Goal: Task Accomplishment & Management: Use online tool/utility

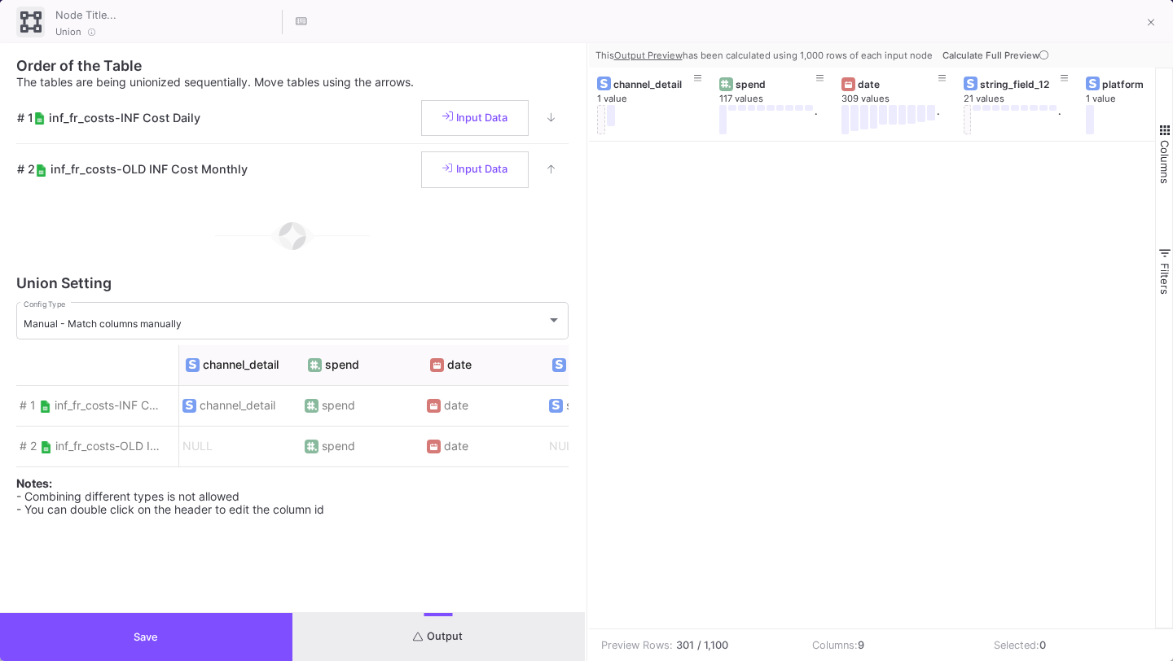
scroll to position [7356, 0]
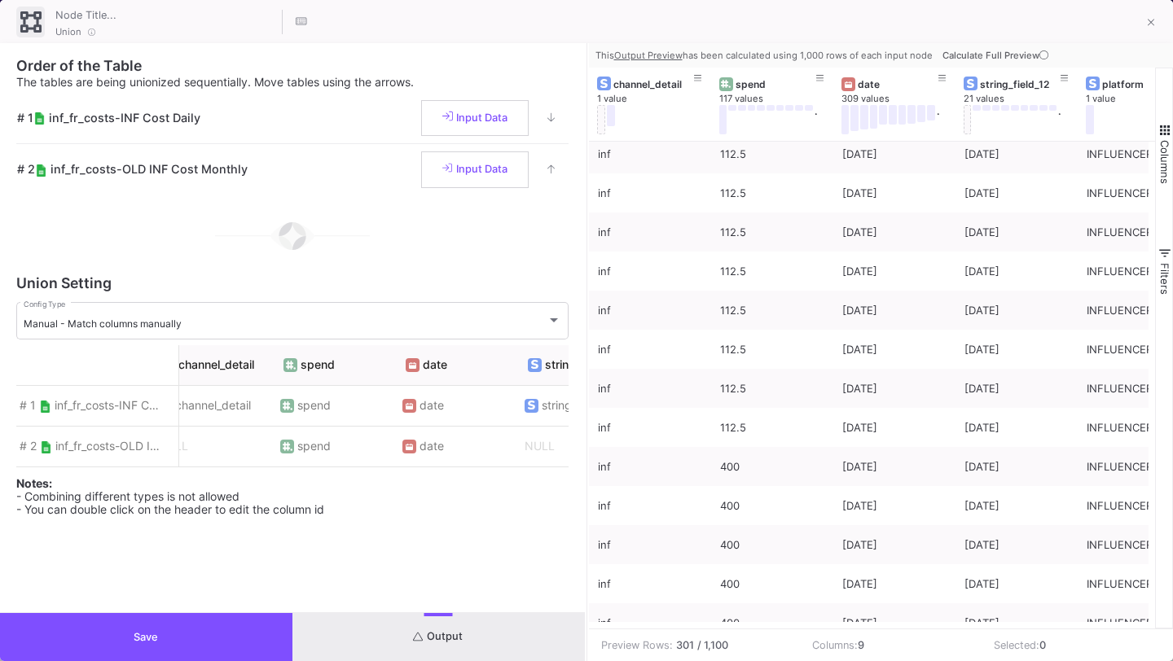
click at [176, 634] on button "Save" at bounding box center [146, 637] width 292 height 48
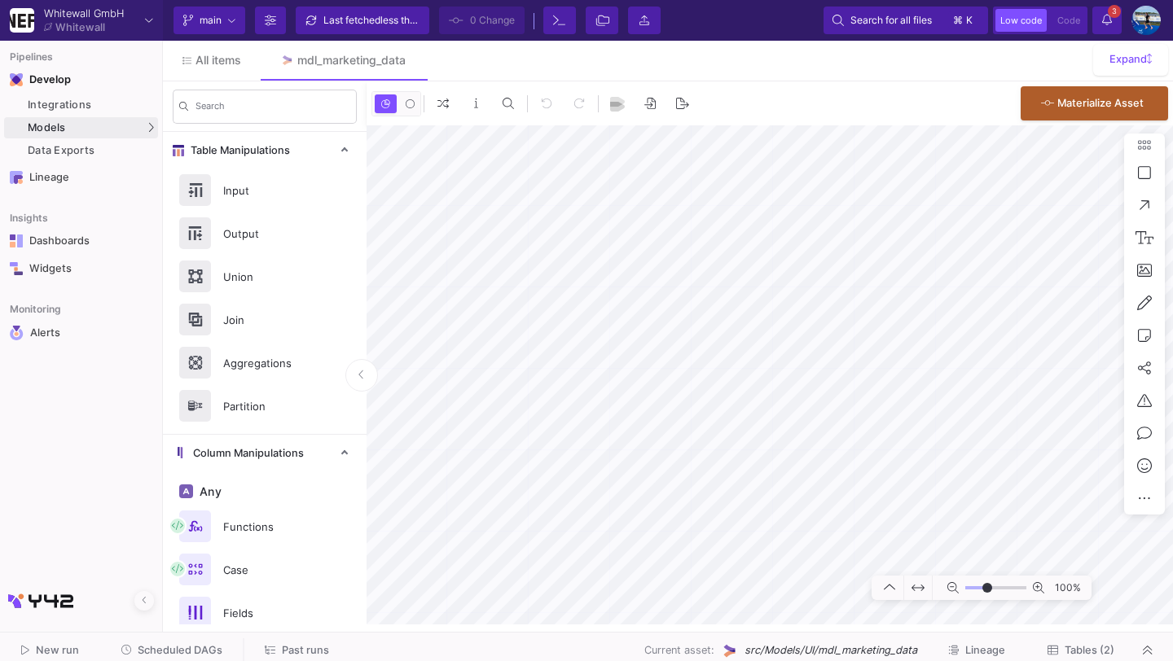
type input "-39"
click at [1084, 652] on span "Tables (2)" at bounding box center [1089, 650] width 50 height 12
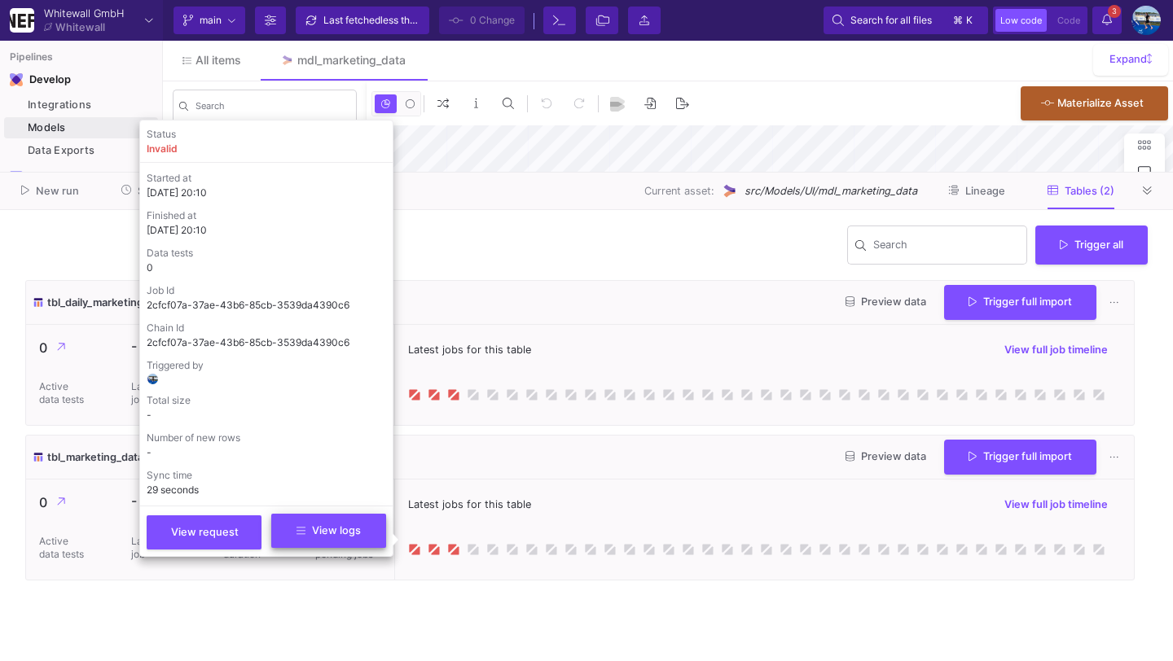
click at [338, 533] on span "View logs" at bounding box center [328, 530] width 64 height 12
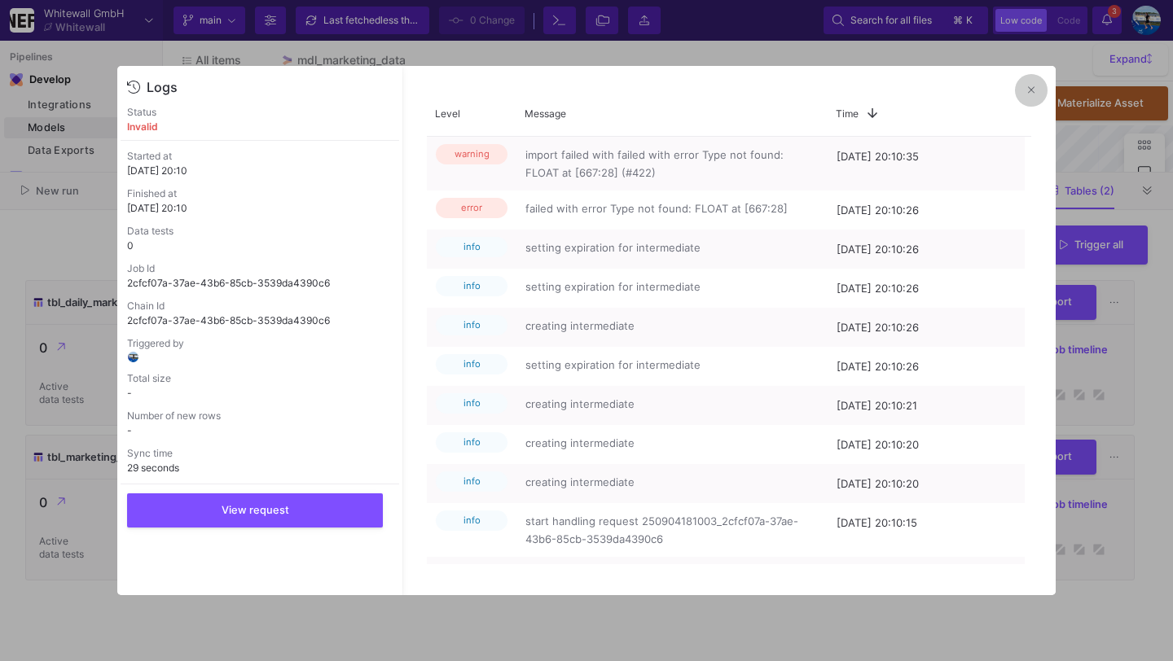
click at [1035, 103] on button at bounding box center [1031, 90] width 33 height 33
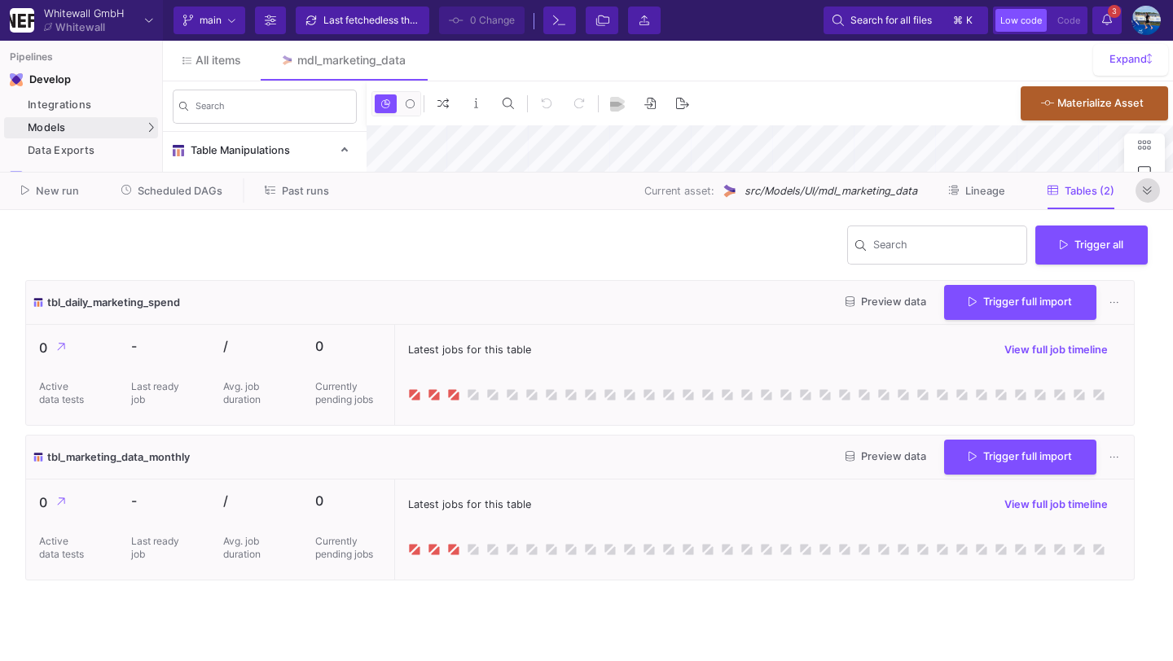
click at [1146, 190] on icon at bounding box center [1146, 190] width 9 height 8
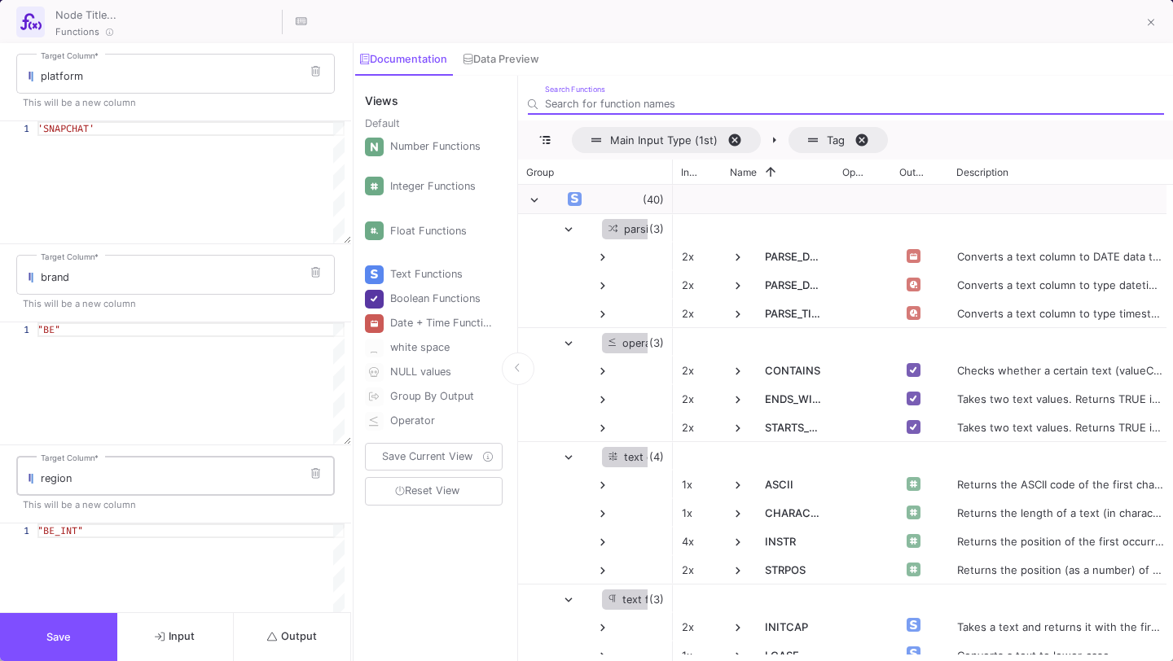
scroll to position [186, 0]
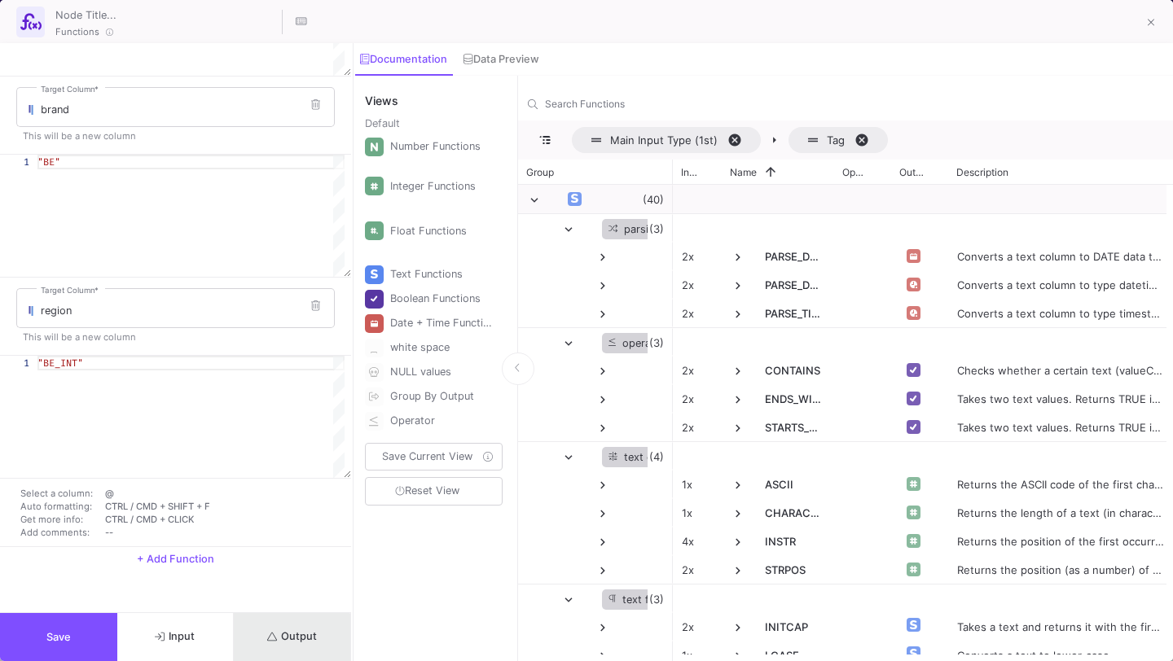
click at [278, 647] on button "Output" at bounding box center [292, 637] width 117 height 48
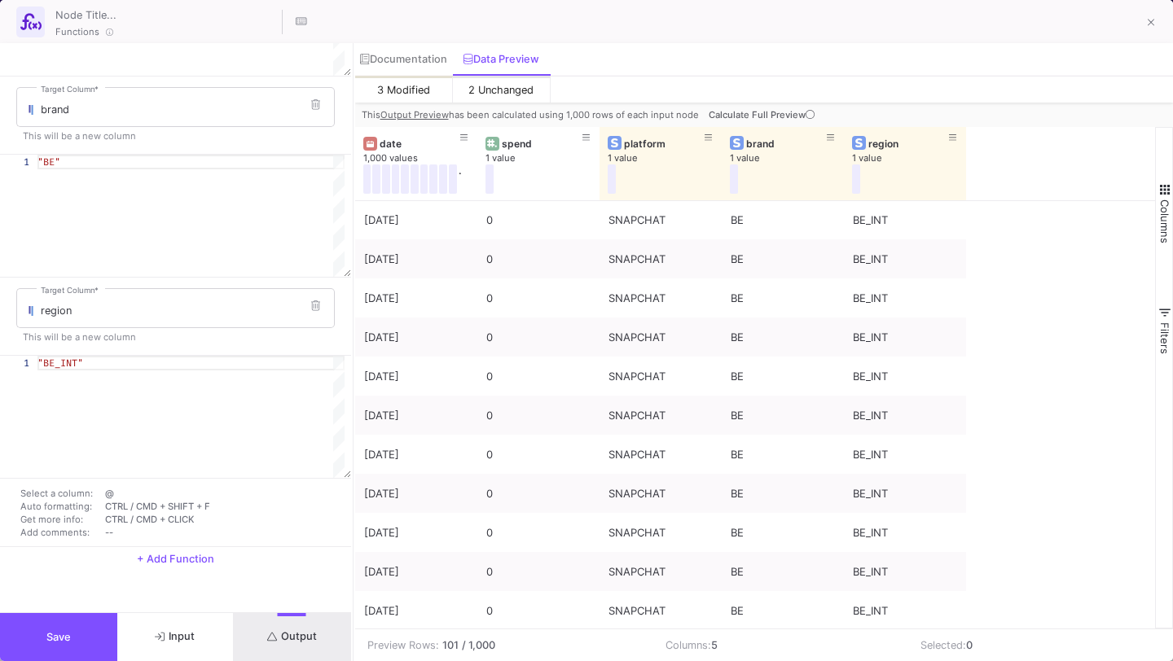
scroll to position [3193, 0]
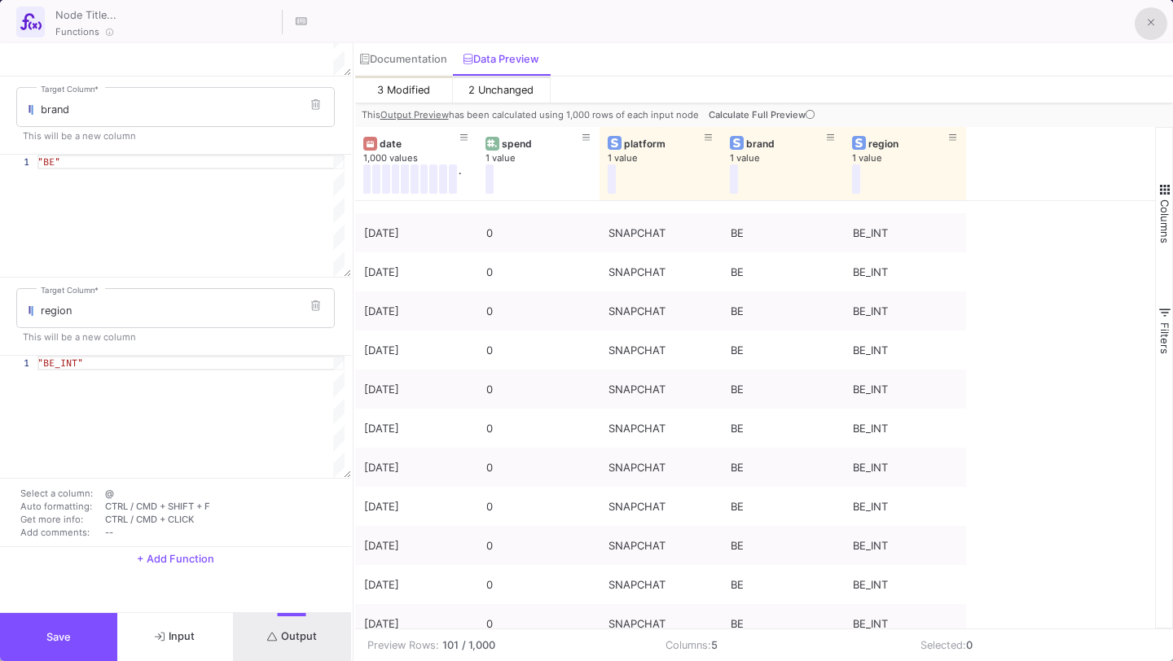
click at [1154, 22] on icon at bounding box center [1150, 22] width 7 height 11
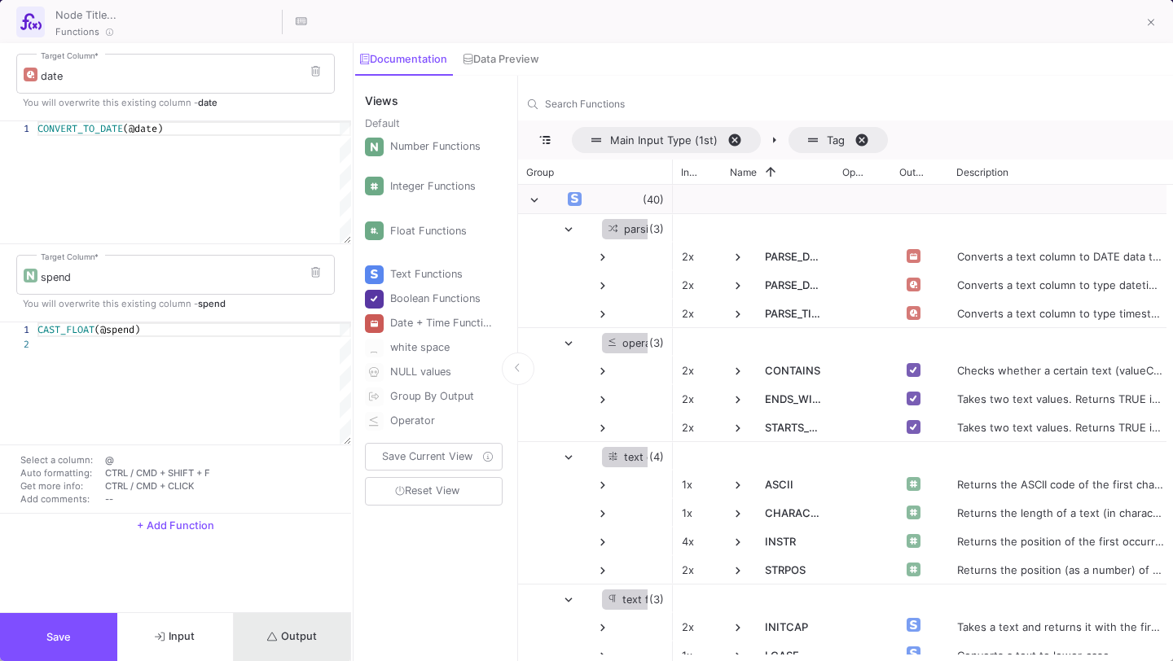
click at [283, 628] on button "Output" at bounding box center [292, 637] width 117 height 48
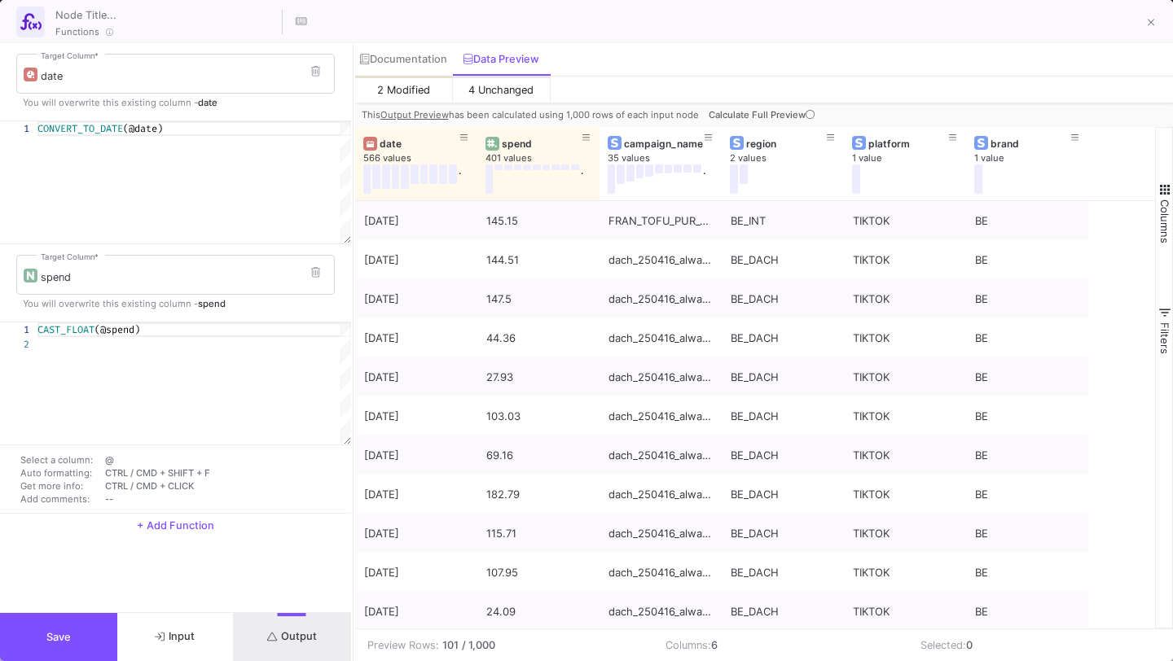
click at [94, 641] on button "Save" at bounding box center [58, 637] width 117 height 48
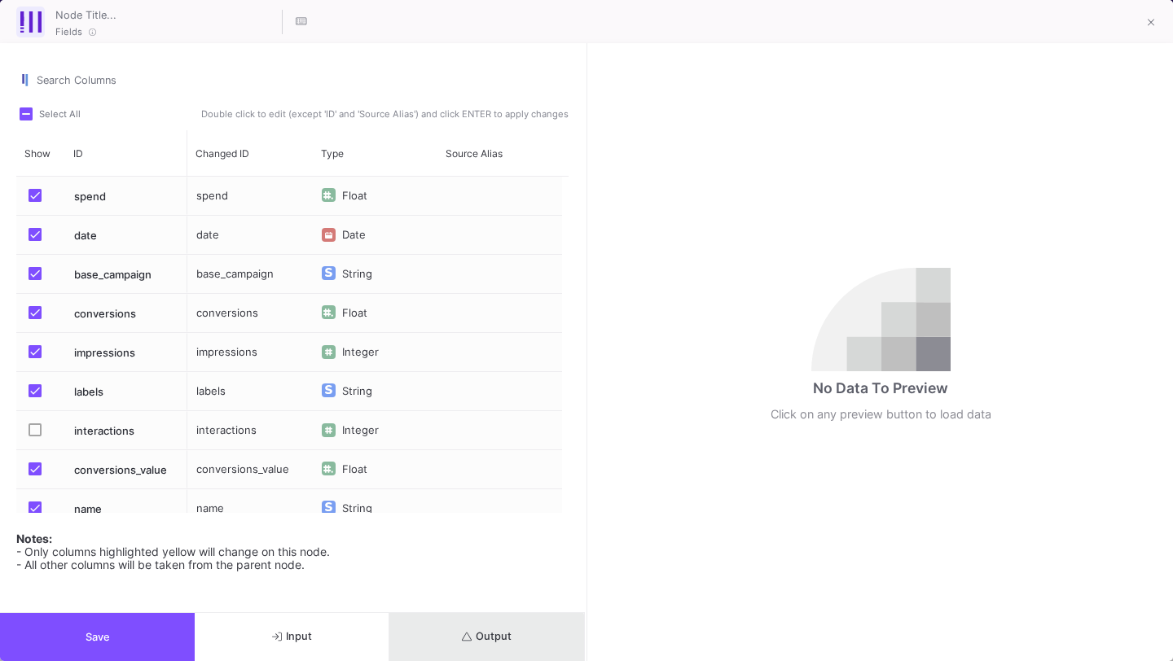
click at [467, 651] on button "Output" at bounding box center [486, 637] width 195 height 48
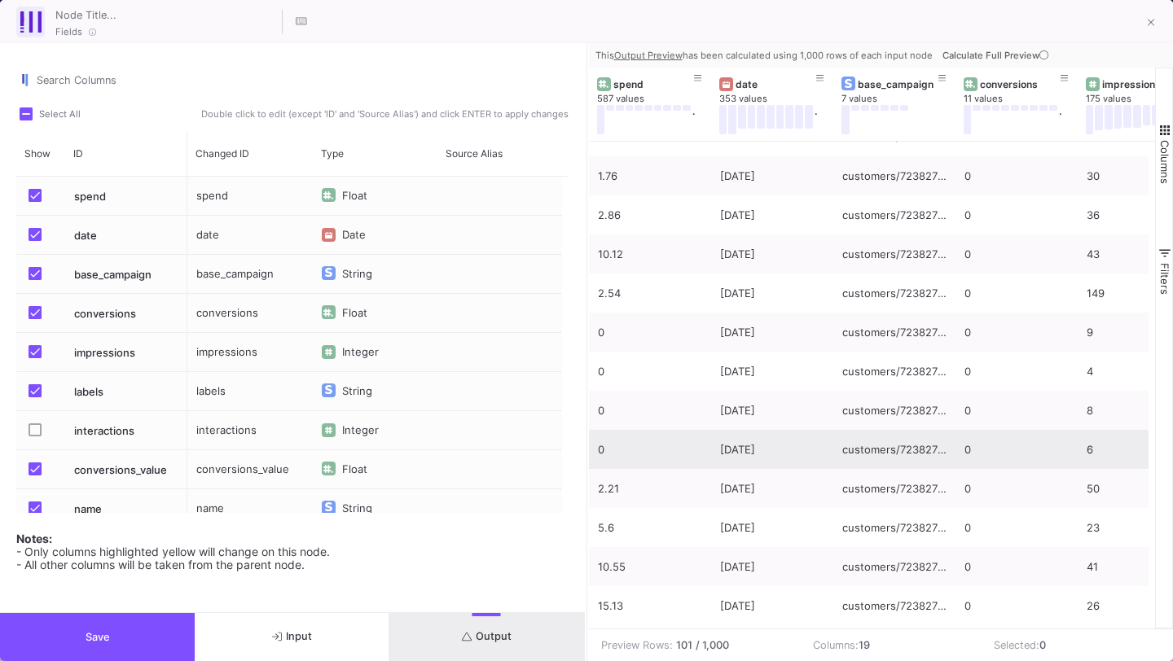
scroll to position [0, 0]
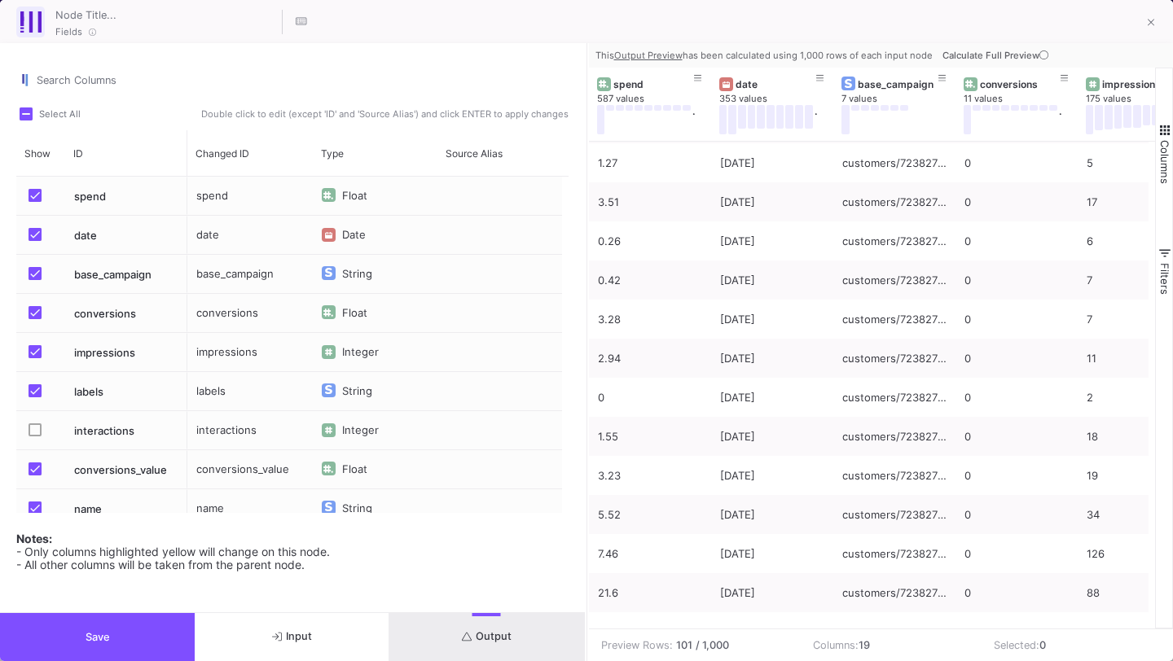
click at [167, 629] on button "Save" at bounding box center [97, 637] width 195 height 48
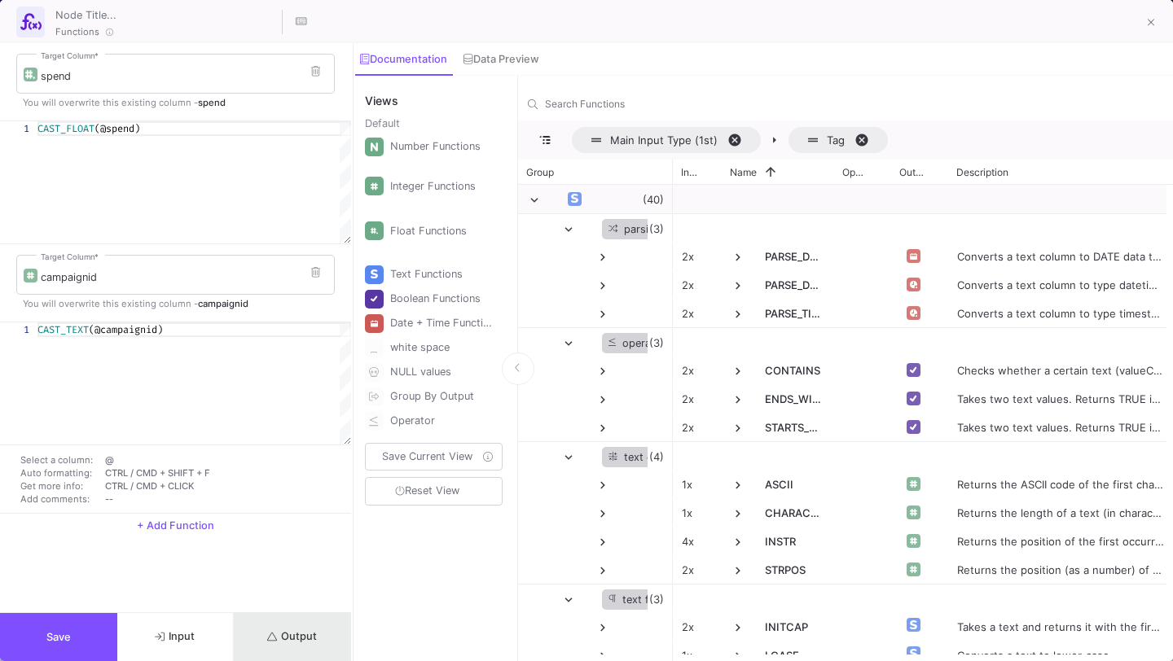
click at [316, 638] on span "Output" at bounding box center [292, 636] width 50 height 12
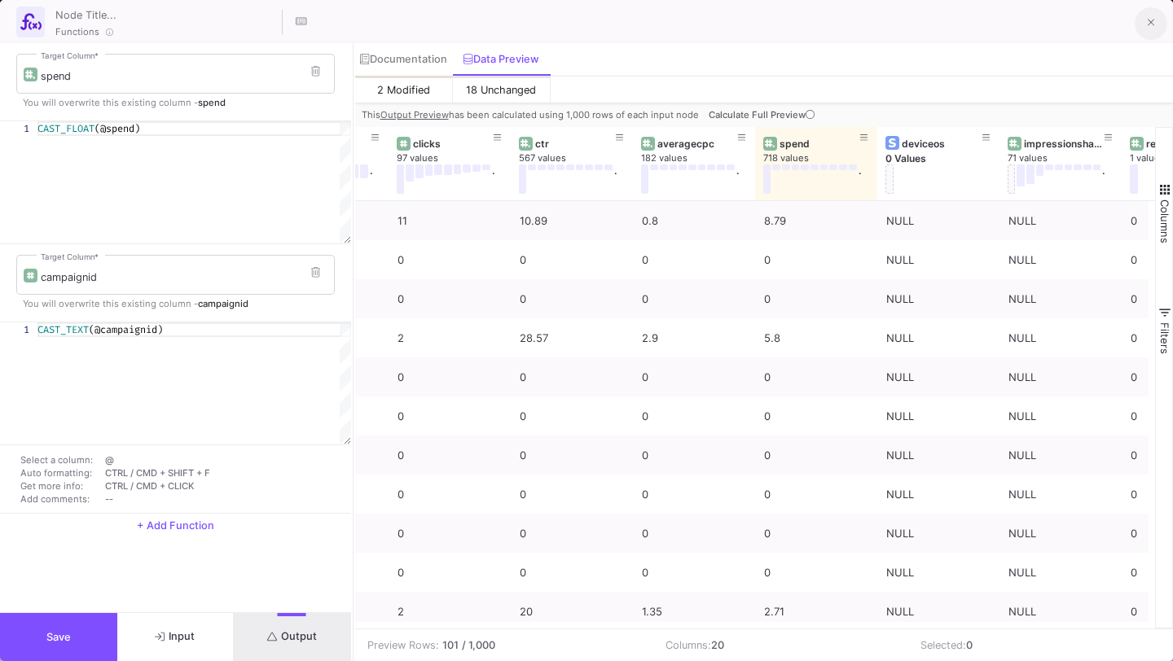
click at [1150, 19] on icon at bounding box center [1150, 22] width 7 height 11
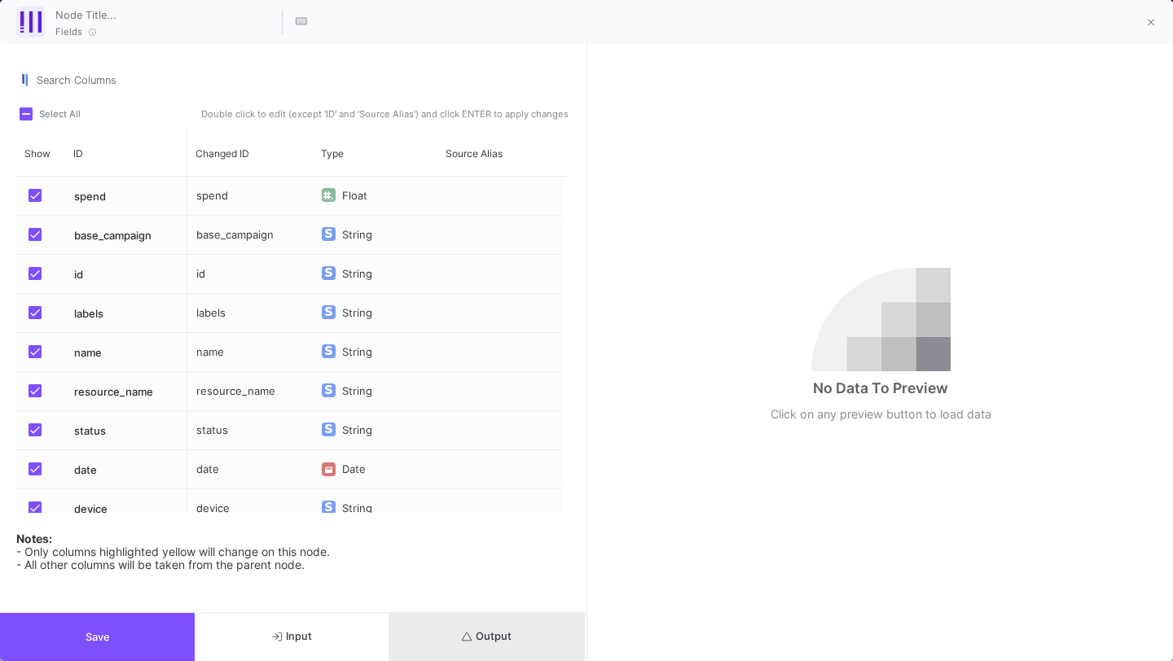
click at [476, 634] on span "Output" at bounding box center [487, 636] width 50 height 12
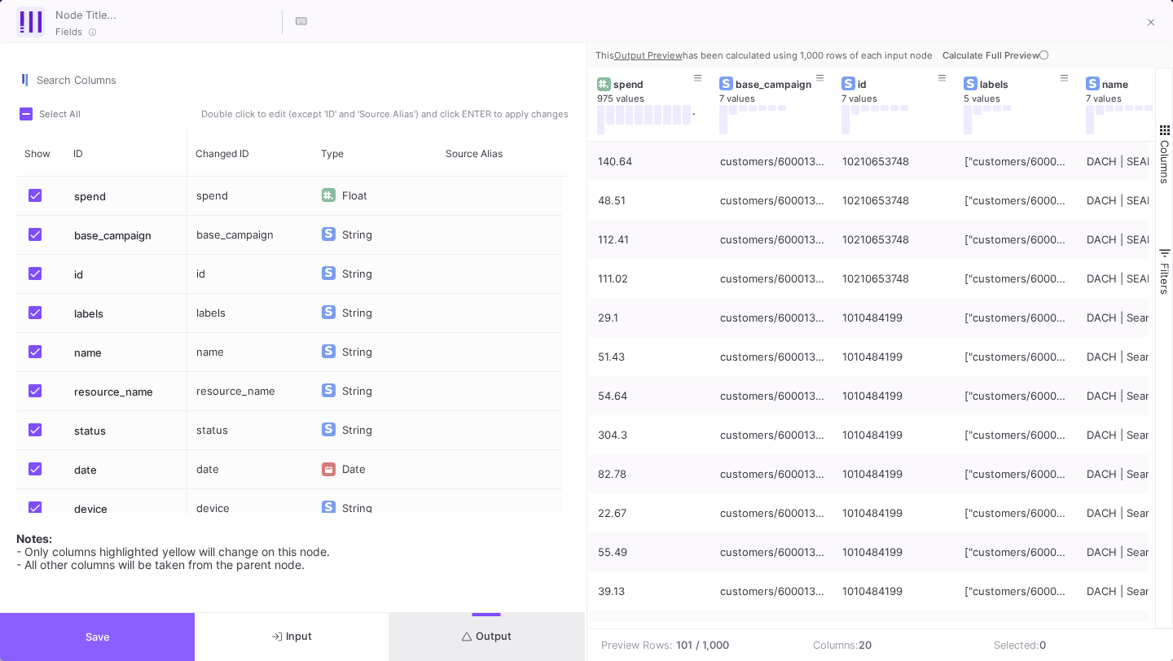
click at [99, 634] on span "Save" at bounding box center [98, 637] width 24 height 12
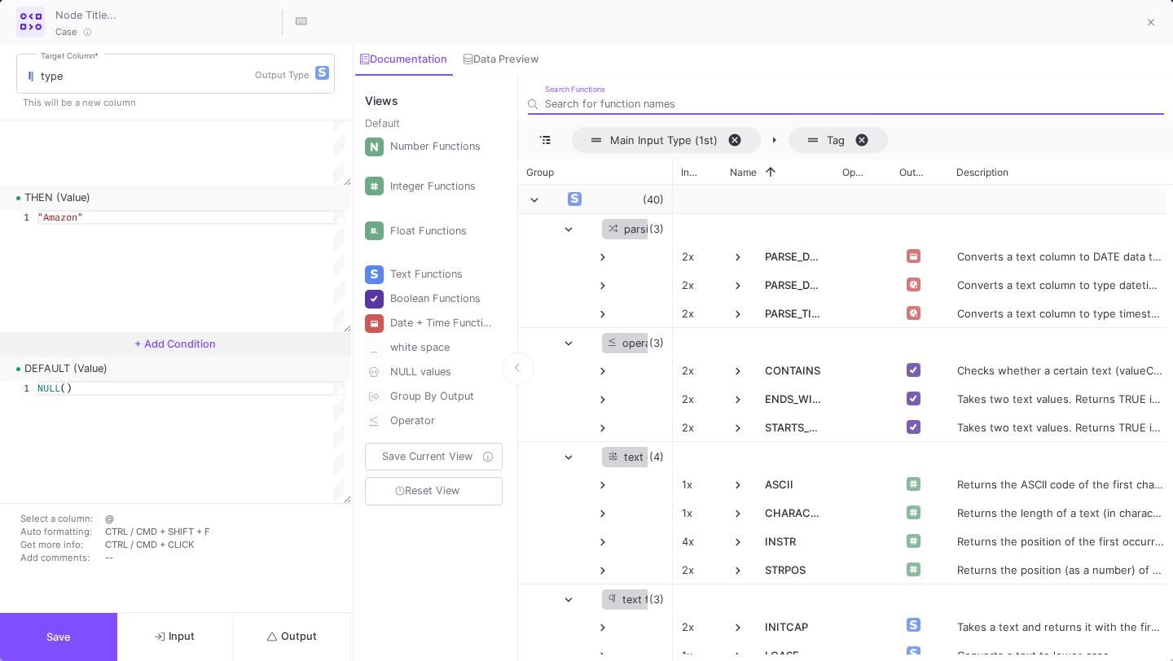
scroll to position [2109, 0]
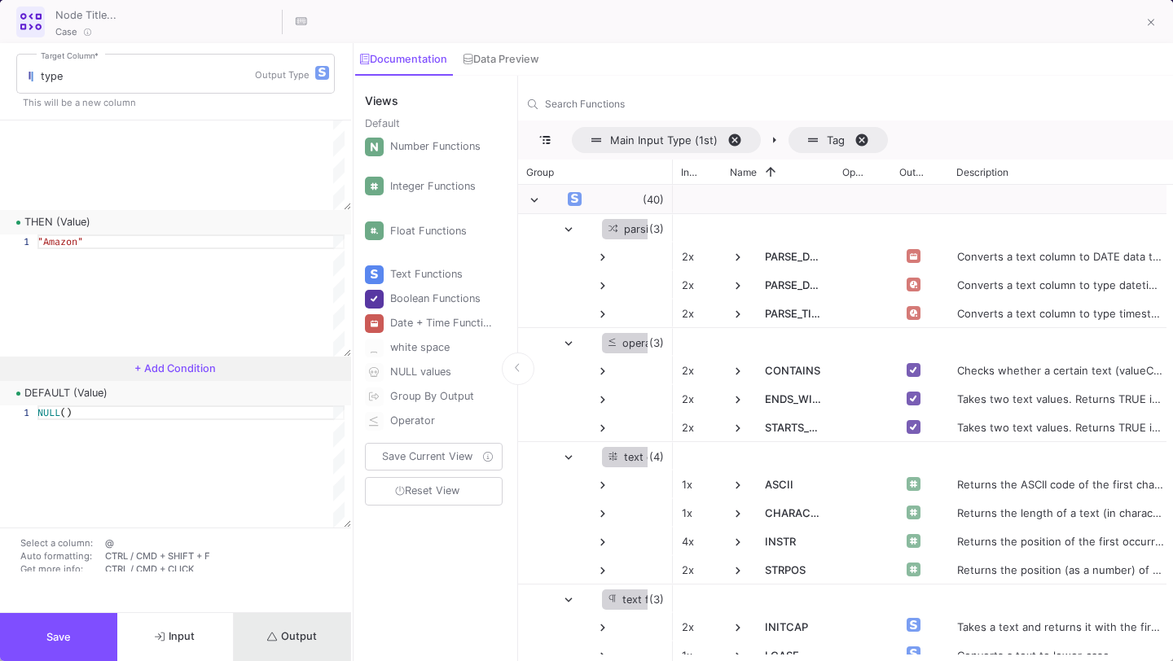
click at [288, 642] on button "Output" at bounding box center [292, 637] width 117 height 48
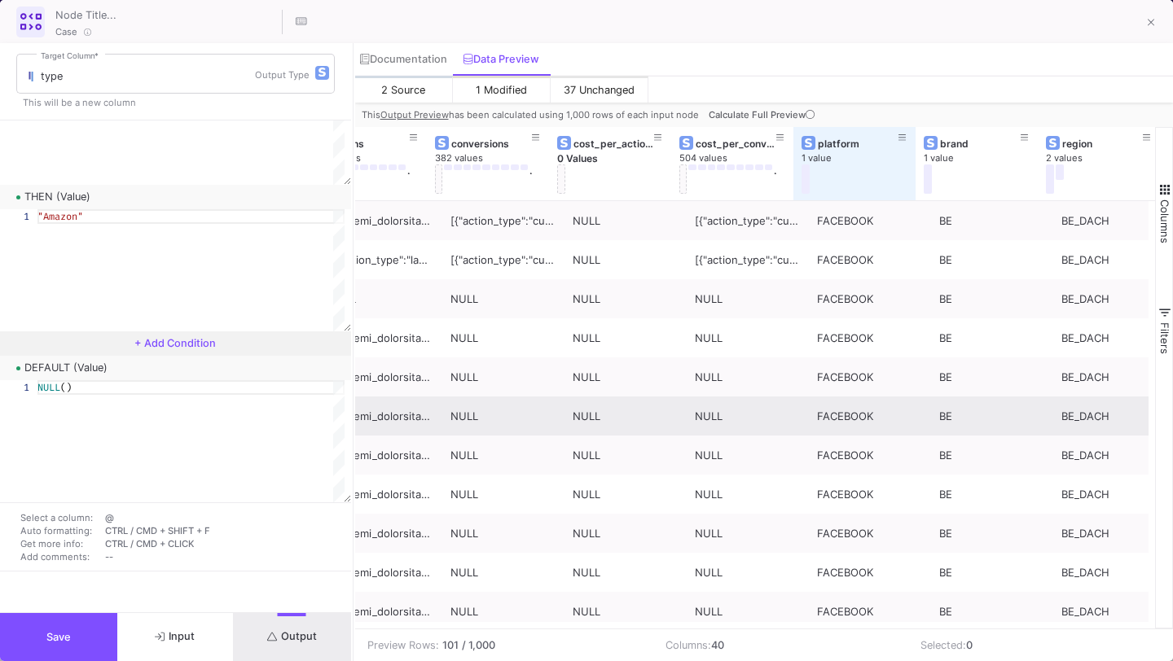
scroll to position [0, 3918]
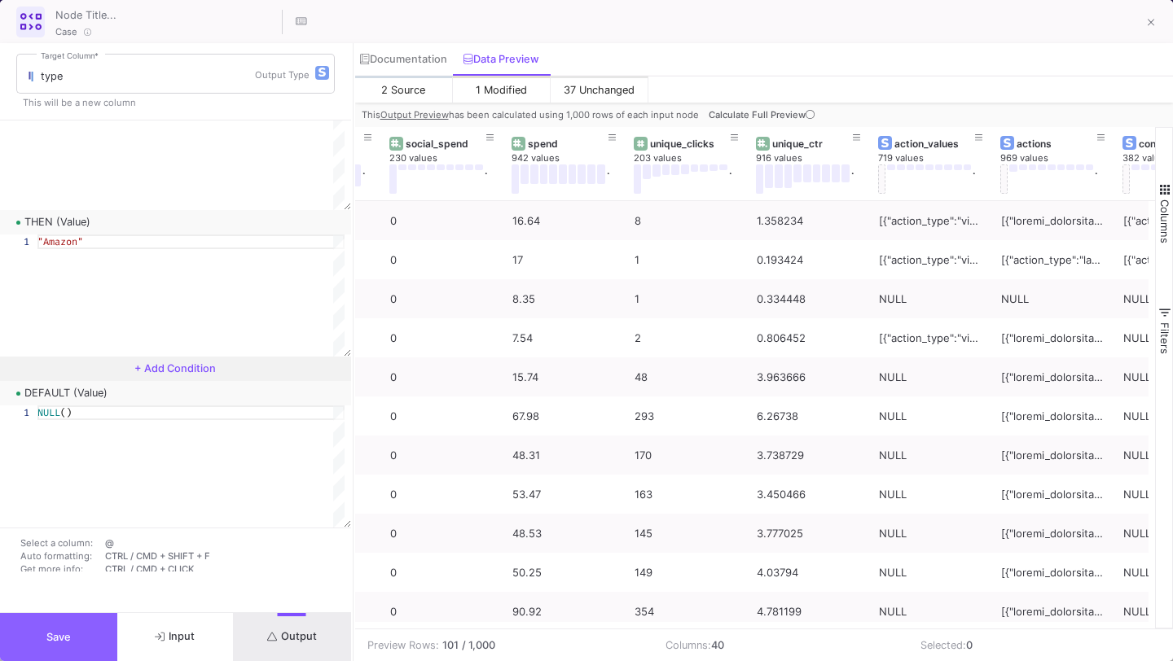
click at [73, 642] on button "Save" at bounding box center [58, 637] width 117 height 48
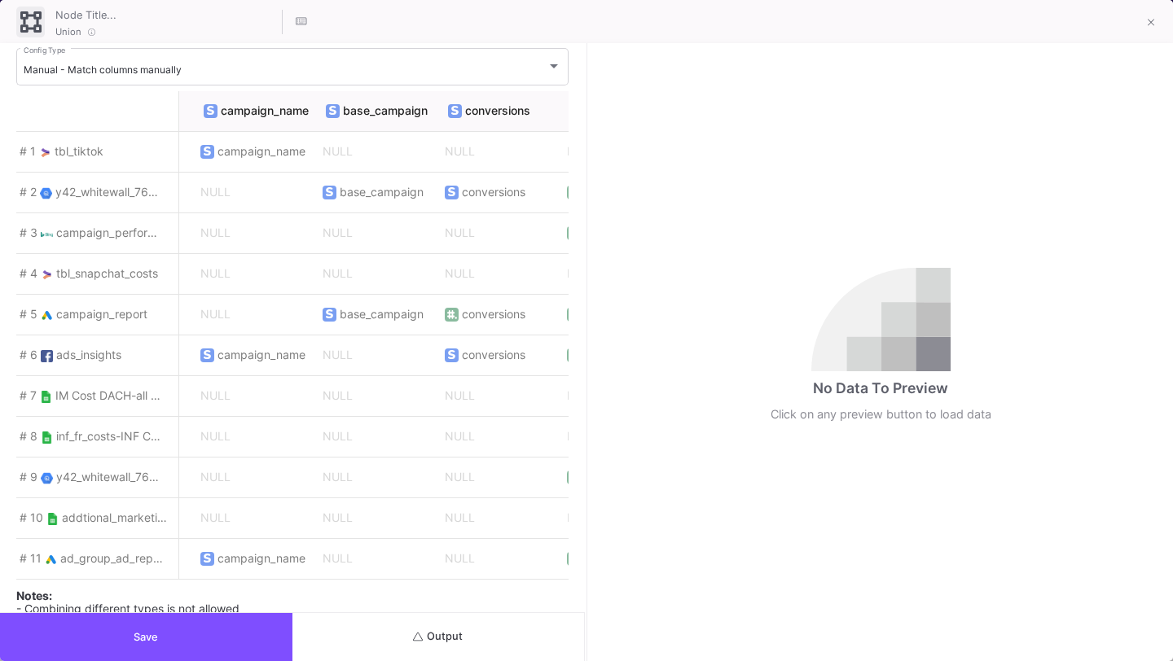
scroll to position [0, 592]
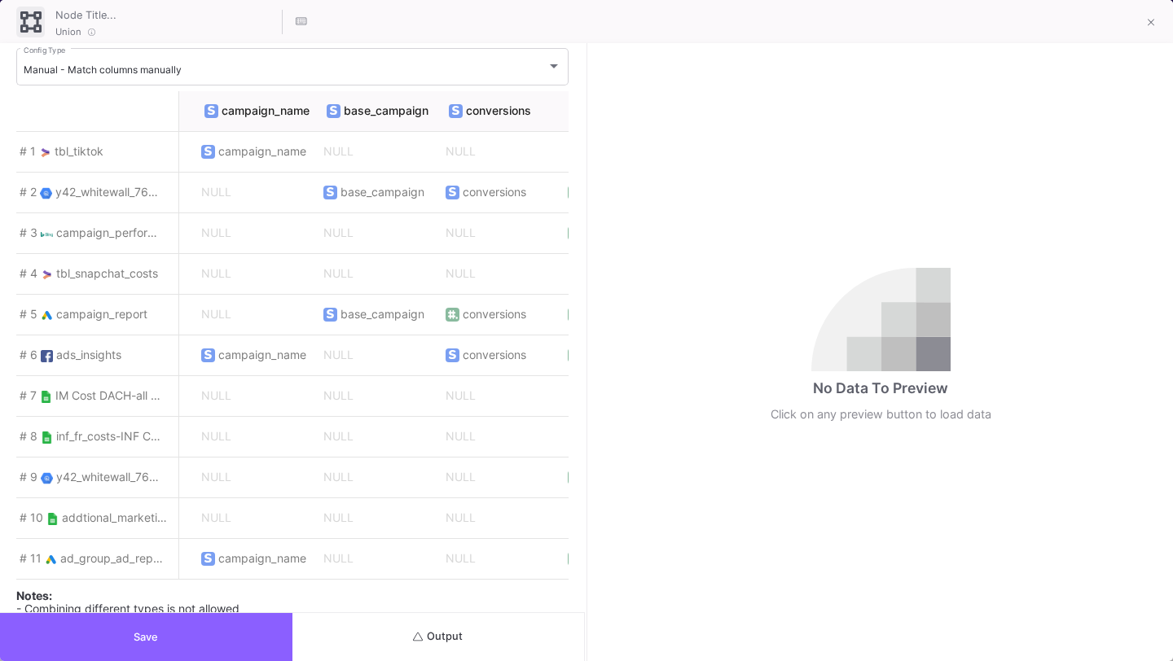
click at [156, 635] on span "Save" at bounding box center [146, 637] width 24 height 12
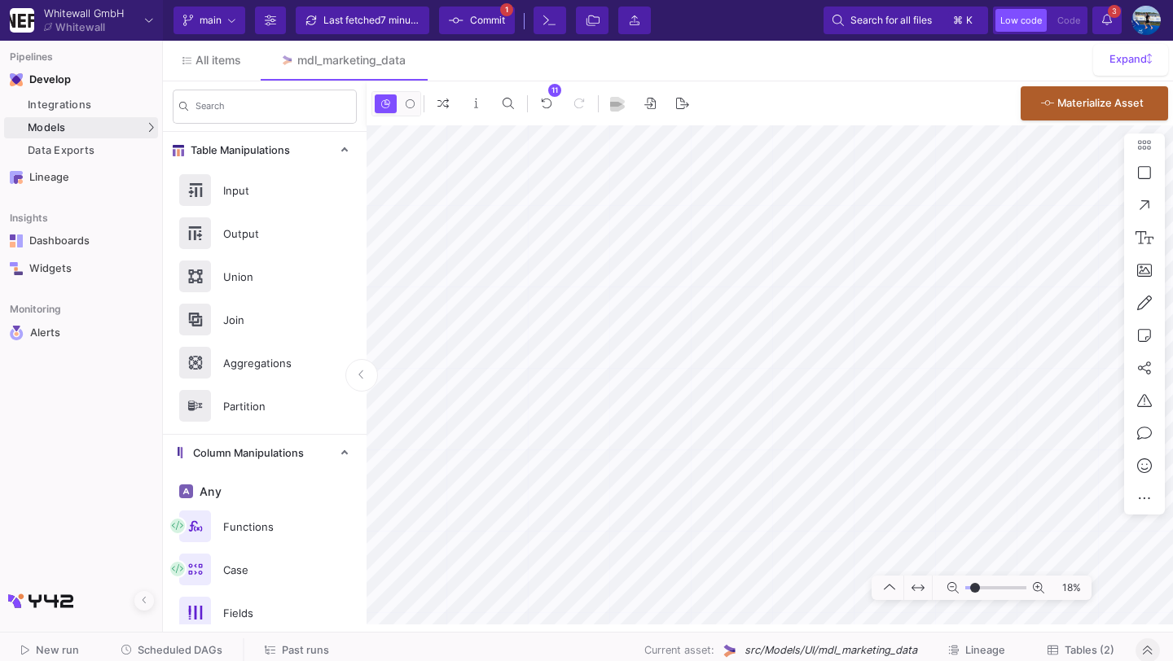
type input "-21"
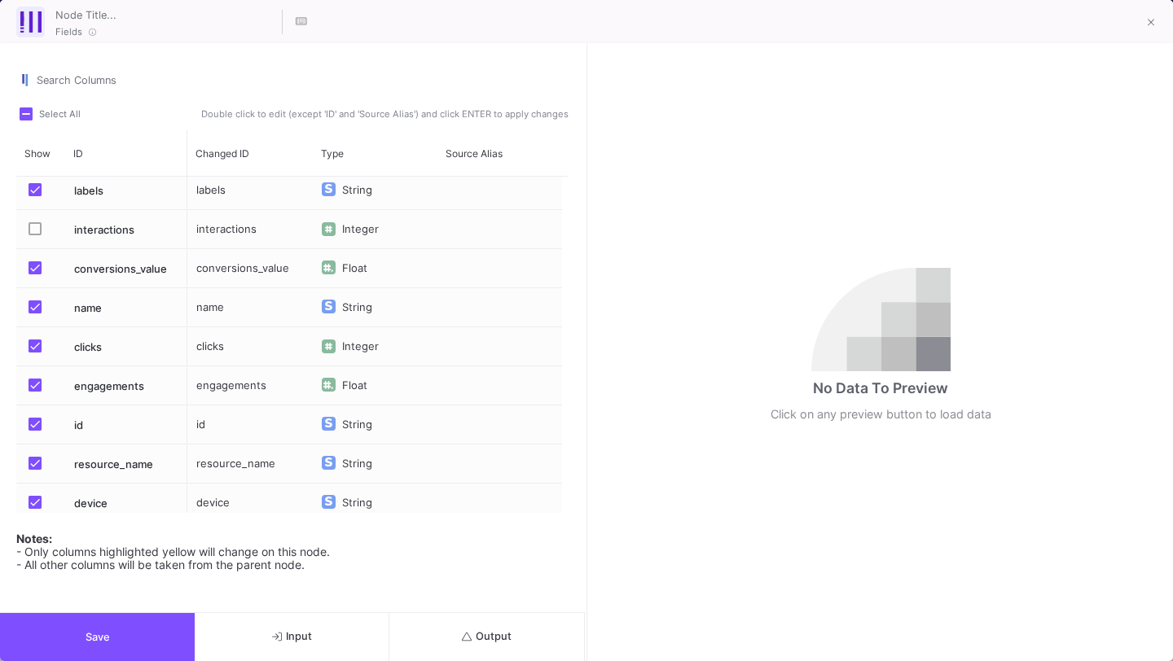
scroll to position [204, 0]
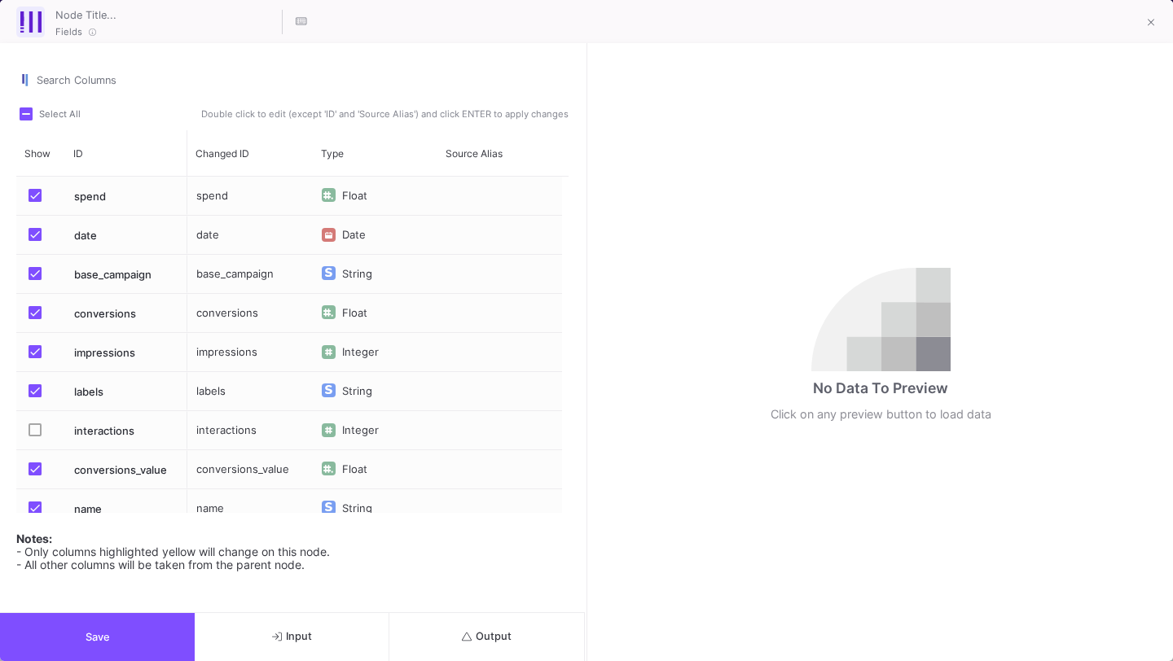
click at [35, 314] on span "Press SPACE to select this row." at bounding box center [35, 312] width 13 height 13
click at [35, 319] on input "Press SPACE to select this row." at bounding box center [34, 319] width 1 height 1
click at [102, 639] on span "Save" at bounding box center [98, 637] width 24 height 12
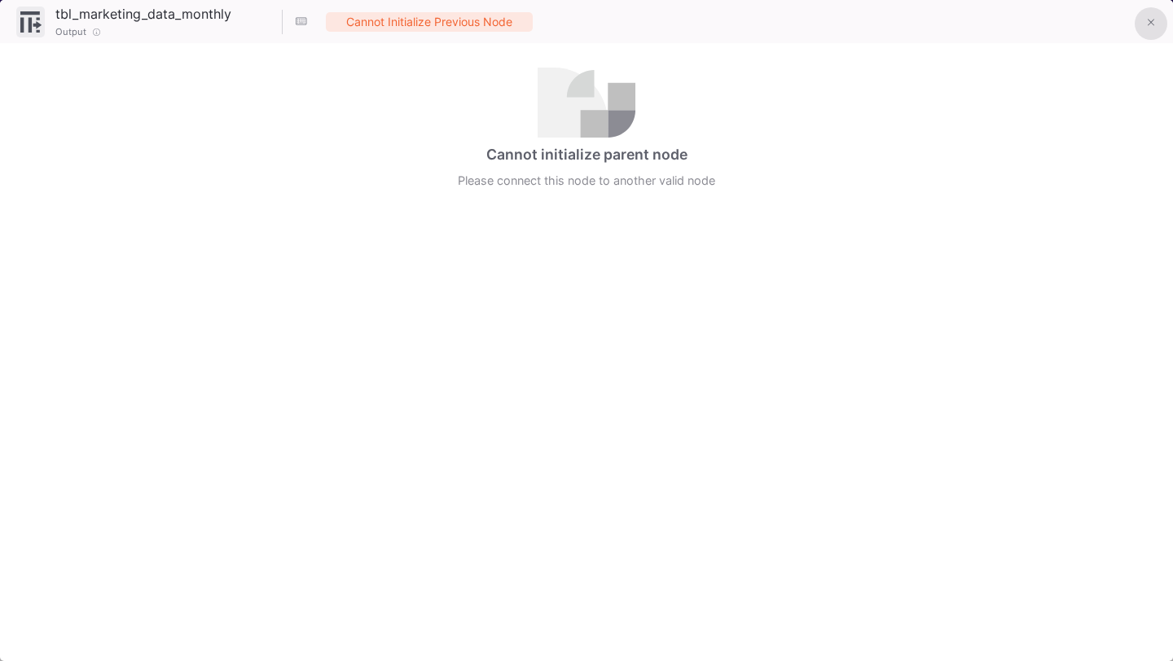
click at [1155, 23] on button at bounding box center [1150, 23] width 33 height 33
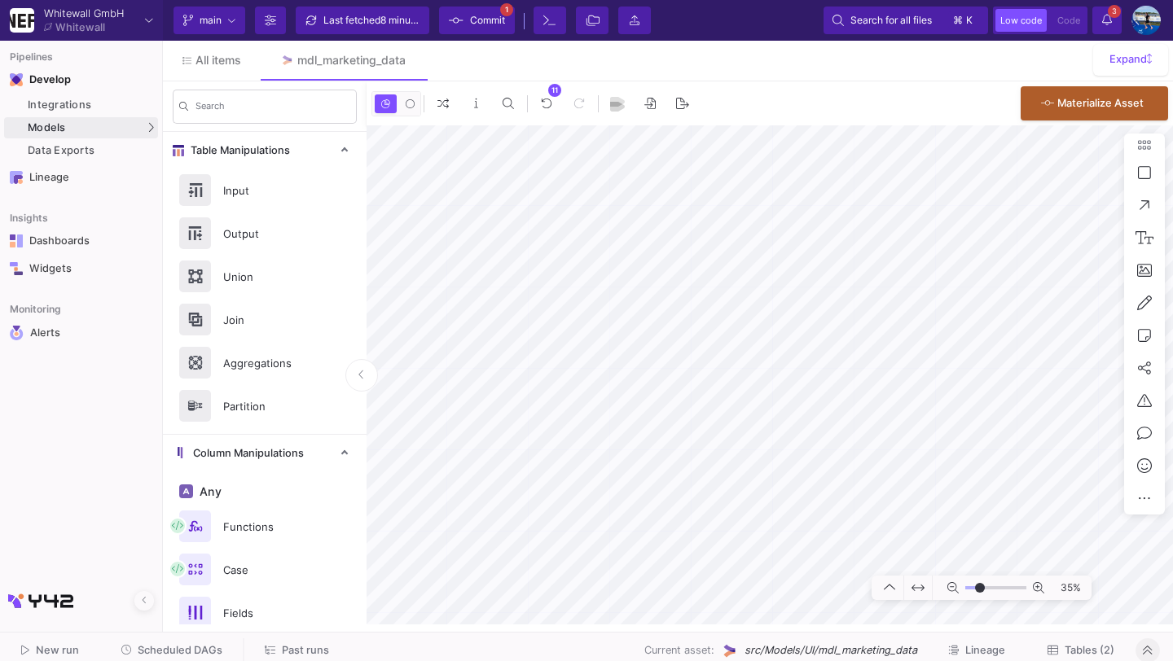
click at [1072, 656] on span "Tables (2)" at bounding box center [1089, 650] width 50 height 12
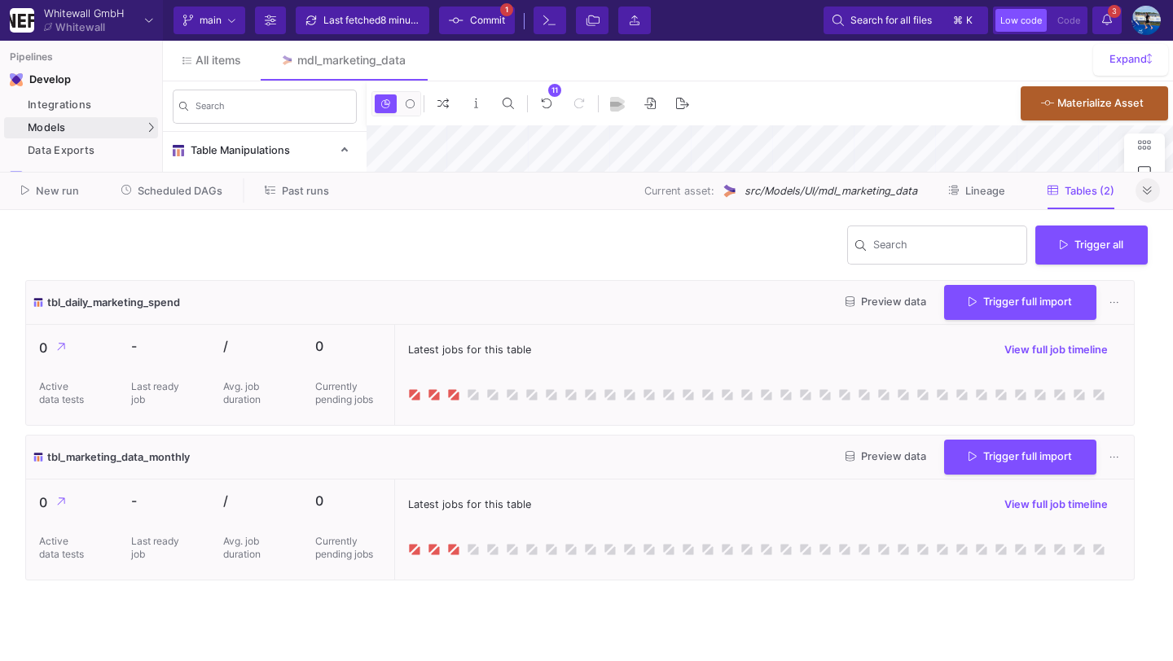
click at [897, 463] on span "Preview data" at bounding box center [885, 456] width 81 height 12
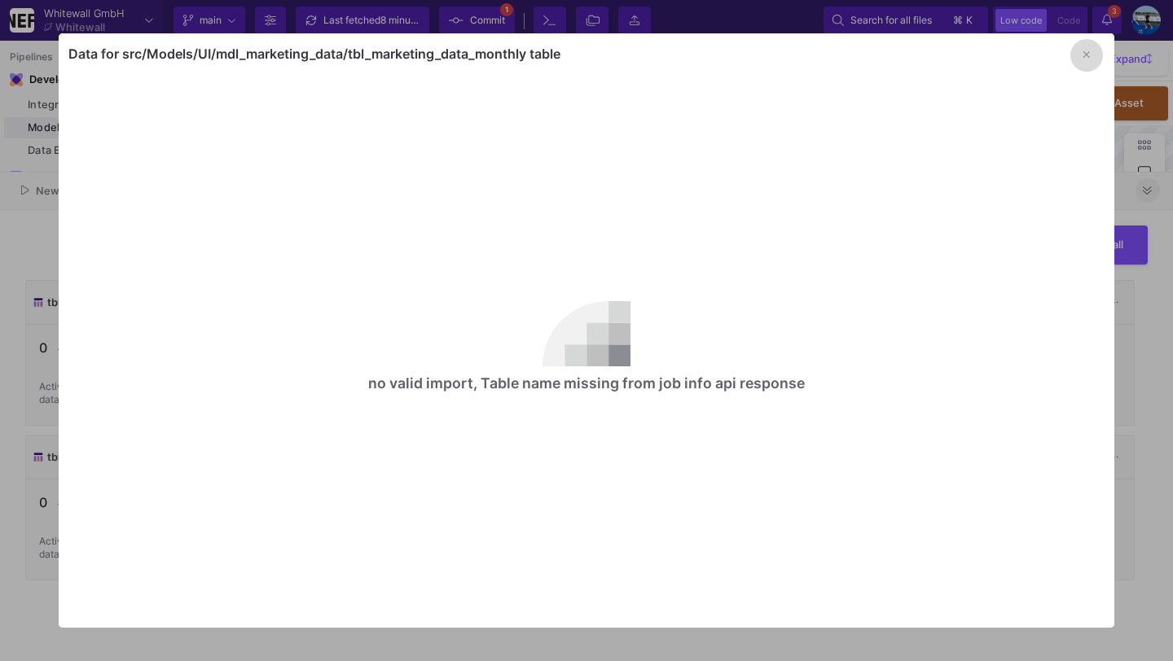
click at [1094, 52] on button "button" at bounding box center [1086, 55] width 33 height 33
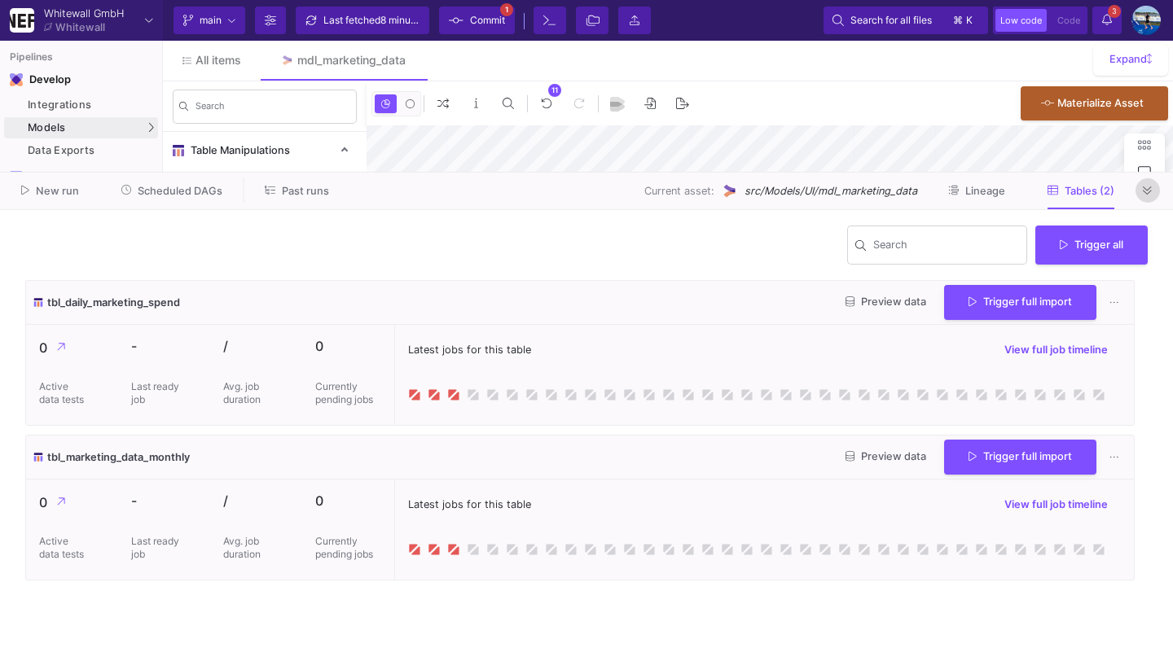
click at [1149, 192] on icon at bounding box center [1146, 191] width 9 height 11
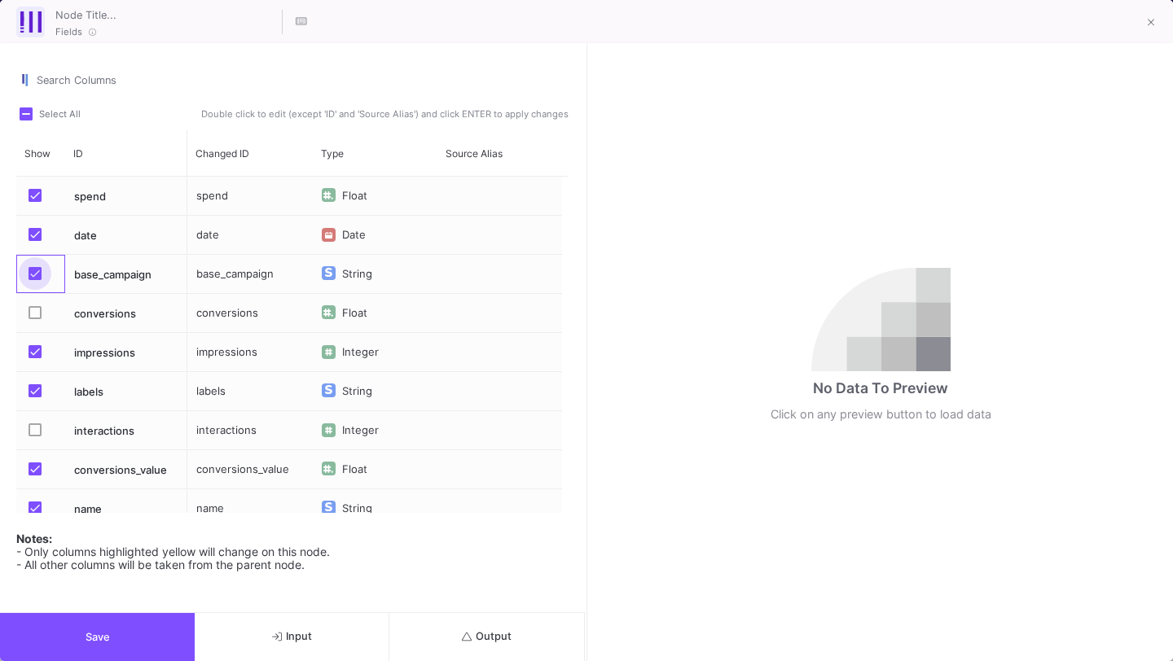
click at [34, 275] on span "Press SPACE to select this row." at bounding box center [35, 273] width 13 height 13
click at [34, 280] on input "Press SPACE to select this row." at bounding box center [34, 280] width 1 height 1
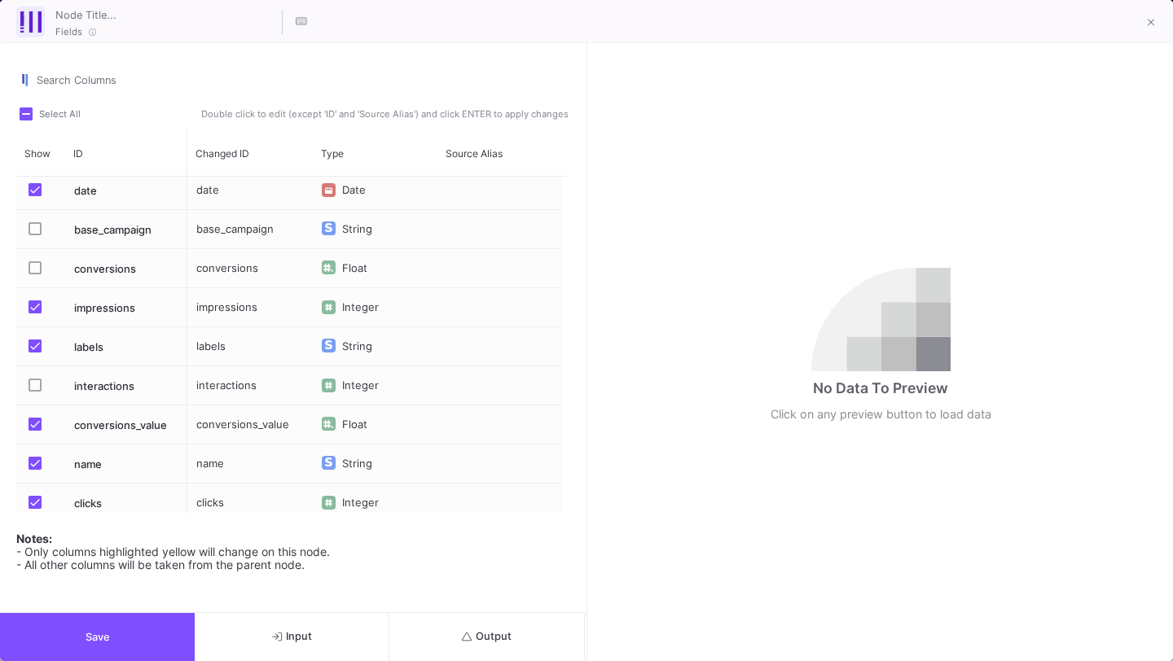
click at [29, 305] on span "Press SPACE to select this row." at bounding box center [35, 306] width 13 height 13
click at [34, 314] on input "Press SPACE to select this row." at bounding box center [34, 314] width 1 height 1
click at [29, 342] on span "Press SPACE to select this row." at bounding box center [35, 346] width 13 height 13
click at [34, 353] on input "Press SPACE to select this row." at bounding box center [34, 353] width 1 height 1
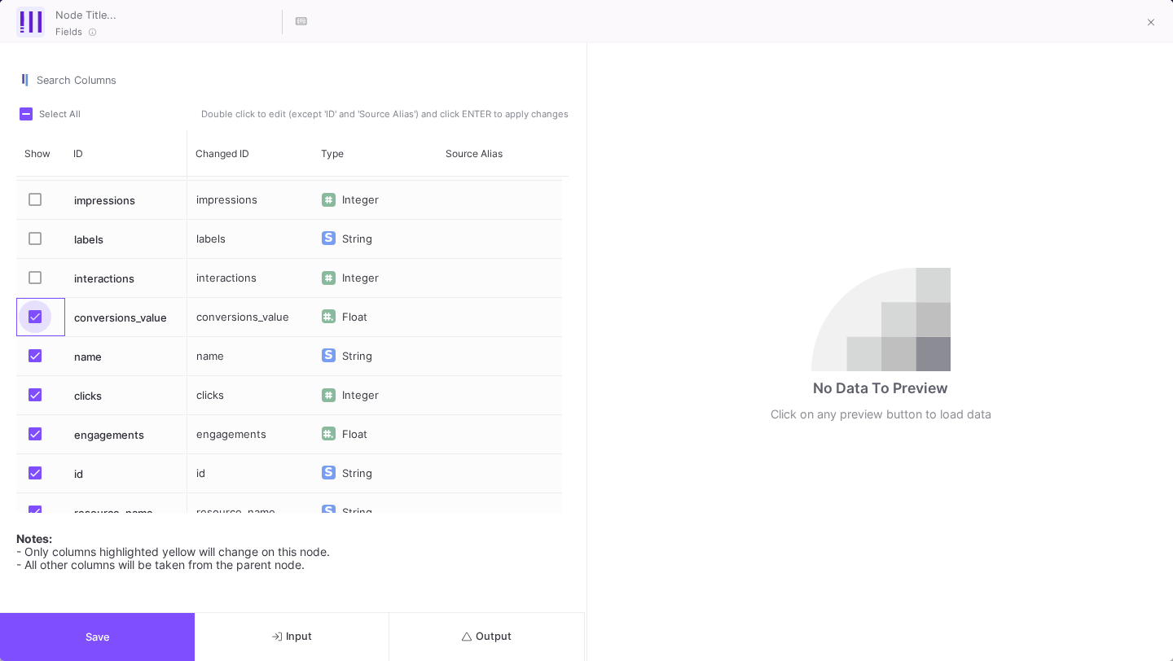
click at [33, 318] on span "Press SPACE to select this row." at bounding box center [35, 316] width 13 height 13
click at [34, 323] on input "Press SPACE to select this row." at bounding box center [34, 323] width 1 height 1
click at [33, 351] on span "Press SPACE to select this row." at bounding box center [35, 355] width 13 height 13
click at [34, 362] on input "Press SPACE to select this row." at bounding box center [34, 362] width 1 height 1
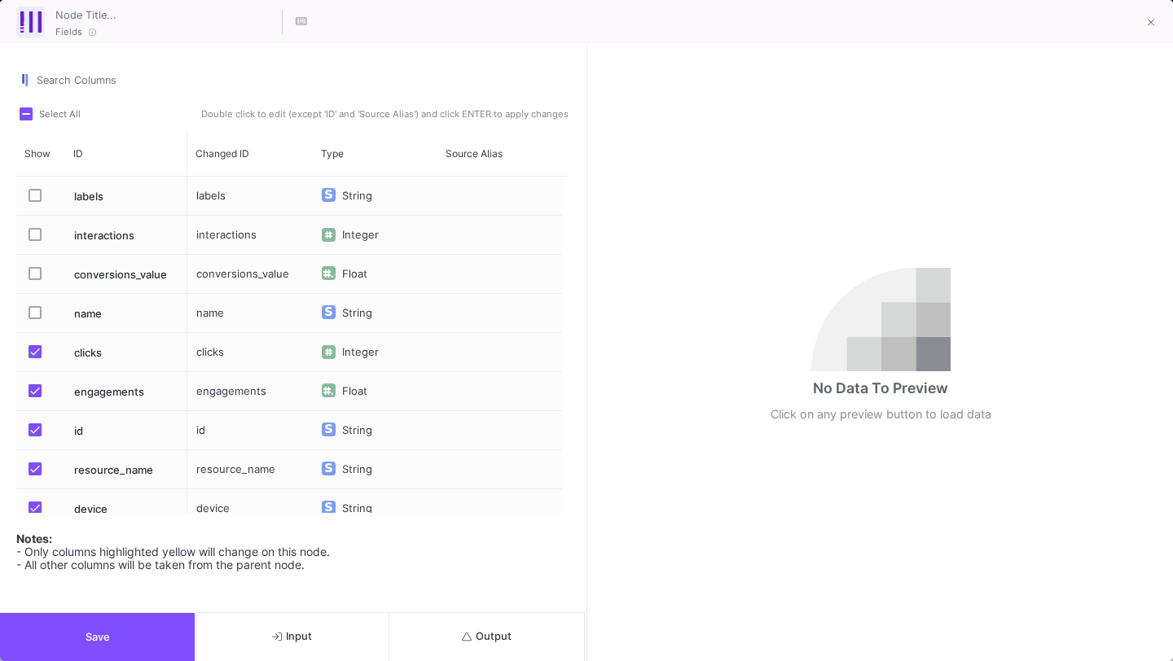
click at [33, 335] on mat-checkbox "Press SPACE to select this row." at bounding box center [40, 352] width 23 height 38
click at [37, 346] on span "Press SPACE to select this row." at bounding box center [35, 351] width 13 height 13
click at [35, 358] on input "Press SPACE to select this row." at bounding box center [34, 358] width 1 height 1
click at [27, 387] on div "Press SPACE to select this row." at bounding box center [39, 391] width 29 height 38
click at [31, 432] on span "Press SPACE to select this row." at bounding box center [35, 429] width 13 height 13
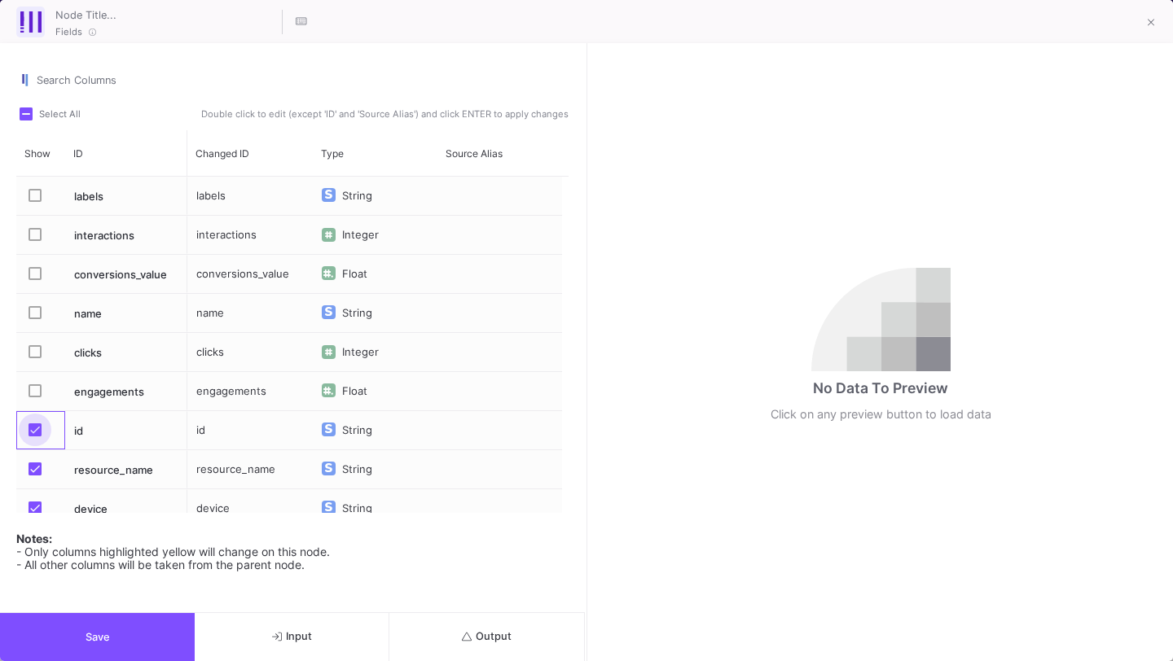
click at [34, 436] on input "Press SPACE to select this row." at bounding box center [34, 436] width 1 height 1
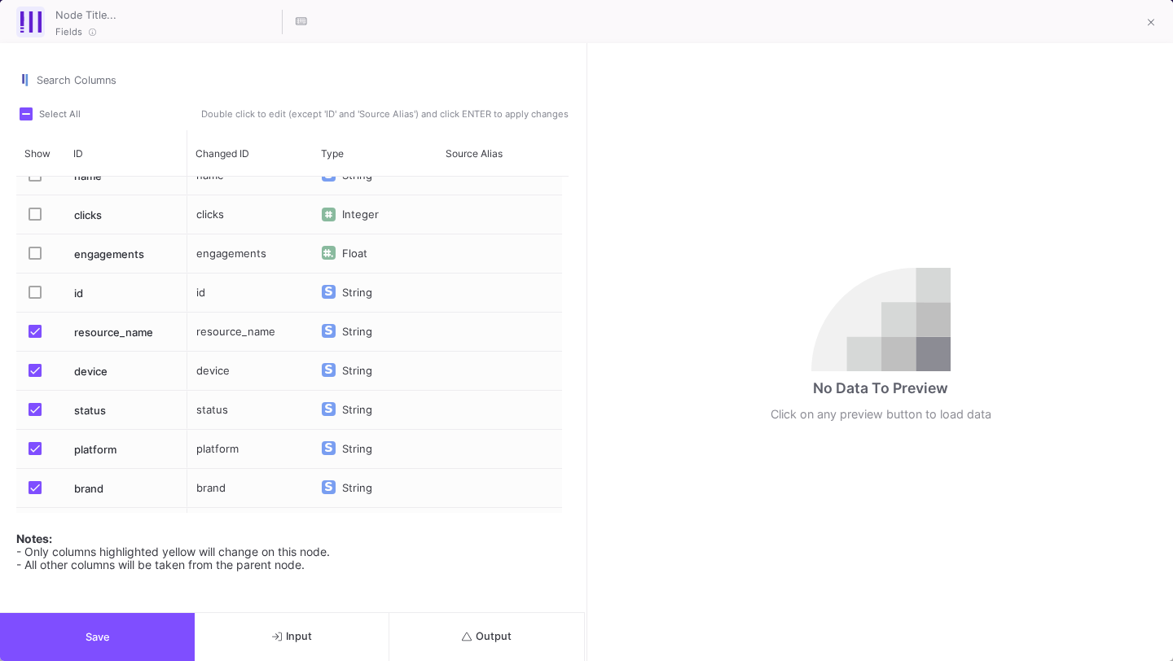
click at [33, 373] on span "Press SPACE to select this row." at bounding box center [35, 370] width 13 height 13
click at [34, 377] on input "Press SPACE to select this row." at bounding box center [34, 377] width 1 height 1
click at [32, 336] on span "Press SPACE to select this row." at bounding box center [35, 331] width 13 height 13
click at [34, 338] on input "Press SPACE to select this row." at bounding box center [34, 338] width 1 height 1
click at [33, 410] on span "Press SPACE to select this row." at bounding box center [35, 409] width 13 height 13
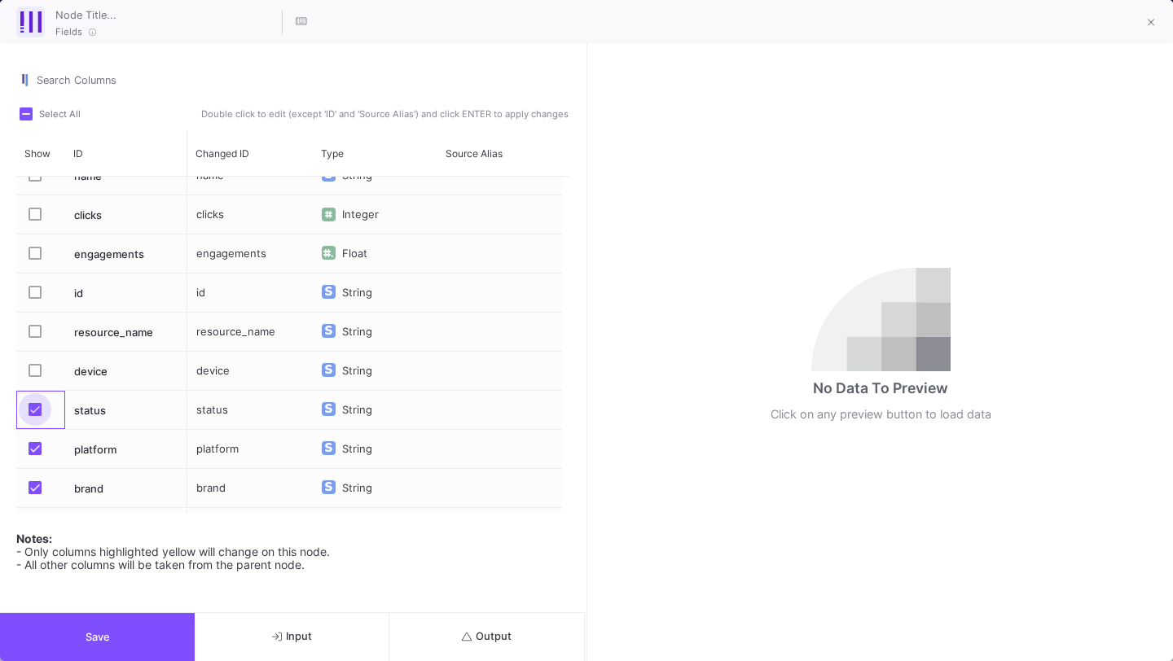
click at [34, 416] on input "Press SPACE to select this row." at bounding box center [34, 416] width 1 height 1
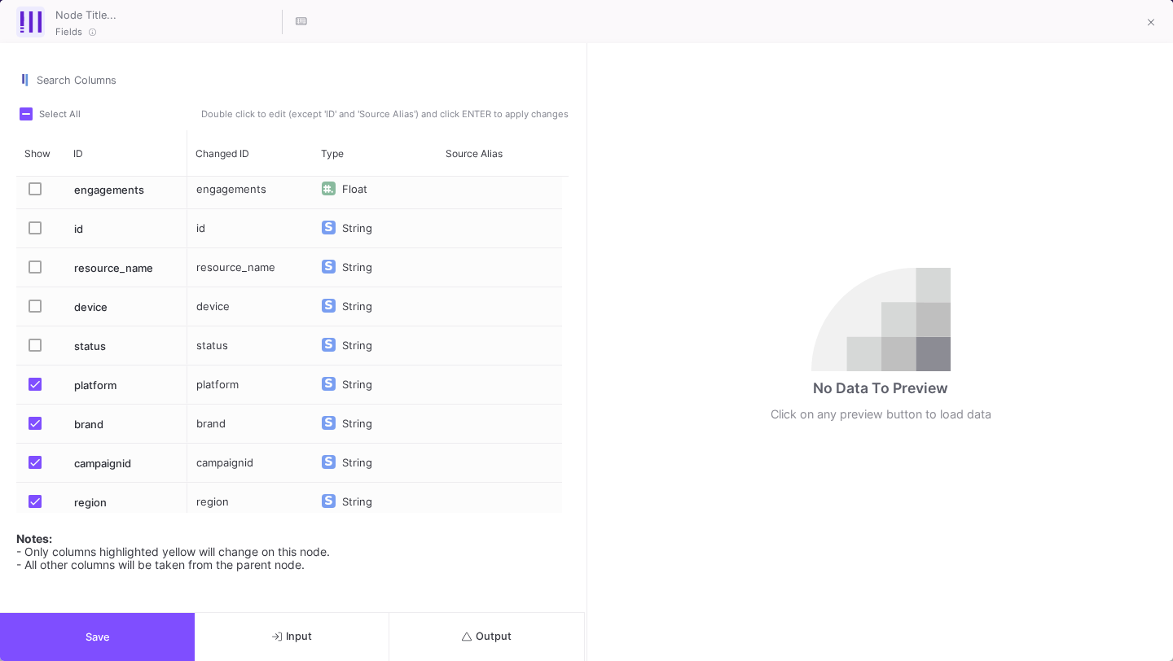
scroll to position [428, 0]
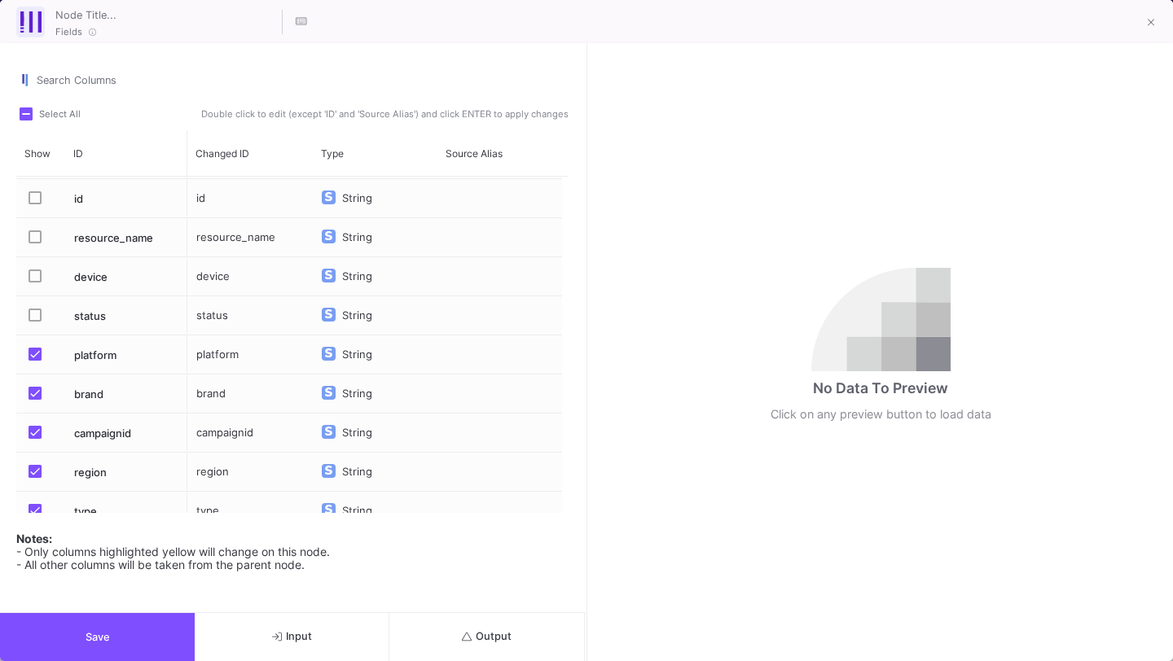
click at [37, 436] on span "Press SPACE to select this row." at bounding box center [35, 432] width 13 height 13
click at [35, 439] on input "Press SPACE to select this row." at bounding box center [34, 439] width 1 height 1
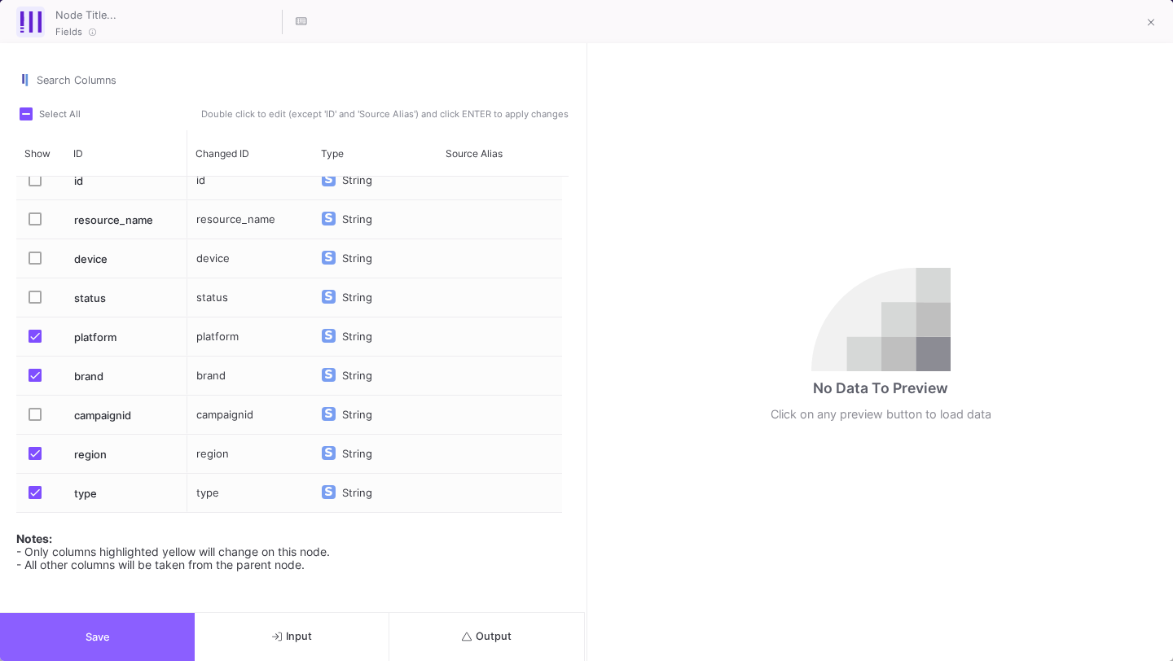
click at [117, 626] on button "Save" at bounding box center [97, 637] width 195 height 48
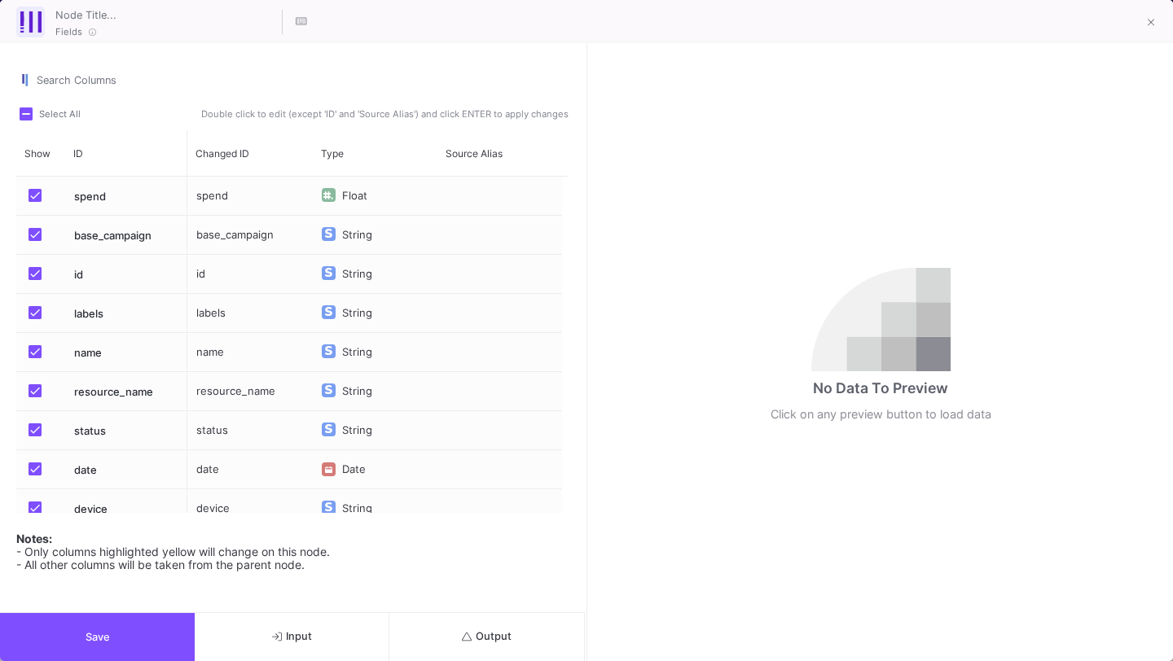
click at [36, 269] on span "Press SPACE to select this row." at bounding box center [35, 273] width 13 height 13
click at [35, 280] on input "Press SPACE to select this row." at bounding box center [34, 280] width 1 height 1
click at [38, 221] on mat-checkbox "Press SPACE to select this row." at bounding box center [40, 235] width 23 height 38
click at [33, 231] on span "Press SPACE to select this row." at bounding box center [35, 234] width 13 height 13
click at [34, 241] on input "Press SPACE to select this row." at bounding box center [34, 241] width 1 height 1
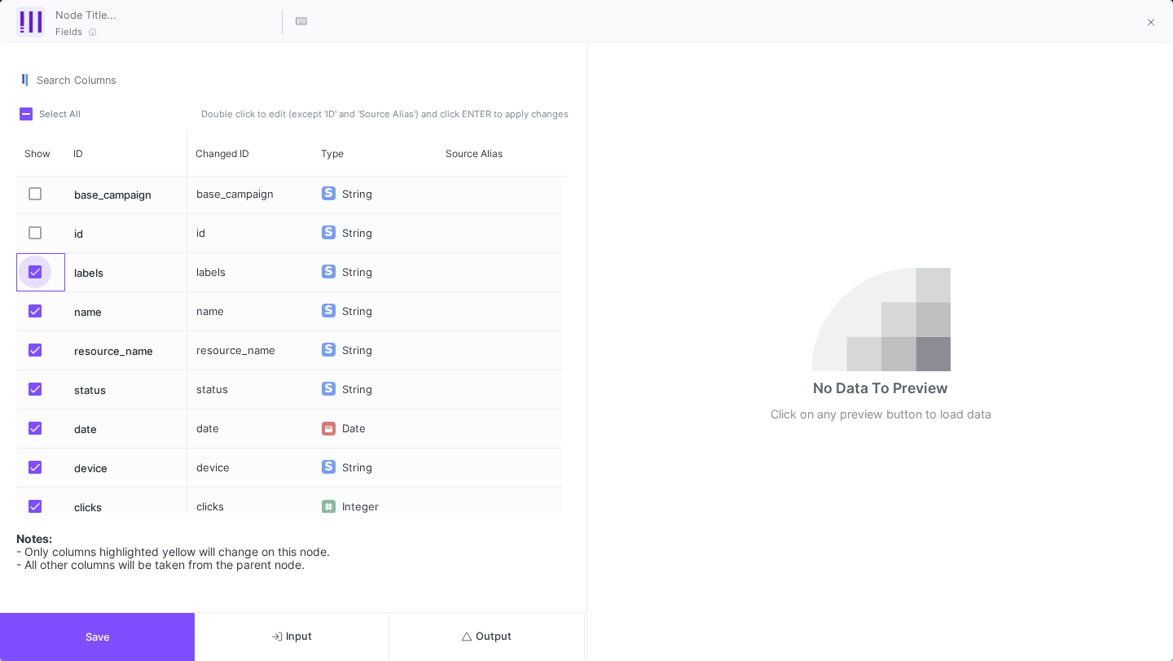
click at [33, 271] on span "Press SPACE to select this row." at bounding box center [35, 271] width 13 height 13
click at [34, 278] on input "Press SPACE to select this row." at bounding box center [34, 278] width 1 height 1
click at [33, 311] on span "Press SPACE to select this row." at bounding box center [35, 311] width 13 height 13
click at [34, 318] on input "Press SPACE to select this row." at bounding box center [34, 318] width 1 height 1
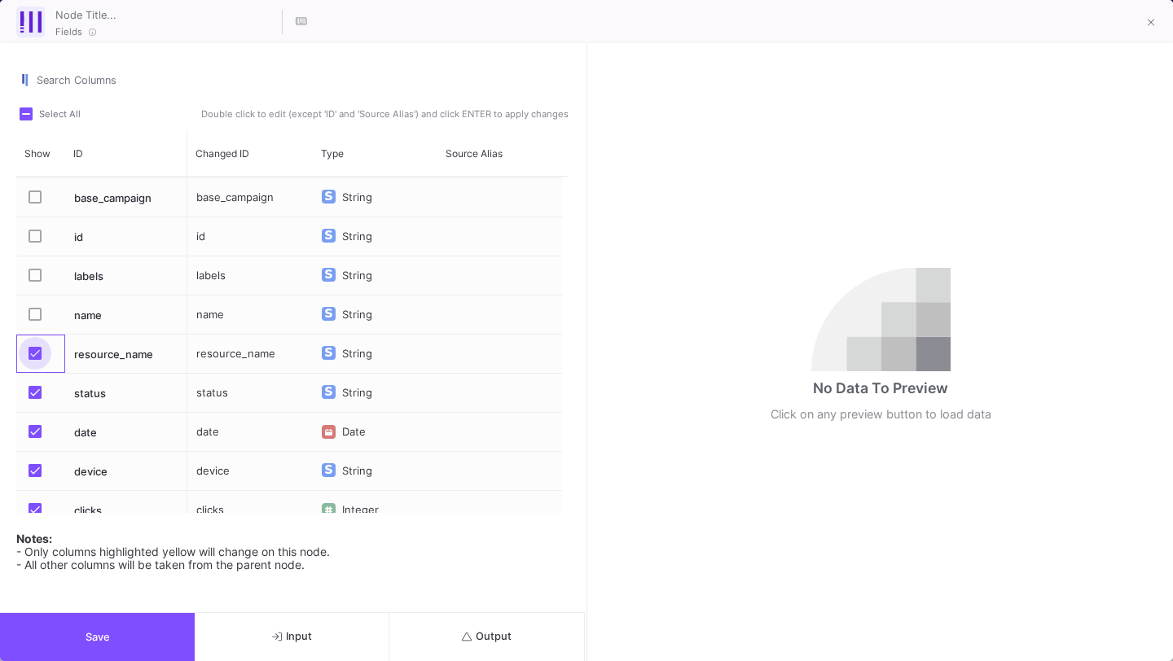
click at [31, 349] on span "Press SPACE to select this row." at bounding box center [35, 353] width 13 height 13
click at [34, 360] on input "Press SPACE to select this row." at bounding box center [34, 360] width 1 height 1
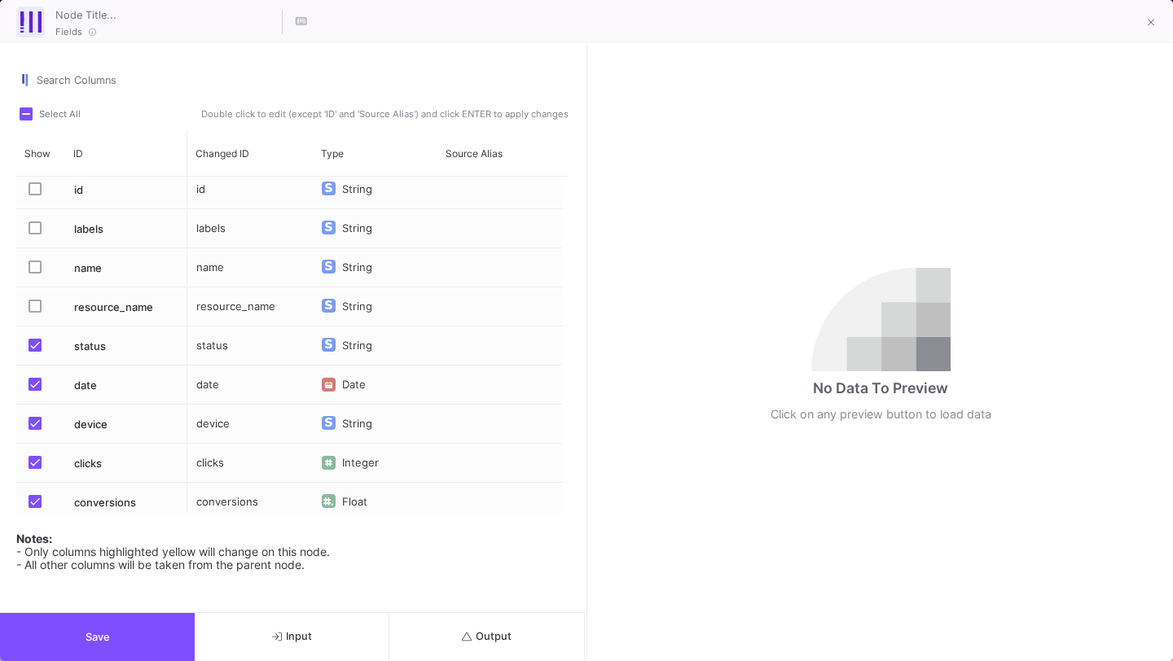
click at [33, 339] on span "Press SPACE to select this row." at bounding box center [35, 345] width 13 height 13
click at [34, 352] on input "Press SPACE to select this row." at bounding box center [34, 352] width 1 height 1
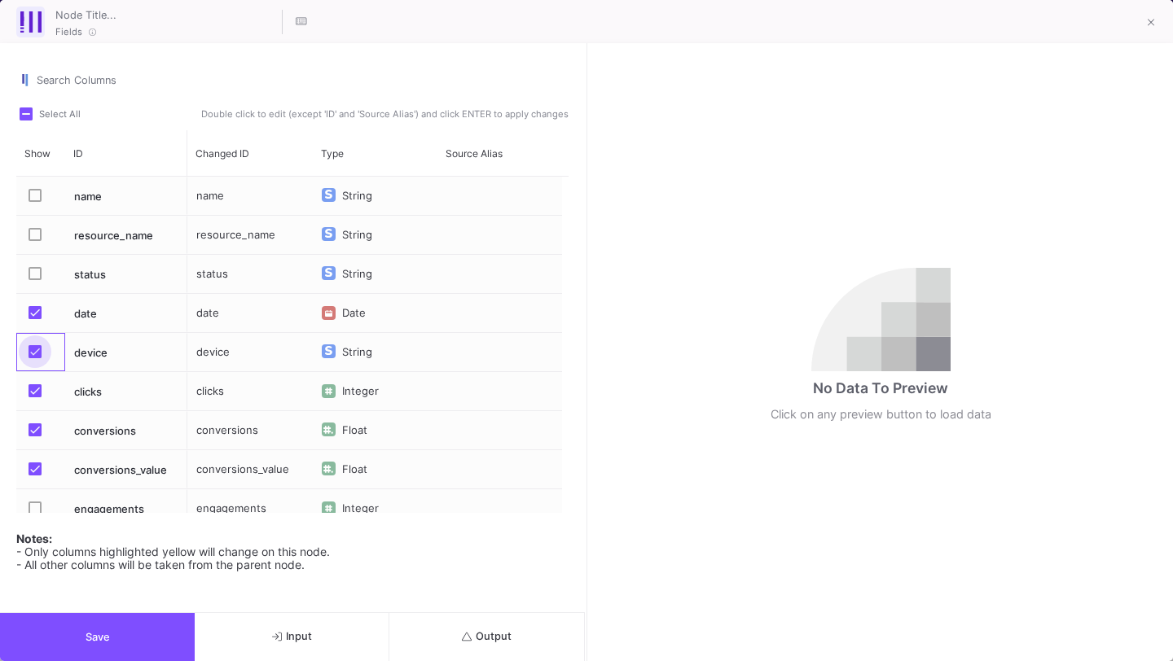
click at [33, 353] on span "Press SPACE to select this row." at bounding box center [35, 351] width 13 height 13
click at [34, 358] on input "Press SPACE to select this row." at bounding box center [34, 358] width 1 height 1
click at [33, 401] on mat-checkbox "Press SPACE to select this row." at bounding box center [40, 391] width 23 height 38
click at [34, 432] on span "Press SPACE to select this row." at bounding box center [35, 429] width 13 height 13
click at [34, 436] on input "Press SPACE to select this row." at bounding box center [34, 436] width 1 height 1
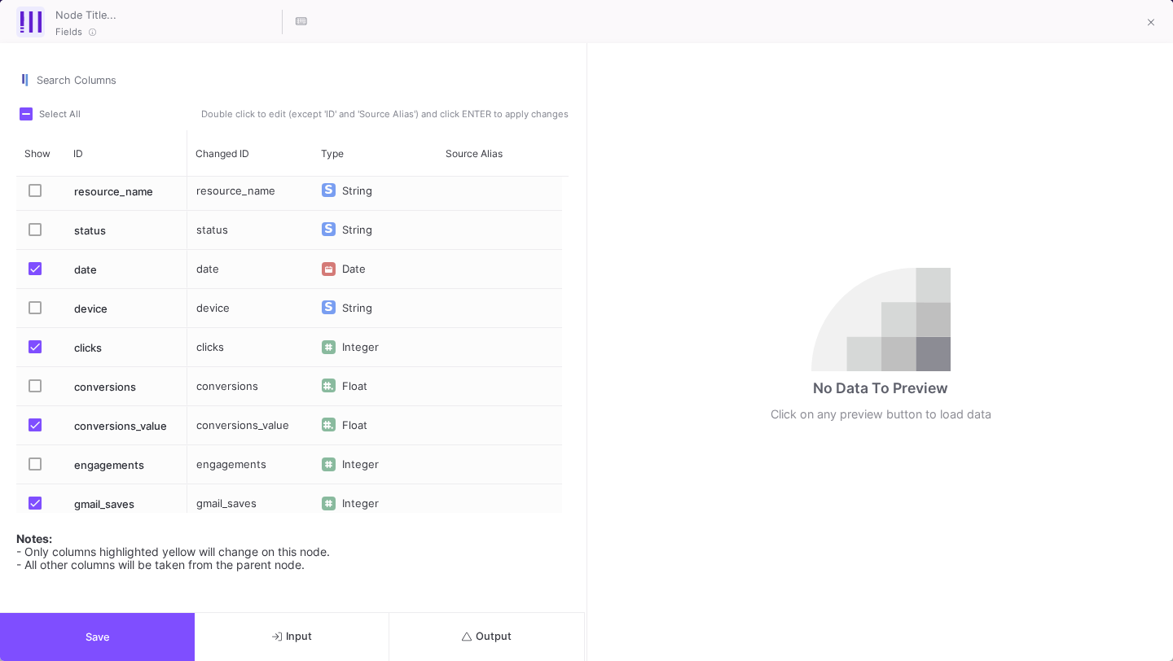
click at [37, 346] on span "Press SPACE to select this row." at bounding box center [35, 346] width 13 height 13
click at [35, 353] on input "Press SPACE to select this row." at bounding box center [34, 353] width 1 height 1
click at [37, 429] on span "Press SPACE to select this row." at bounding box center [35, 425] width 13 height 13
click at [35, 432] on input "Press SPACE to select this row." at bounding box center [34, 432] width 1 height 1
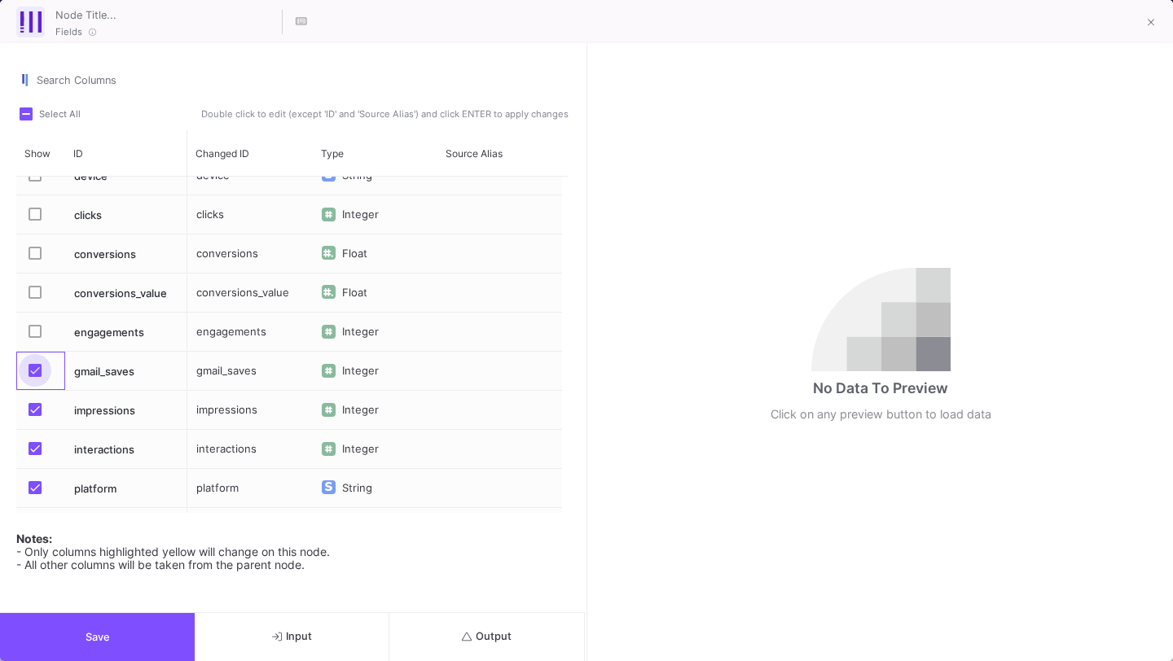
click at [36, 366] on span "Press SPACE to select this row." at bounding box center [35, 370] width 13 height 13
click at [35, 377] on input "Press SPACE to select this row." at bounding box center [34, 377] width 1 height 1
click at [36, 396] on mat-checkbox "Press SPACE to select this row." at bounding box center [40, 410] width 23 height 38
click at [36, 410] on span "Press SPACE to select this row." at bounding box center [35, 409] width 13 height 13
click at [35, 416] on input "Press SPACE to select this row." at bounding box center [34, 416] width 1 height 1
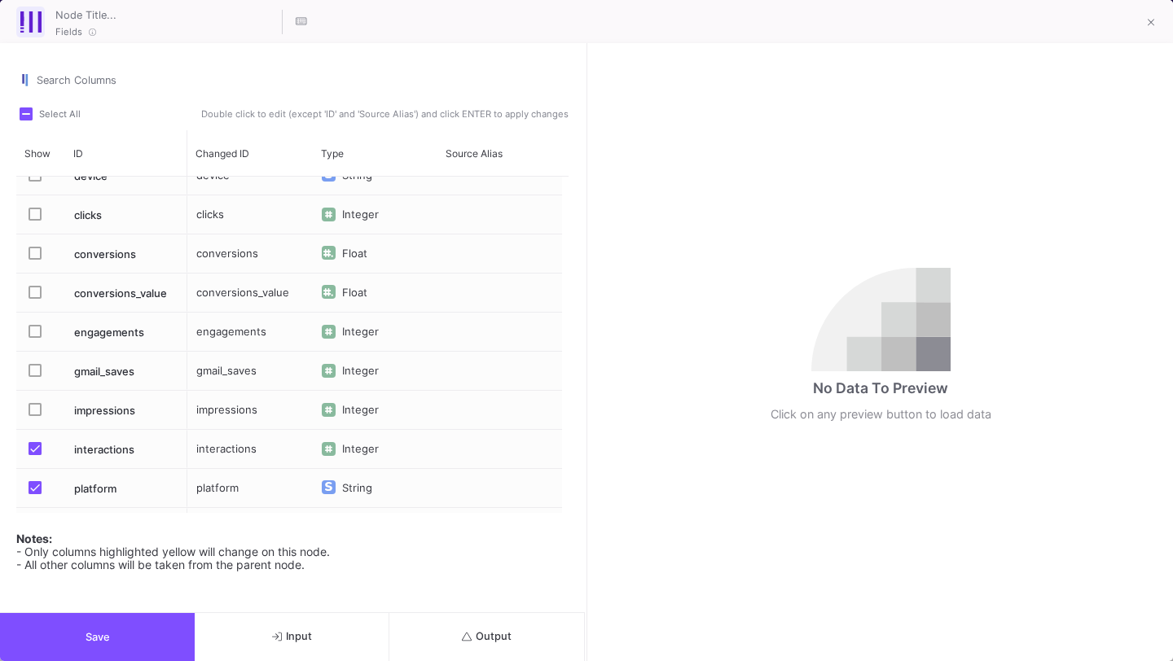
click at [35, 445] on span "Press SPACE to select this row." at bounding box center [35, 448] width 13 height 13
click at [35, 455] on input "Press SPACE to select this row." at bounding box center [34, 455] width 1 height 1
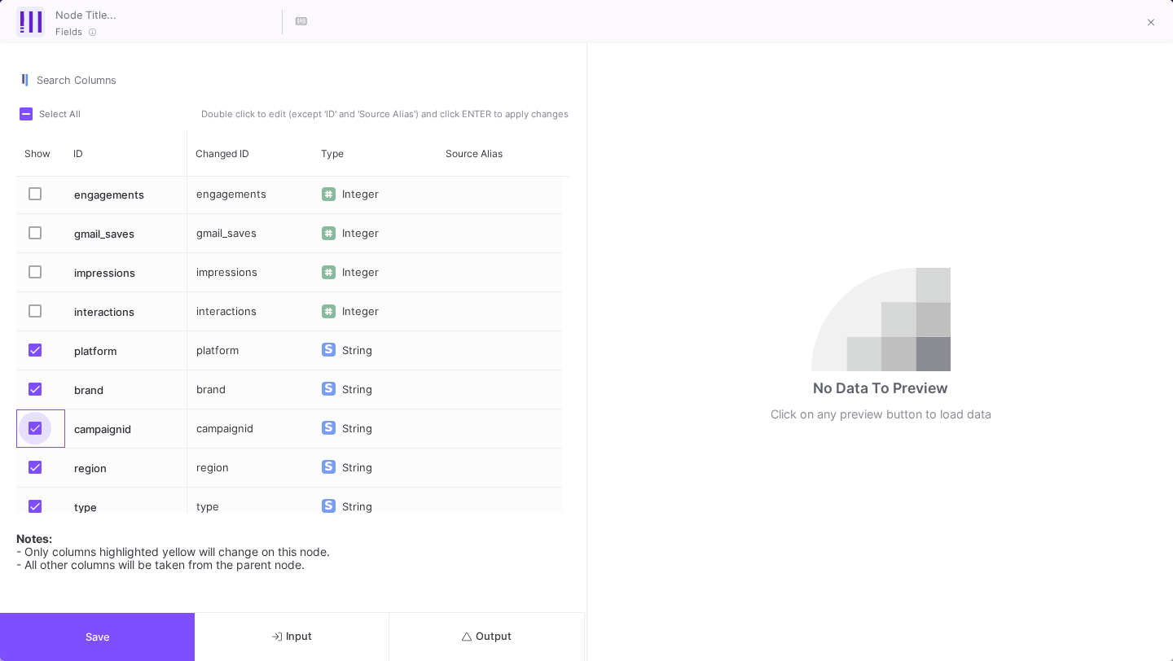
click at [35, 425] on span "Press SPACE to select this row." at bounding box center [35, 428] width 13 height 13
click at [35, 435] on input "Press SPACE to select this row." at bounding box center [34, 435] width 1 height 1
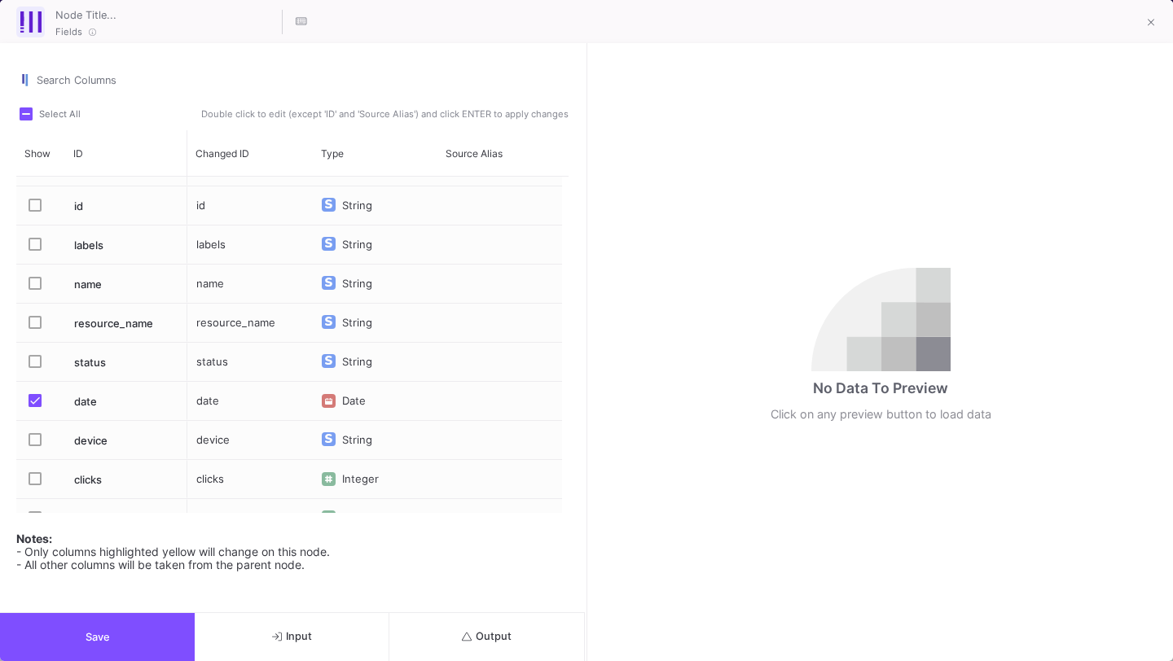
click at [35, 283] on span "Press SPACE to select this row." at bounding box center [35, 283] width 13 height 13
click at [35, 290] on input "Press SPACE to select this row." at bounding box center [34, 290] width 1 height 1
click at [156, 620] on button "Save" at bounding box center [97, 637] width 195 height 48
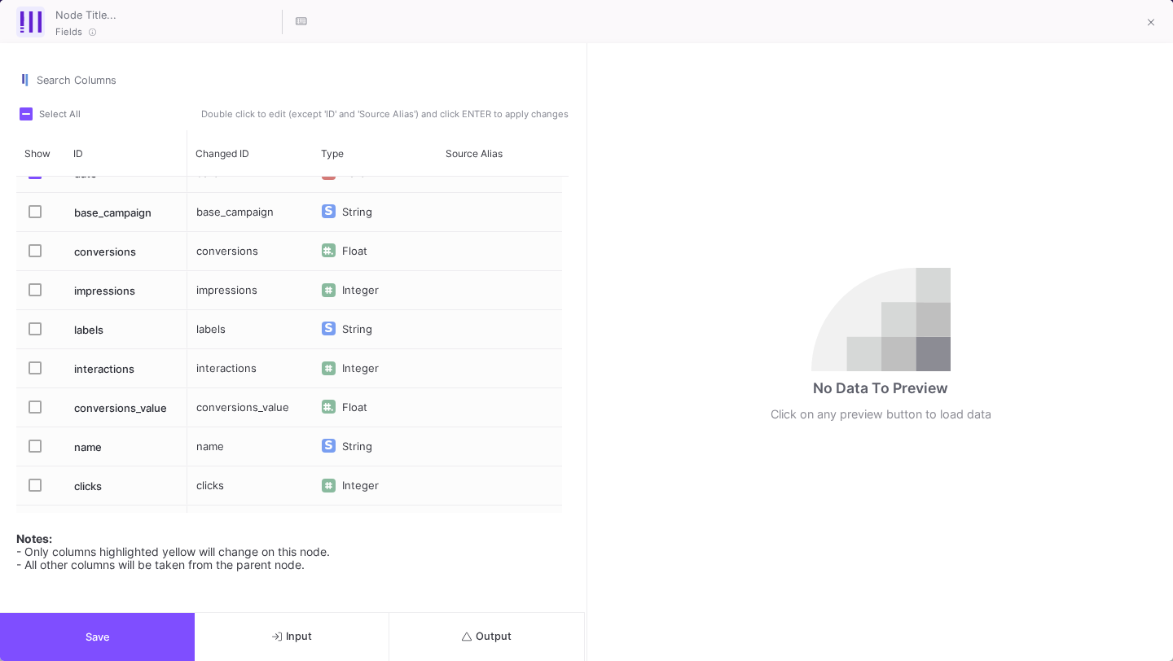
click at [30, 449] on span "Press SPACE to select this row." at bounding box center [35, 446] width 13 height 13
click at [34, 453] on input "Press SPACE to select this row." at bounding box center [34, 453] width 1 height 1
click at [127, 632] on button "Save" at bounding box center [97, 637] width 195 height 48
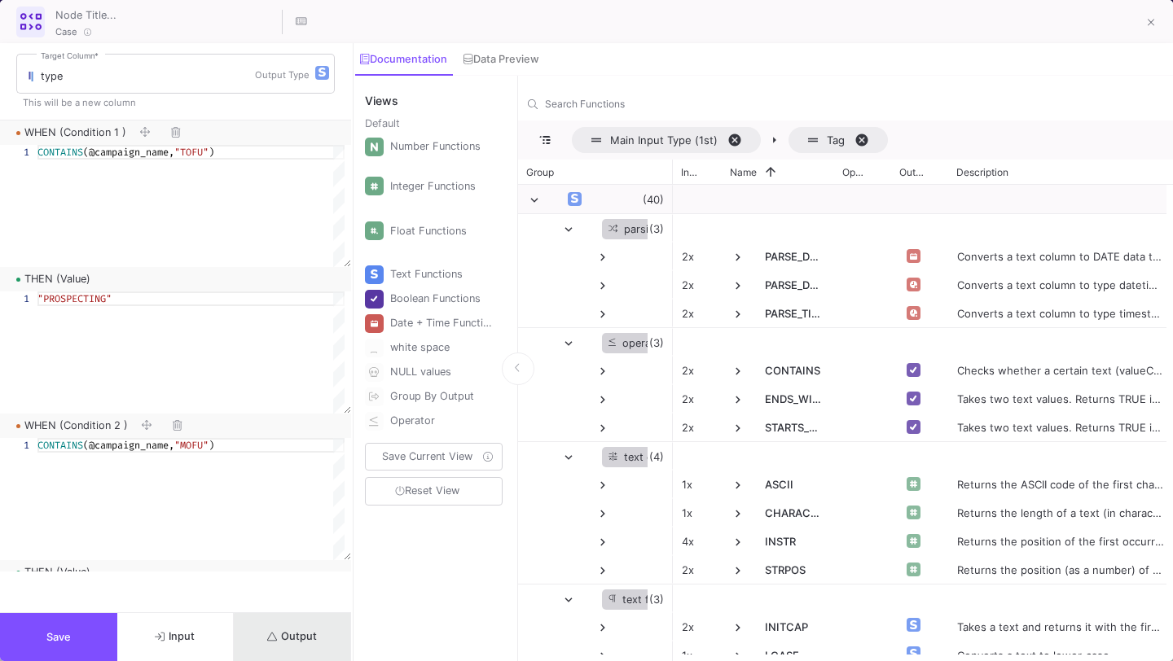
click at [295, 642] on span "Output" at bounding box center [292, 636] width 50 height 12
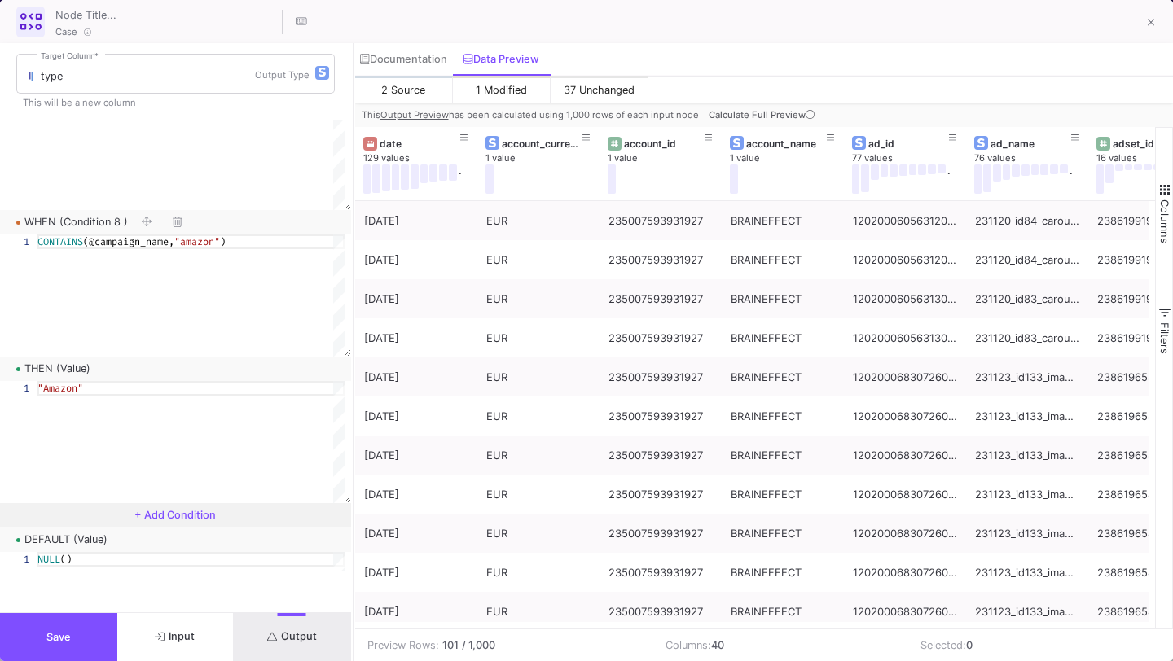
scroll to position [2133, 0]
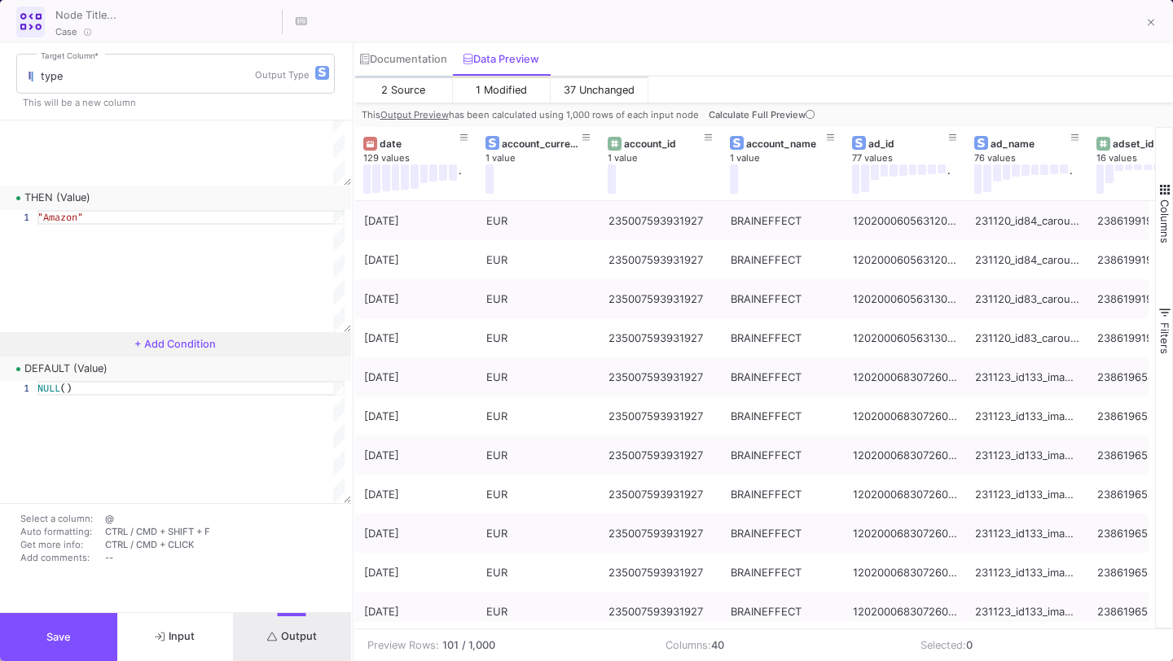
click at [88, 637] on button "Save" at bounding box center [58, 637] width 117 height 48
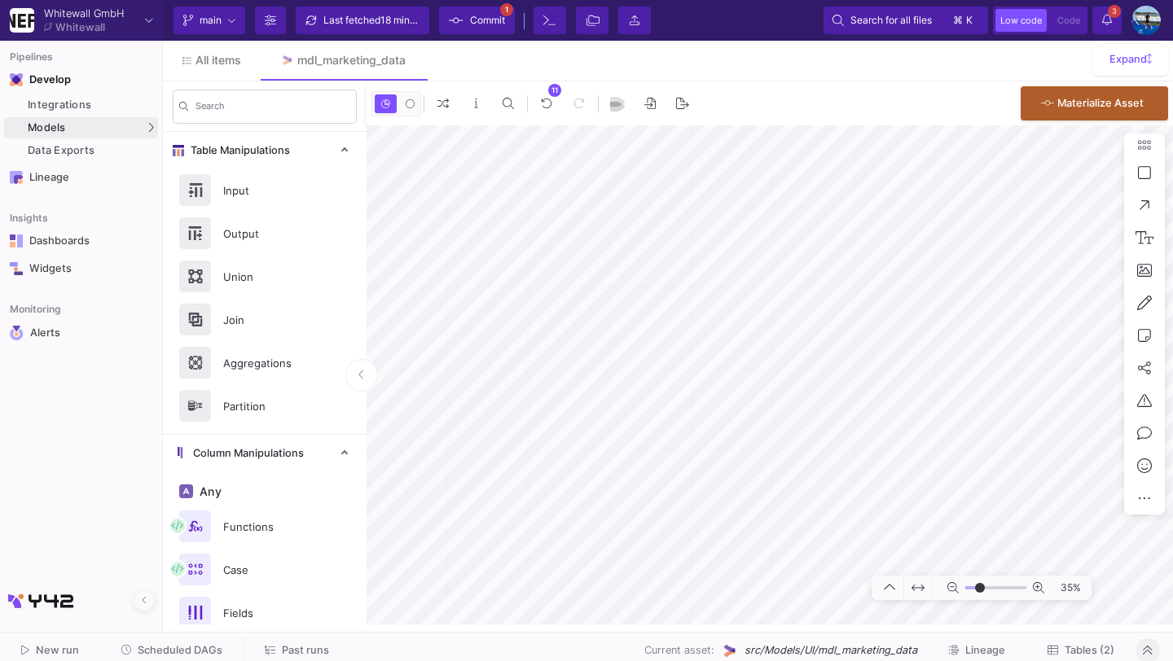
type input "-19"
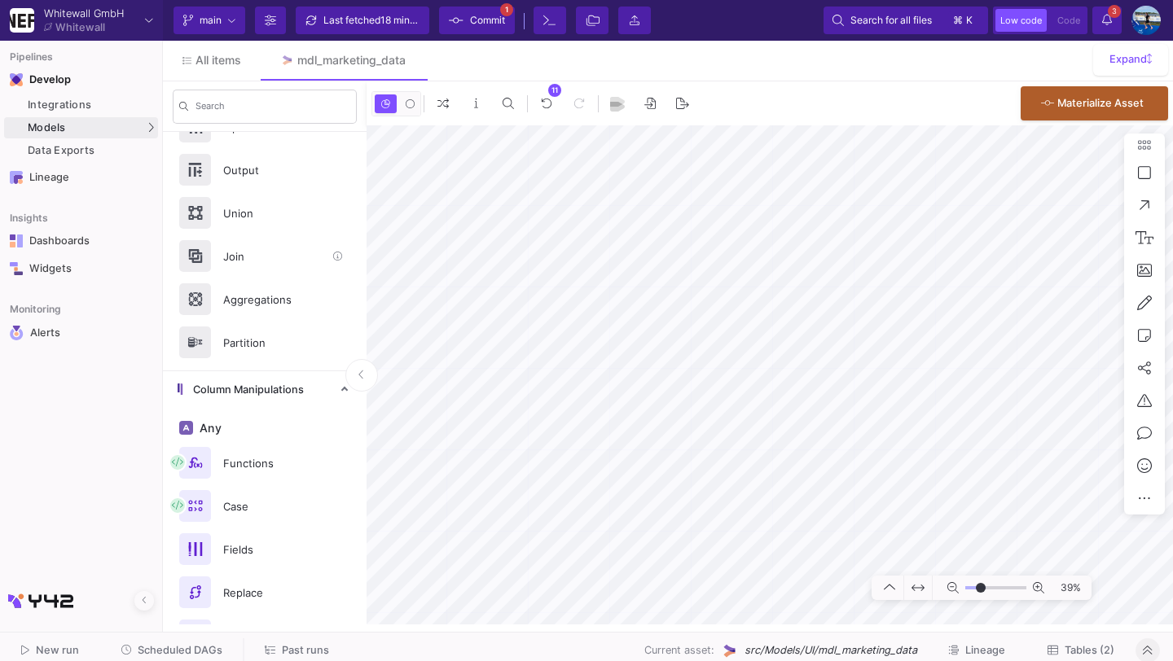
scroll to position [65, 0]
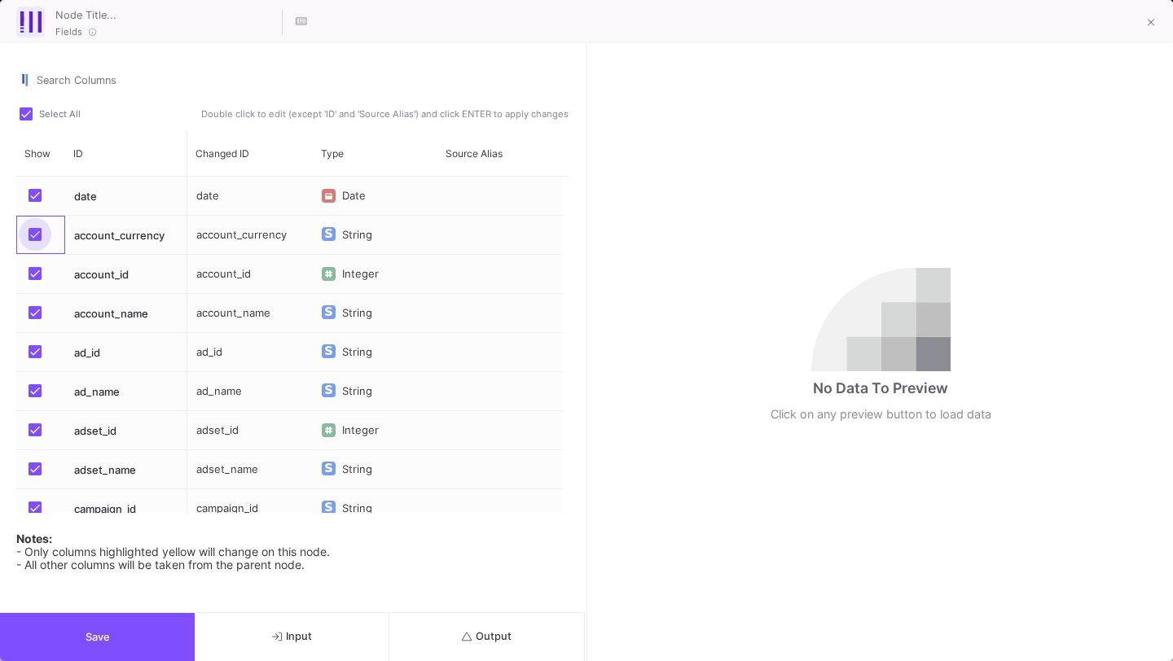
click at [35, 236] on span "Press SPACE to select this row." at bounding box center [35, 234] width 13 height 13
click at [35, 241] on input "Press SPACE to select this row." at bounding box center [34, 241] width 1 height 1
checkbox input "false"
click at [33, 274] on span "Press SPACE to select this row." at bounding box center [35, 273] width 13 height 13
click at [34, 280] on input "Press SPACE to select this row." at bounding box center [34, 280] width 1 height 1
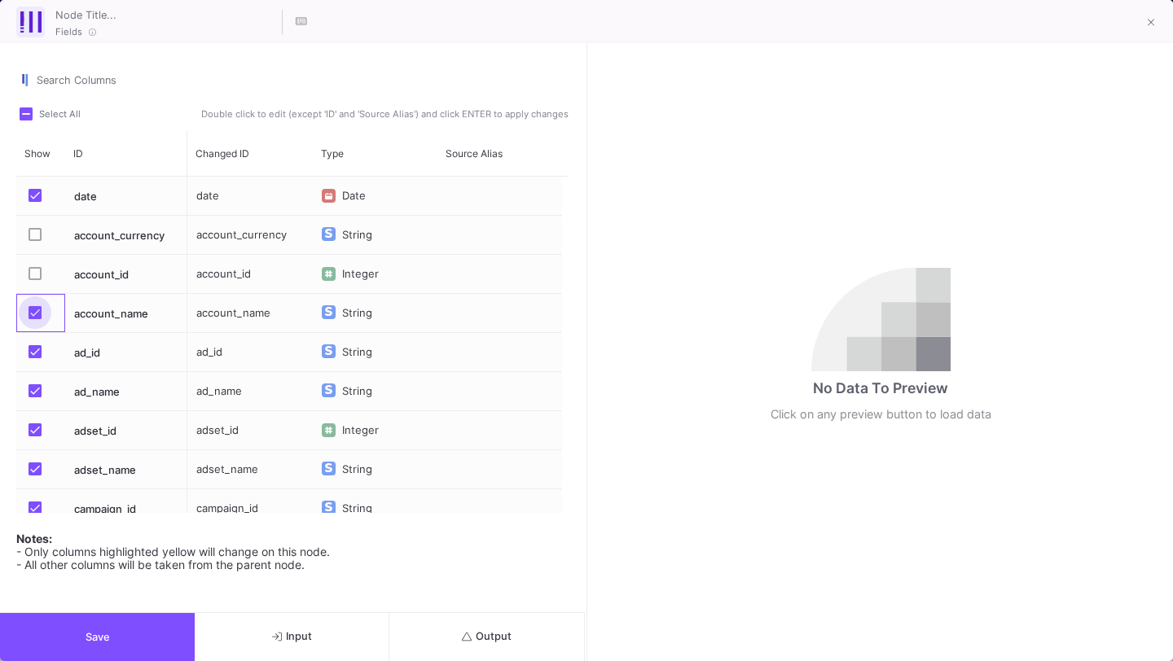
click at [33, 311] on span "Press SPACE to select this row." at bounding box center [35, 312] width 13 height 13
click at [34, 319] on input "Press SPACE to select this row." at bounding box center [34, 319] width 1 height 1
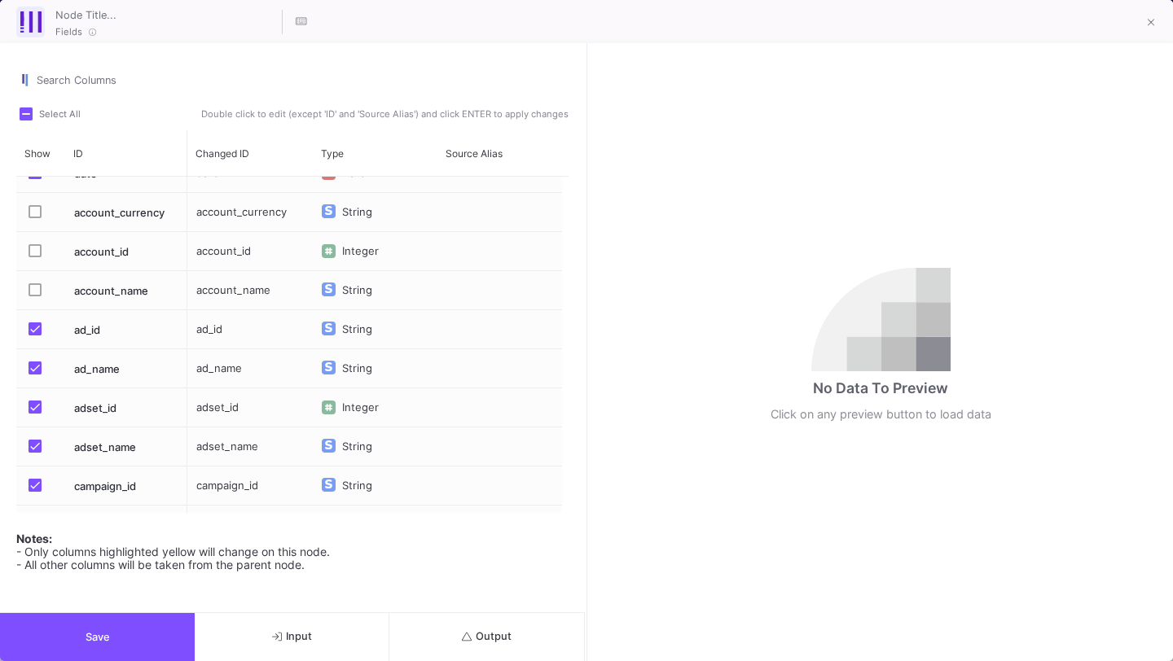
scroll to position [24, 0]
click at [32, 324] on span "Press SPACE to select this row." at bounding box center [35, 328] width 13 height 13
click at [34, 335] on input "Press SPACE to select this row." at bounding box center [34, 335] width 1 height 1
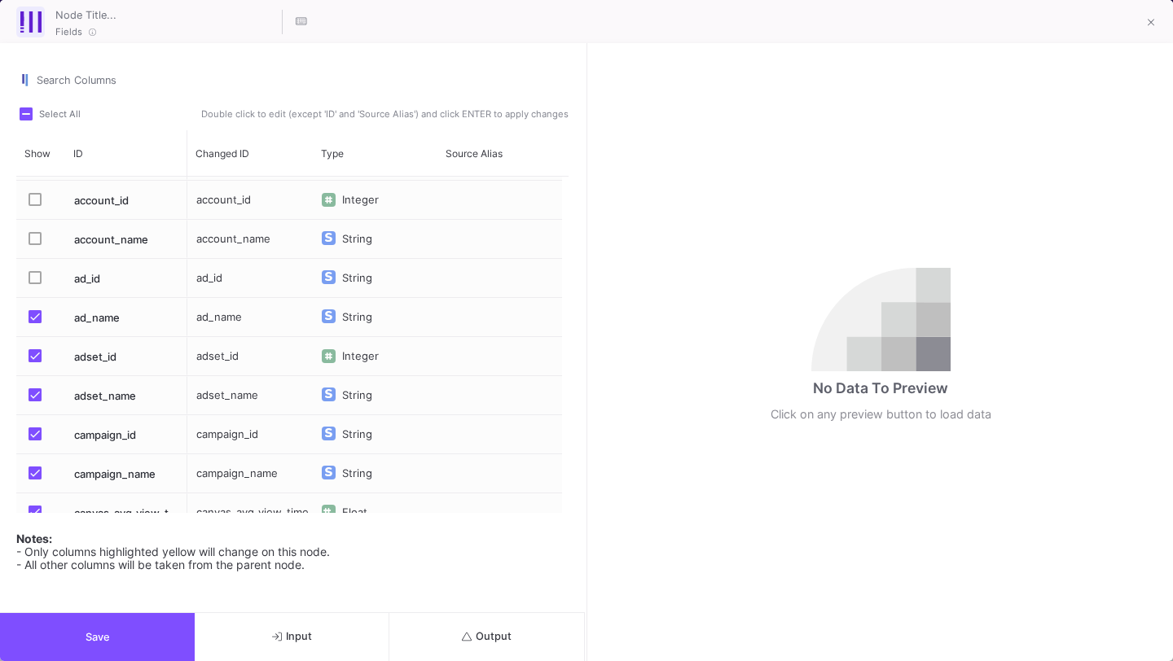
click at [32, 324] on label "Press SPACE to select this row." at bounding box center [40, 318] width 23 height 16
click at [34, 324] on input "Press SPACE to select this row." at bounding box center [34, 323] width 1 height 1
click at [36, 362] on span "Press SPACE to select this row." at bounding box center [35, 355] width 13 height 13
click at [35, 362] on input "Press SPACE to select this row." at bounding box center [34, 362] width 1 height 1
click at [36, 398] on span "Press SPACE to select this row." at bounding box center [35, 394] width 13 height 13
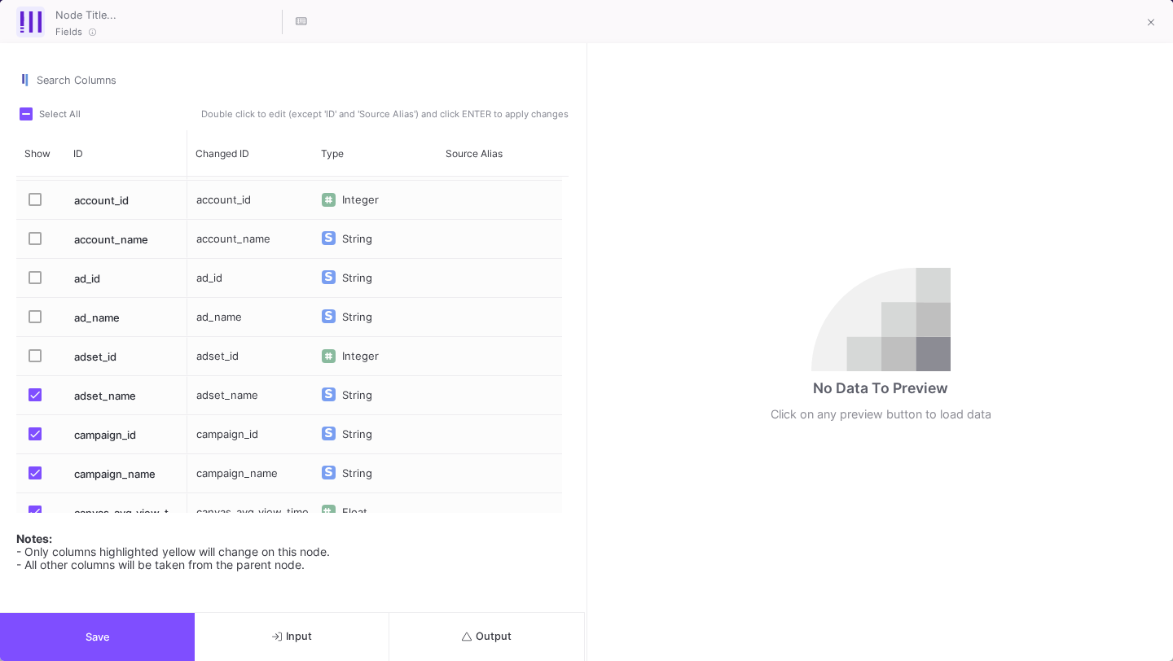
click at [35, 401] on input "Press SPACE to select this row." at bounding box center [34, 401] width 1 height 1
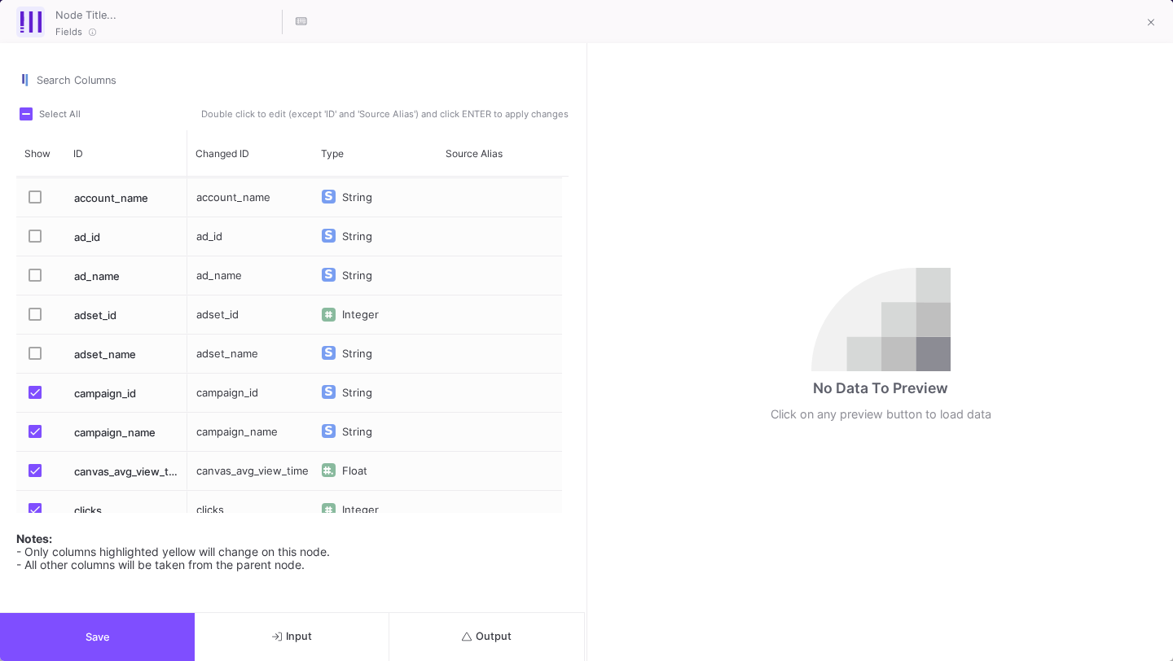
scroll to position [123, 0]
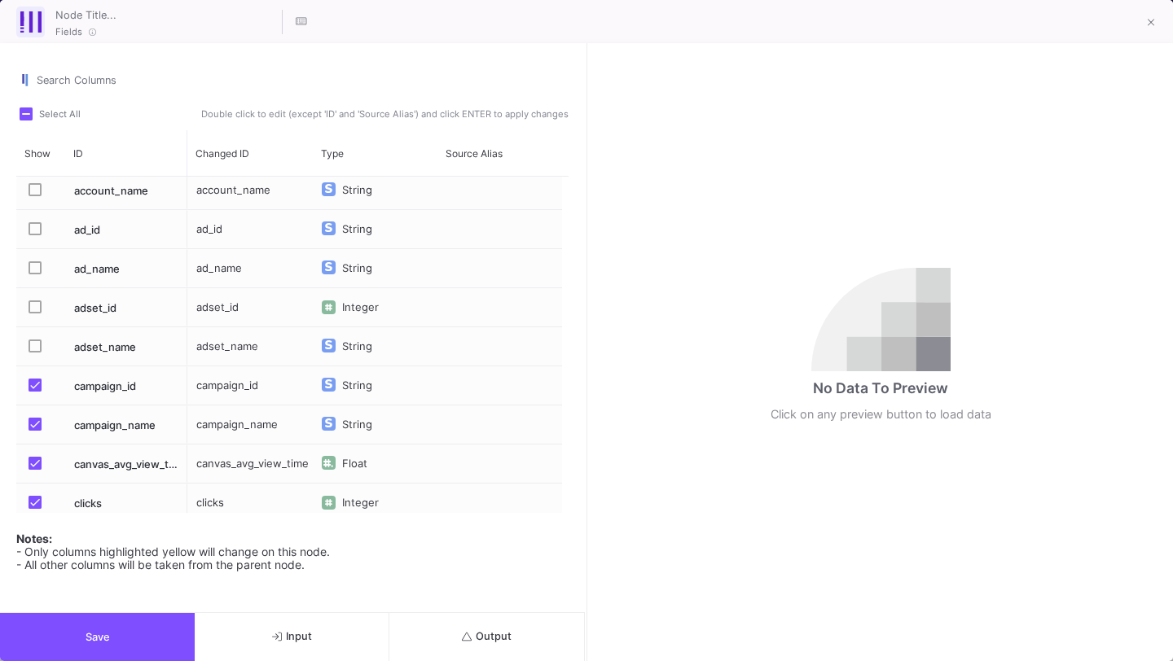
click at [36, 382] on span "Press SPACE to select this row." at bounding box center [35, 385] width 13 height 13
click at [35, 392] on input "Press SPACE to select this row." at bounding box center [34, 392] width 1 height 1
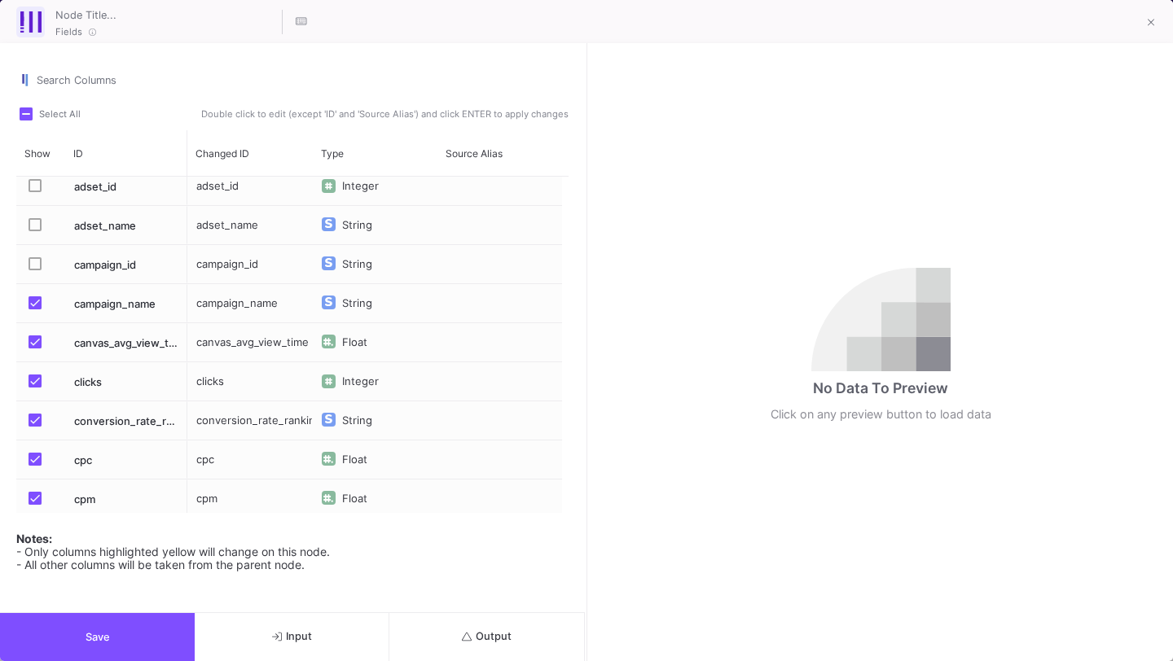
scroll to position [274, 0]
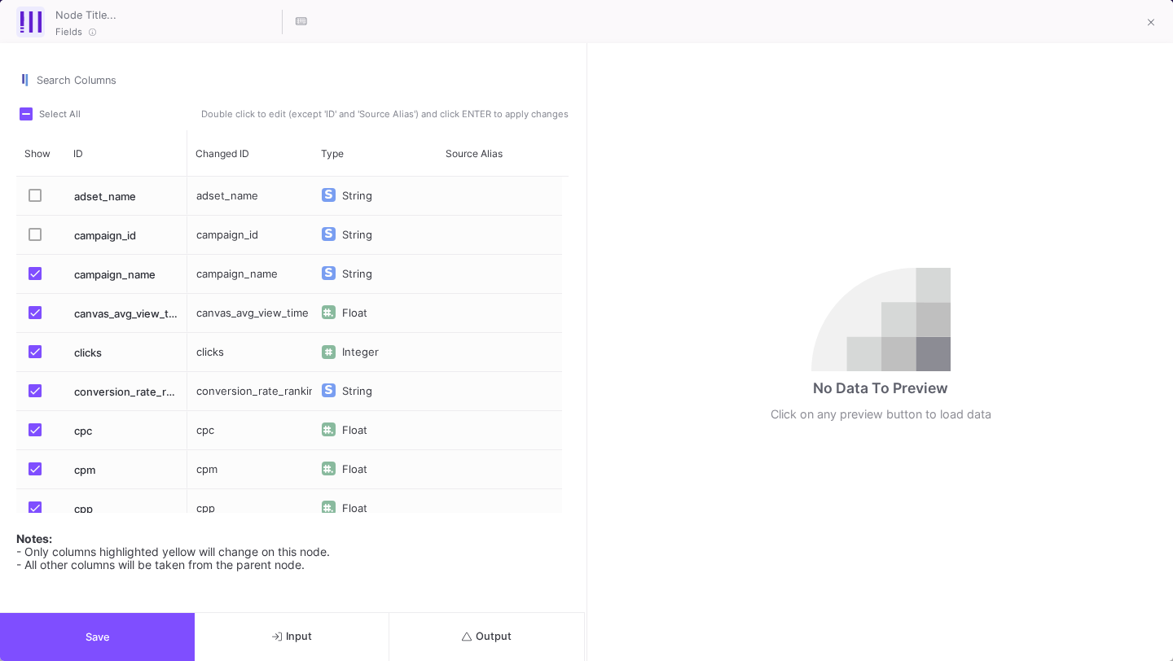
click at [36, 319] on label "Press SPACE to select this row." at bounding box center [40, 314] width 23 height 16
click at [35, 319] on input "Press SPACE to select this row." at bounding box center [34, 319] width 1 height 1
click at [34, 348] on span "Press SPACE to select this row." at bounding box center [35, 351] width 13 height 13
click at [34, 358] on input "Press SPACE to select this row." at bounding box center [34, 358] width 1 height 1
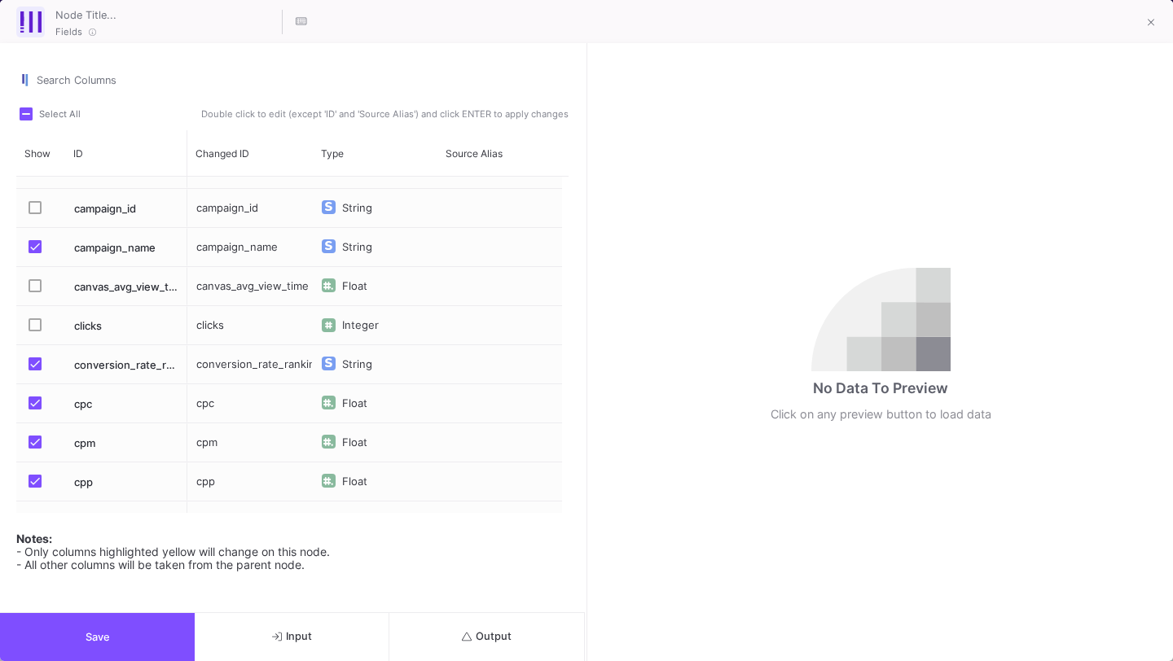
scroll to position [301, 0]
click at [32, 361] on span "Press SPACE to select this row." at bounding box center [35, 363] width 13 height 13
click at [34, 370] on input "Press SPACE to select this row." at bounding box center [34, 370] width 1 height 1
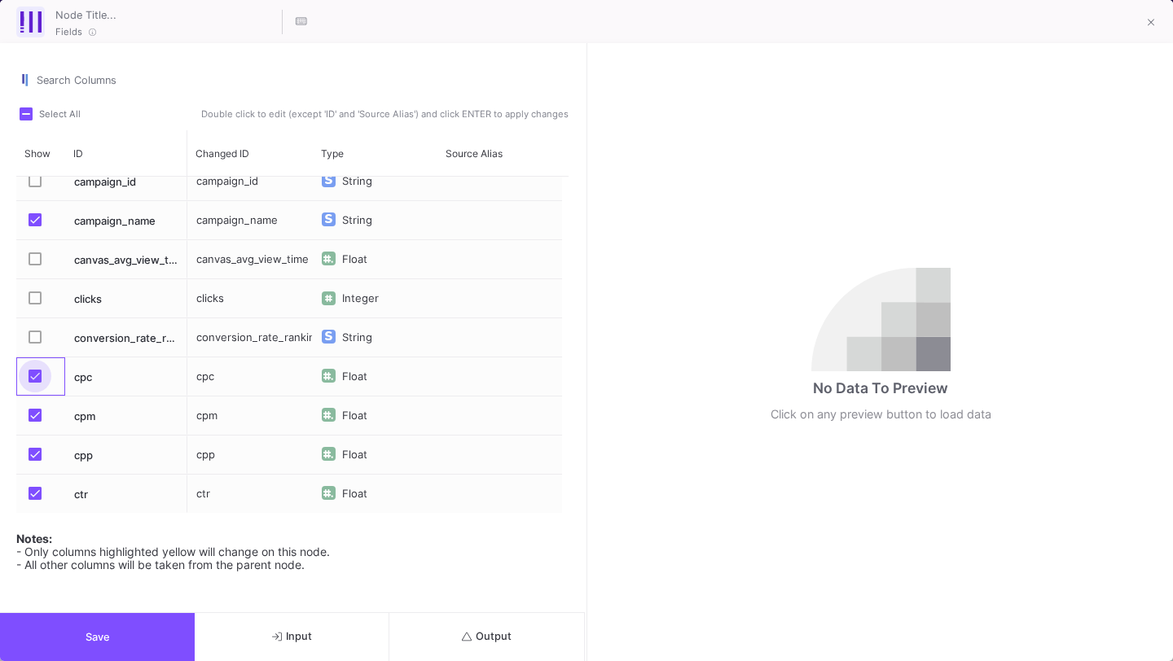
click at [31, 374] on span "Press SPACE to select this row." at bounding box center [35, 376] width 13 height 13
click at [34, 383] on input "Press SPACE to select this row." at bounding box center [34, 383] width 1 height 1
click at [30, 414] on span "Press SPACE to select this row." at bounding box center [35, 415] width 13 height 13
click at [34, 422] on input "Press SPACE to select this row." at bounding box center [34, 422] width 1 height 1
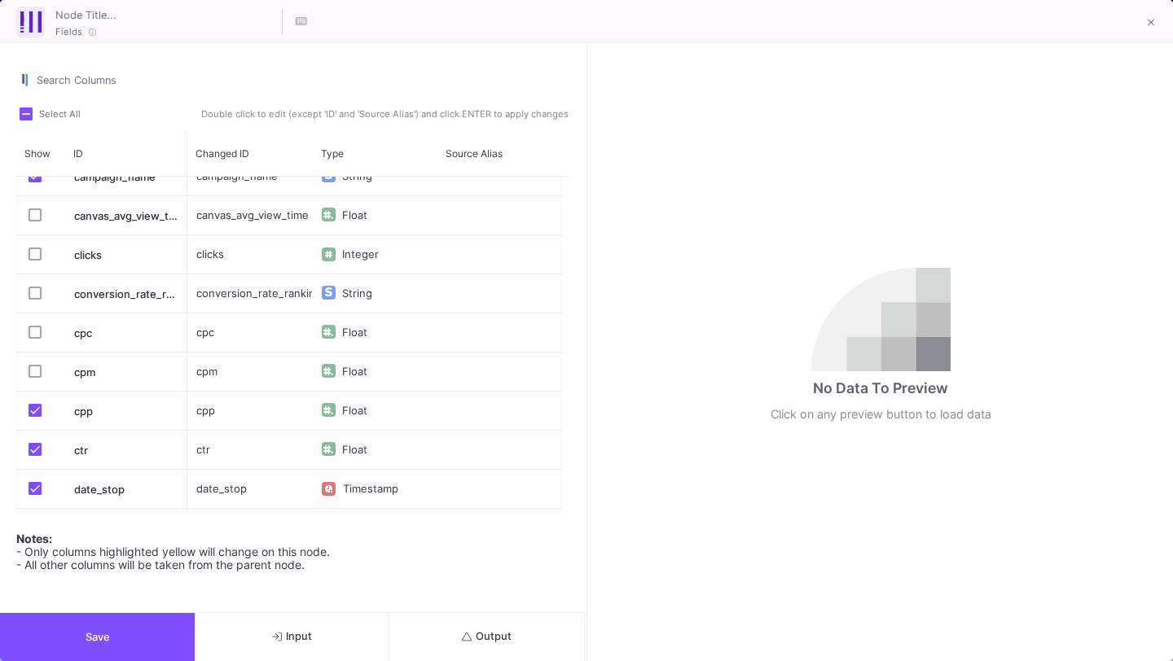
scroll to position [373, 0]
click at [30, 414] on span "Press SPACE to select this row." at bounding box center [35, 408] width 13 height 13
click at [34, 415] on input "Press SPACE to select this row." at bounding box center [34, 415] width 1 height 1
click at [30, 447] on span "Press SPACE to select this row." at bounding box center [35, 447] width 13 height 13
click at [34, 454] on input "Press SPACE to select this row." at bounding box center [34, 454] width 1 height 1
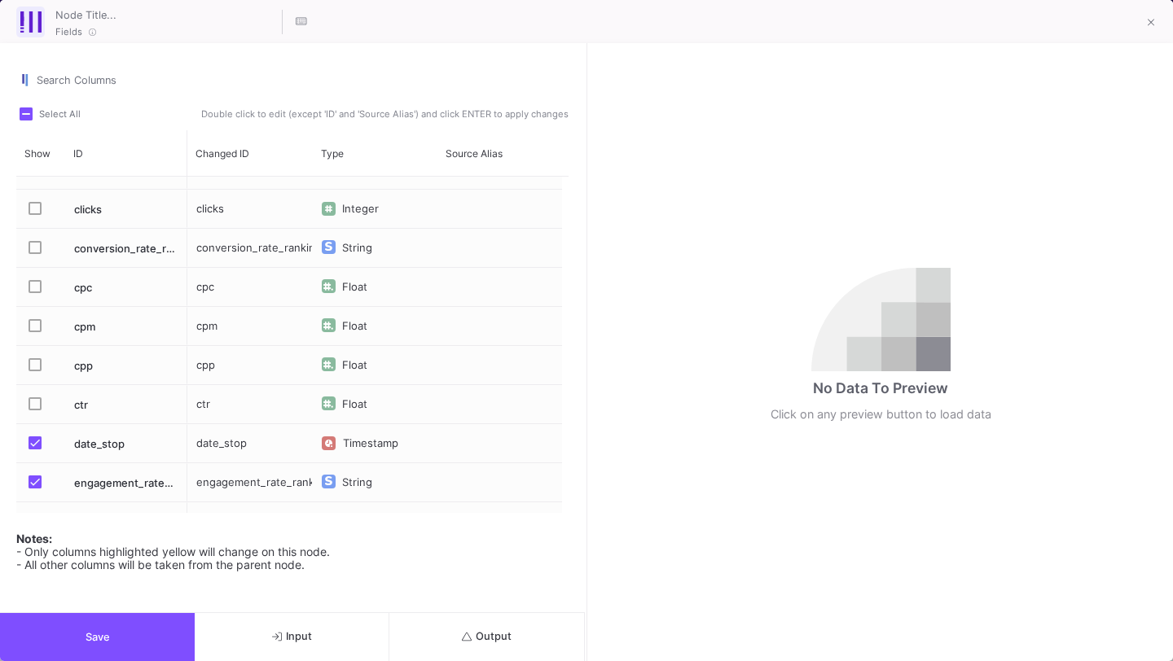
scroll to position [429, 0]
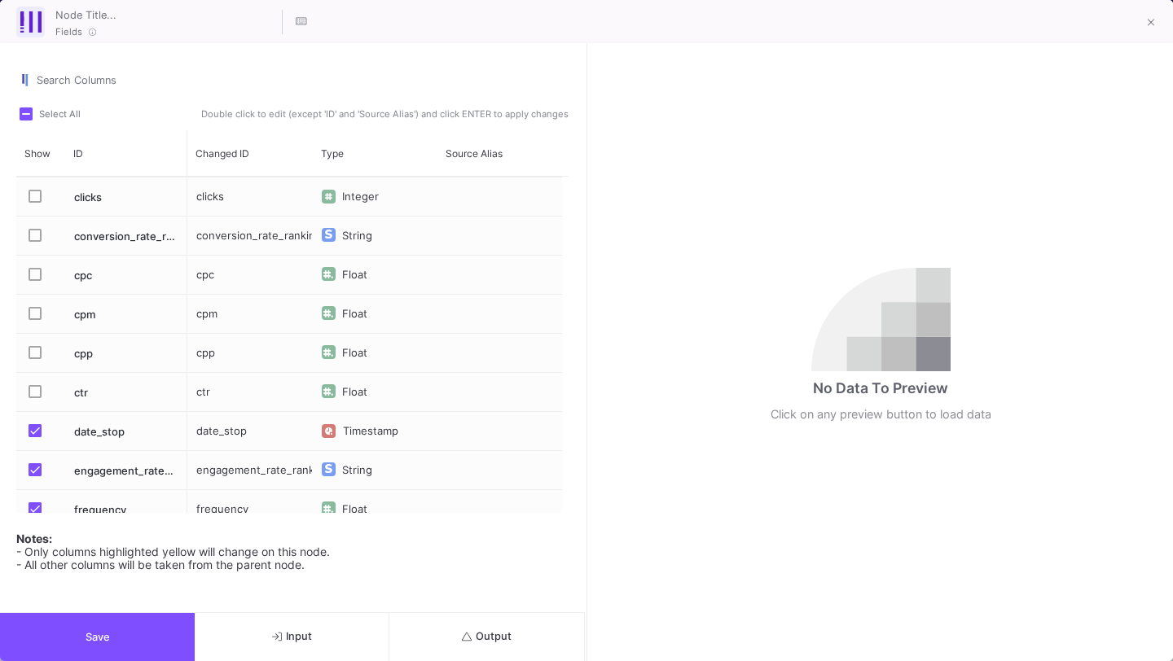
click at [34, 435] on span "Press SPACE to select this row." at bounding box center [35, 430] width 13 height 13
click at [34, 437] on input "Press SPACE to select this row." at bounding box center [34, 437] width 1 height 1
click at [37, 458] on mat-checkbox "Press SPACE to select this row." at bounding box center [40, 470] width 23 height 38
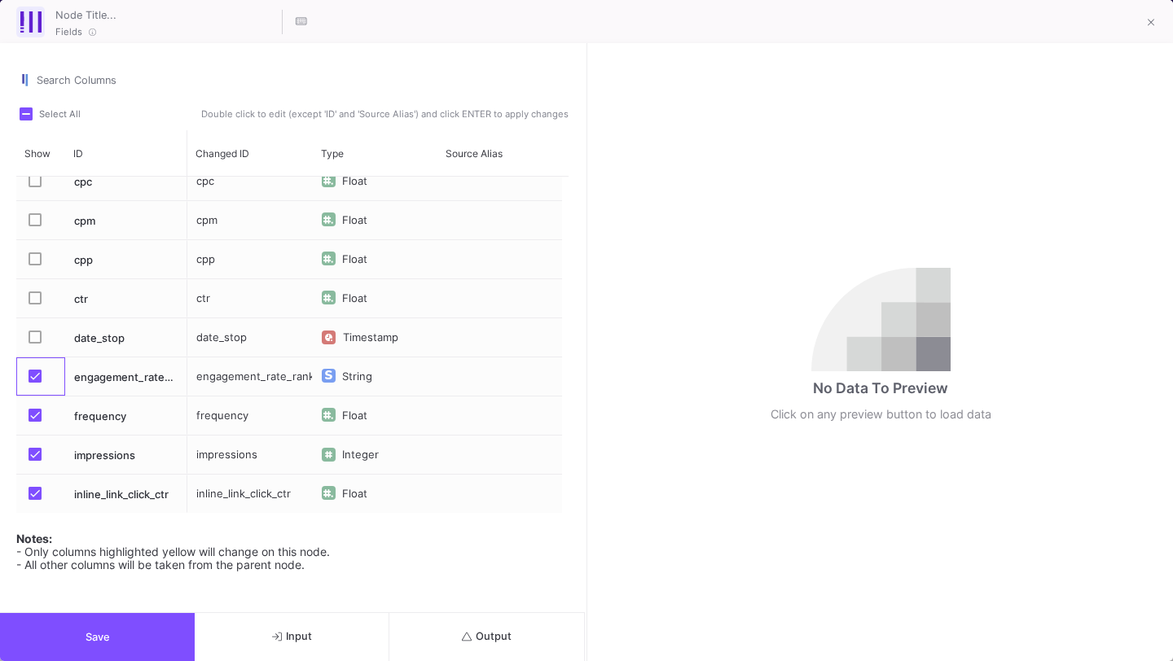
click at [29, 366] on mat-checkbox "Press SPACE to select this row." at bounding box center [40, 376] width 23 height 38
click at [29, 374] on span "Press SPACE to select this row." at bounding box center [35, 376] width 13 height 13
click at [34, 383] on input "Press SPACE to select this row." at bounding box center [34, 383] width 1 height 1
click at [33, 414] on span "Press SPACE to select this row." at bounding box center [35, 415] width 13 height 13
click at [34, 422] on input "Press SPACE to select this row." at bounding box center [34, 422] width 1 height 1
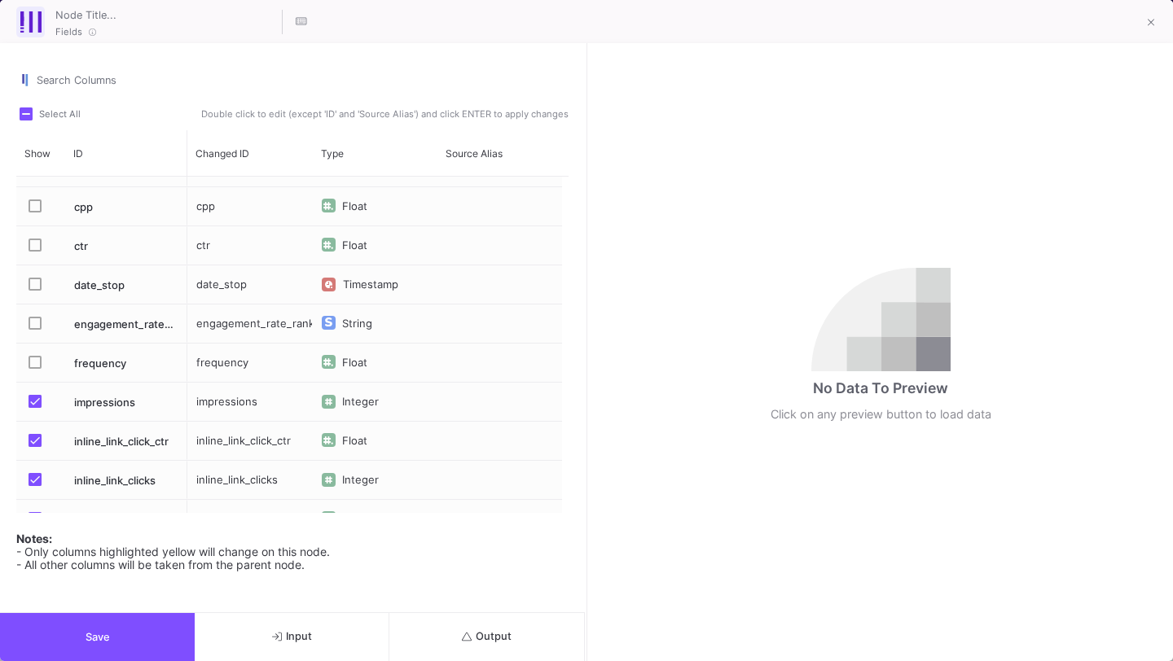
click at [37, 403] on span "Press SPACE to select this row." at bounding box center [35, 401] width 13 height 13
click at [35, 408] on input "Press SPACE to select this row." at bounding box center [34, 408] width 1 height 1
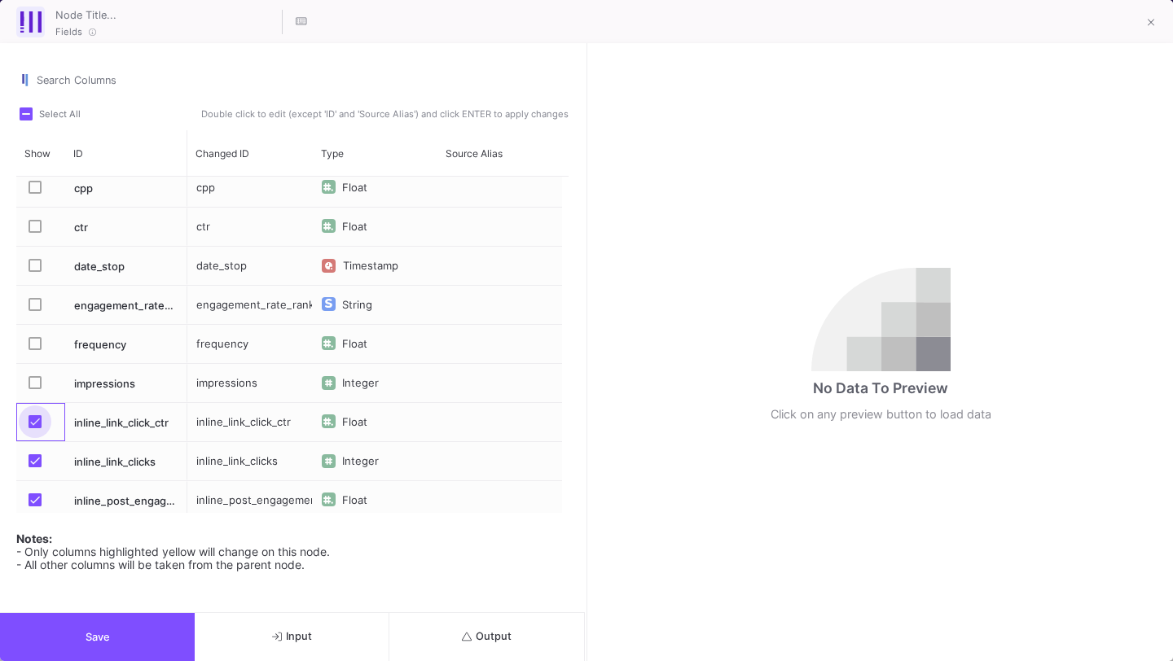
click at [35, 419] on span "Press SPACE to select this row." at bounding box center [35, 421] width 13 height 13
click at [35, 428] on input "Press SPACE to select this row." at bounding box center [34, 428] width 1 height 1
click at [35, 449] on mat-checkbox "Press SPACE to select this row." at bounding box center [40, 461] width 23 height 38
click at [35, 458] on span "Press SPACE to select this row." at bounding box center [35, 460] width 13 height 13
click at [35, 467] on input "Press SPACE to select this row." at bounding box center [34, 467] width 1 height 1
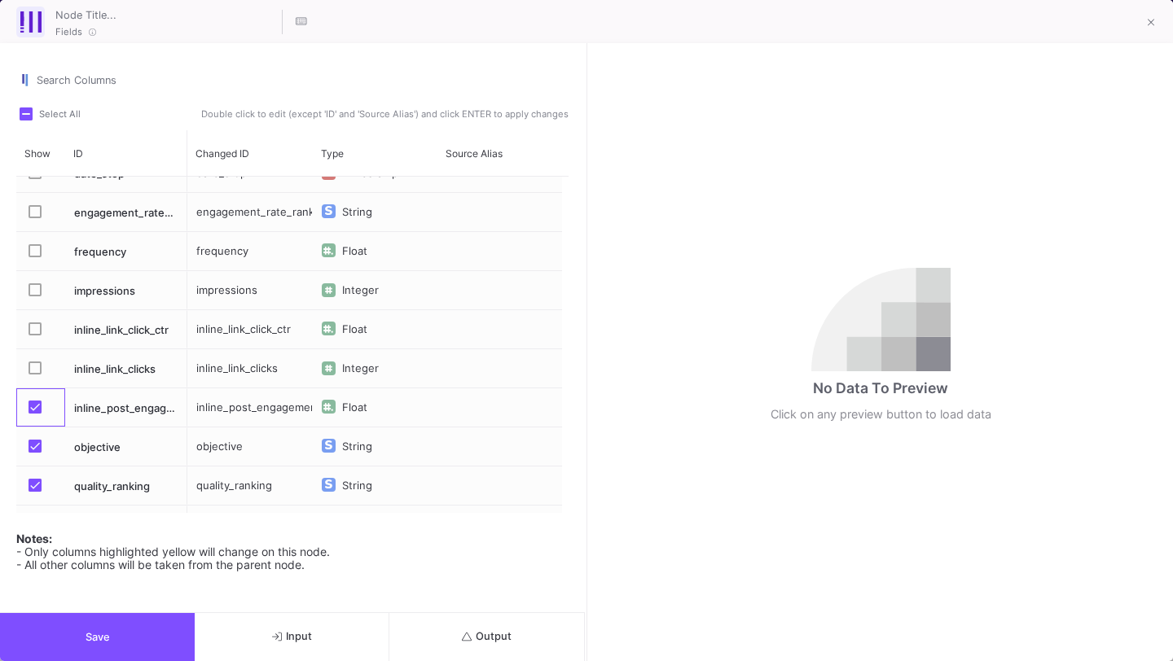
click at [40, 397] on mat-checkbox "Press SPACE to select this row." at bounding box center [40, 407] width 23 height 38
click at [37, 409] on span "Press SPACE to select this row." at bounding box center [35, 407] width 13 height 13
click at [35, 414] on input "Press SPACE to select this row." at bounding box center [34, 414] width 1 height 1
click at [33, 452] on label "Press SPACE to select this row." at bounding box center [40, 448] width 23 height 16
click at [34, 453] on input "Press SPACE to select this row." at bounding box center [34, 453] width 1 height 1
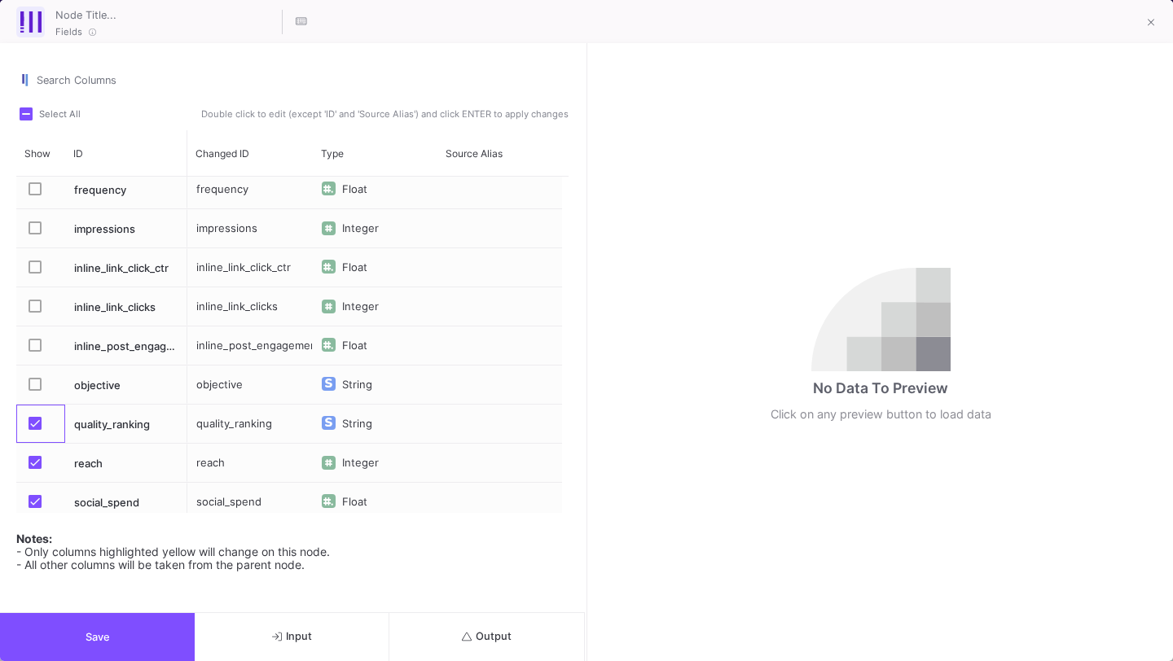
click mat-checkbox "Press SPACE to select this row."
click span "Press SPACE to select this row."
click input "Press SPACE to select this row."
click label "Press SPACE to select this row."
click input "Press SPACE to select this row."
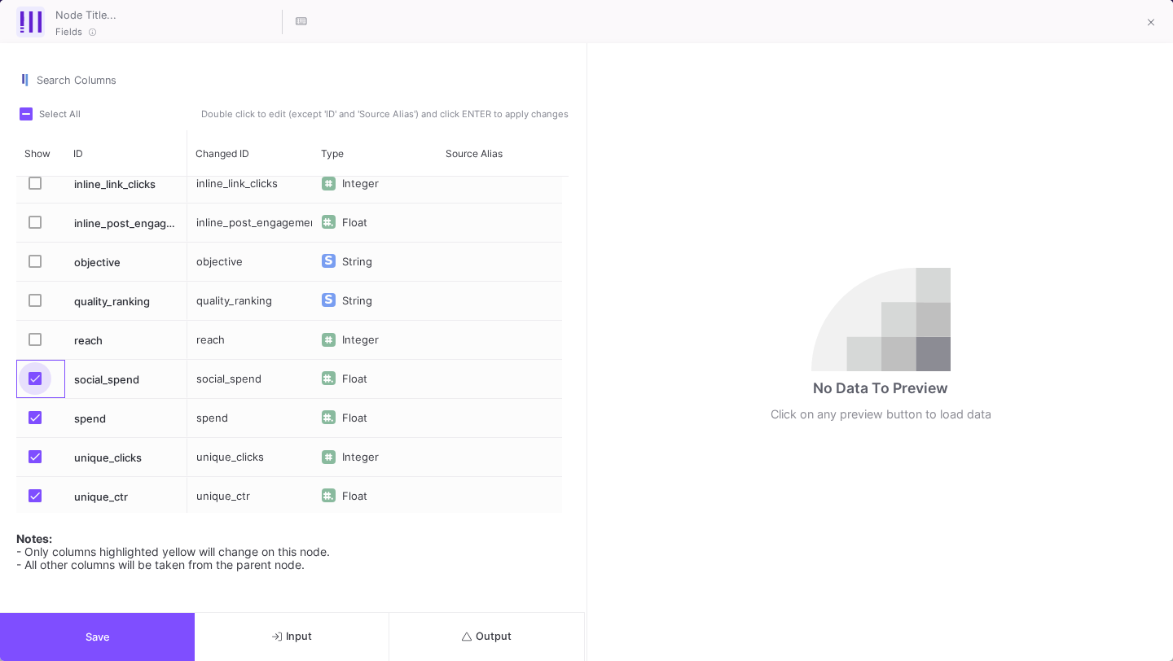
click span "Press SPACE to select this row."
click input "Press SPACE to select this row."
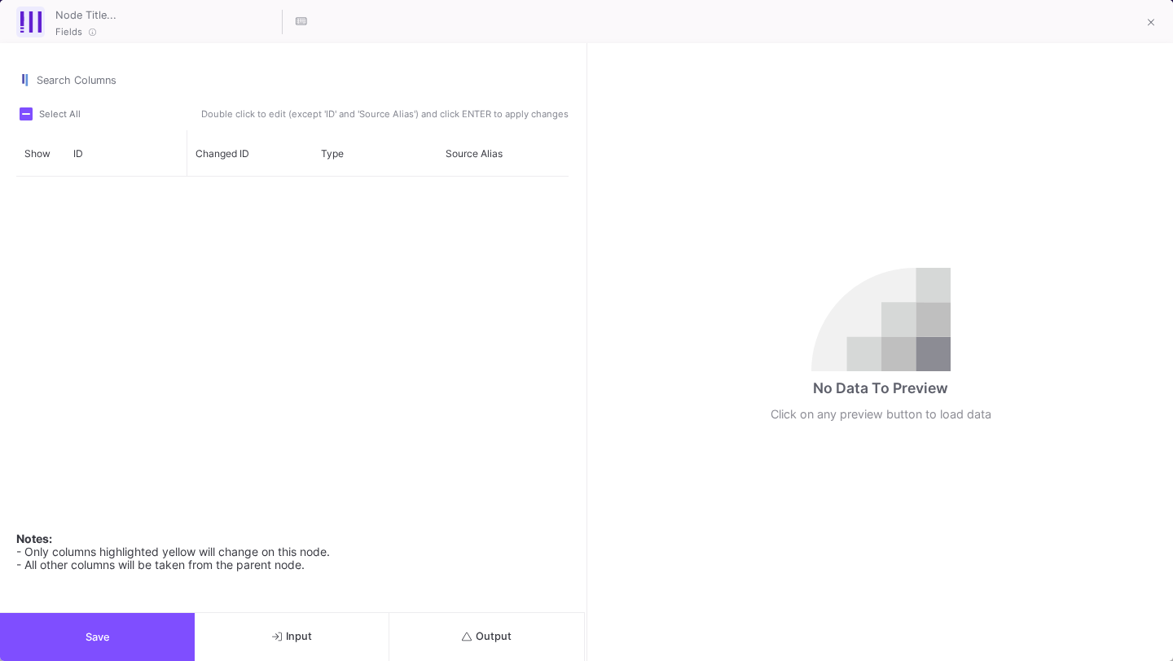
scroll to position [872, 0]
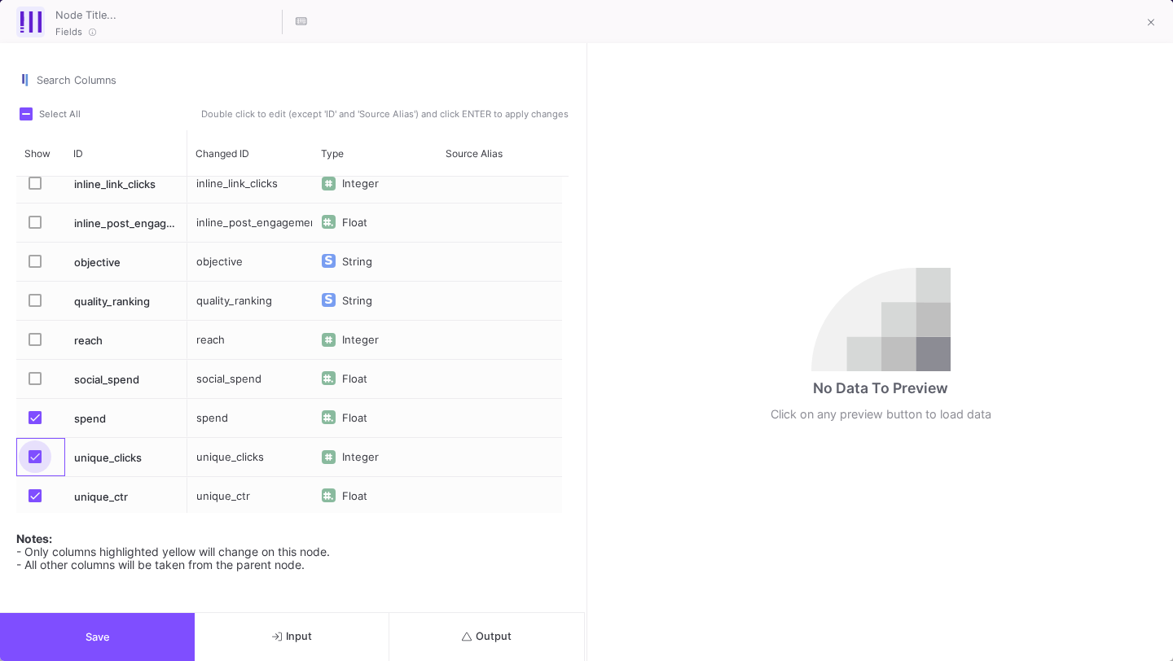
click at [31, 462] on span "Press SPACE to select this row." at bounding box center [35, 456] width 13 height 13
click at [34, 463] on input "Press SPACE to select this row." at bounding box center [34, 463] width 1 height 1
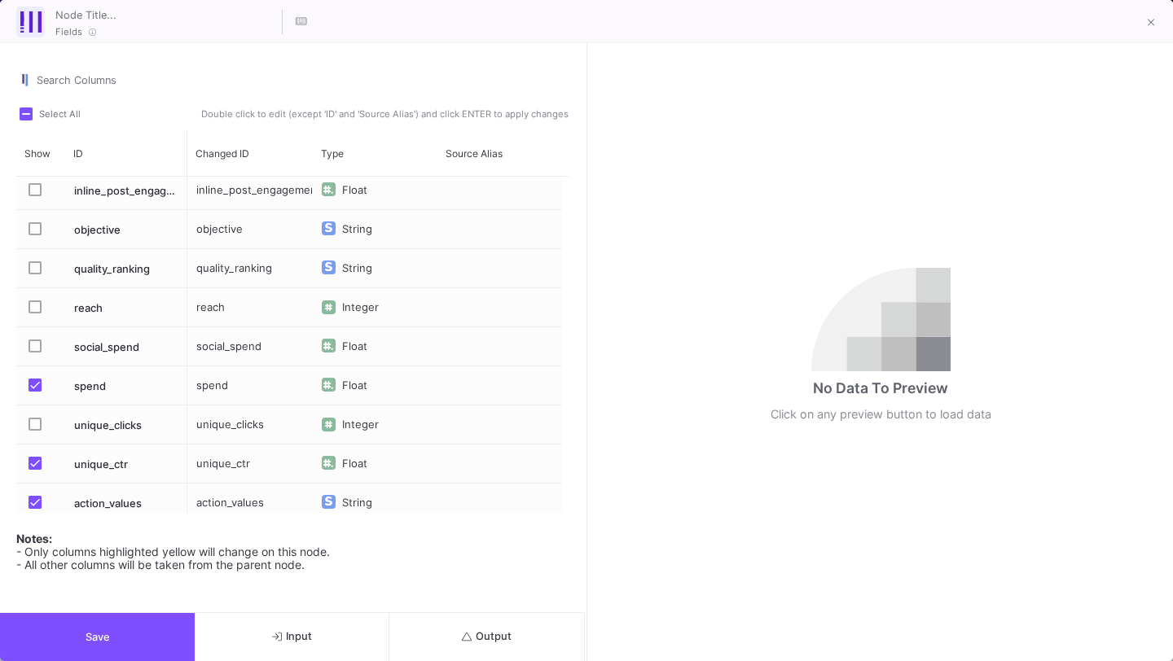
scroll to position [907, 0]
click at [31, 462] on span "Press SPACE to select this row." at bounding box center [35, 460] width 13 height 13
click at [34, 467] on input "Press SPACE to select this row." at bounding box center [34, 467] width 1 height 1
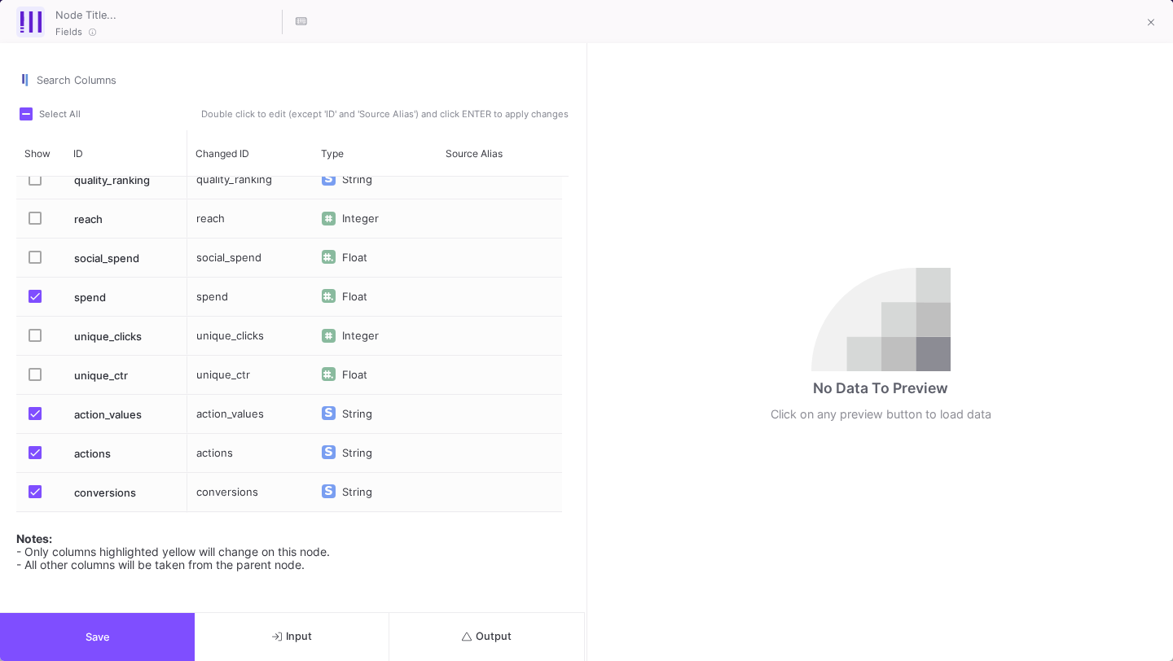
scroll to position [997, 0]
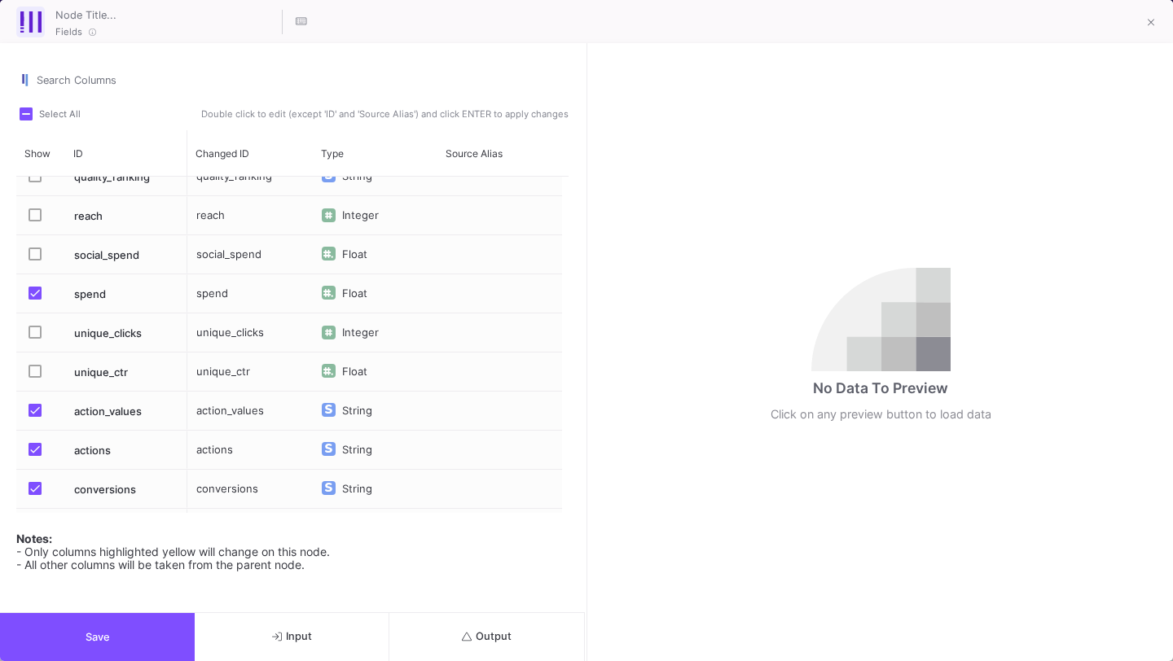
click at [34, 404] on span "Press SPACE to select this row." at bounding box center [35, 410] width 13 height 13
click at [34, 417] on input "Press SPACE to select this row." at bounding box center [34, 417] width 1 height 1
click at [34, 453] on span "Press SPACE to select this row." at bounding box center [35, 449] width 13 height 13
click at [34, 456] on input "Press SPACE to select this row." at bounding box center [34, 456] width 1 height 1
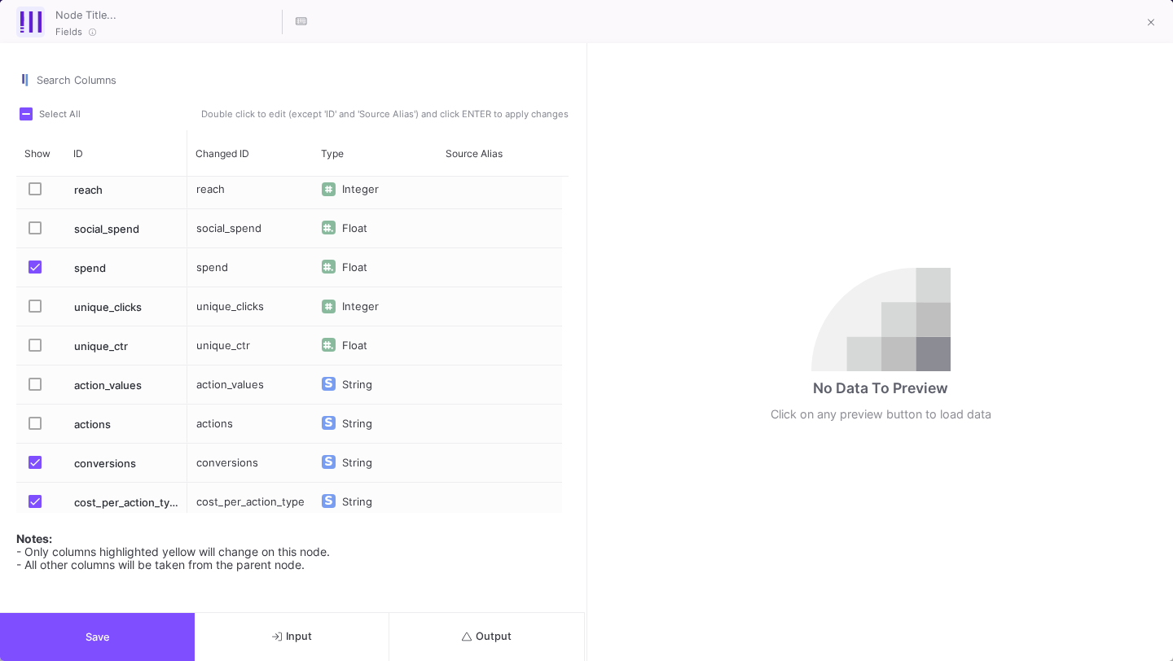
scroll to position [1023, 0]
click at [36, 421] on span "Press SPACE to select this row." at bounding box center [35, 423] width 13 height 13
click at [35, 430] on input "Press SPACE to select this row." at bounding box center [34, 430] width 1 height 1
click at [32, 386] on span "Press SPACE to select this row." at bounding box center [35, 384] width 13 height 13
click at [34, 391] on input "Press SPACE to select this row." at bounding box center [34, 391] width 1 height 1
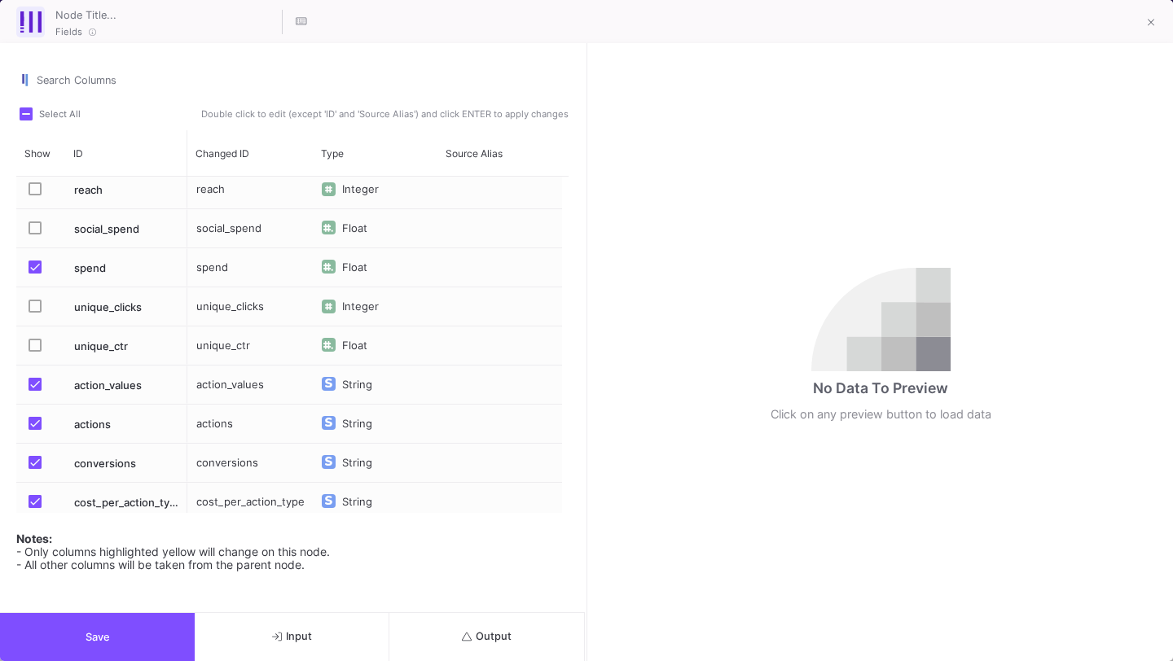
scroll to position [1108, 0]
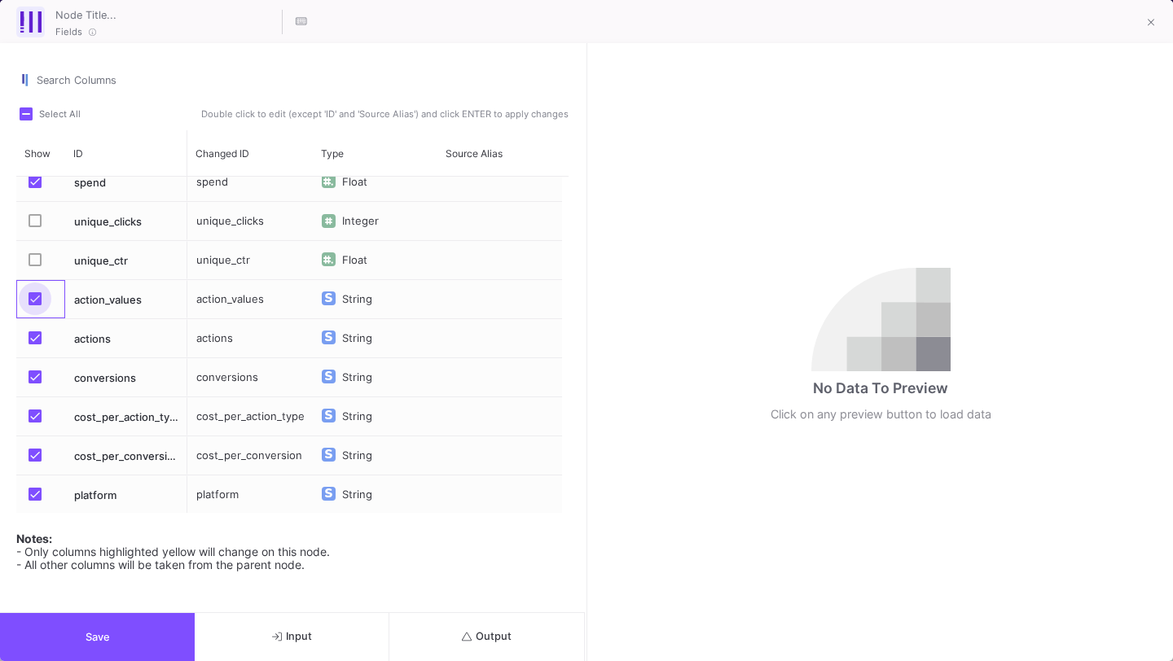
click at [34, 300] on span "Press SPACE to select this row." at bounding box center [35, 298] width 13 height 13
click at [34, 305] on input "Press SPACE to select this row." at bounding box center [34, 305] width 1 height 1
click at [34, 338] on span "Press SPACE to select this row." at bounding box center [35, 337] width 13 height 13
click at [34, 344] on input "Press SPACE to select this row." at bounding box center [34, 344] width 1 height 1
click at [34, 366] on mat-checkbox "Press SPACE to select this row." at bounding box center [40, 377] width 23 height 38
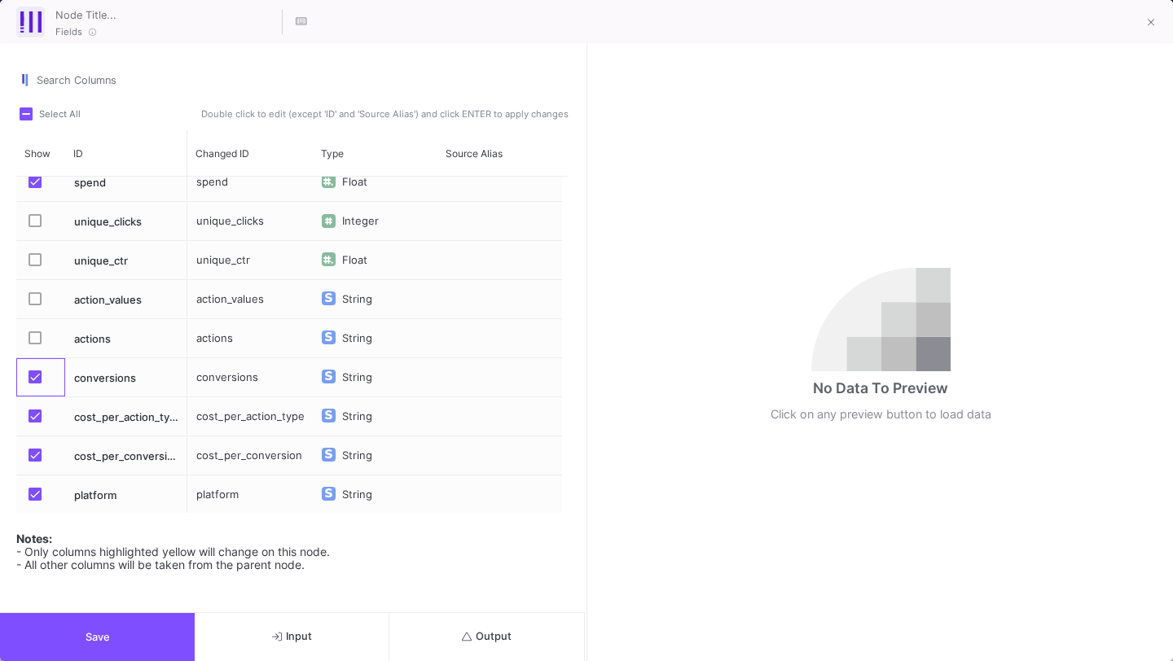
click at [33, 371] on span "Press SPACE to select this row." at bounding box center [35, 377] width 13 height 13
click at [34, 384] on input "Press SPACE to select this row." at bounding box center [34, 384] width 1 height 1
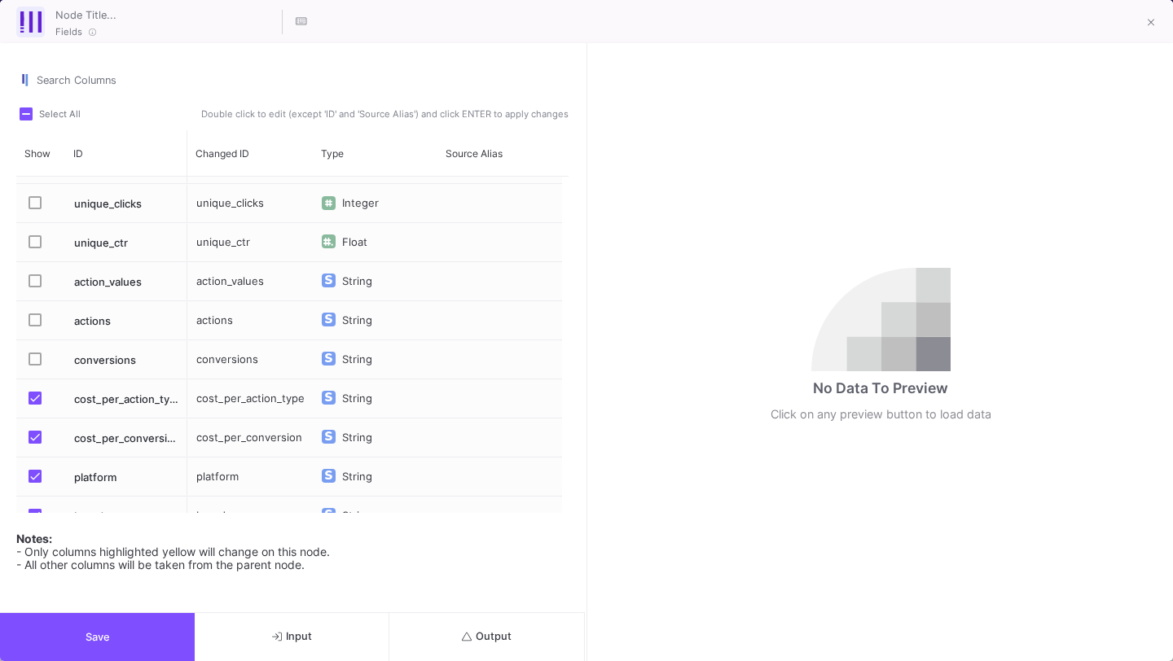
scroll to position [1134, 0]
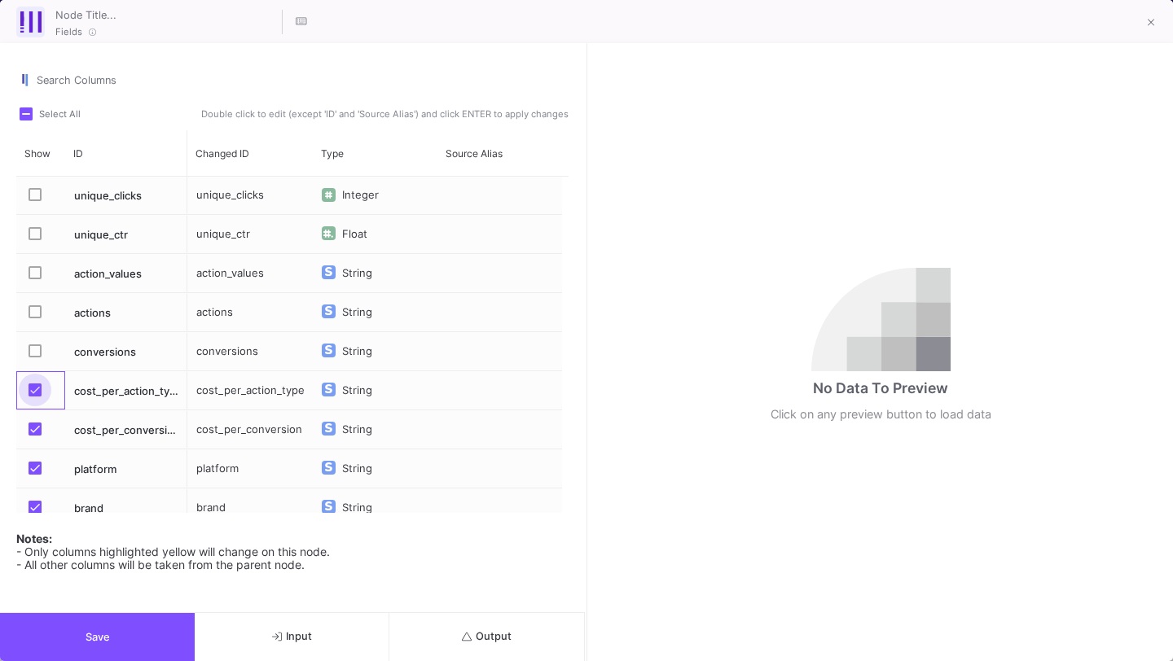
click at [34, 385] on span "Press SPACE to select this row." at bounding box center [35, 390] width 13 height 13
click at [34, 397] on input "Press SPACE to select this row." at bounding box center [34, 397] width 1 height 1
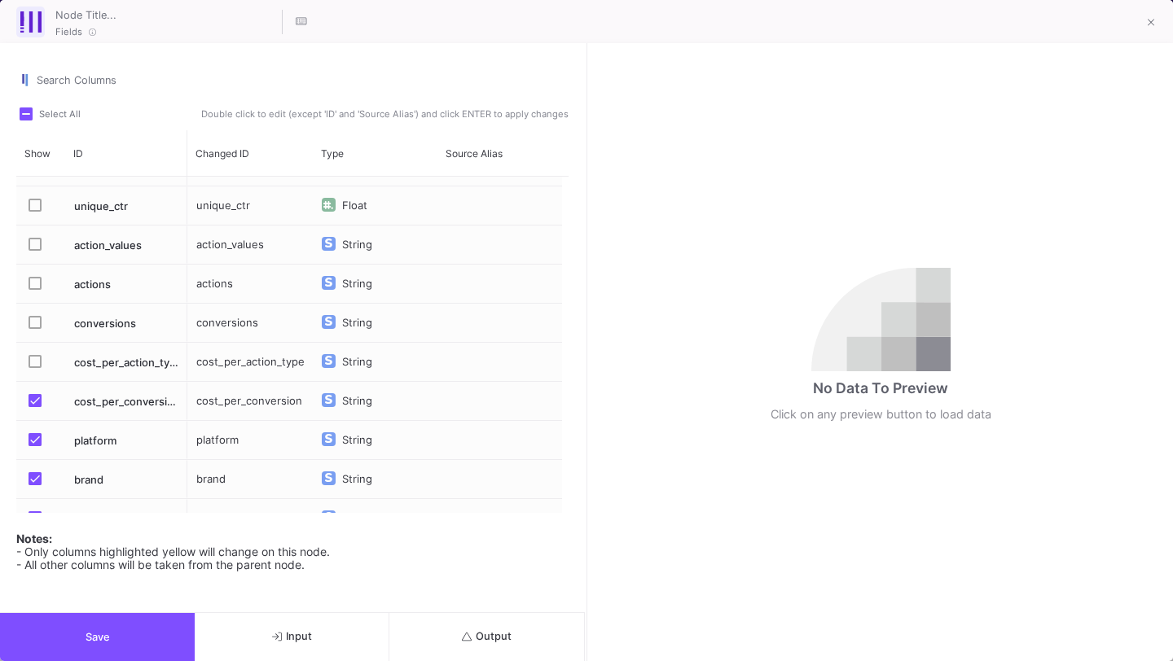
scroll to position [1164, 0]
click at [34, 398] on span "Press SPACE to select this row." at bounding box center [35, 398] width 13 height 13
click at [34, 406] on input "Press SPACE to select this row." at bounding box center [34, 406] width 1 height 1
click at [30, 435] on span "Press SPACE to select this row." at bounding box center [35, 438] width 13 height 13
click at [34, 445] on input "Press SPACE to select this row." at bounding box center [34, 445] width 1 height 1
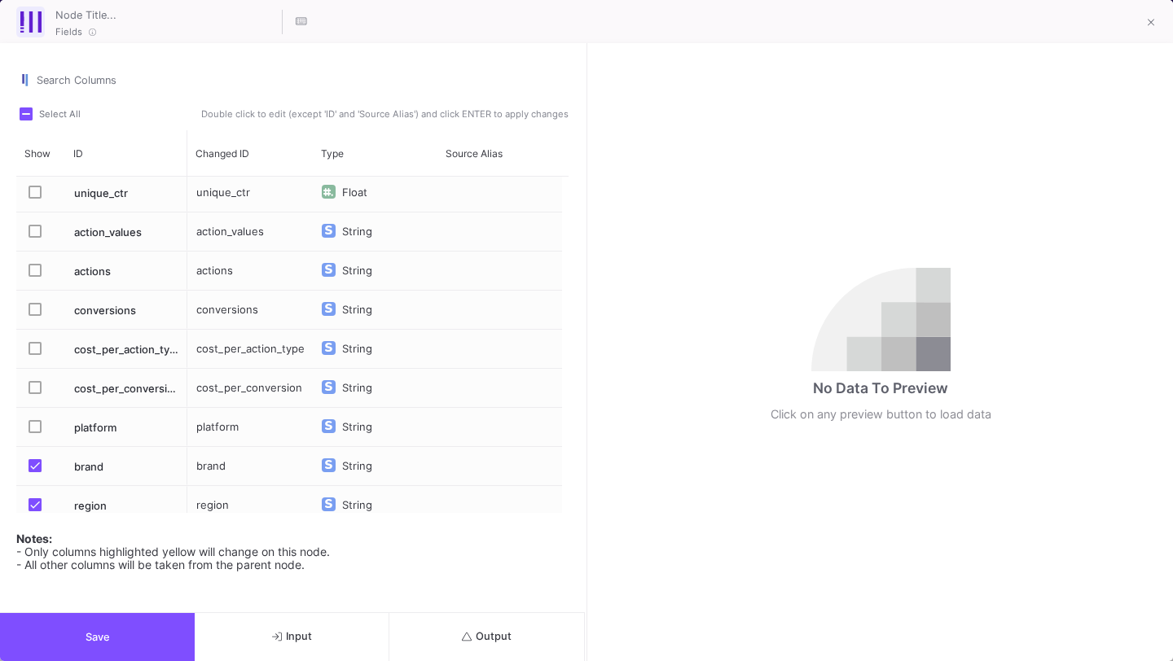
scroll to position [0, 0]
click at [33, 425] on span "Press SPACE to select this row." at bounding box center [35, 425] width 13 height 13
click at [34, 432] on input "Press SPACE to select this row." at bounding box center [34, 432] width 1 height 1
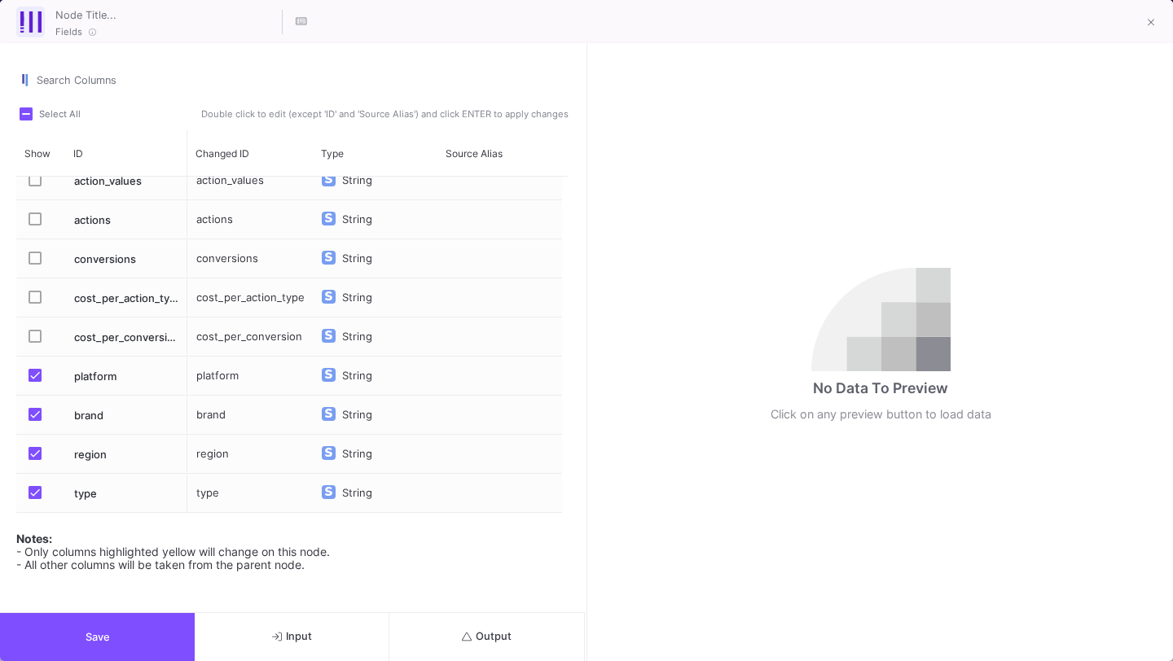
drag, startPoint x: 129, startPoint y: 644, endPoint x: 208, endPoint y: 353, distance: 301.5
click at [208, 353] on div "Search Columns Select All Double click to edit (except 'ID' and 'Source Alias')…" at bounding box center [292, 352] width 585 height 618
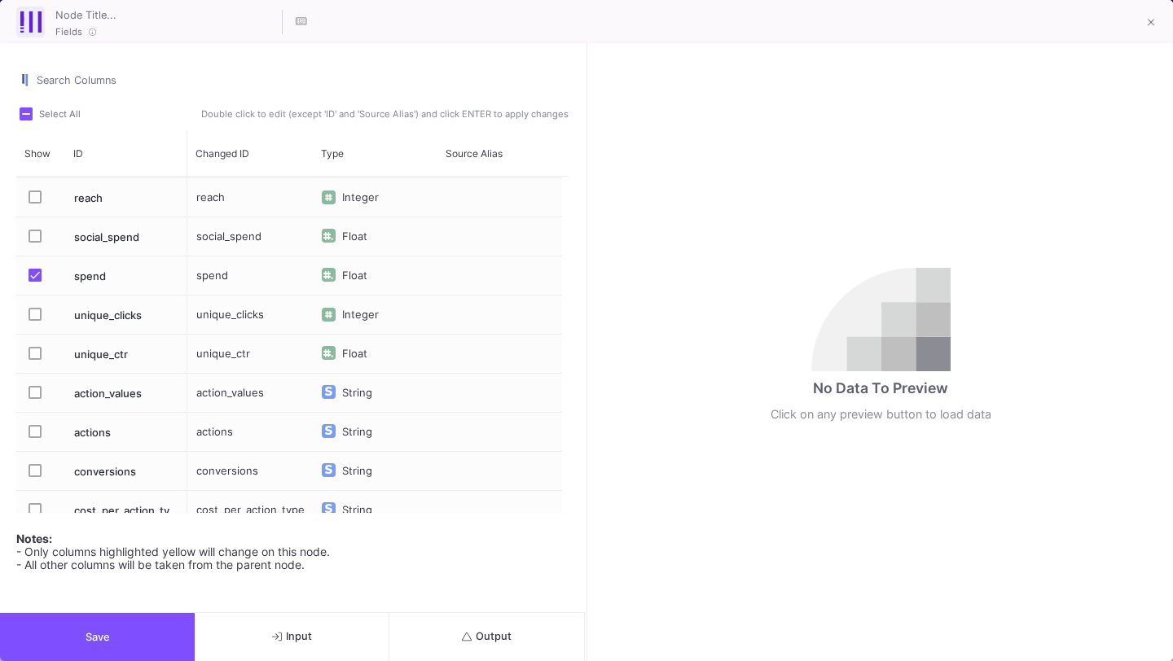
click at [103, 631] on span "Save" at bounding box center [98, 637] width 24 height 12
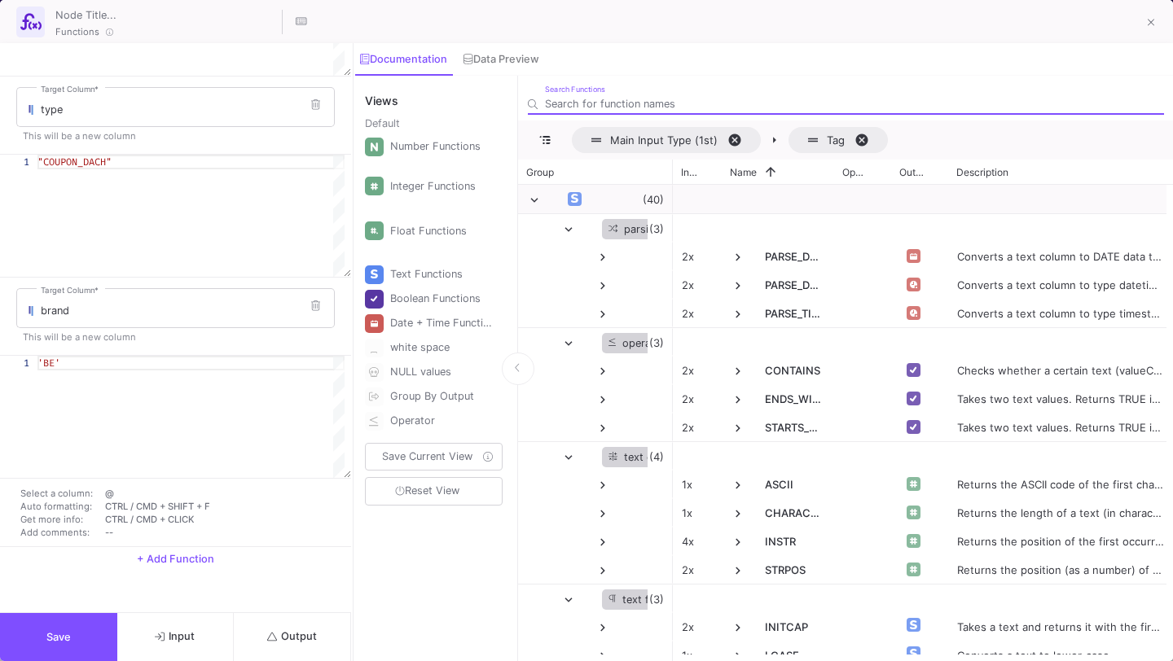
click at [301, 623] on button "Output" at bounding box center [292, 637] width 117 height 48
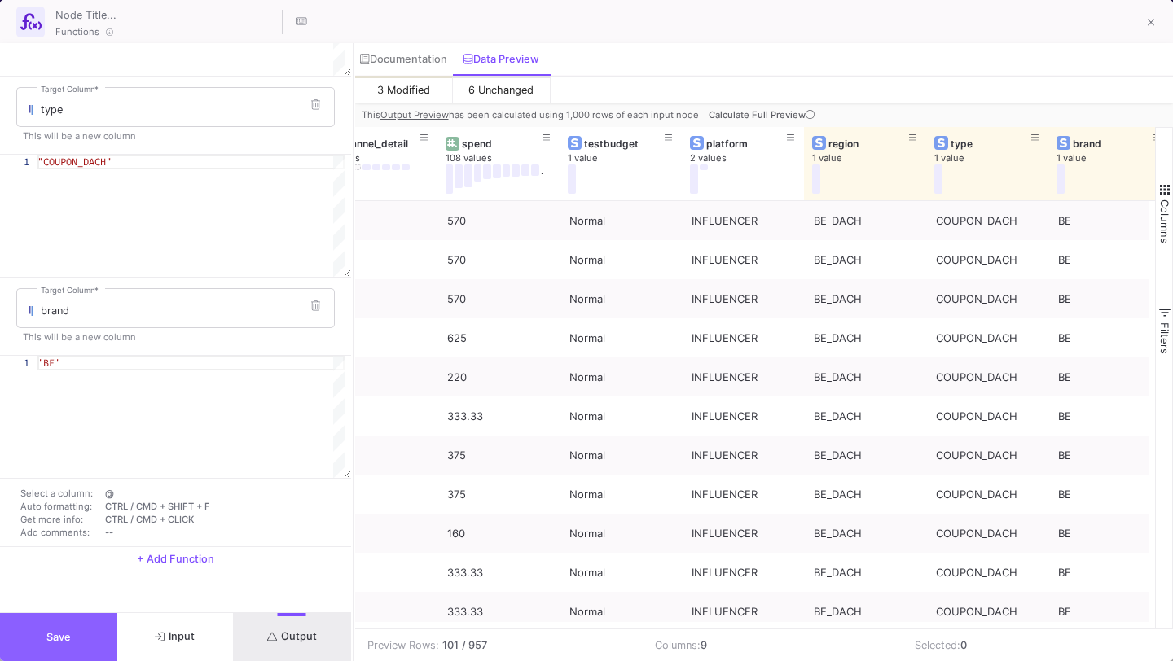
click at [72, 642] on button "Save" at bounding box center [58, 637] width 117 height 48
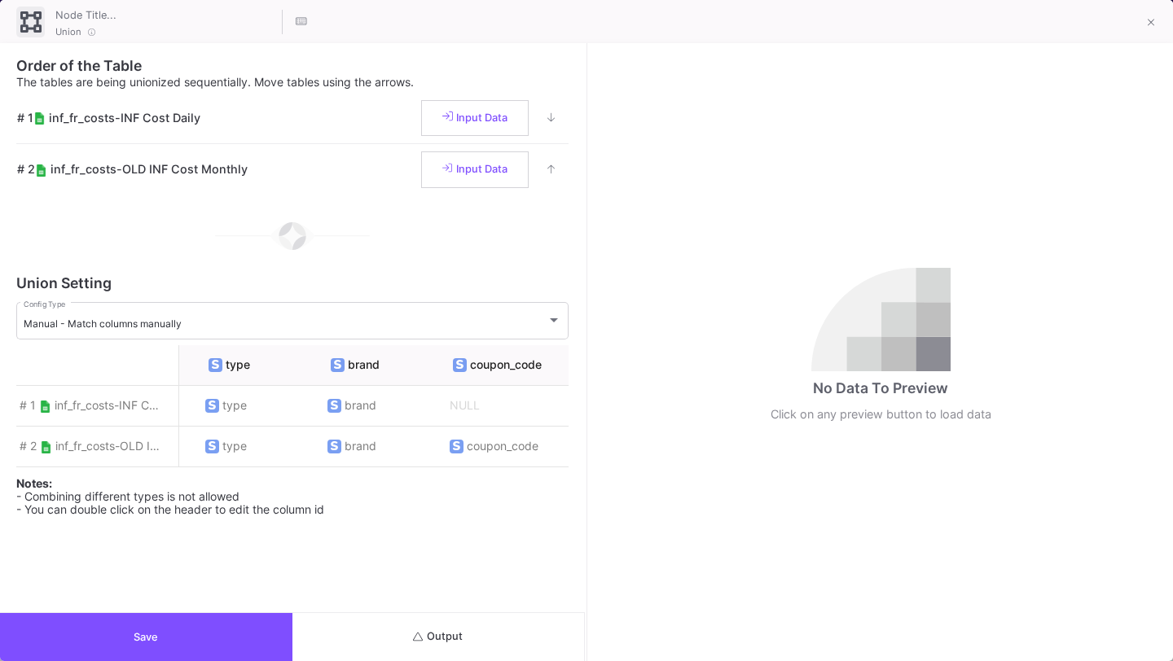
click at [139, 634] on span "Save" at bounding box center [146, 637] width 24 height 12
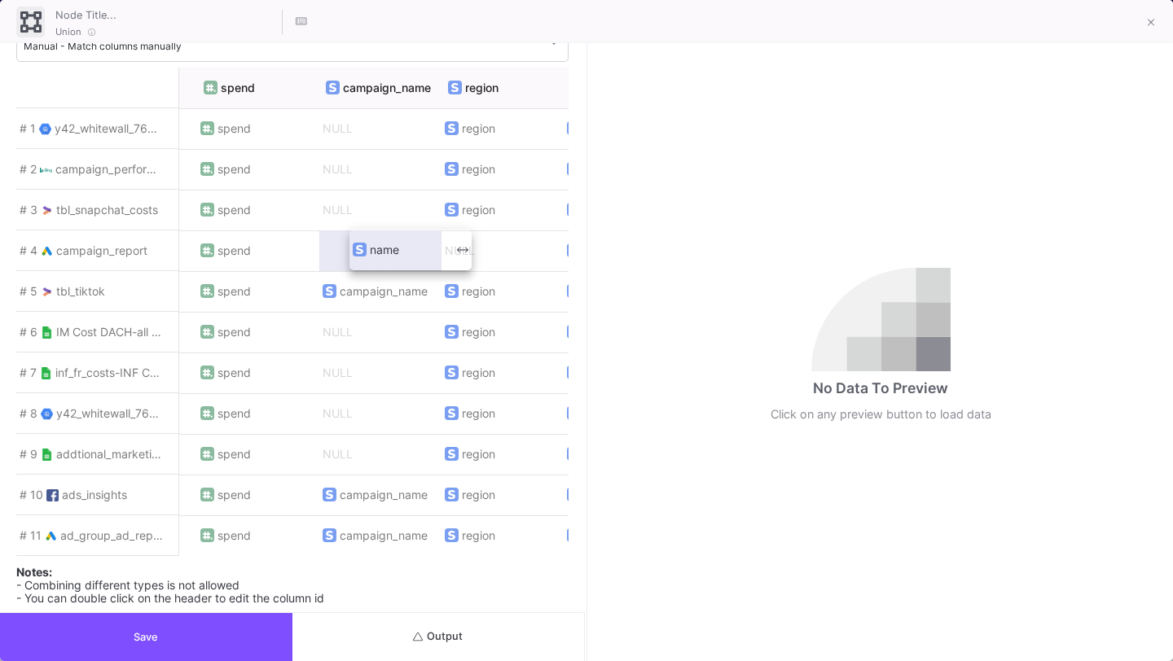
drag, startPoint x: 524, startPoint y: 246, endPoint x: 381, endPoint y: 253, distance: 142.7
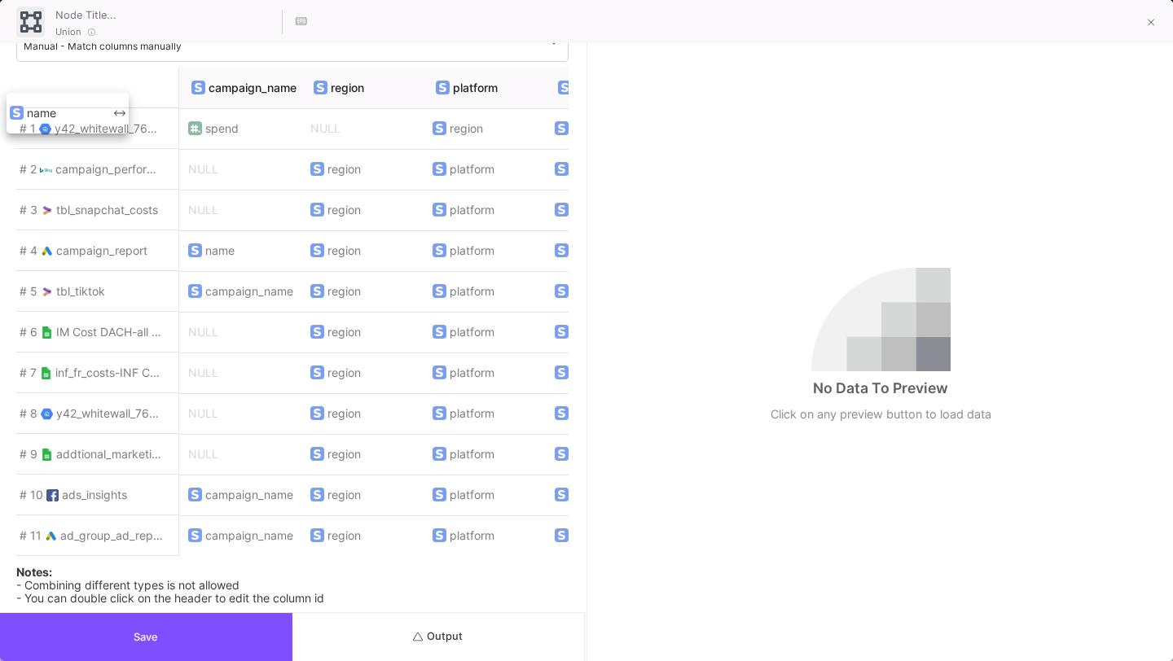
scroll to position [0, 202]
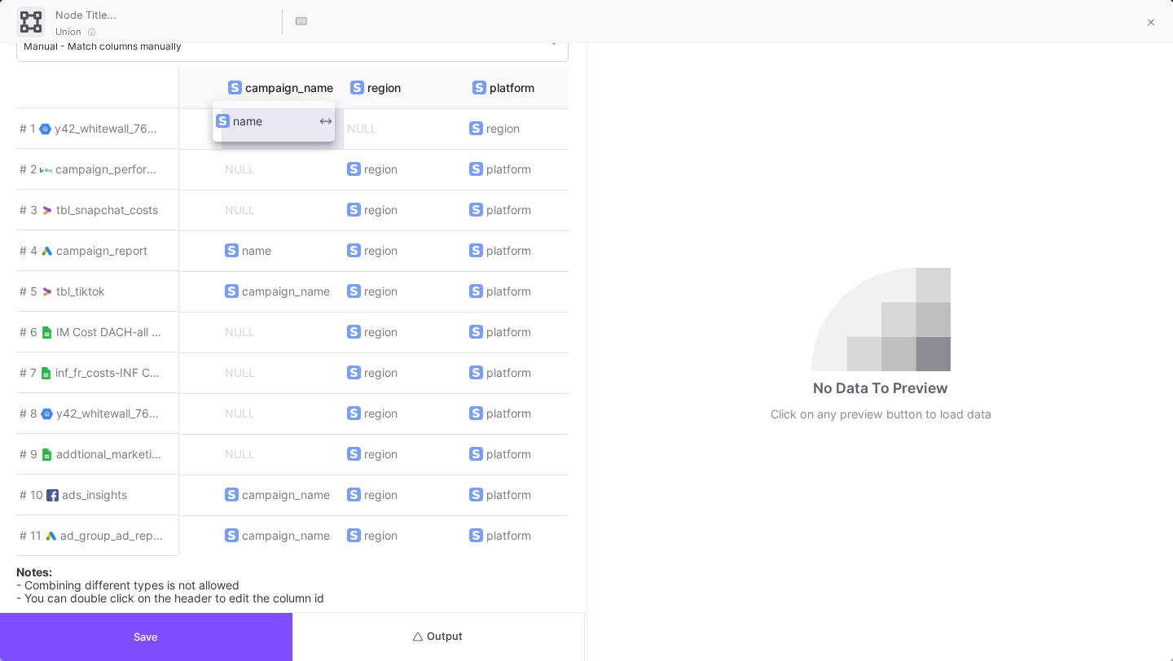
drag, startPoint x: 435, startPoint y: 116, endPoint x: 245, endPoint y: 121, distance: 189.8
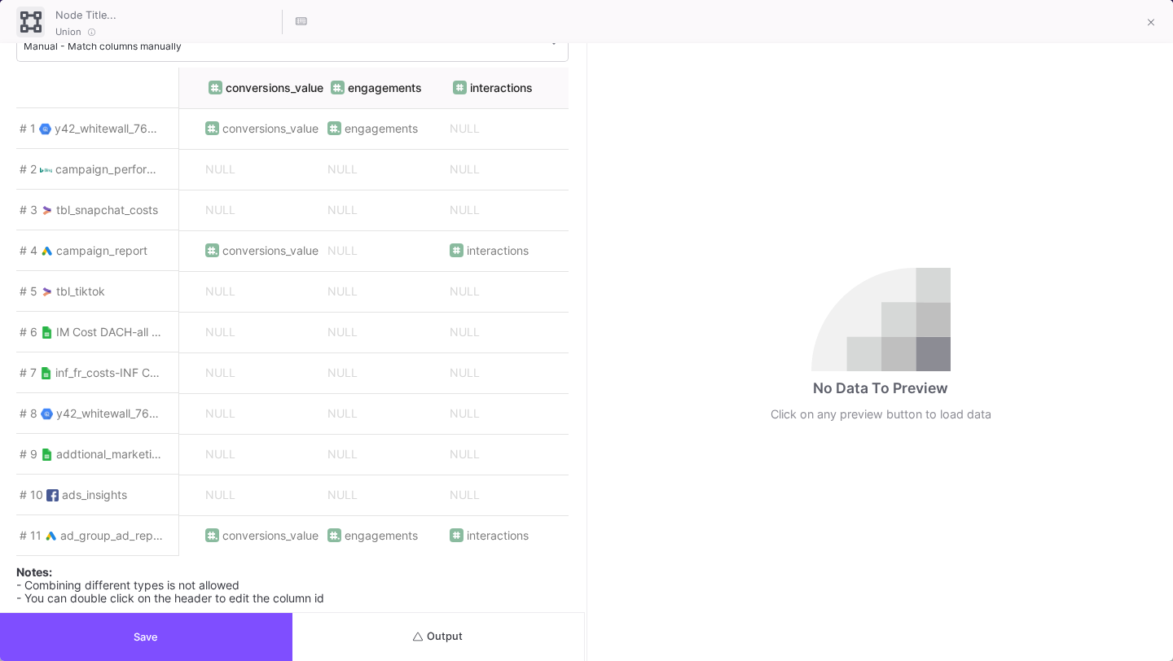
scroll to position [0, 5365]
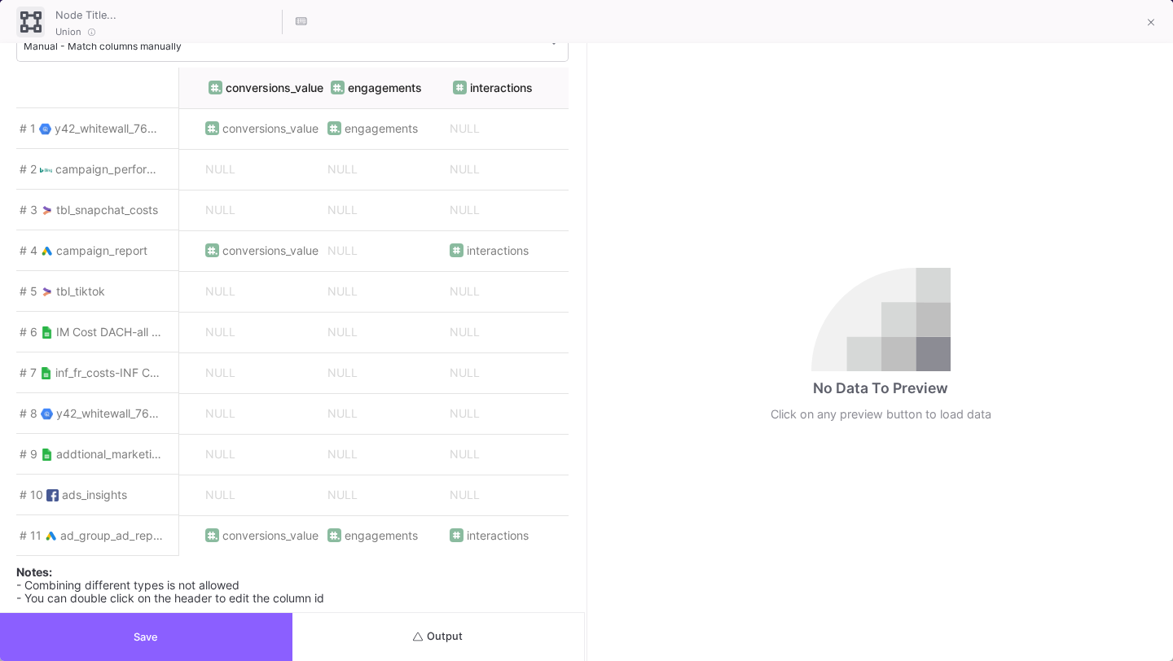
click at [126, 647] on button "Save" at bounding box center [146, 637] width 292 height 48
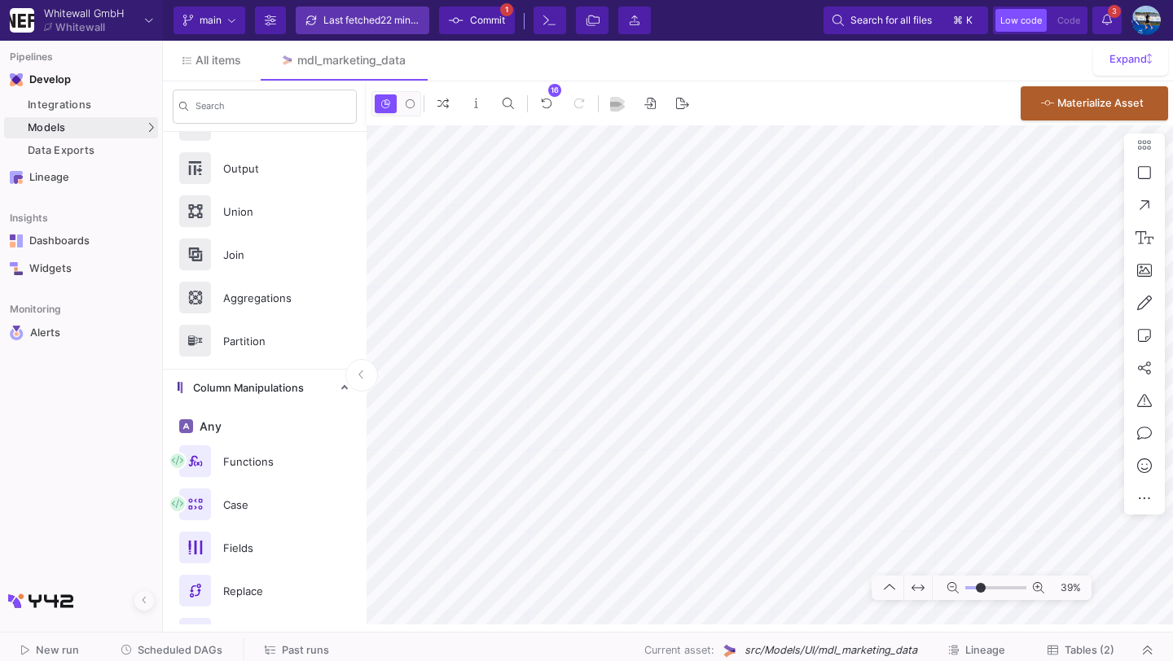
click at [372, 22] on div "Last fetched 22 minutes ago" at bounding box center [372, 20] width 98 height 24
click at [476, 17] on span "Commit" at bounding box center [487, 20] width 35 height 24
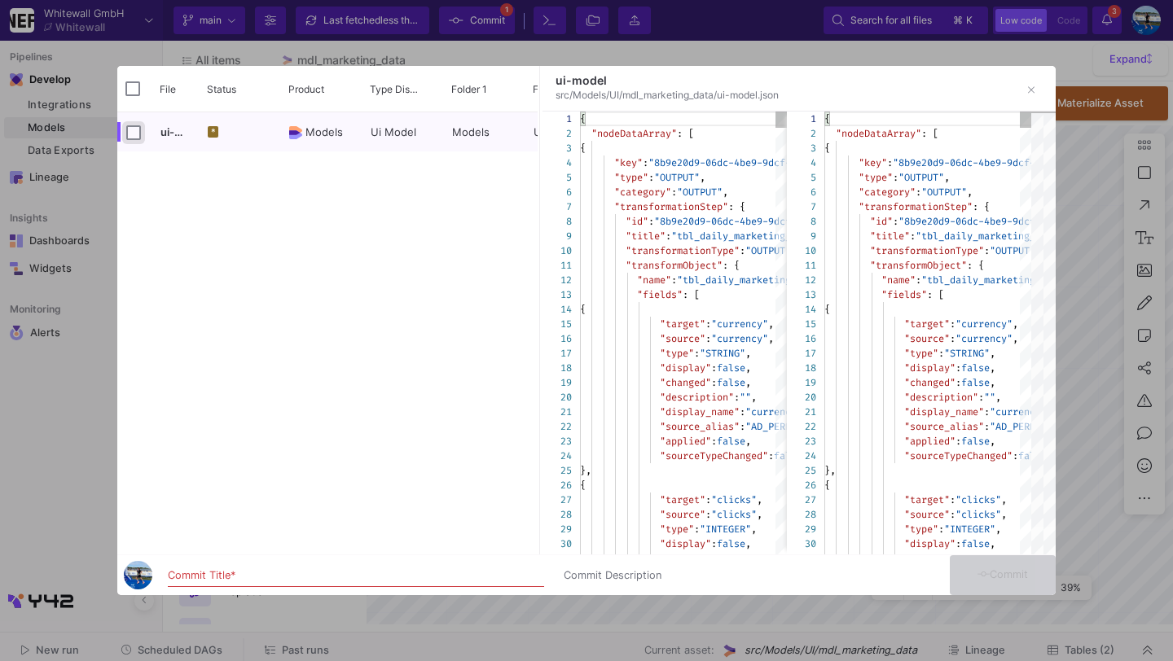
click at [132, 135] on input "Press Space to toggle row selection (unchecked)" at bounding box center [133, 132] width 15 height 15
checkbox input "true"
click at [212, 581] on input "Commit Title *" at bounding box center [356, 575] width 376 height 13
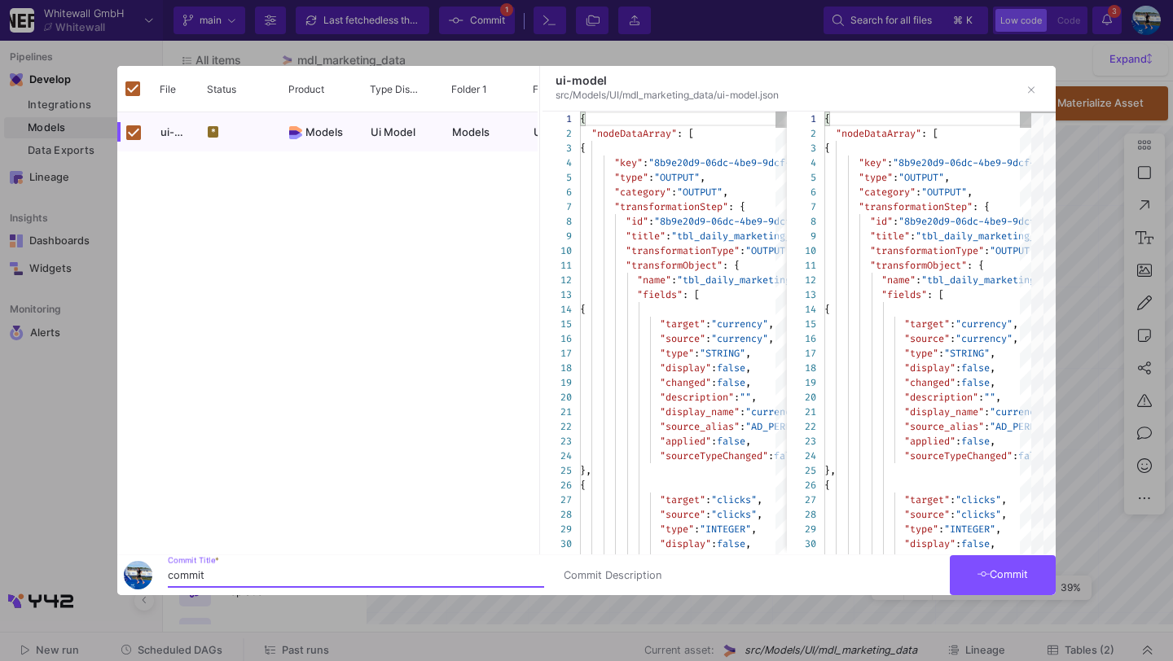
type input "commit"
click at [1004, 577] on span "Commit" at bounding box center [1002, 574] width 51 height 12
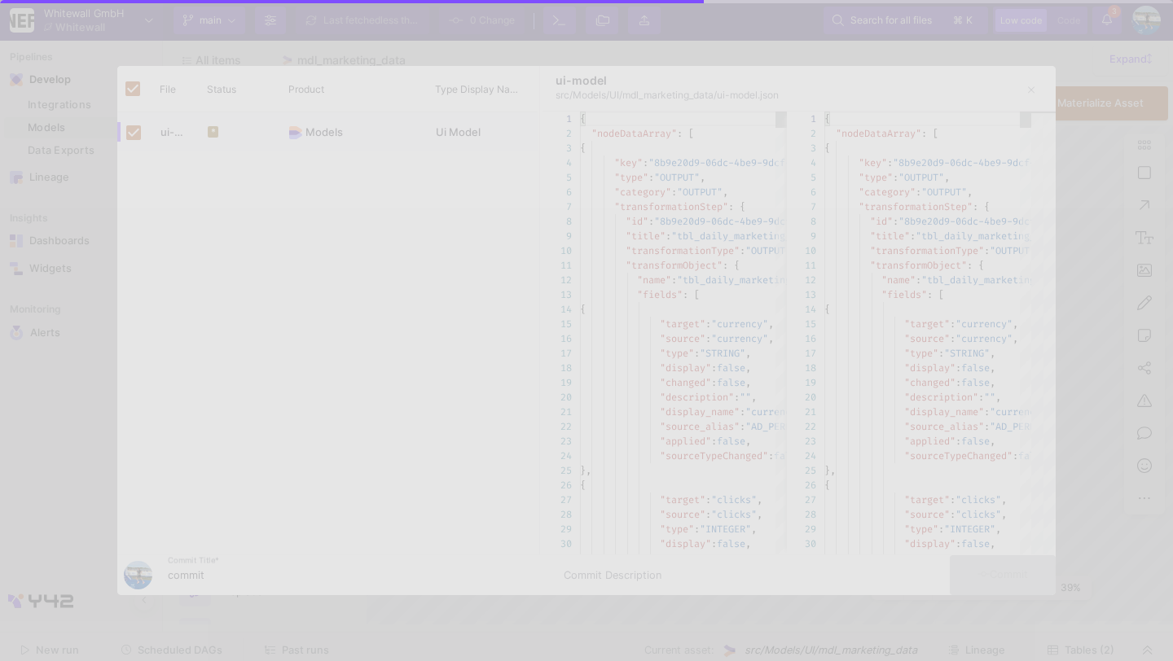
checkbox input "false"
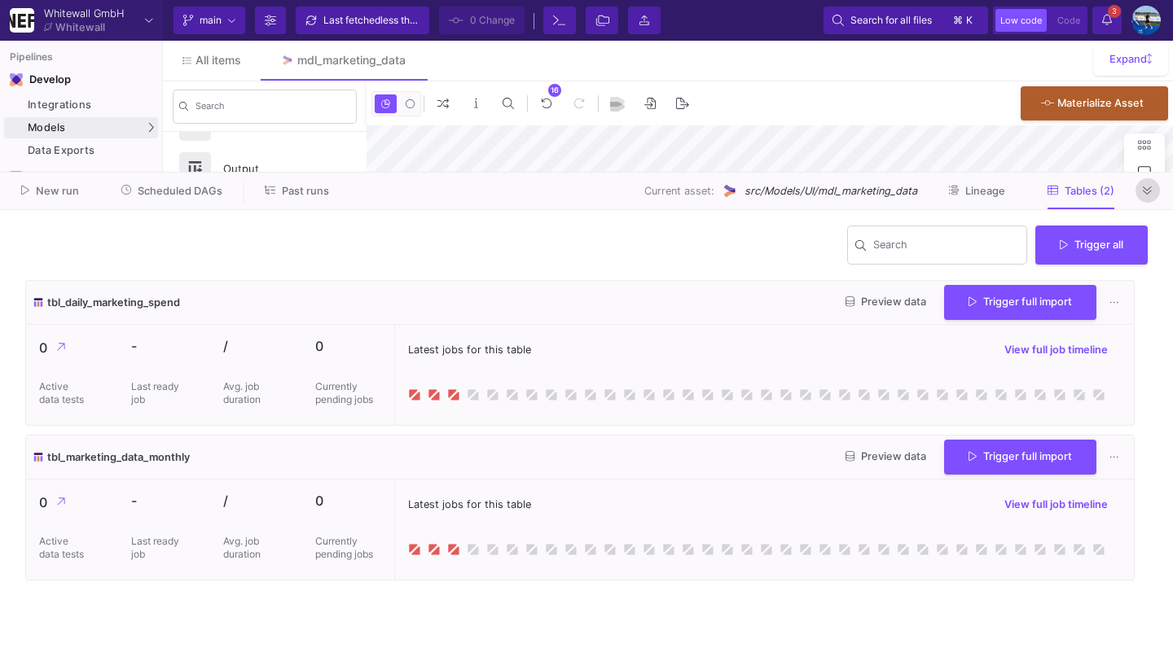
click at [1154, 200] on button at bounding box center [1147, 190] width 24 height 24
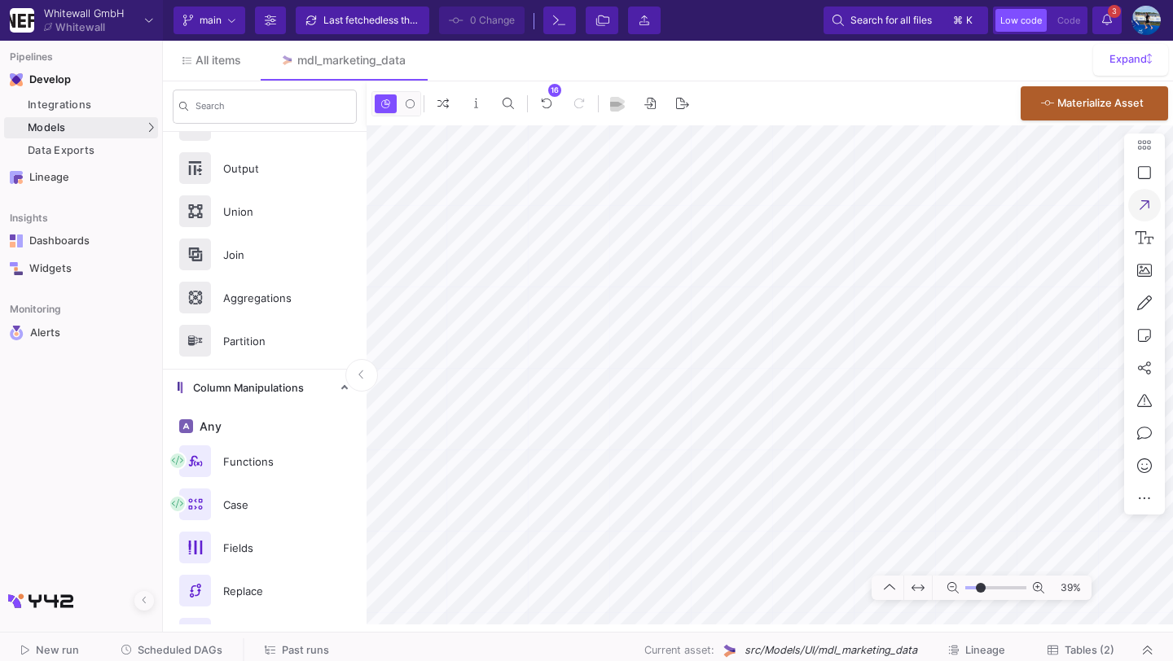
type input "-23"
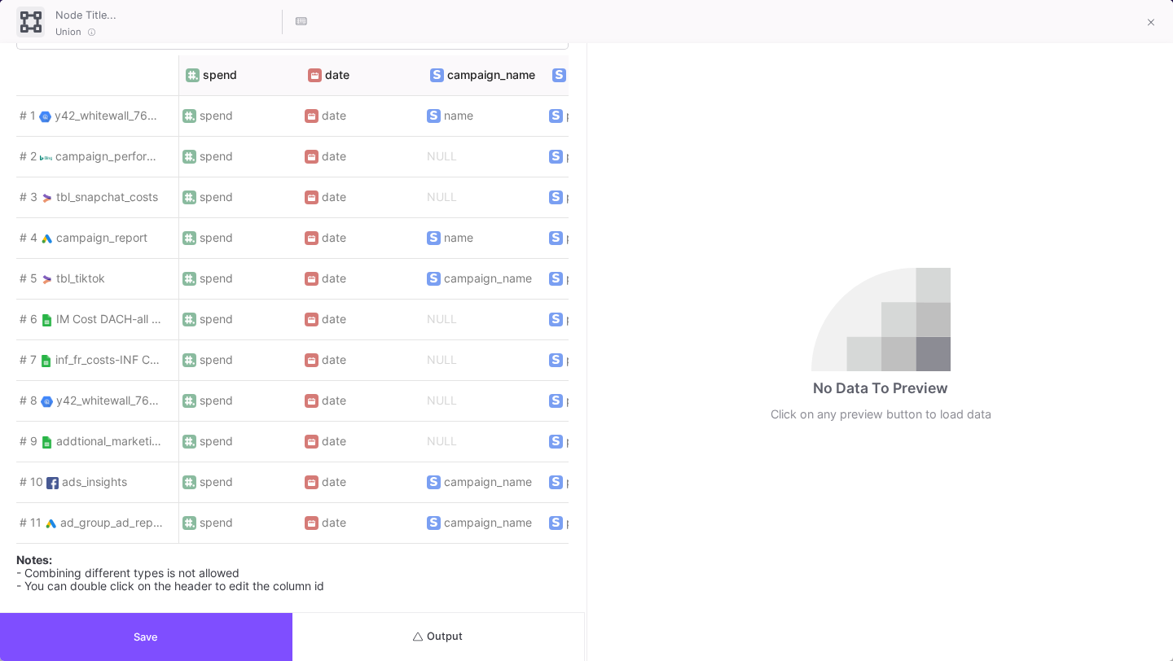
scroll to position [827, 0]
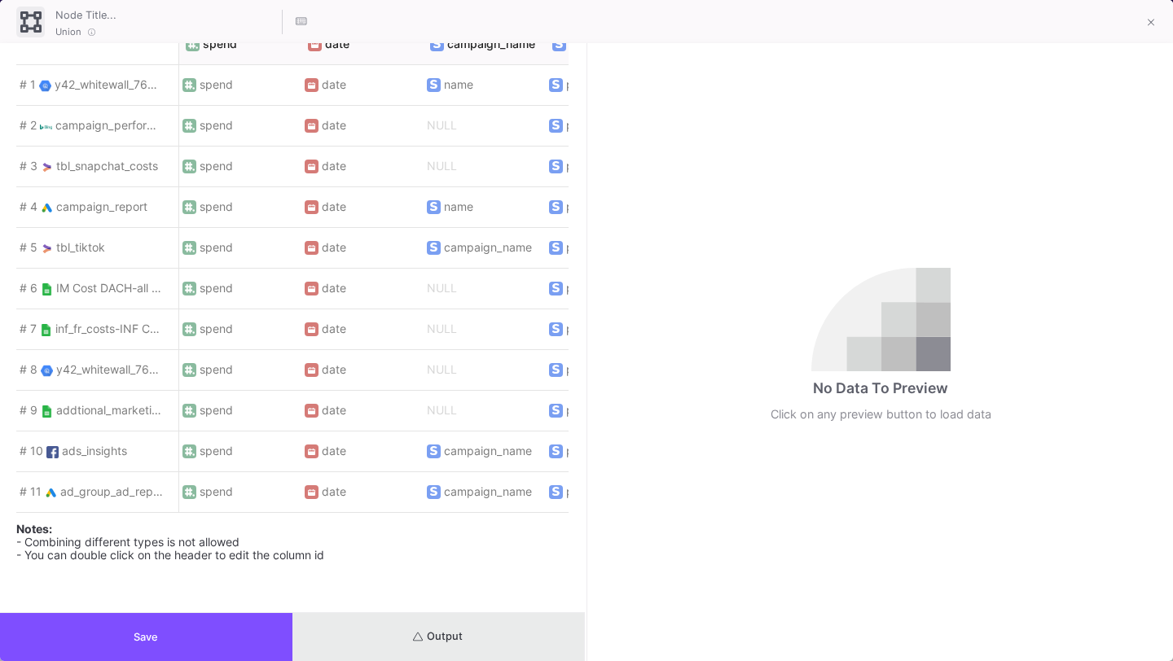
click at [452, 630] on span "Output" at bounding box center [438, 636] width 50 height 12
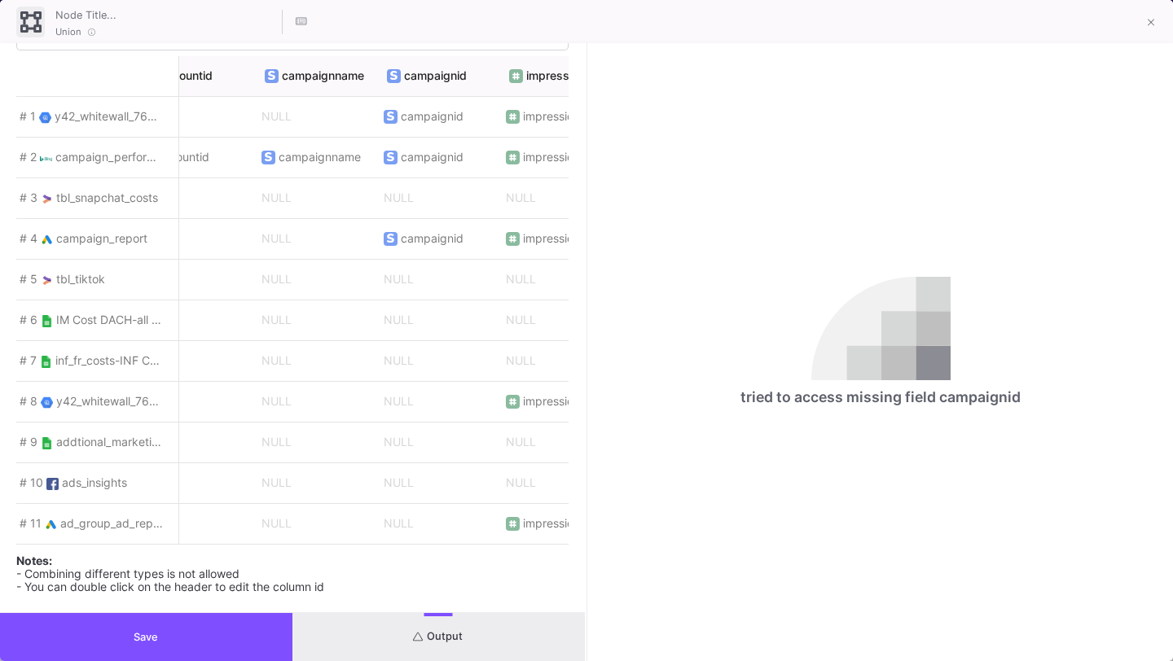
scroll to position [0, 1143]
click at [223, 645] on button "Save" at bounding box center [146, 637] width 292 height 48
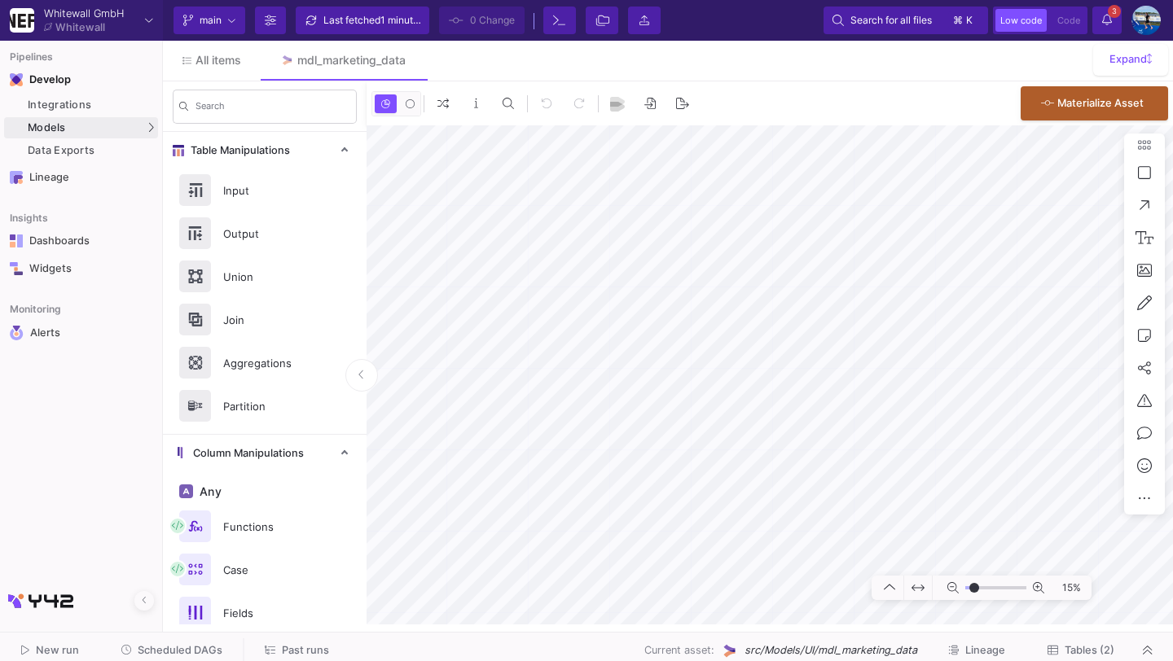
scroll to position [0, 0]
type input "-11"
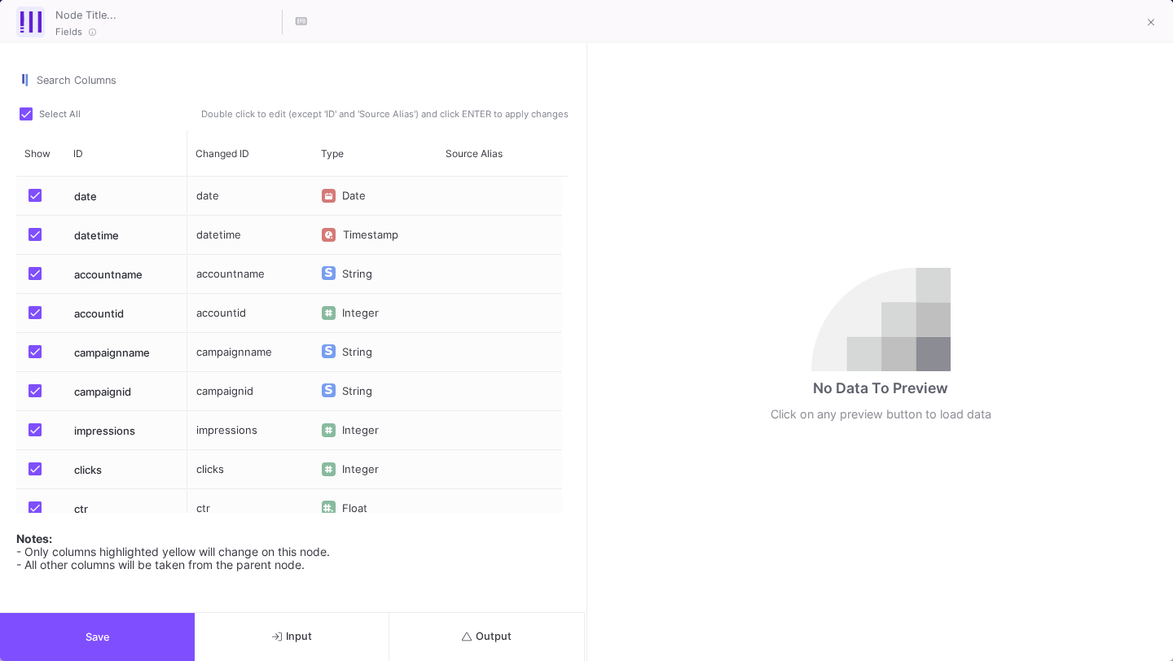
click at [500, 638] on span "Output" at bounding box center [487, 636] width 50 height 12
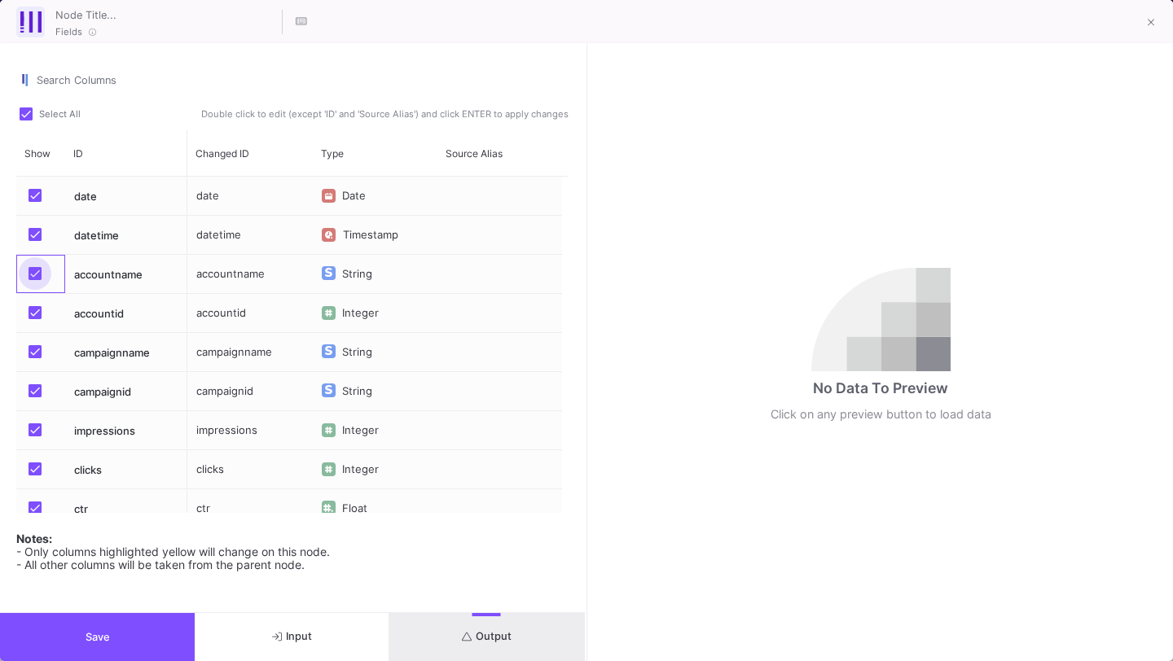
click at [39, 272] on span "Press SPACE to select this row." at bounding box center [35, 273] width 13 height 13
click at [35, 280] on input "Press SPACE to select this row." at bounding box center [34, 280] width 1 height 1
checkbox input "false"
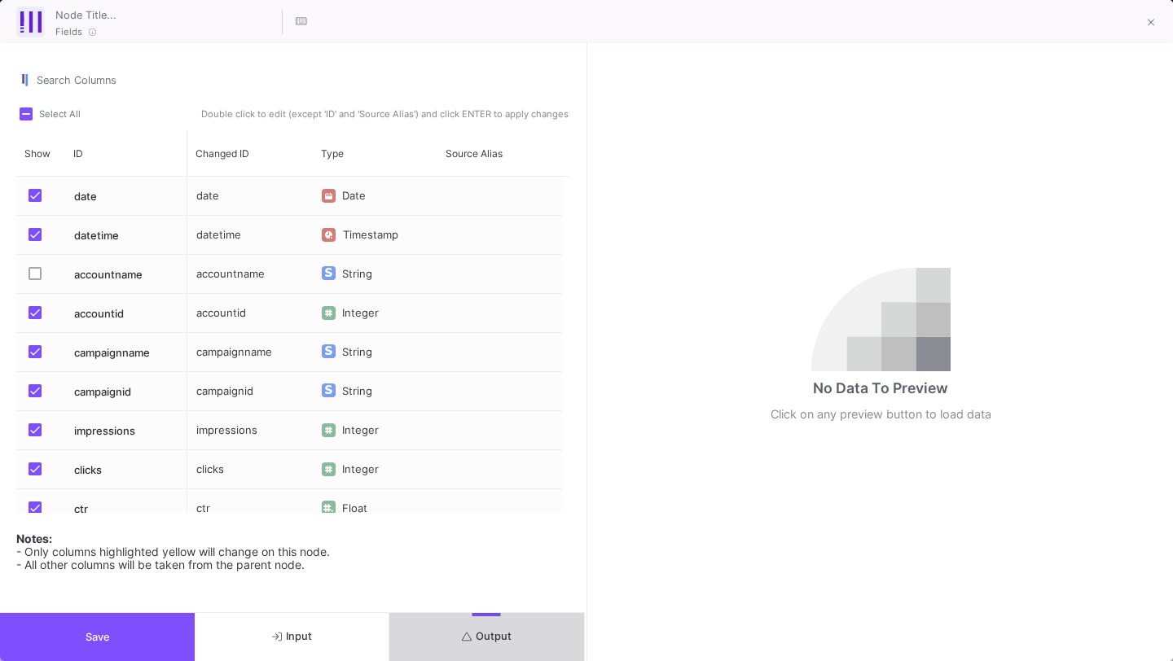
click at [481, 643] on button "Output" at bounding box center [486, 637] width 195 height 48
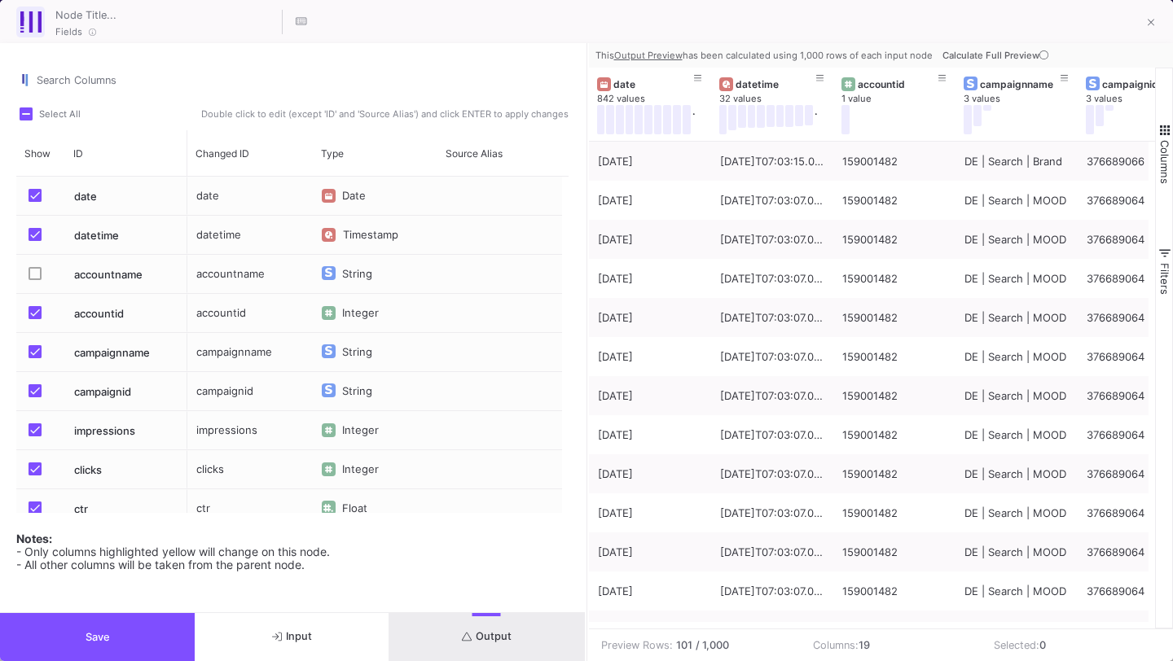
click at [33, 235] on span "Press SPACE to select this row." at bounding box center [35, 234] width 13 height 13
click at [34, 241] on input "Press SPACE to select this row." at bounding box center [34, 241] width 1 height 1
click at [37, 311] on span "Press SPACE to select this row." at bounding box center [35, 312] width 13 height 13
click at [35, 319] on input "Press SPACE to select this row." at bounding box center [34, 319] width 1 height 1
click at [24, 393] on div "Press SPACE to select this row." at bounding box center [40, 391] width 49 height 38
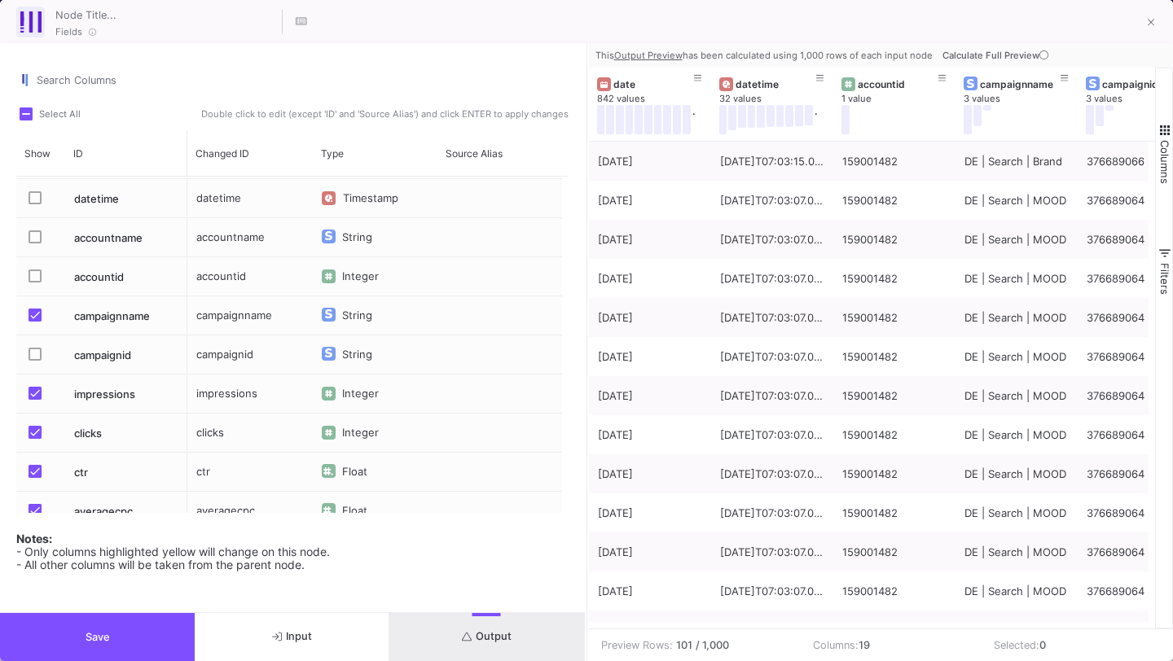
scroll to position [39, 0]
click at [37, 390] on span "Press SPACE to select this row." at bounding box center [35, 390] width 13 height 13
click at [35, 397] on input "Press SPACE to select this row." at bounding box center [34, 397] width 1 height 1
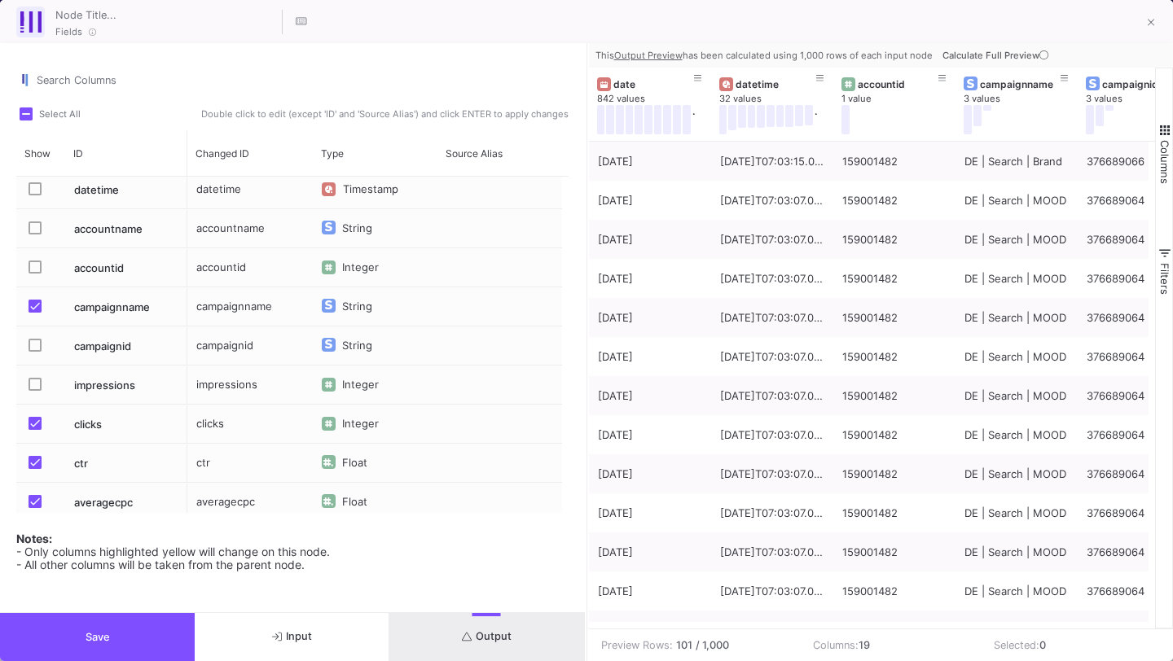
scroll to position [47, 0]
click at [29, 417] on span "Press SPACE to select this row." at bounding box center [35, 421] width 13 height 13
click at [34, 428] on input "Press SPACE to select this row." at bounding box center [34, 428] width 1 height 1
click at [32, 456] on span "Press SPACE to select this row." at bounding box center [35, 460] width 13 height 13
click at [34, 467] on input "Press SPACE to select this row." at bounding box center [34, 467] width 1 height 1
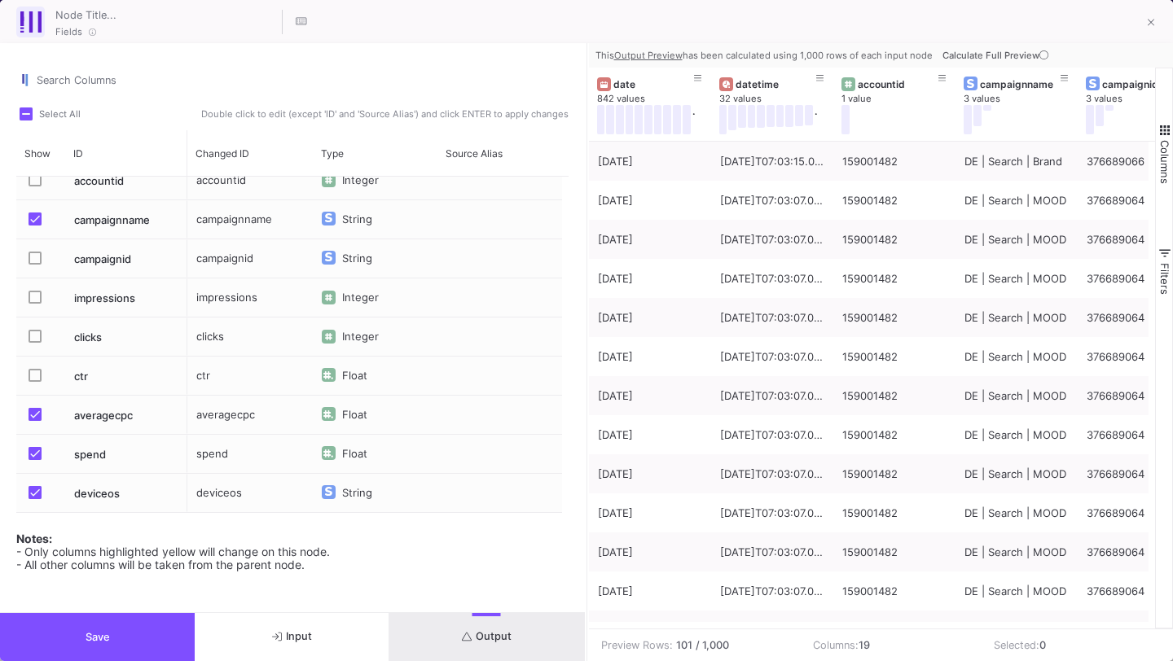
scroll to position [0, 0]
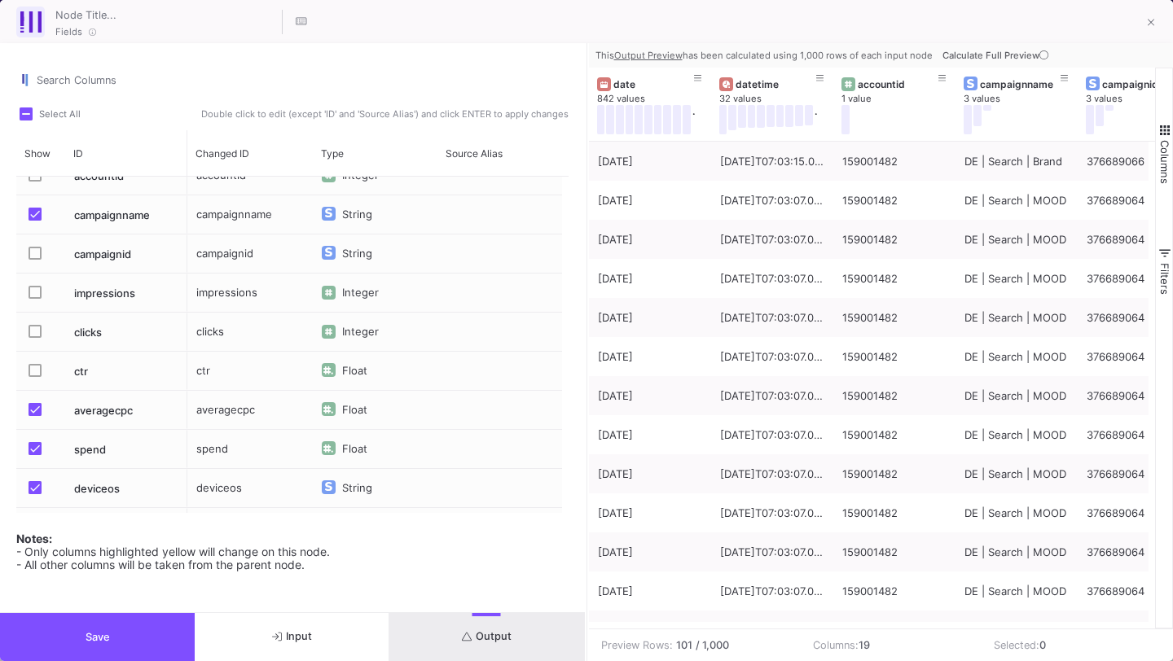
click at [37, 403] on span "Press SPACE to select this row." at bounding box center [35, 409] width 13 height 13
click at [35, 416] on input "Press SPACE to select this row." at bounding box center [34, 416] width 1 height 1
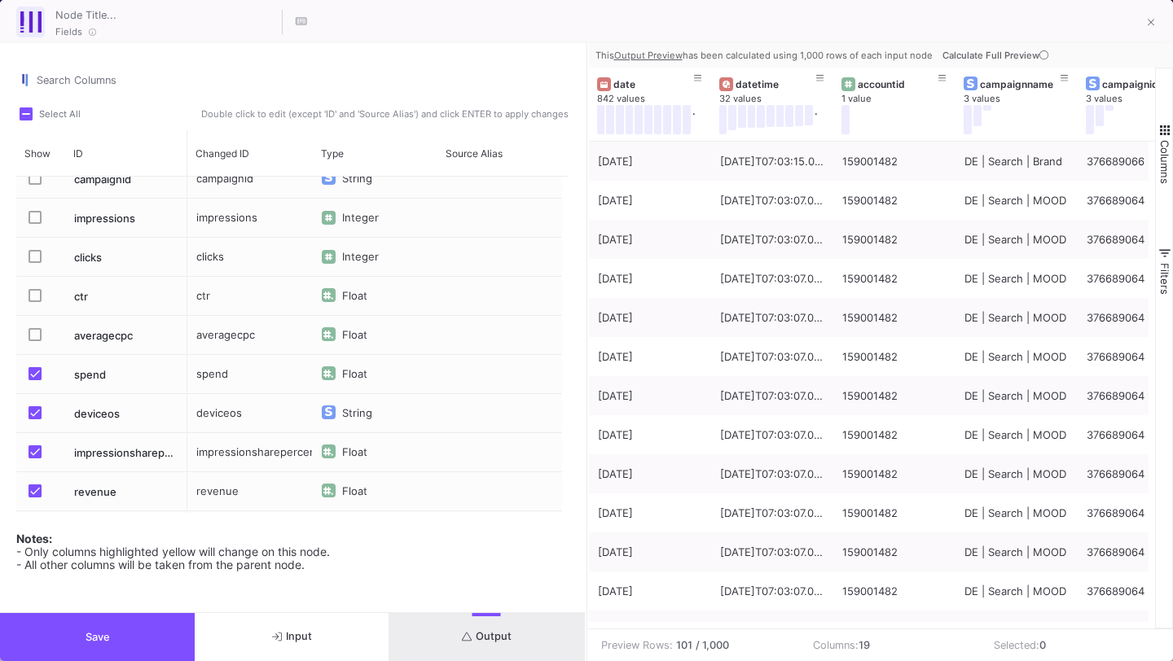
scroll to position [221, 0]
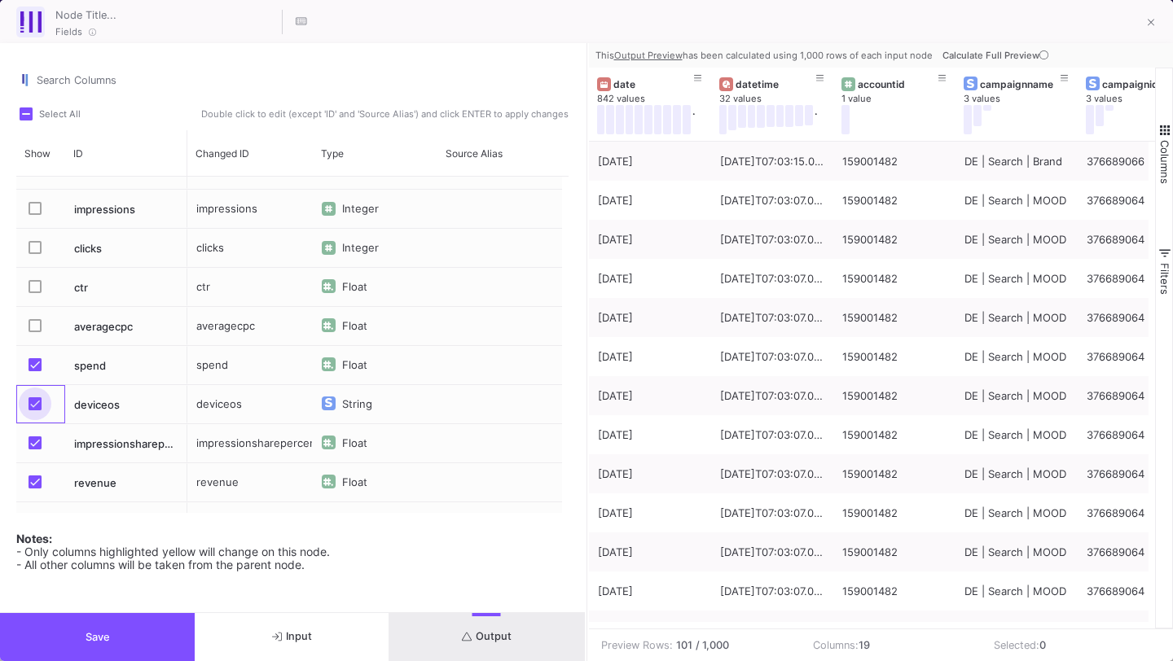
click at [29, 401] on span "Press SPACE to select this row." at bounding box center [35, 403] width 13 height 13
click at [34, 410] on input "Press SPACE to select this row." at bounding box center [34, 410] width 1 height 1
click at [35, 441] on span "Press SPACE to select this row." at bounding box center [35, 442] width 13 height 13
click at [35, 449] on input "Press SPACE to select this row." at bounding box center [34, 449] width 1 height 1
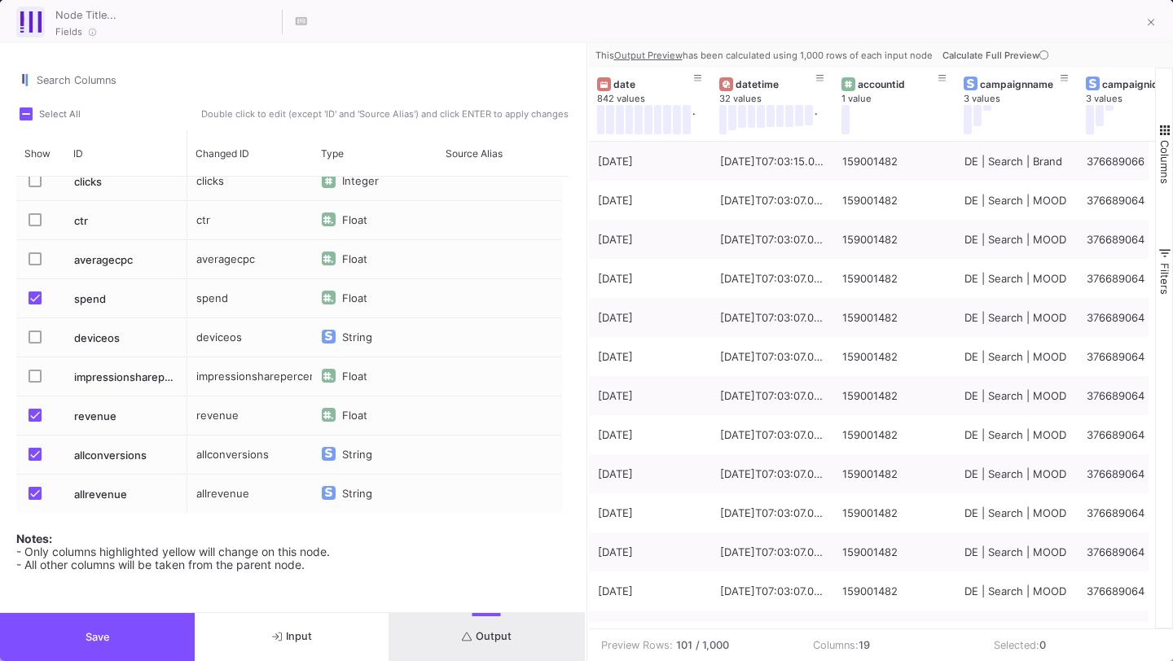
click at [38, 420] on span "Press SPACE to select this row." at bounding box center [35, 415] width 13 height 13
click at [35, 422] on input "Press SPACE to select this row." at bounding box center [34, 422] width 1 height 1
click at [38, 440] on mat-checkbox "Press SPACE to select this row." at bounding box center [40, 455] width 23 height 38
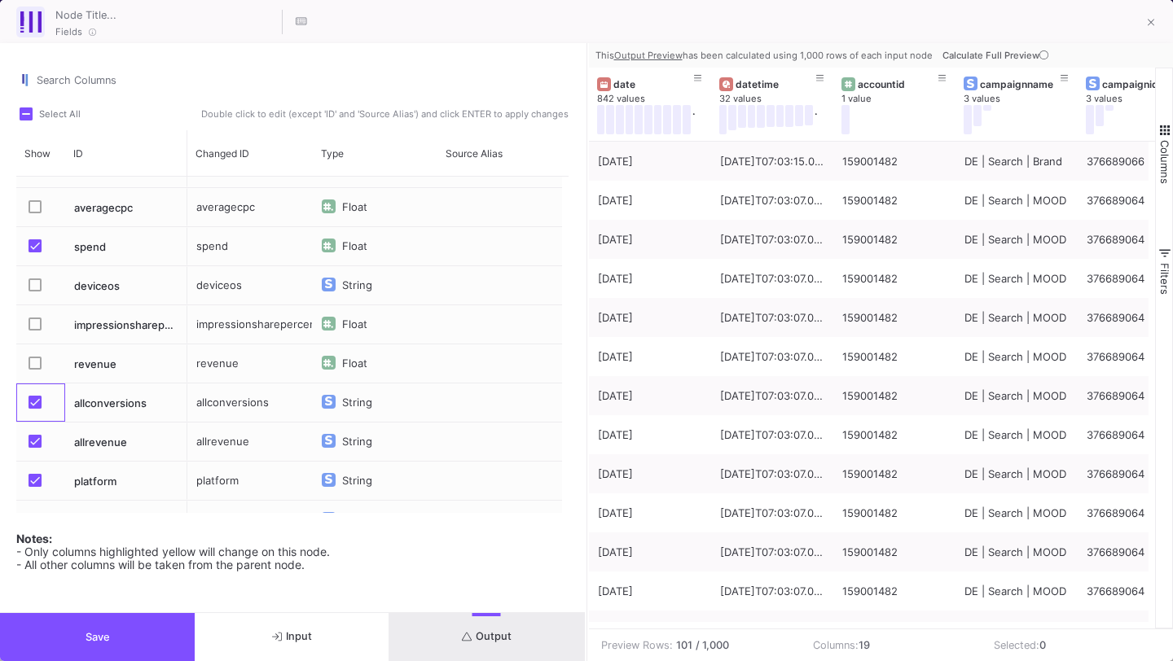
click at [33, 396] on span "Press SPACE to select this row." at bounding box center [35, 402] width 13 height 13
click at [34, 409] on input "Press SPACE to select this row." at bounding box center [34, 409] width 1 height 1
click at [34, 442] on span "Press SPACE to select this row." at bounding box center [35, 441] width 13 height 13
click at [34, 448] on input "Press SPACE to select this row." at bounding box center [34, 448] width 1 height 1
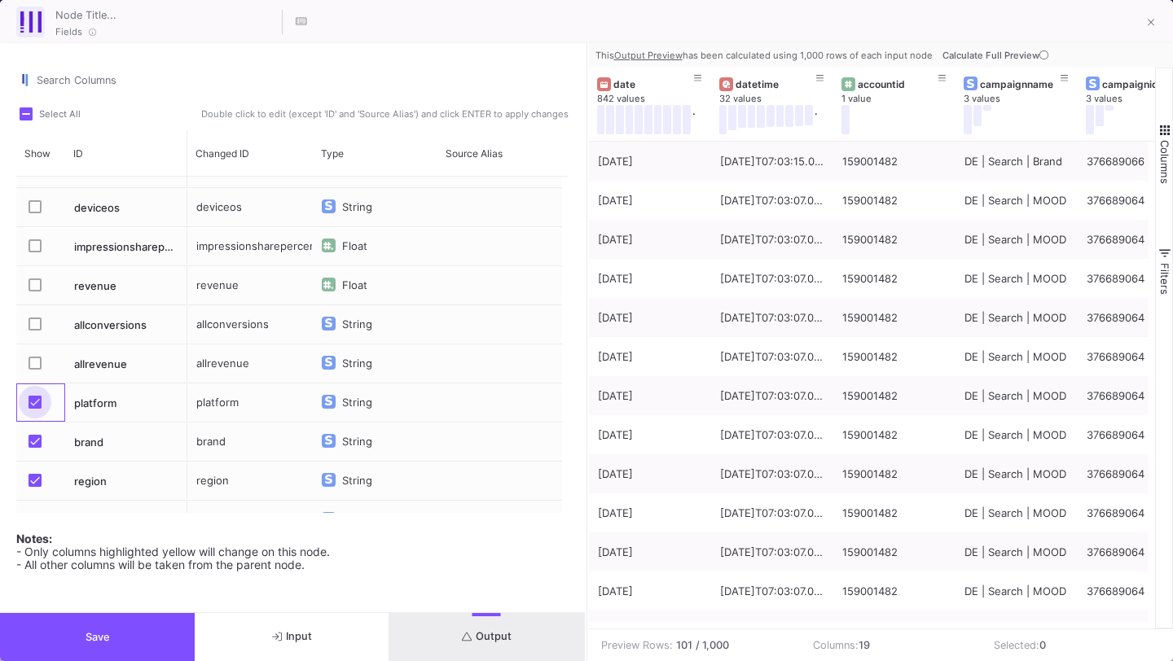
click at [36, 396] on span "Press SPACE to select this row." at bounding box center [35, 402] width 13 height 13
click at [35, 409] on input "Press SPACE to select this row." at bounding box center [34, 409] width 1 height 1
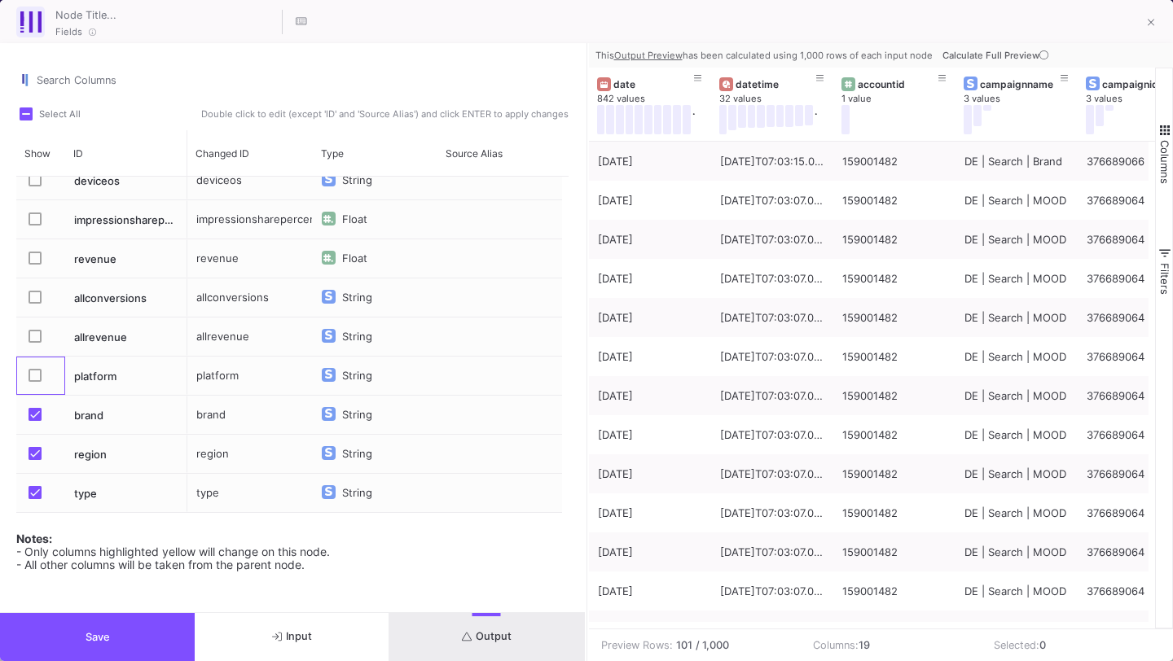
click at [39, 374] on span "Press SPACE to select this row." at bounding box center [35, 375] width 13 height 13
click at [35, 382] on input "Press SPACE to select this row." at bounding box center [34, 382] width 1 height 1
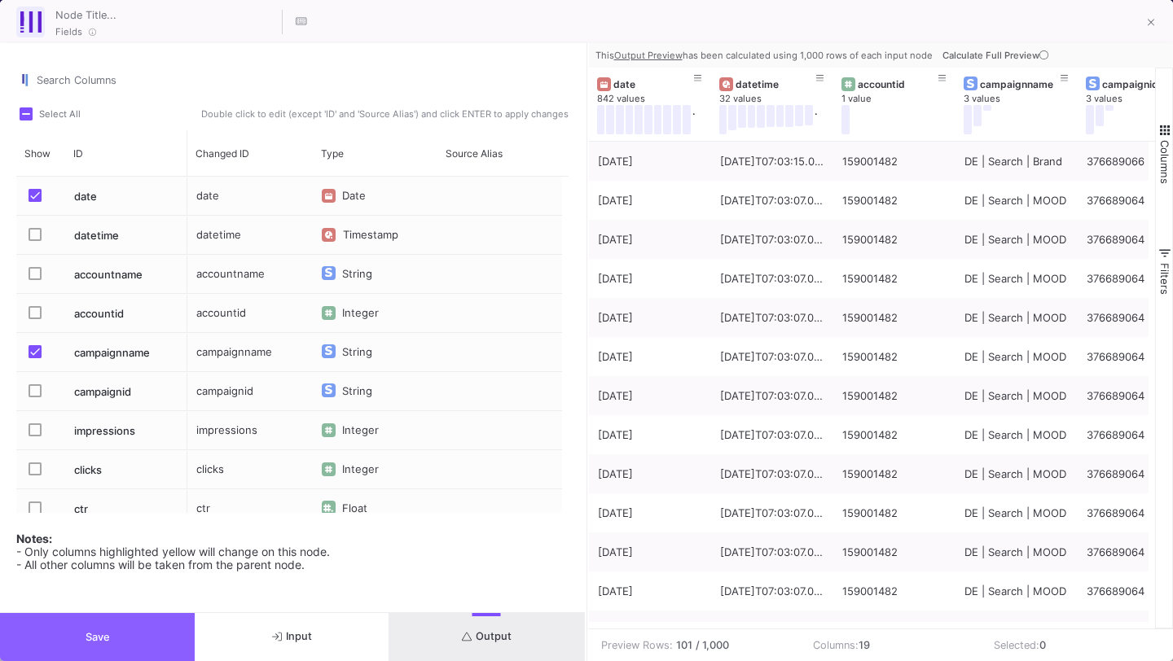
click at [107, 627] on button "Save" at bounding box center [97, 637] width 195 height 48
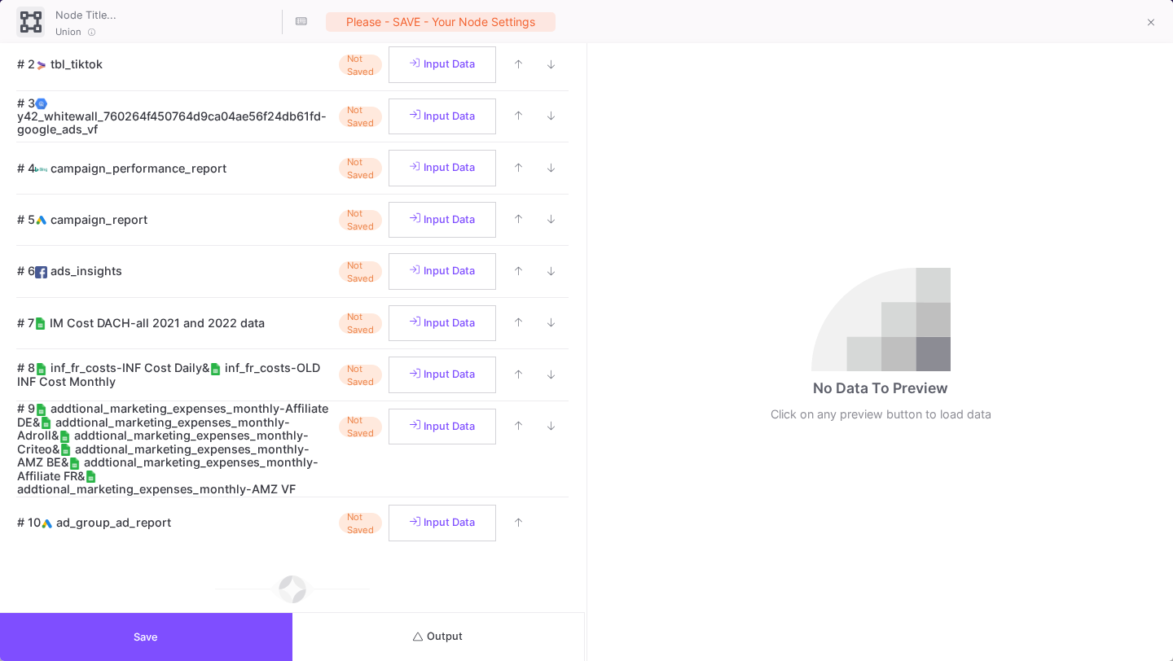
scroll to position [218, 0]
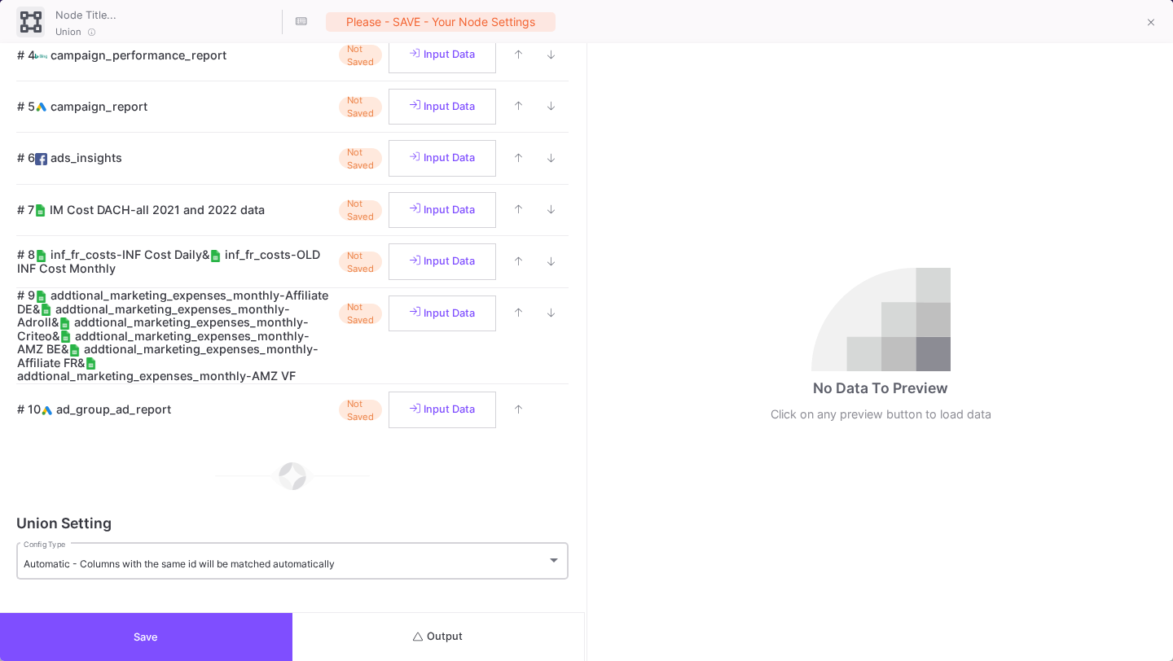
click at [221, 545] on div "Automatic - Columns with the same id will be matched automatically Config Type" at bounding box center [292, 560] width 537 height 40
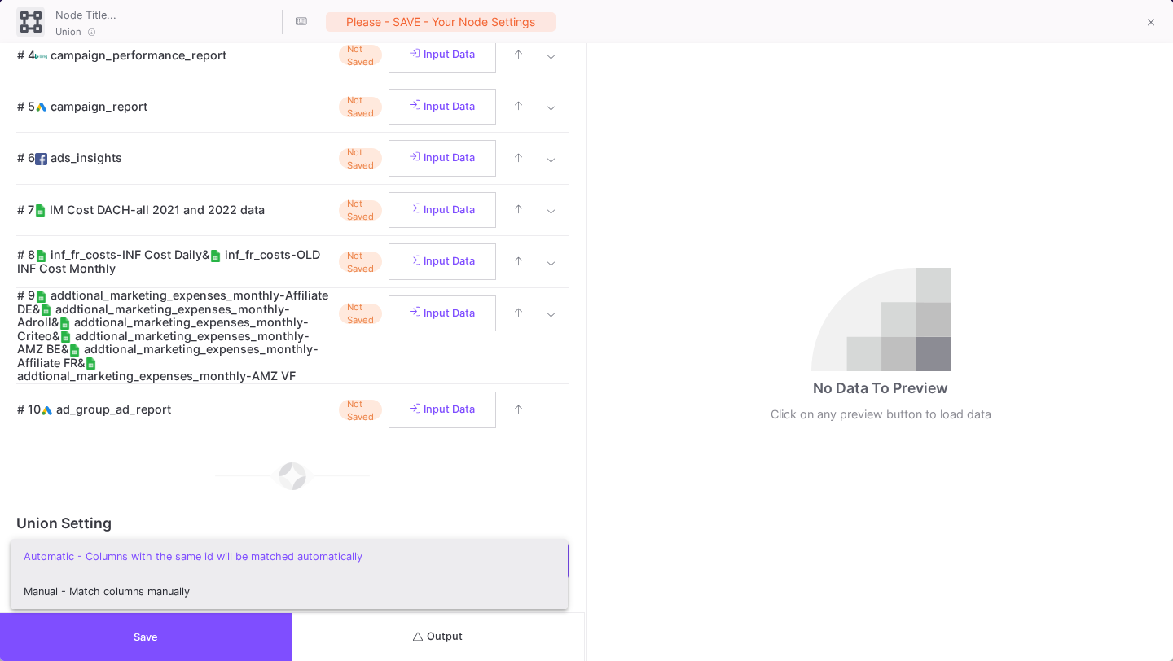
click at [213, 594] on span "Manual - Match columns manually" at bounding box center [289, 591] width 531 height 35
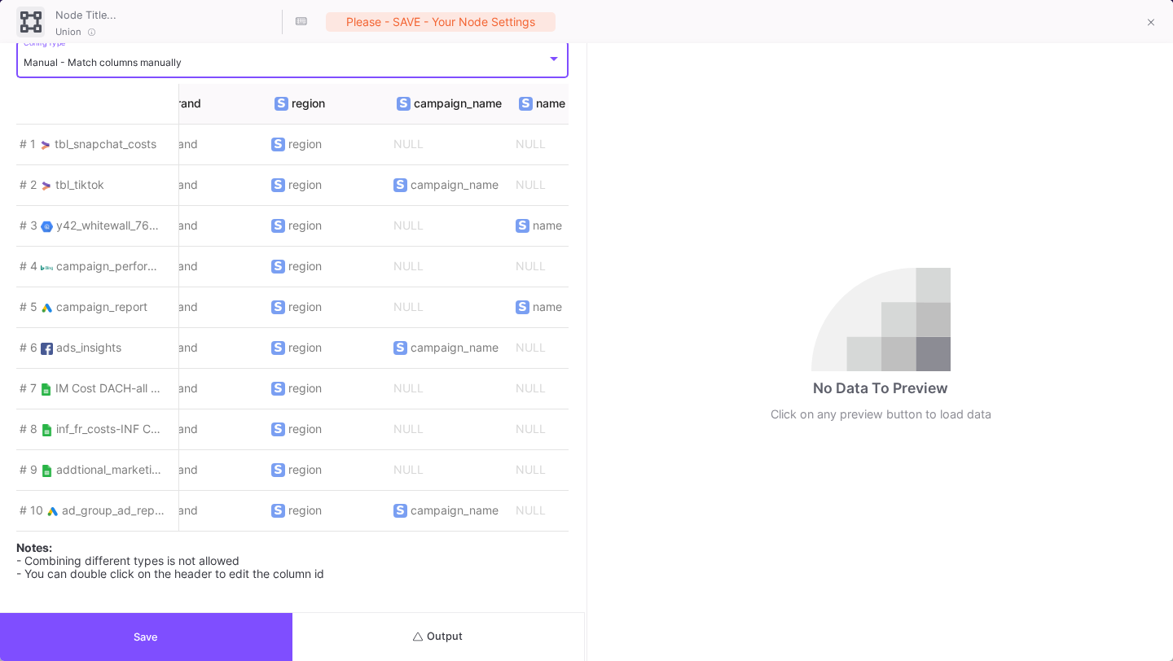
scroll to position [0, 459]
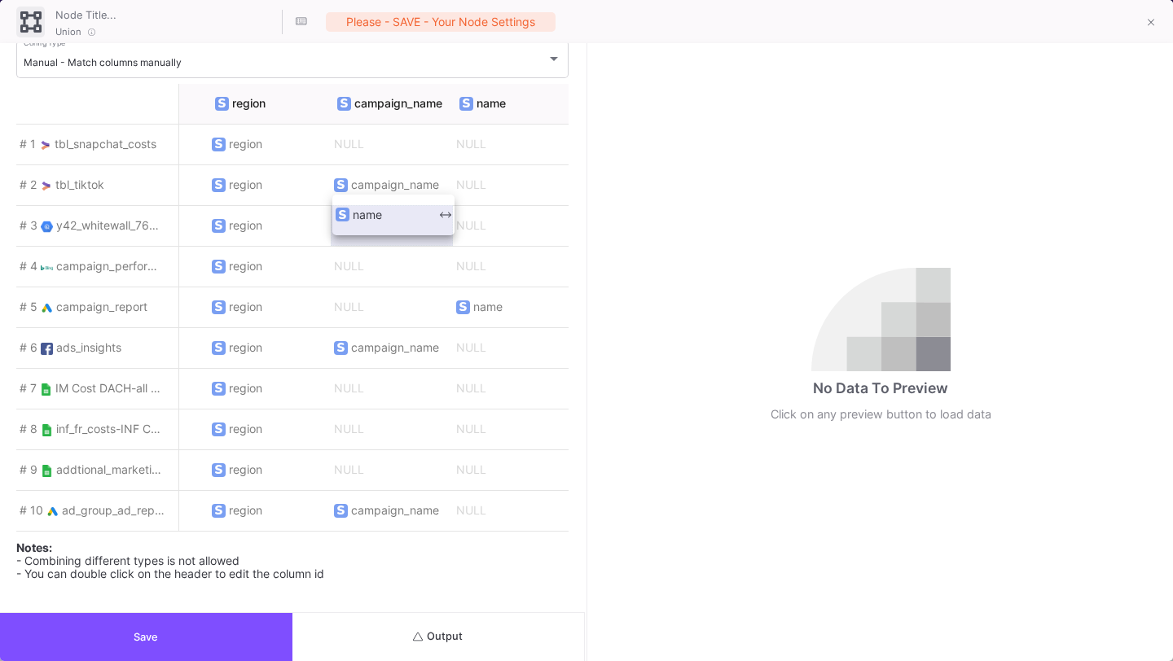
drag, startPoint x: 496, startPoint y: 213, endPoint x: 373, endPoint y: 211, distance: 123.0
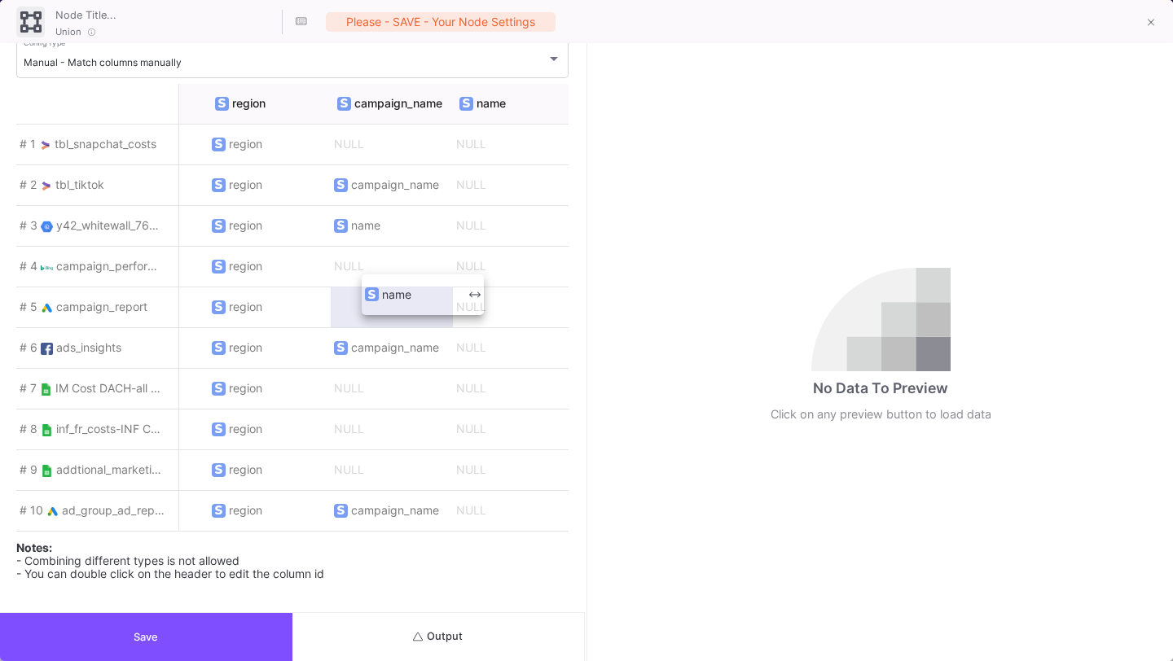
drag, startPoint x: 498, startPoint y: 307, endPoint x: 399, endPoint y: 306, distance: 99.3
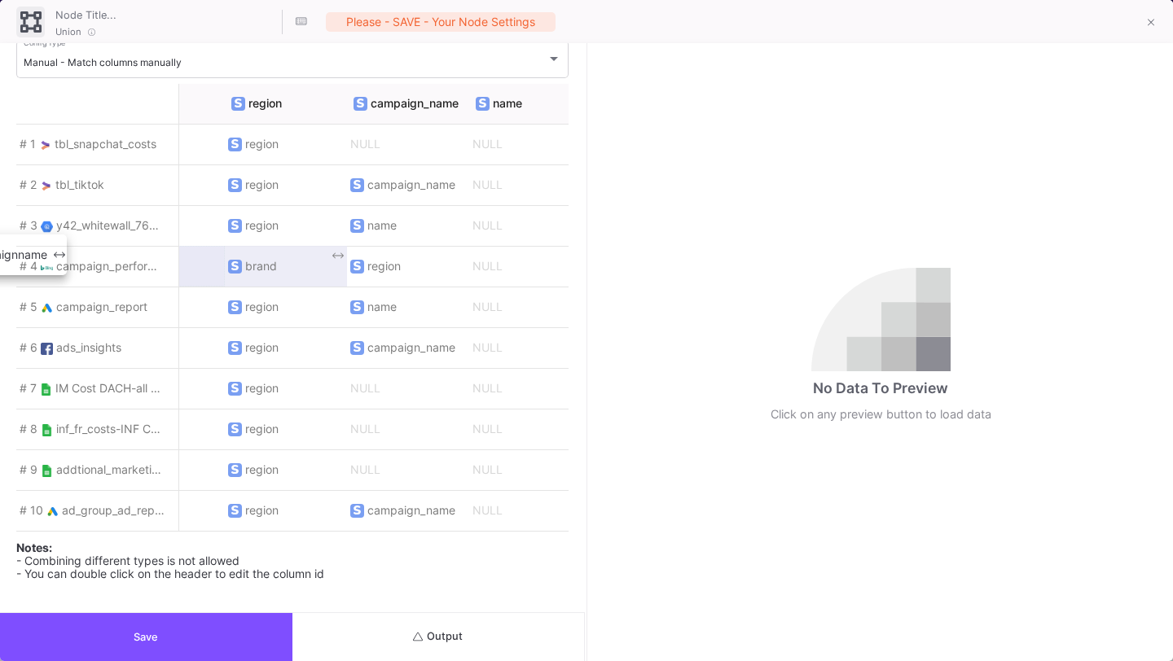
scroll to position [0, 419]
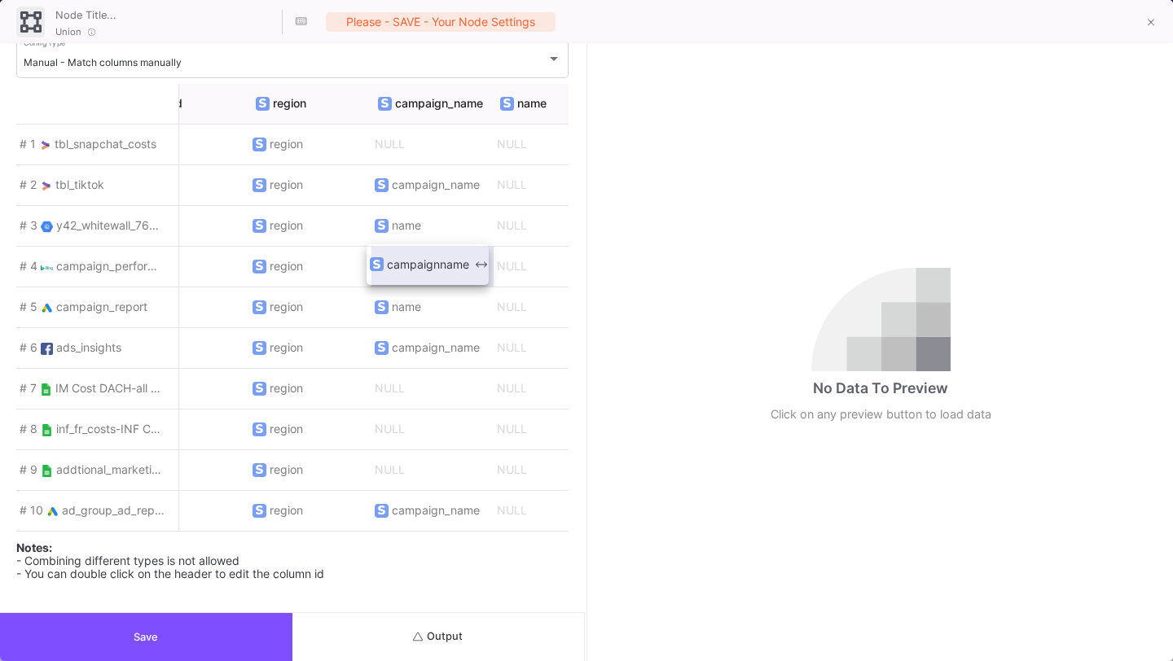
drag, startPoint x: 500, startPoint y: 258, endPoint x: 422, endPoint y: 267, distance: 78.7
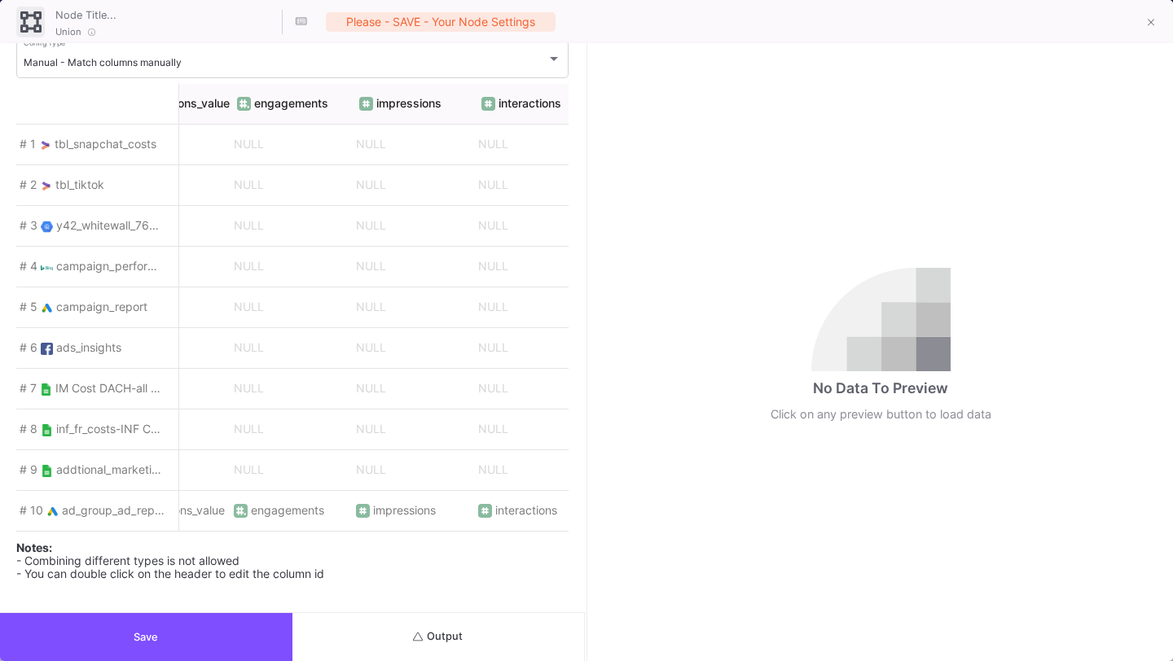
scroll to position [0, 3288]
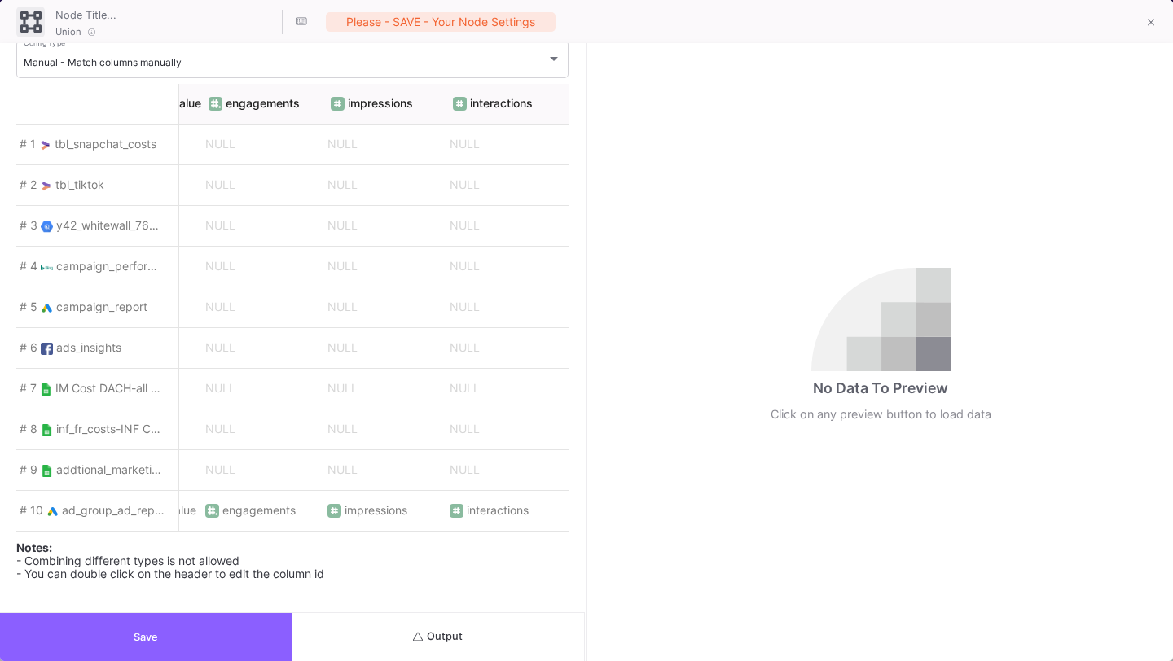
click at [218, 641] on button "Save" at bounding box center [146, 637] width 292 height 48
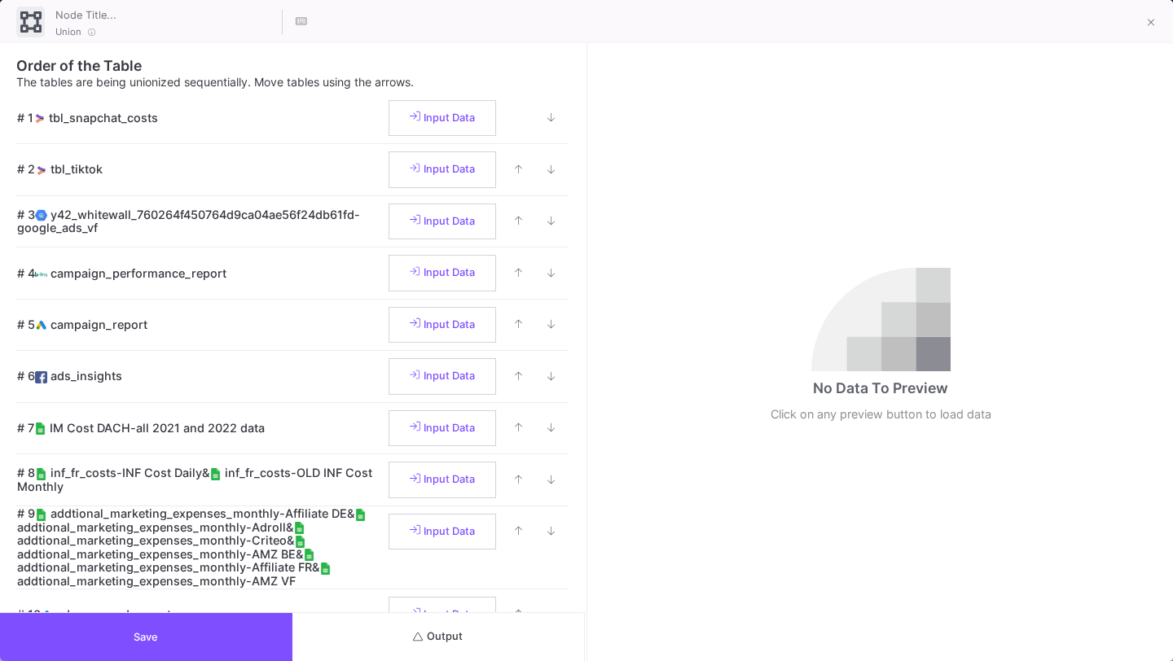
click at [539, 638] on button "Output" at bounding box center [438, 637] width 292 height 48
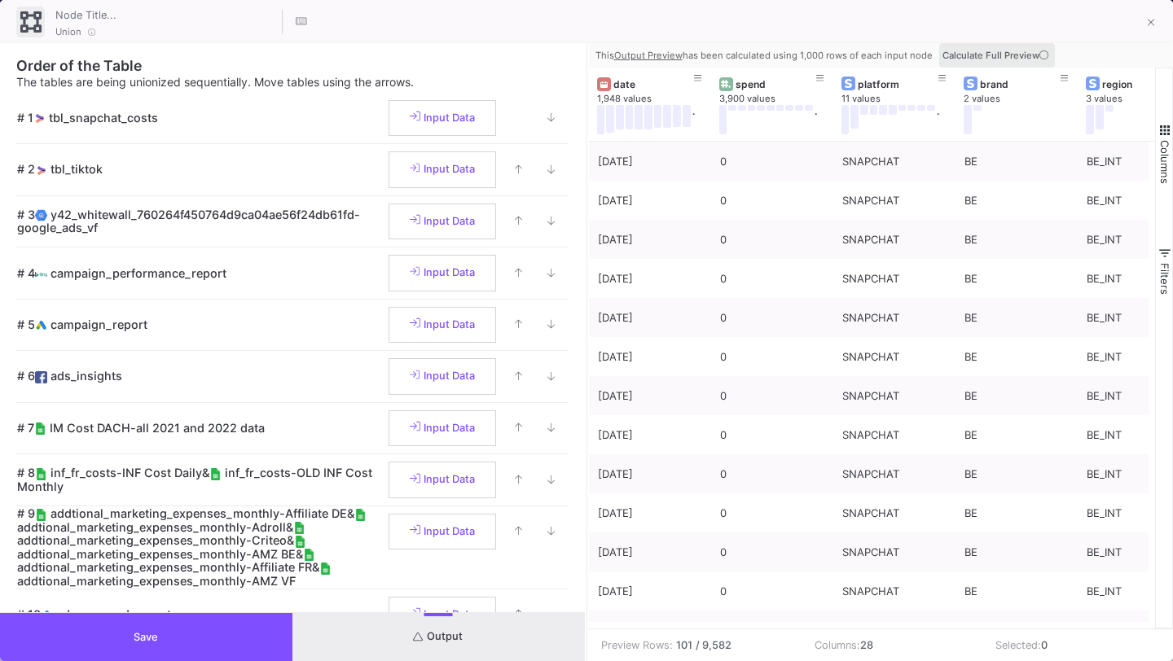
click at [1039, 52] on icon at bounding box center [1043, 54] width 9 height 9
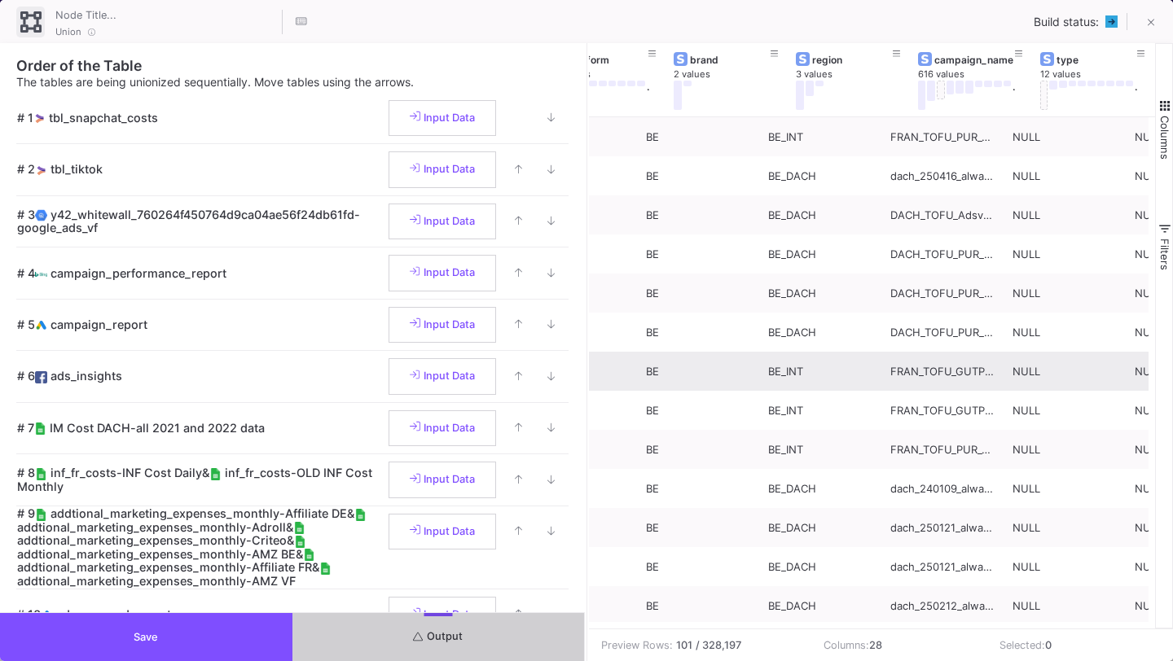
scroll to position [0, 335]
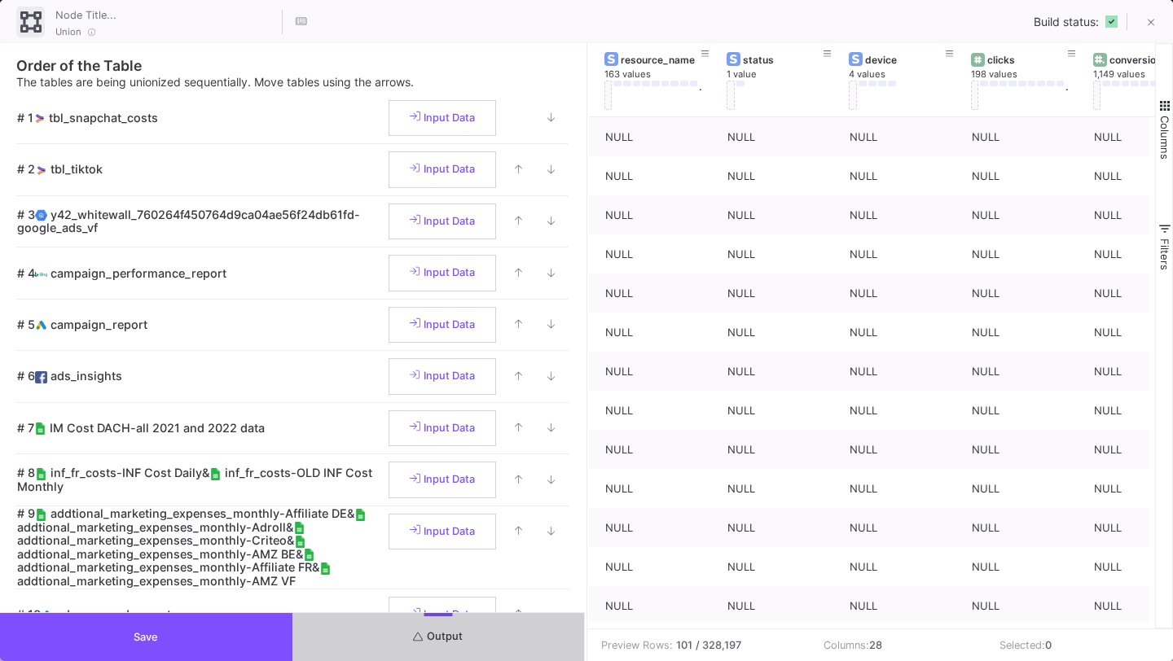
click at [173, 638] on button "Save" at bounding box center [146, 637] width 292 height 48
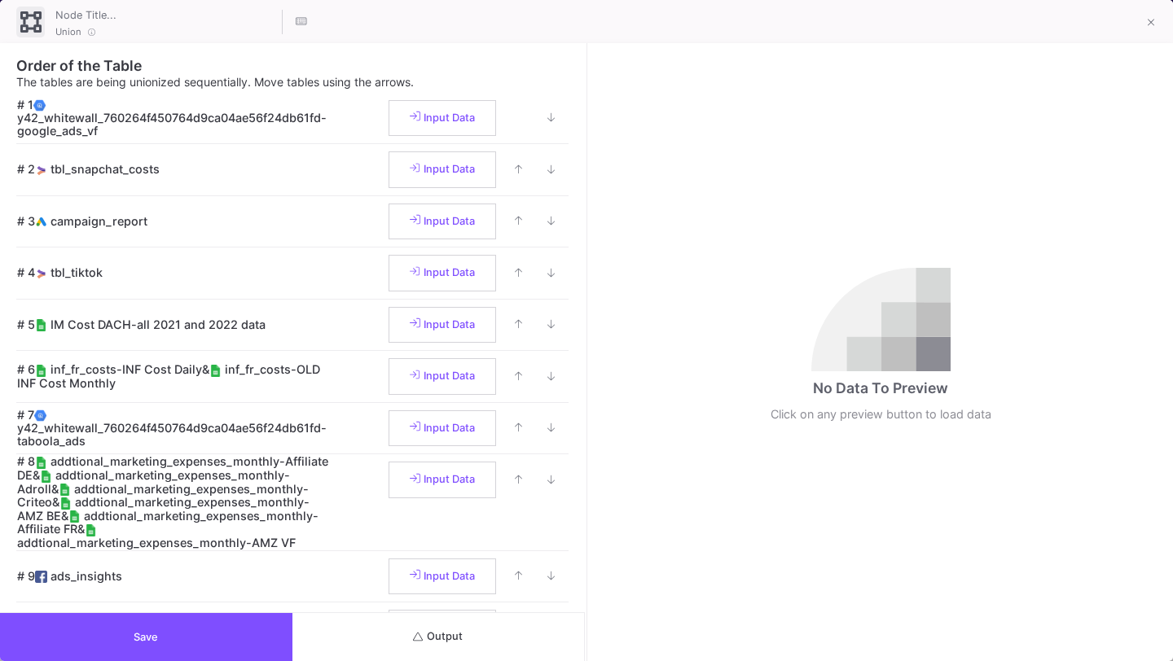
click at [486, 652] on button "Output" at bounding box center [438, 637] width 292 height 48
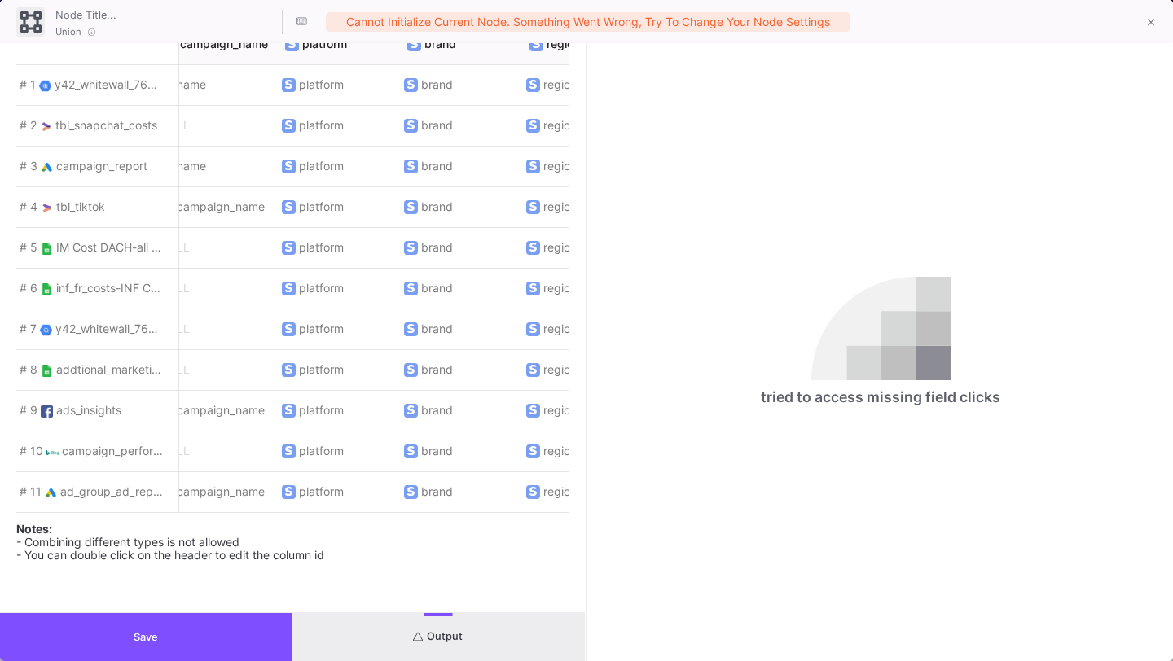
click at [1152, 25] on icon at bounding box center [1150, 23] width 7 height 7
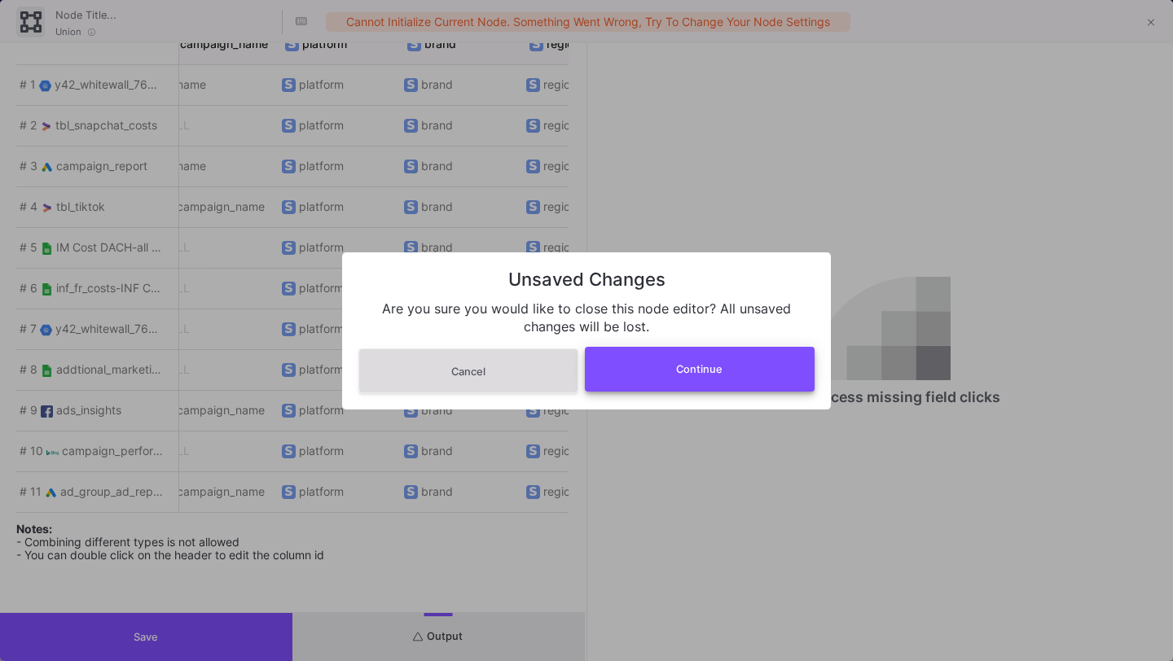
click at [704, 380] on button "Continue" at bounding box center [700, 369] width 230 height 45
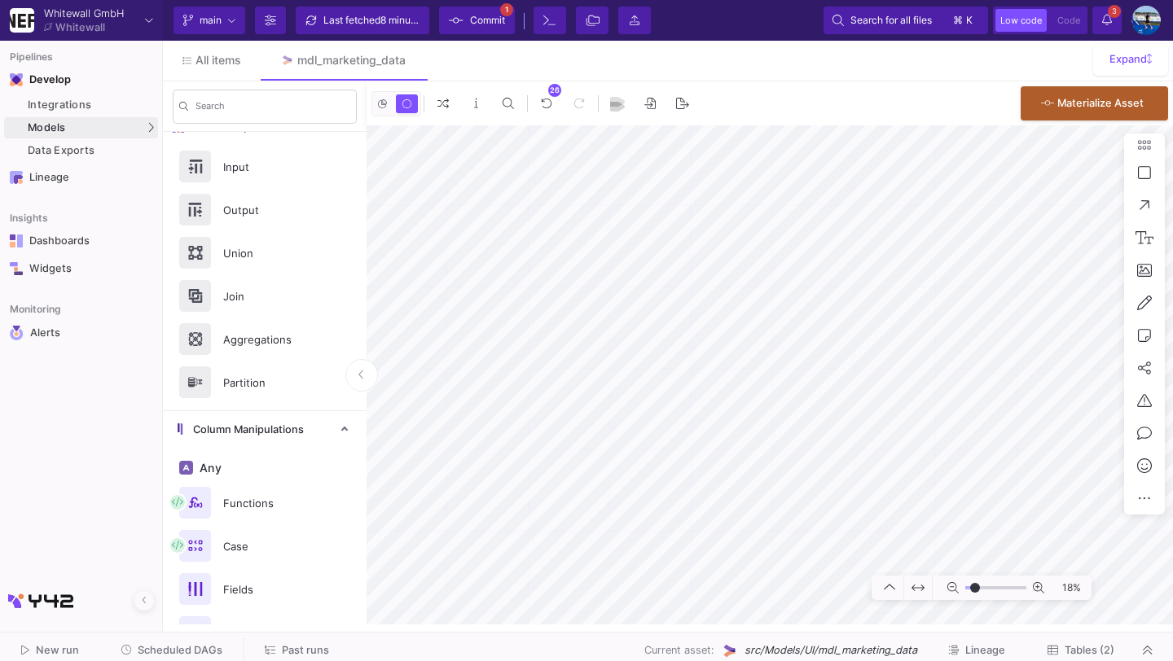
type input "-20"
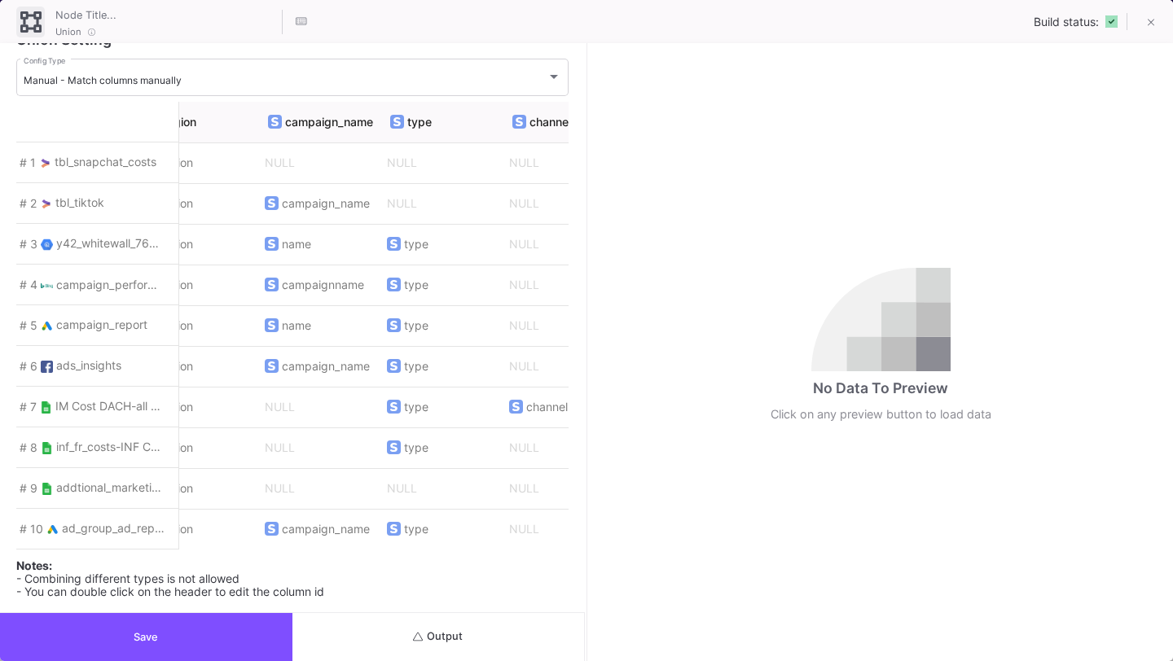
click at [191, 639] on button "Save" at bounding box center [146, 637] width 292 height 48
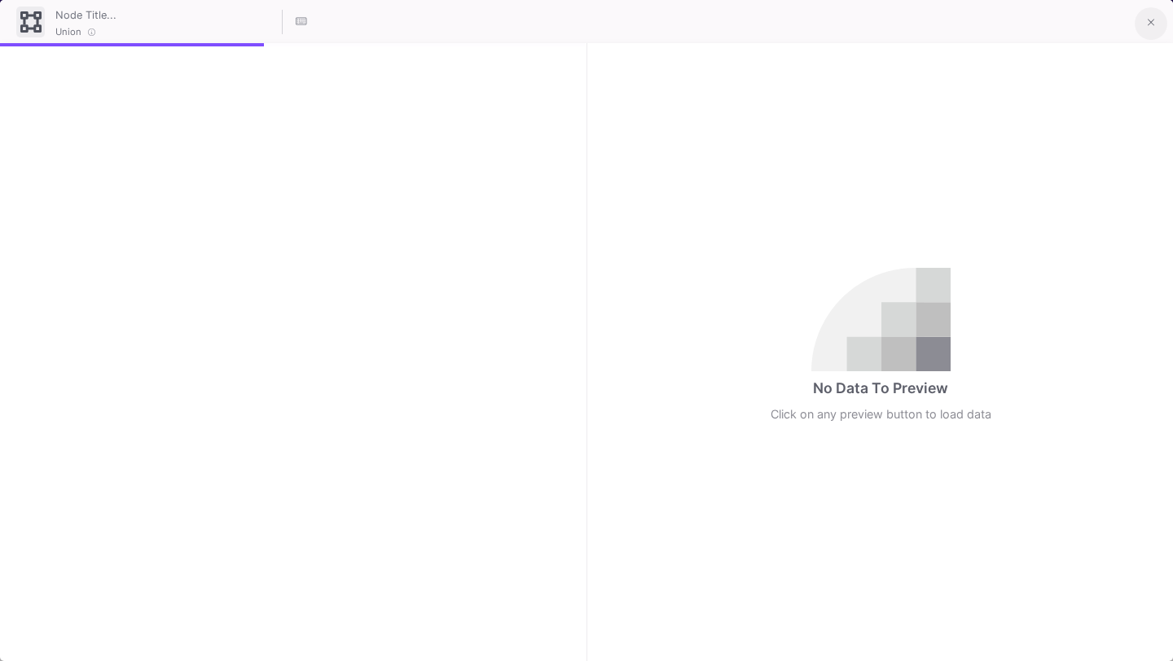
click at [1145, 19] on button at bounding box center [1150, 23] width 33 height 33
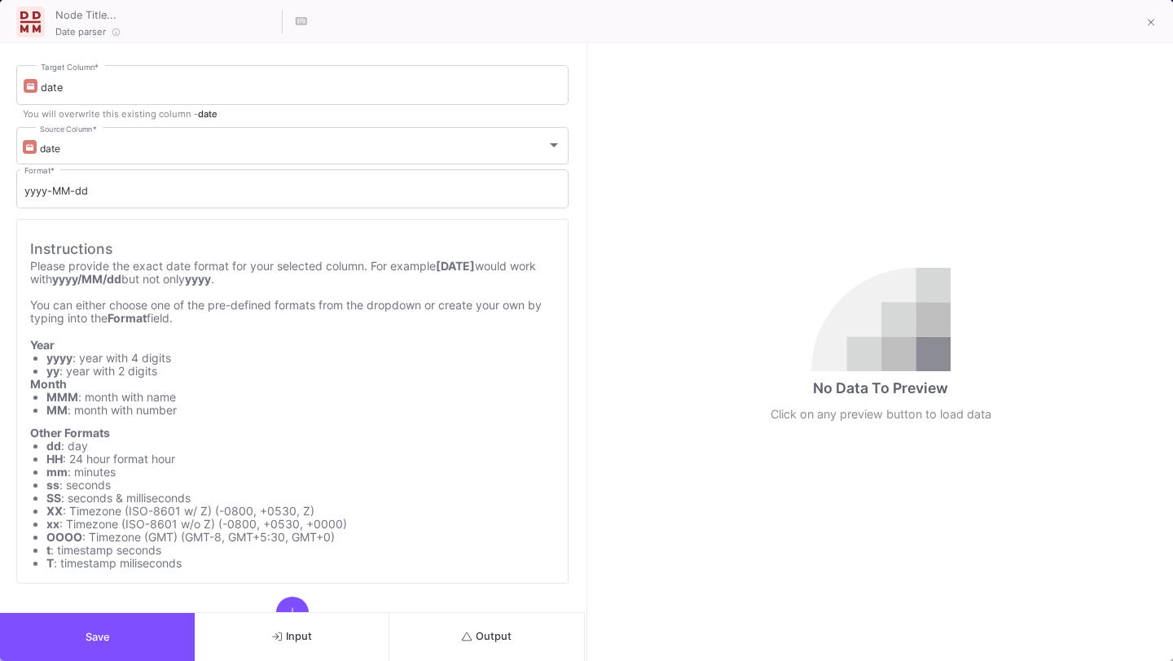
click at [131, 636] on button "Save" at bounding box center [97, 637] width 195 height 48
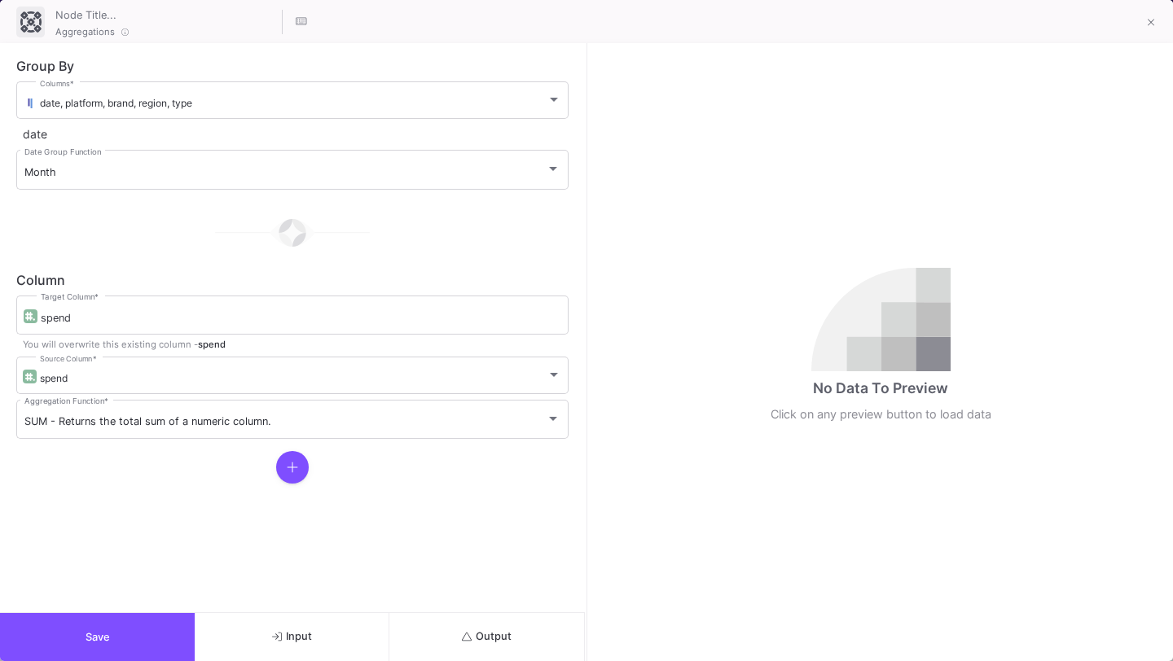
click at [447, 638] on button "Output" at bounding box center [486, 637] width 195 height 48
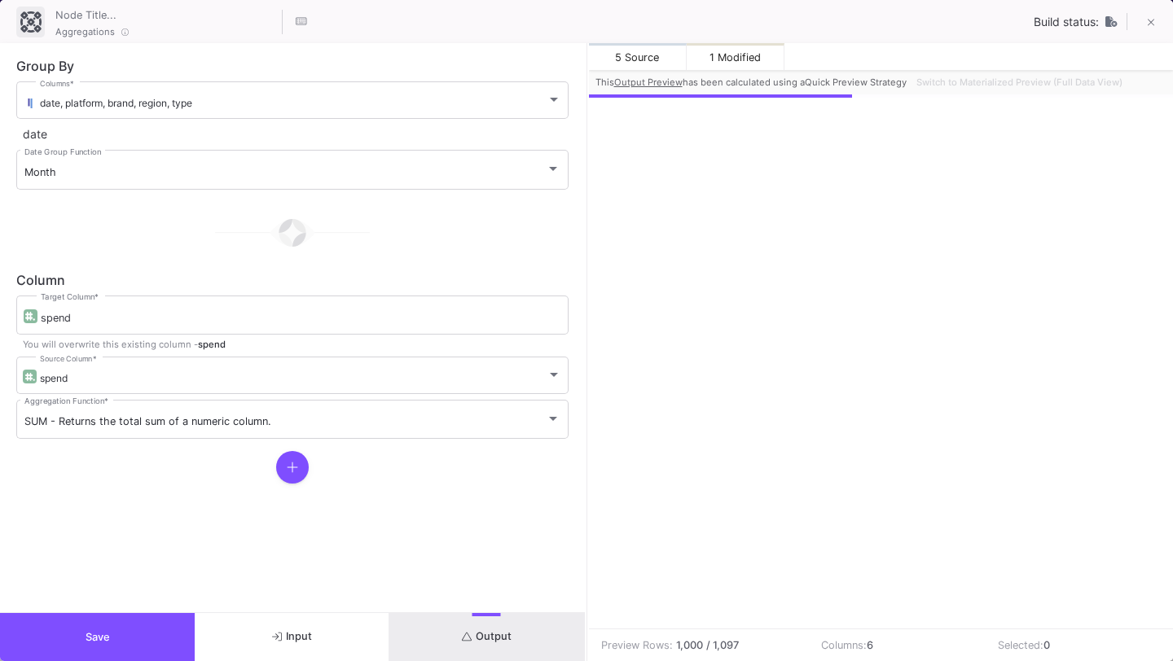
scroll to position [0, 173]
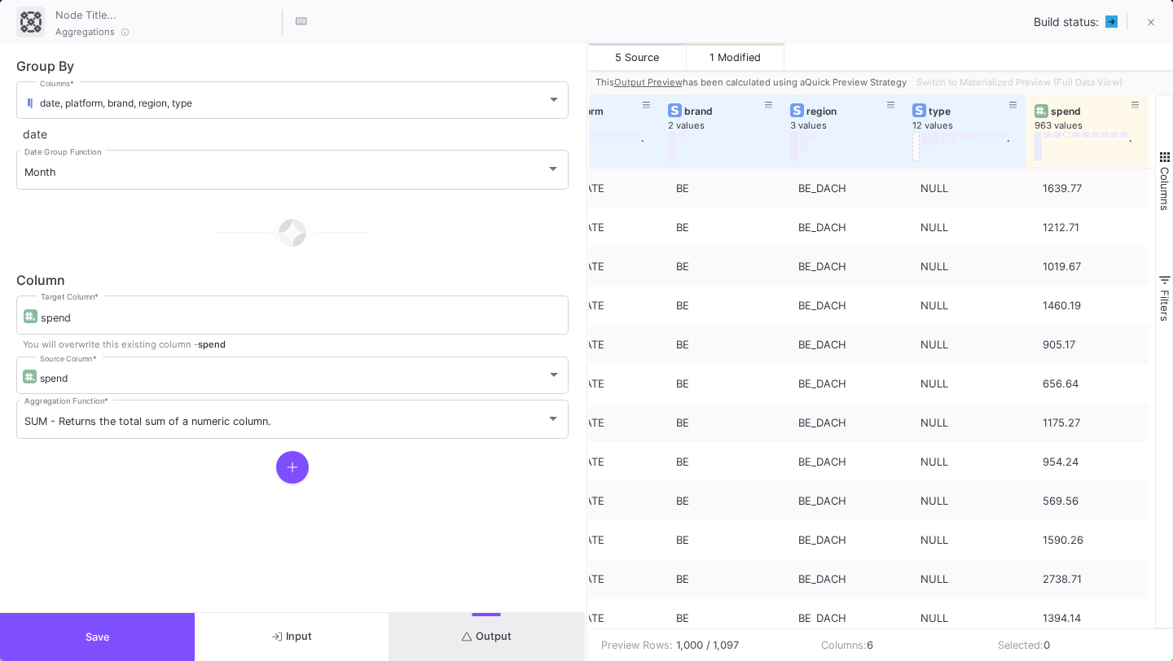
click at [102, 644] on button "Save" at bounding box center [97, 637] width 195 height 48
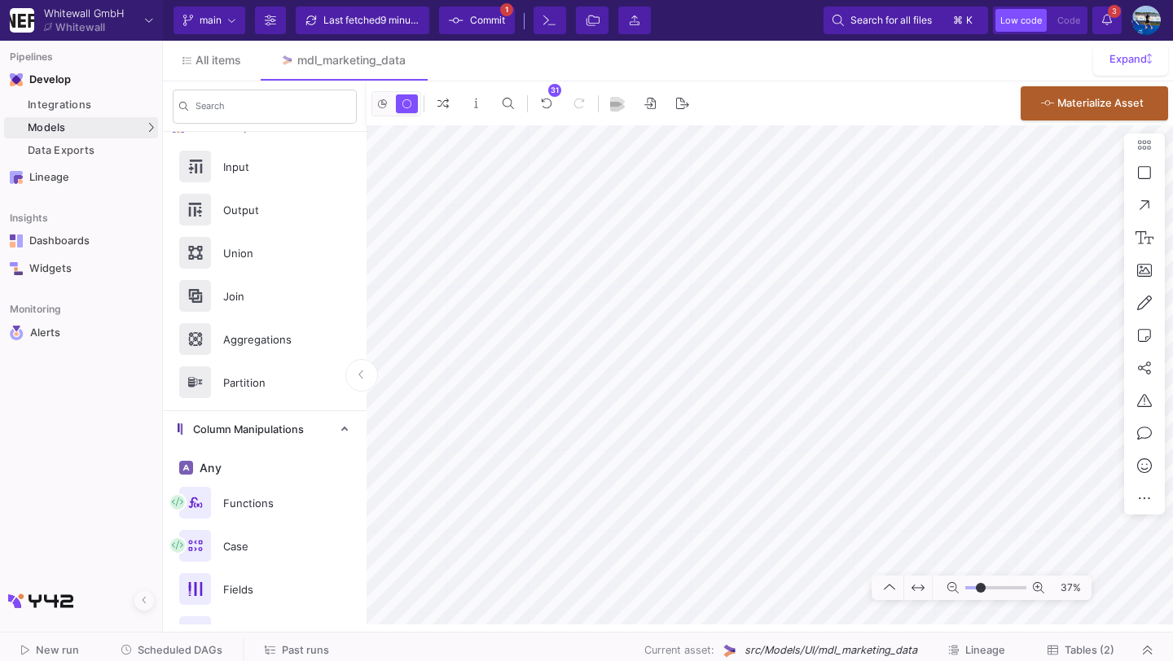
click at [410, 19] on span "9 minutes ago" at bounding box center [412, 20] width 64 height 12
click at [467, 20] on span "Commit" at bounding box center [477, 20] width 56 height 24
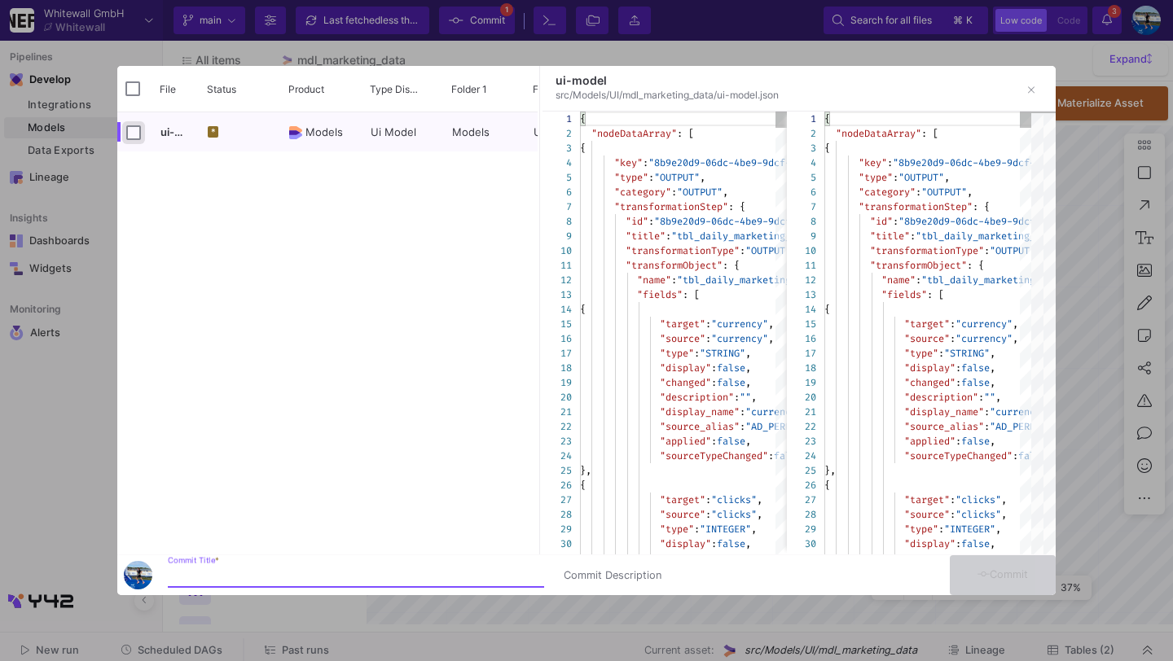
click at [132, 133] on input "Press Space to toggle row selection (unchecked)" at bounding box center [133, 132] width 15 height 15
checkbox input "true"
click at [248, 563] on div "Commit Title *" at bounding box center [356, 572] width 376 height 30
type input "commit"
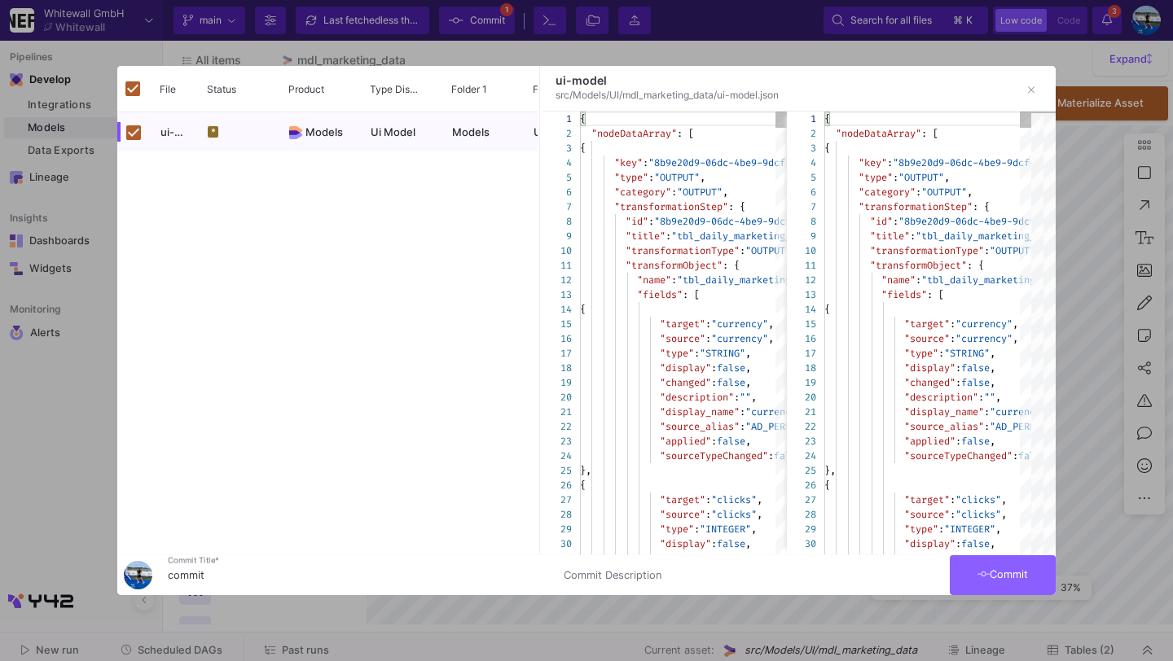
click at [1024, 573] on span "Commit" at bounding box center [1002, 574] width 51 height 12
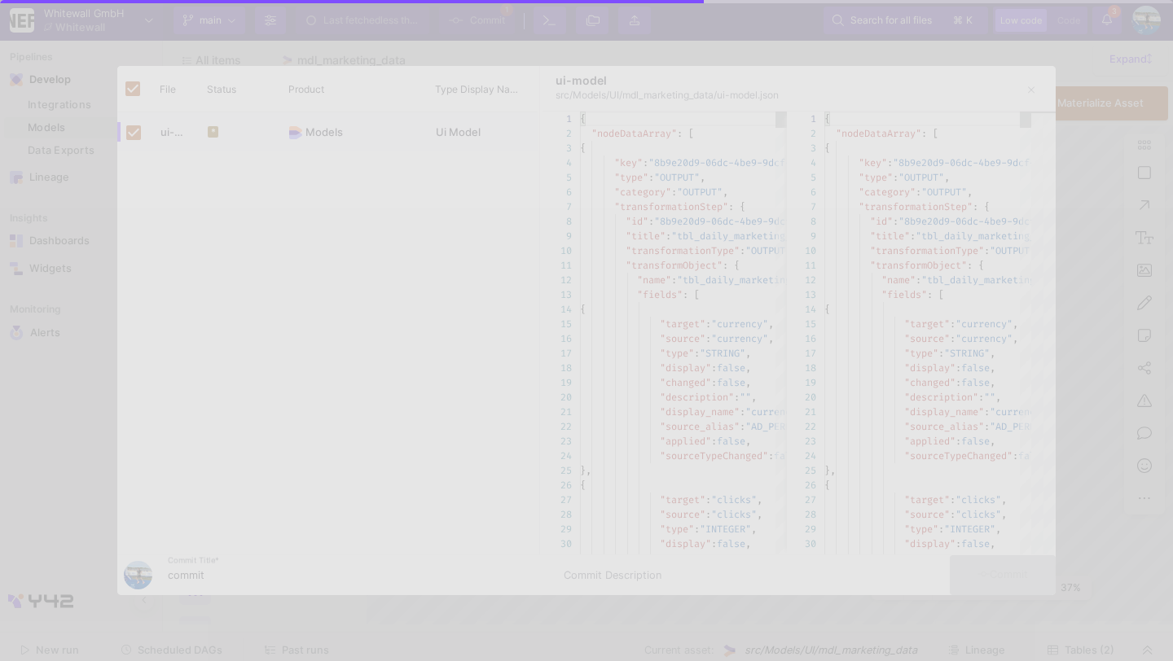
checkbox input "false"
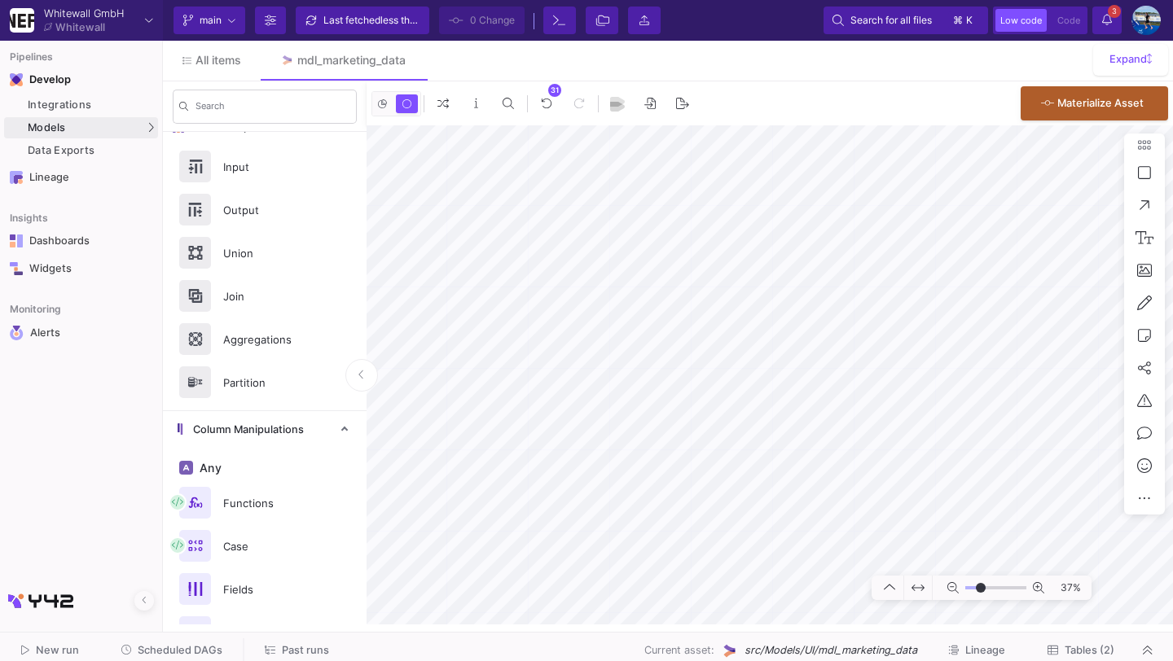
click at [1090, 648] on span "Tables (2)" at bounding box center [1089, 650] width 50 height 12
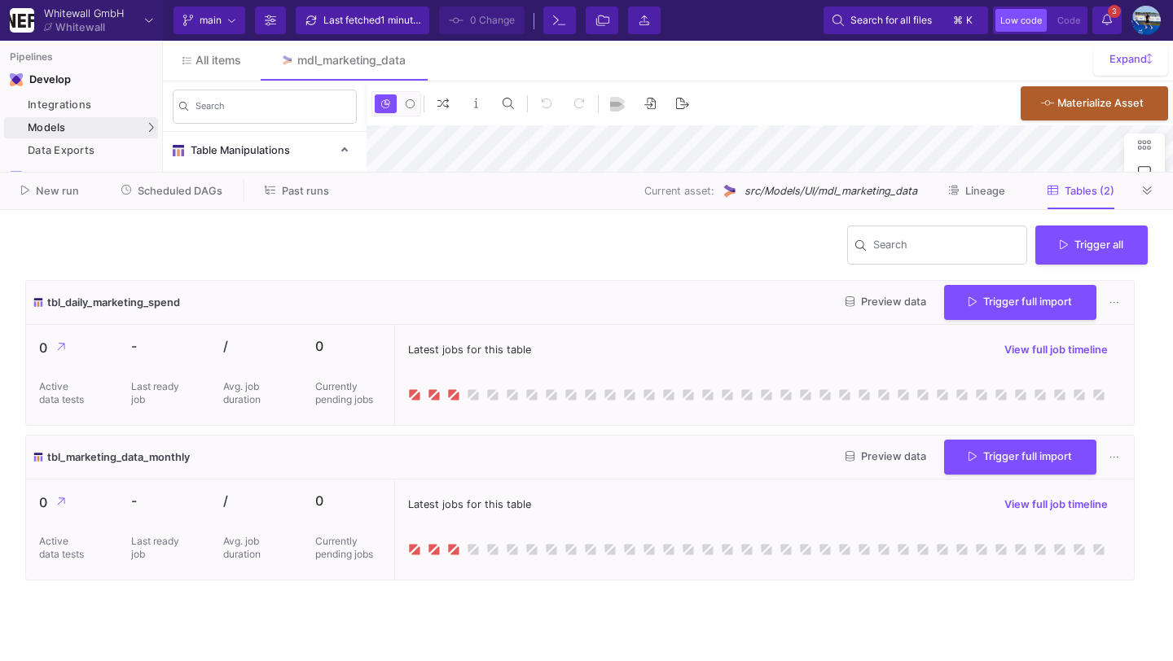
type input "-39"
click at [987, 303] on span "Trigger full import" at bounding box center [1019, 300] width 103 height 12
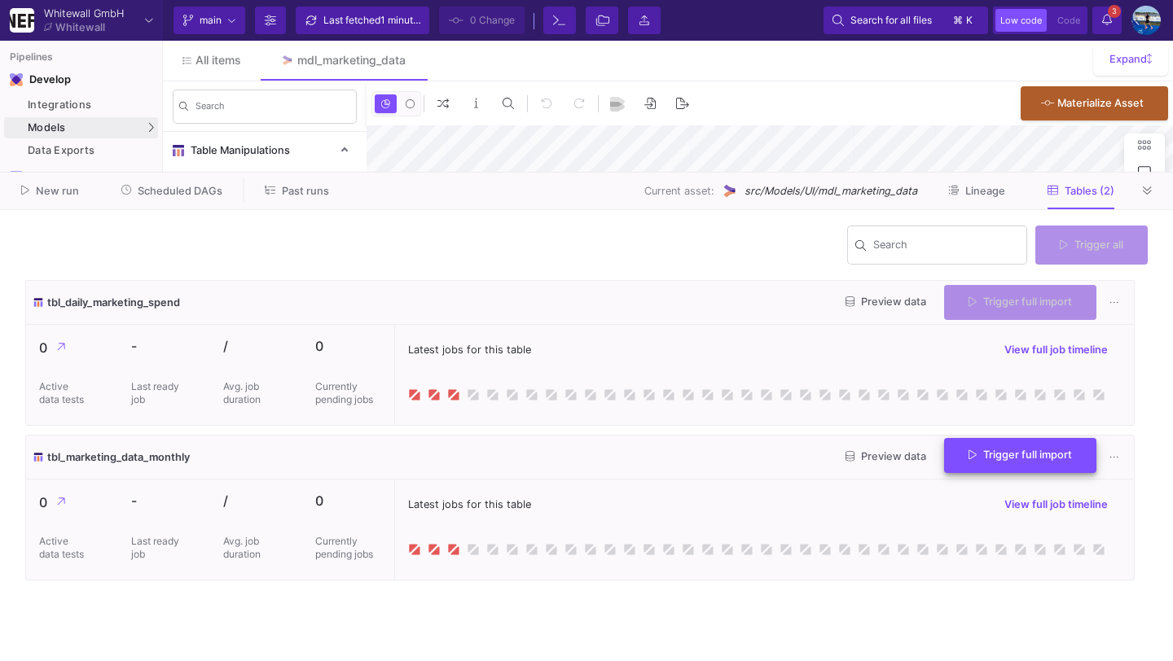
click at [1004, 461] on span "Trigger full import" at bounding box center [1019, 455] width 103 height 12
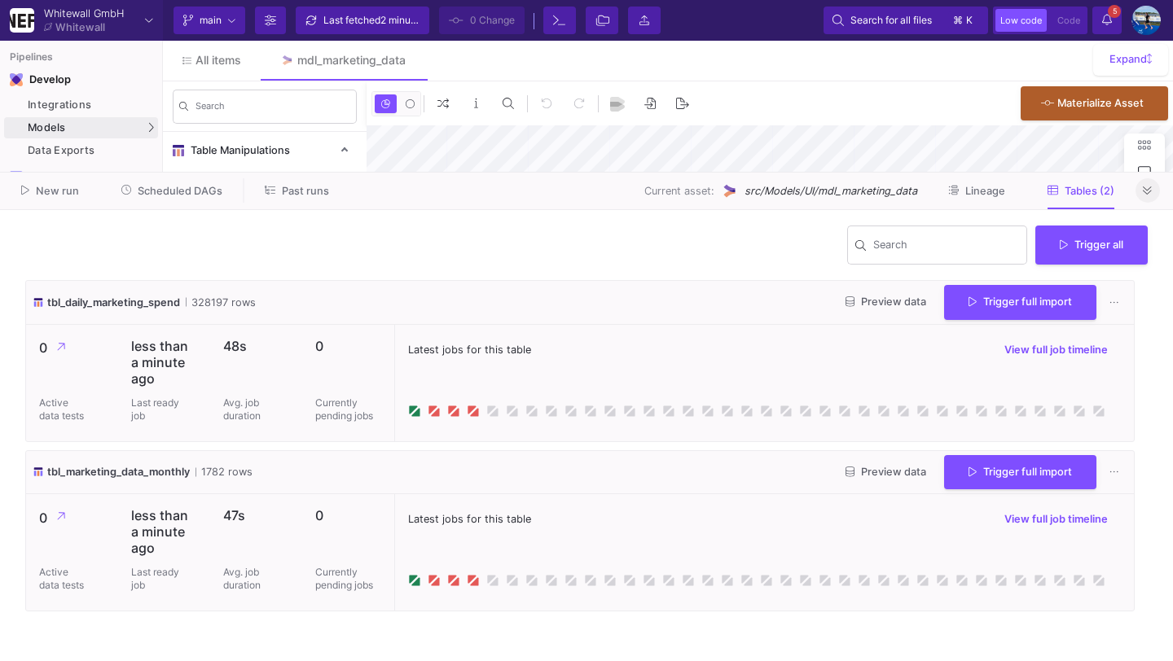
click at [1154, 187] on button at bounding box center [1147, 190] width 24 height 24
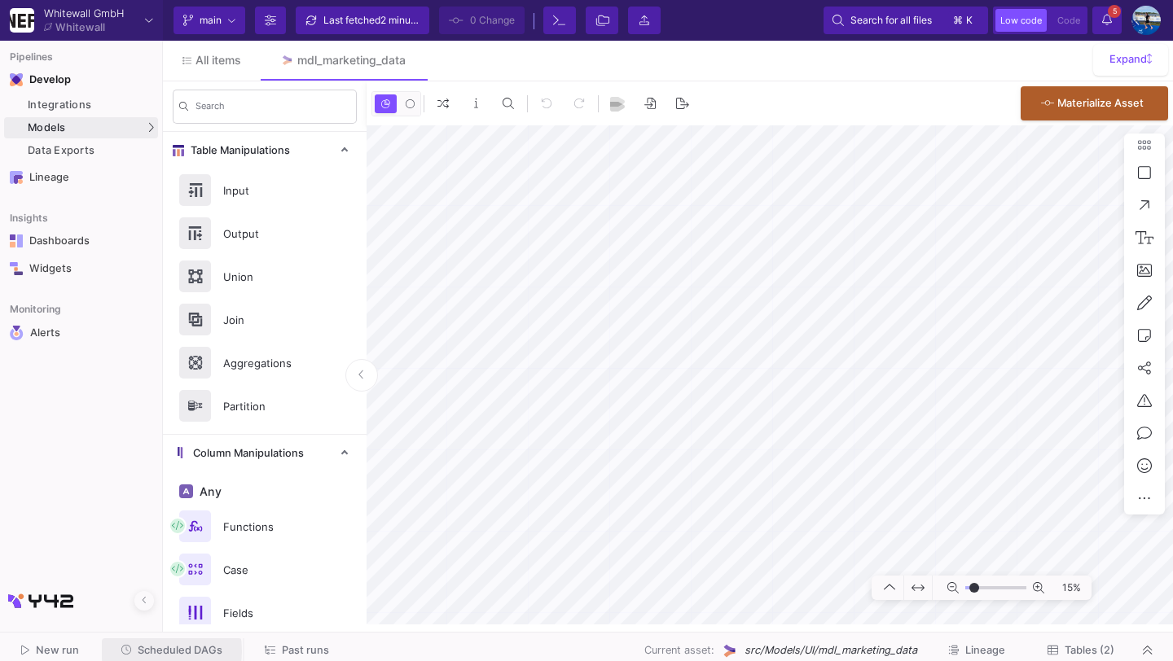
click at [138, 651] on span "Scheduled DAGs" at bounding box center [180, 650] width 85 height 12
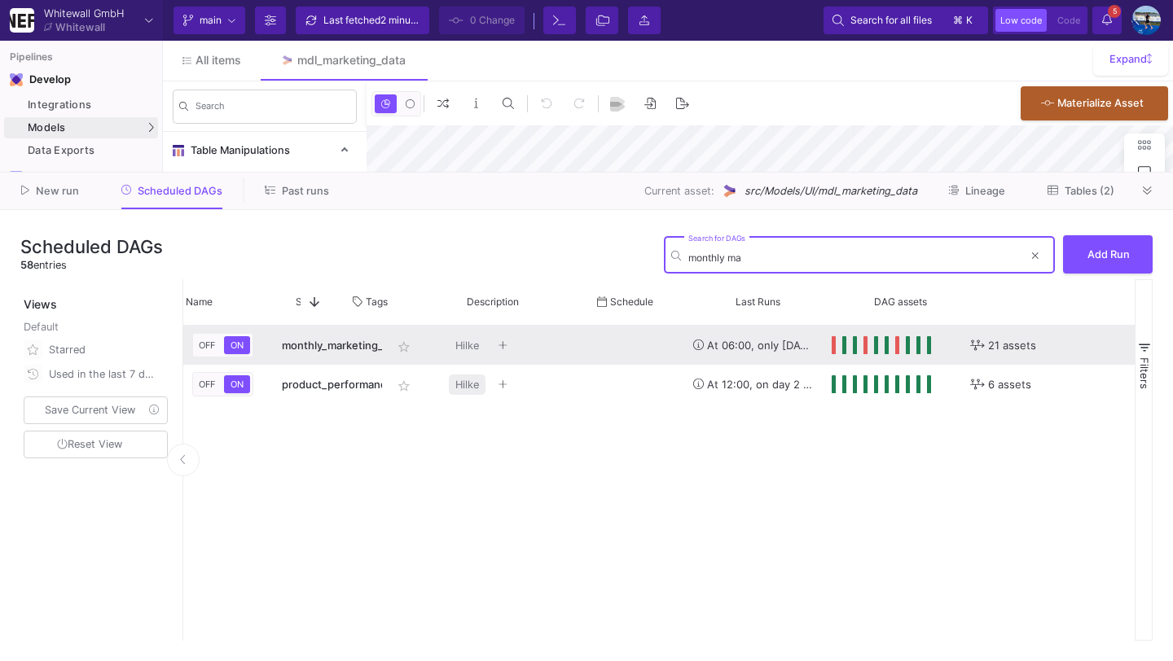
scroll to position [0, 315]
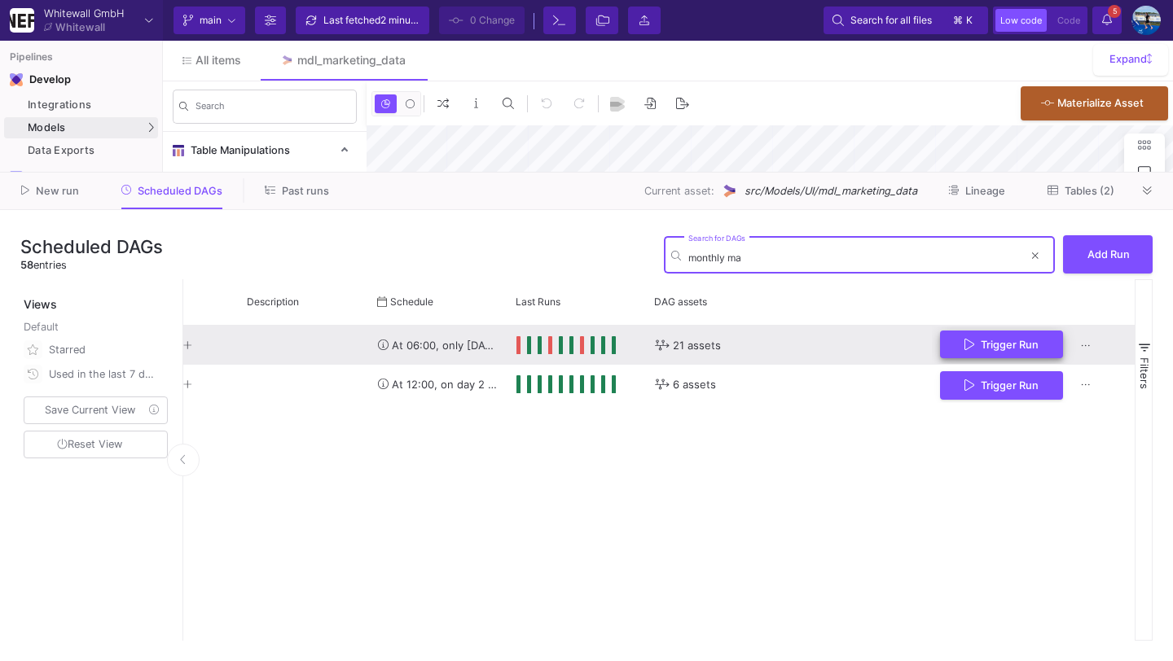
type input "monthly ma"
click at [986, 344] on span "Trigger Run" at bounding box center [1009, 344] width 58 height 12
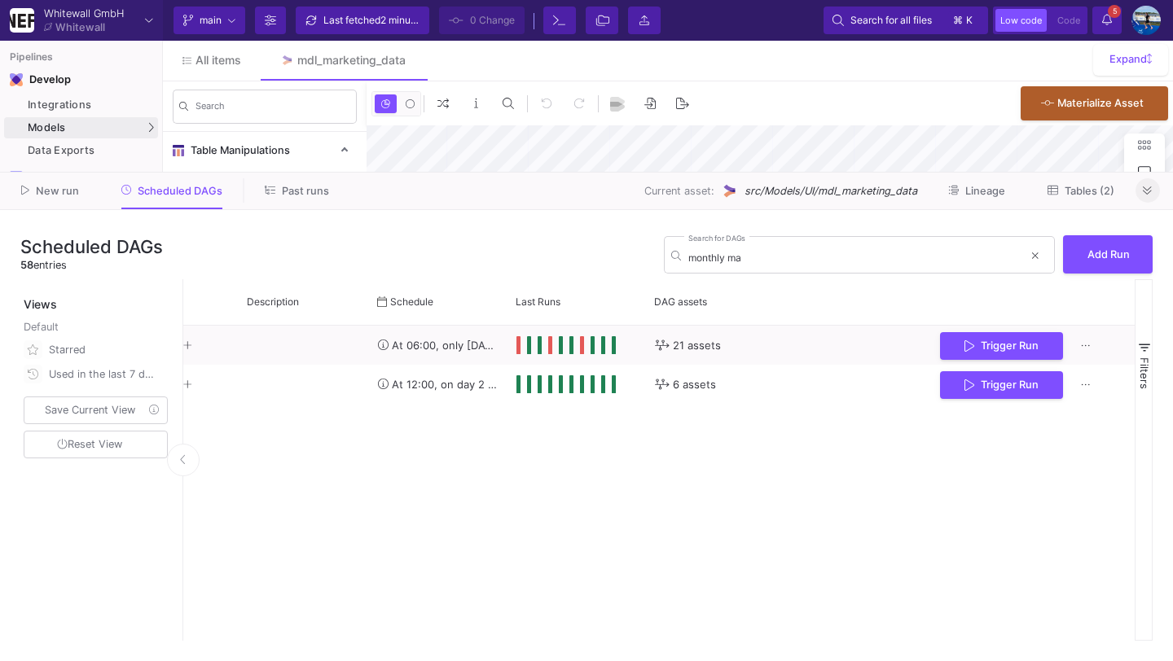
click at [1153, 182] on button at bounding box center [1147, 190] width 24 height 24
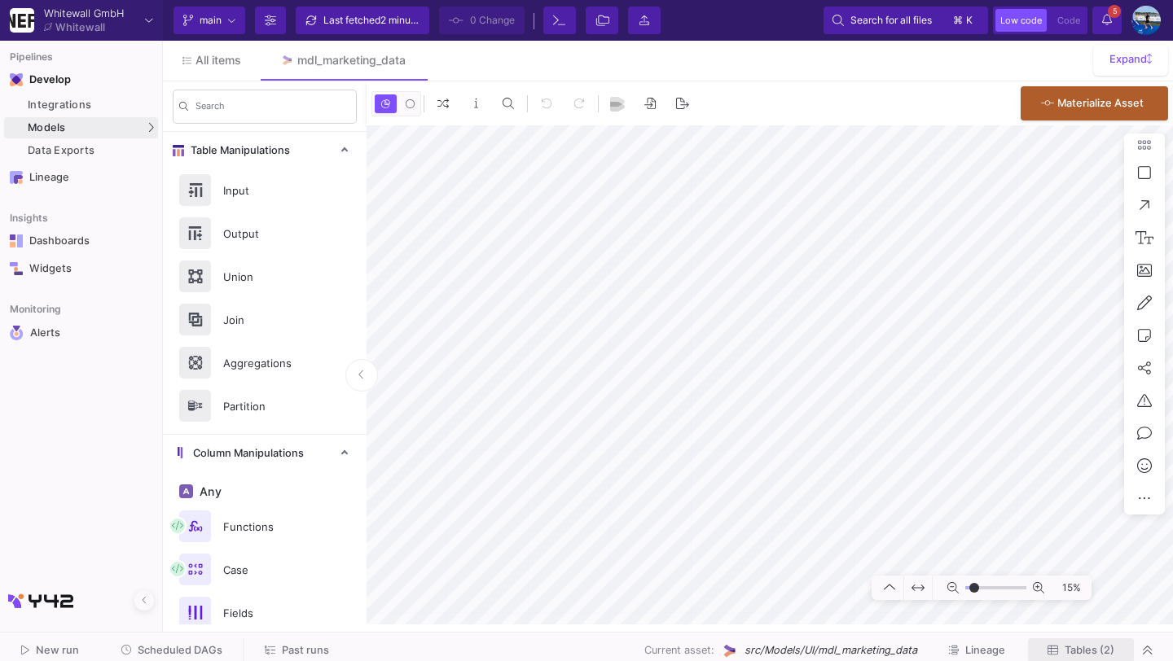
click at [1044, 654] on button "Tables (2)" at bounding box center [1081, 650] width 106 height 25
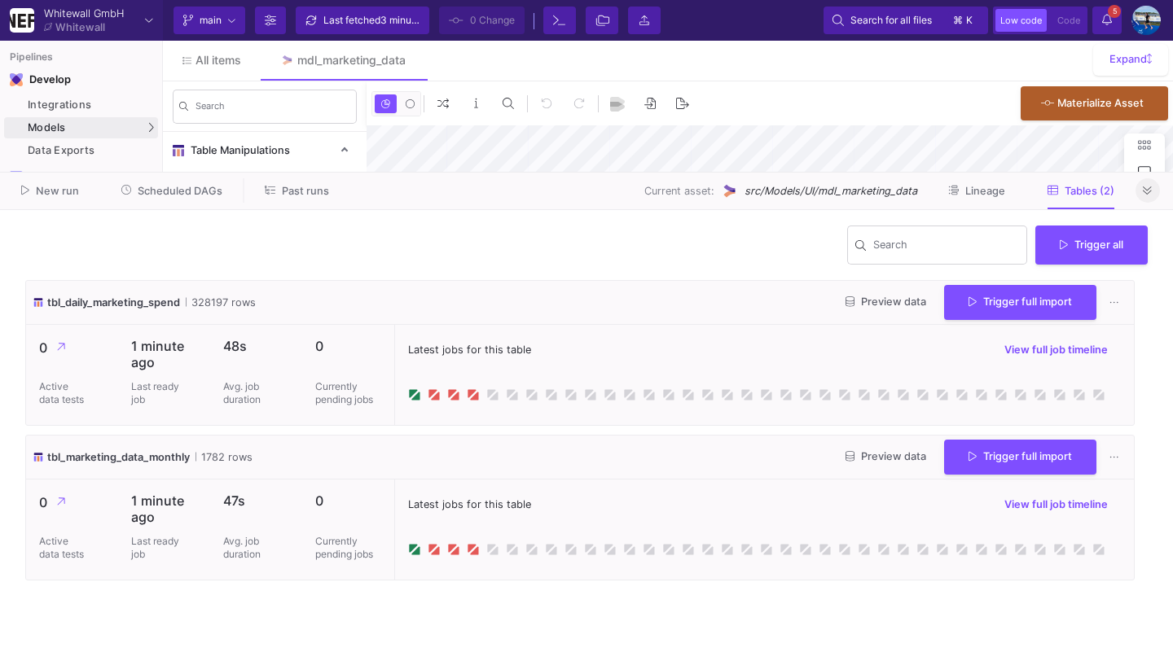
click at [1151, 186] on fa-icon at bounding box center [1146, 191] width 9 height 12
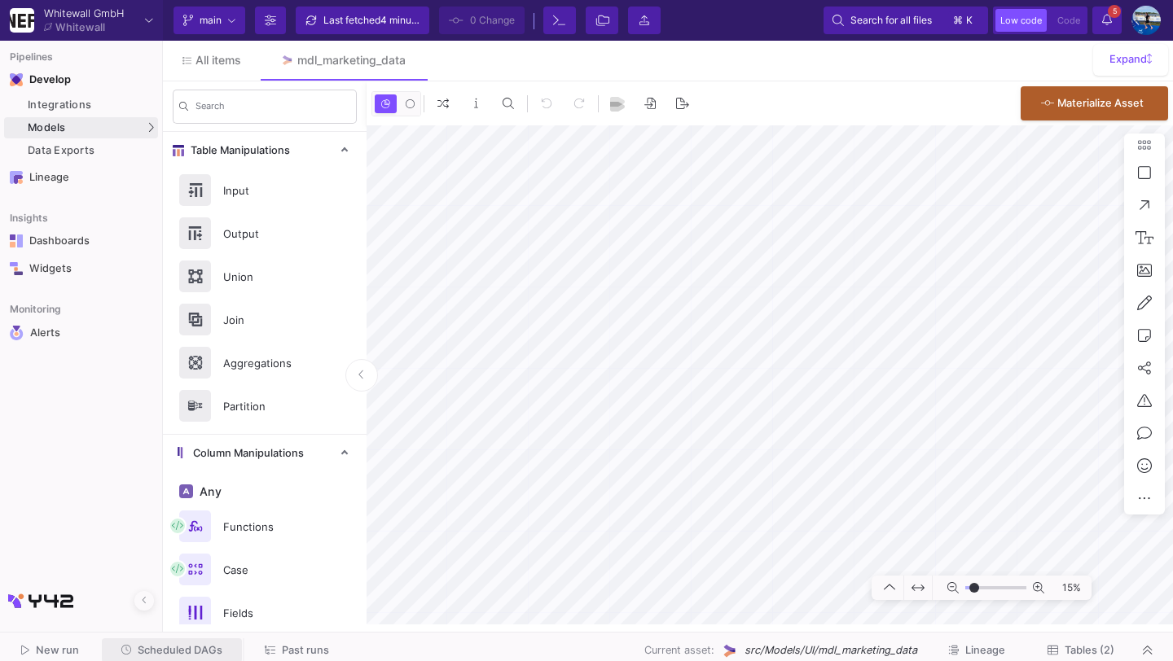
click at [200, 640] on button "Scheduled DAGs" at bounding box center [172, 650] width 141 height 25
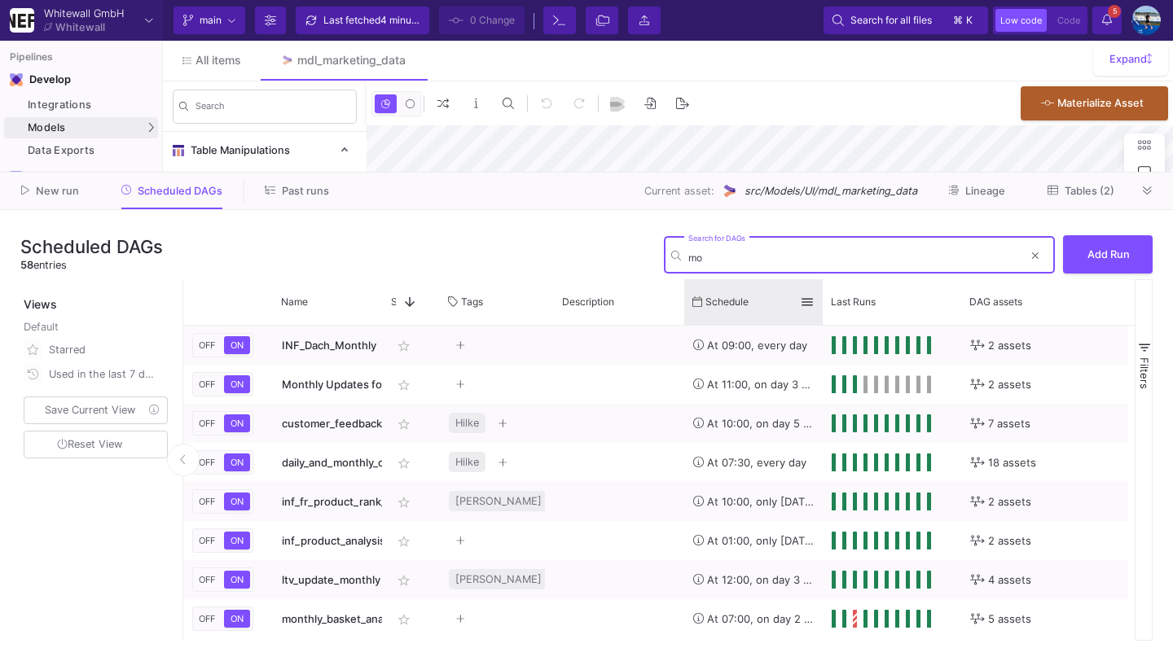
type input "m"
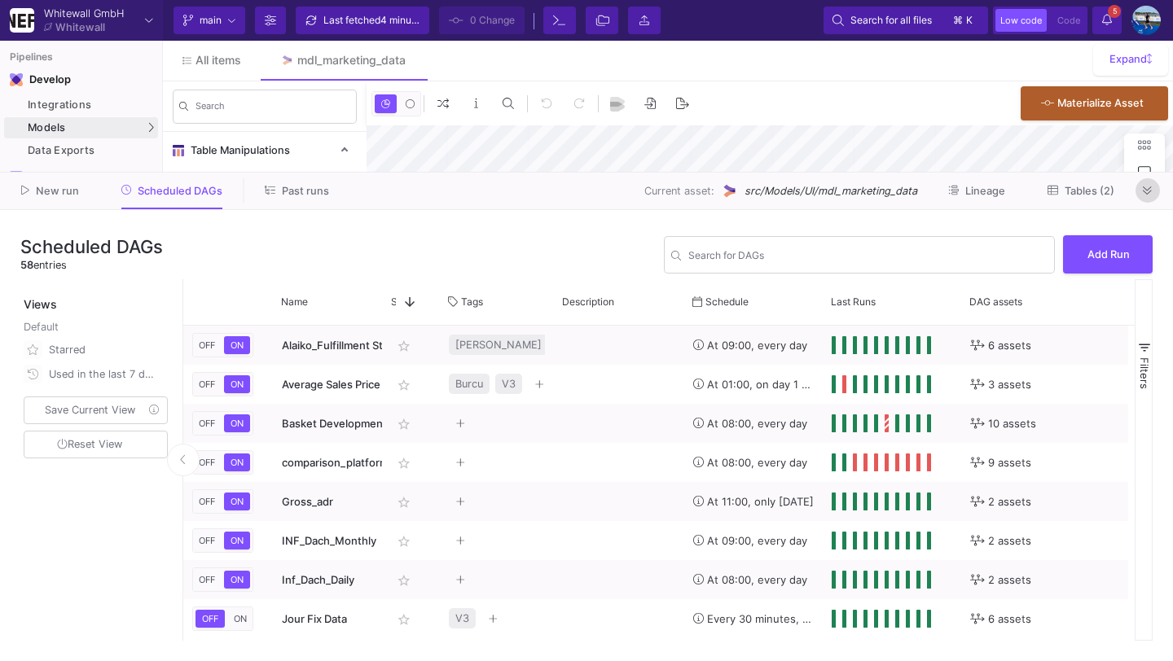
click at [1151, 191] on icon at bounding box center [1146, 191] width 9 height 11
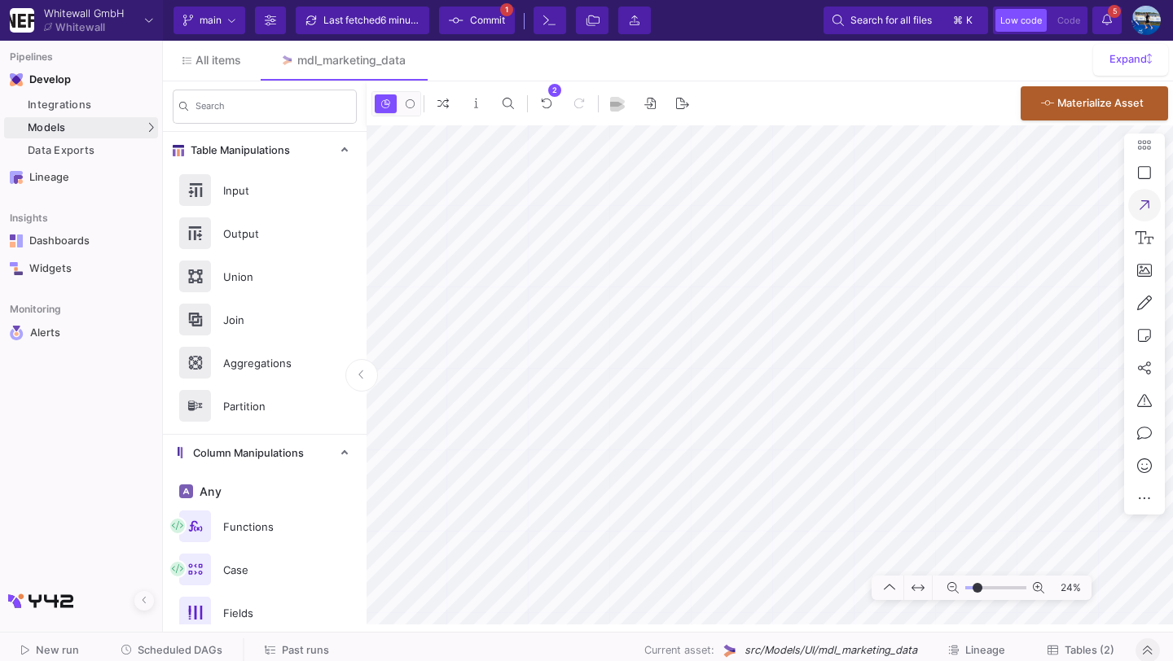
type input "-40"
click at [361, 20] on div "Last fetched 6 minutes ago" at bounding box center [372, 20] width 98 height 24
click at [468, 19] on span "Commit" at bounding box center [477, 20] width 56 height 24
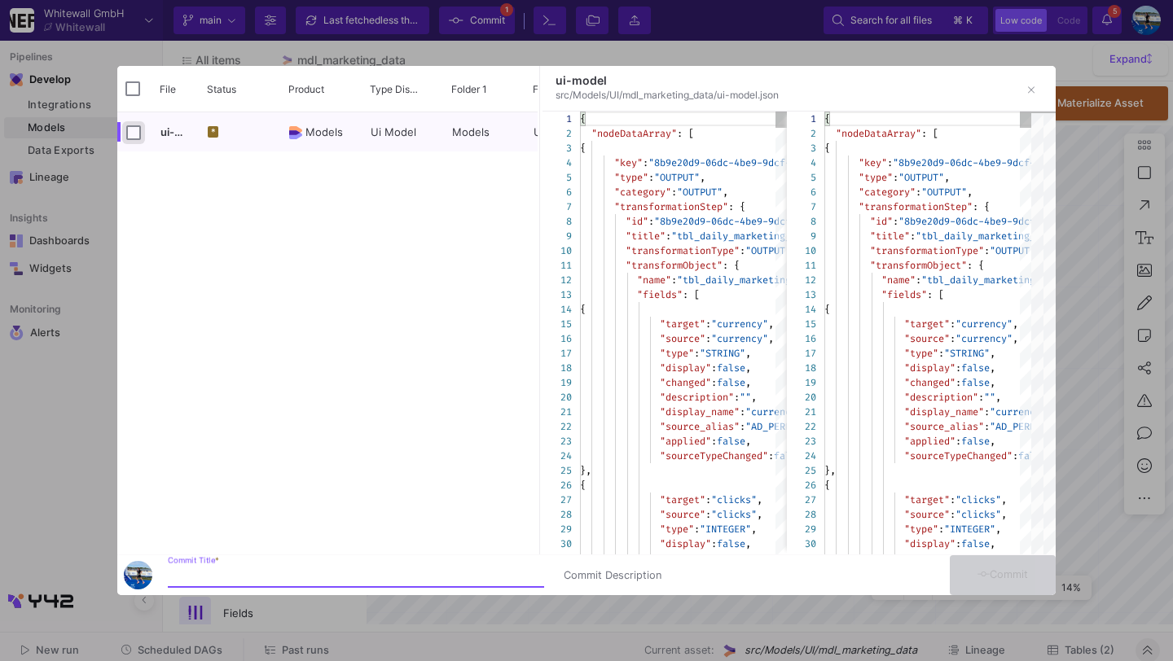
click at [134, 129] on input "Press Space to toggle row selection (unchecked)" at bounding box center [133, 132] width 15 height 15
checkbox input "true"
click at [337, 564] on div "Commit Title *" at bounding box center [356, 572] width 376 height 30
type input "commit"
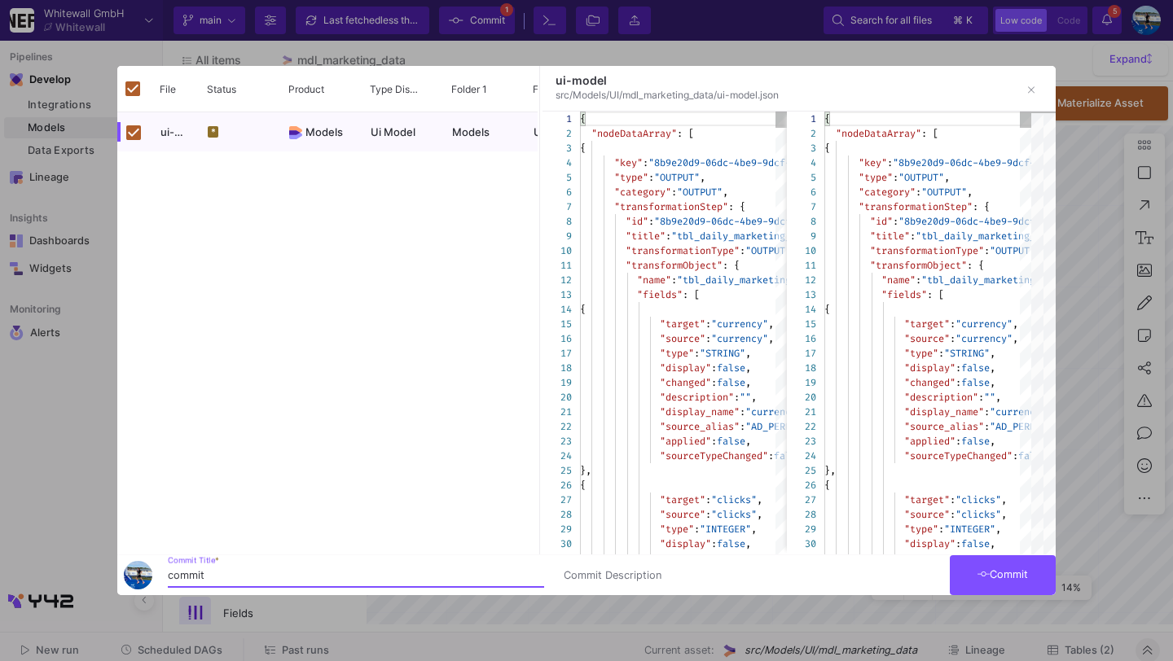
click at [981, 582] on button "Commit" at bounding box center [1002, 575] width 106 height 40
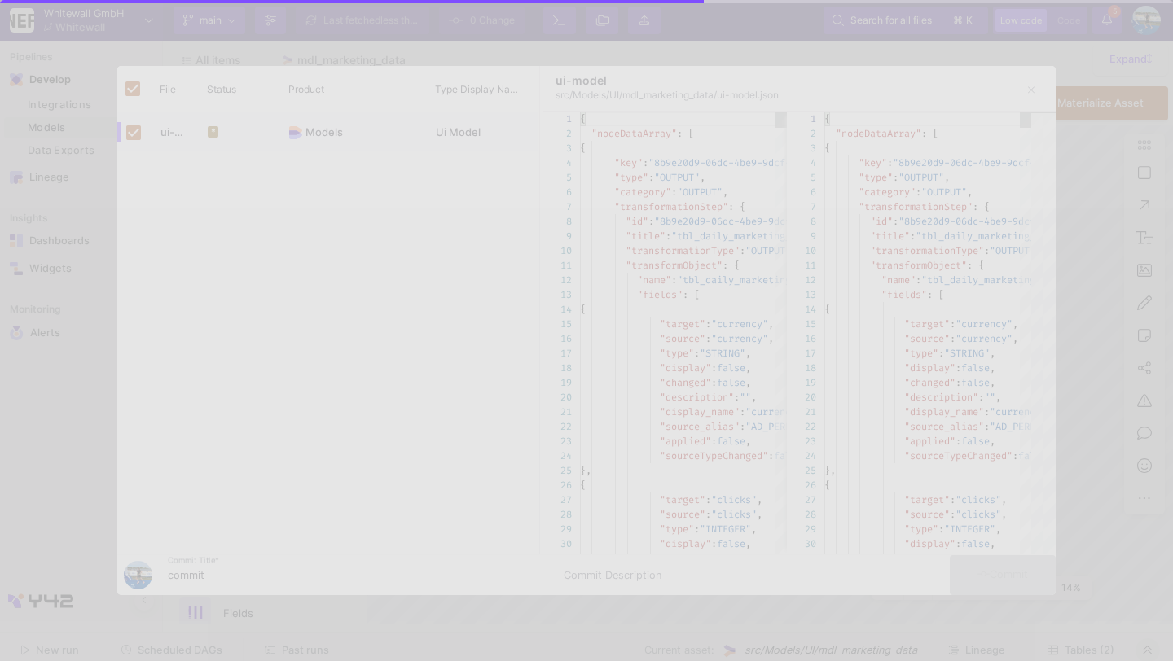
checkbox input "false"
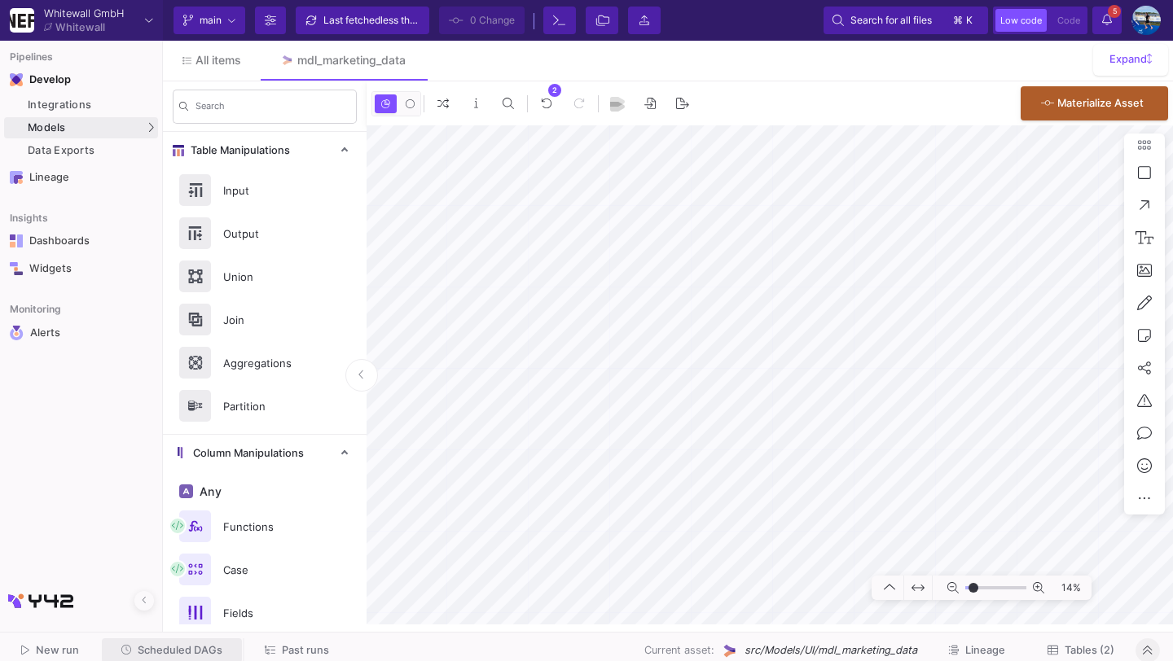
click at [178, 641] on button "Scheduled DAGs" at bounding box center [172, 650] width 141 height 25
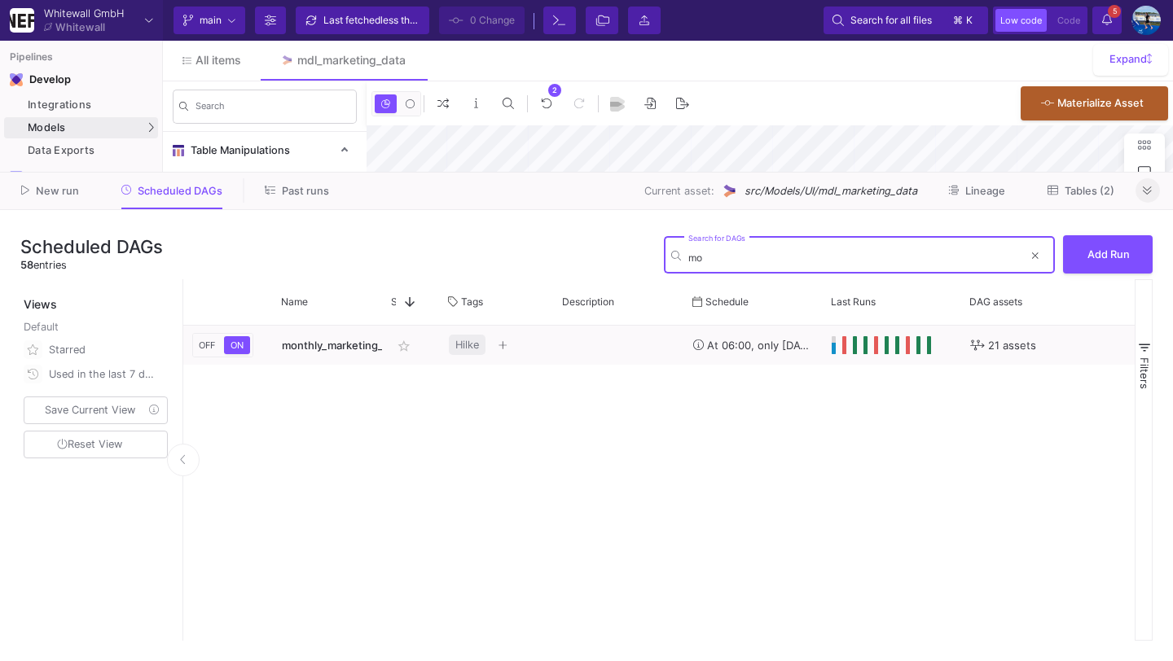
type input "m"
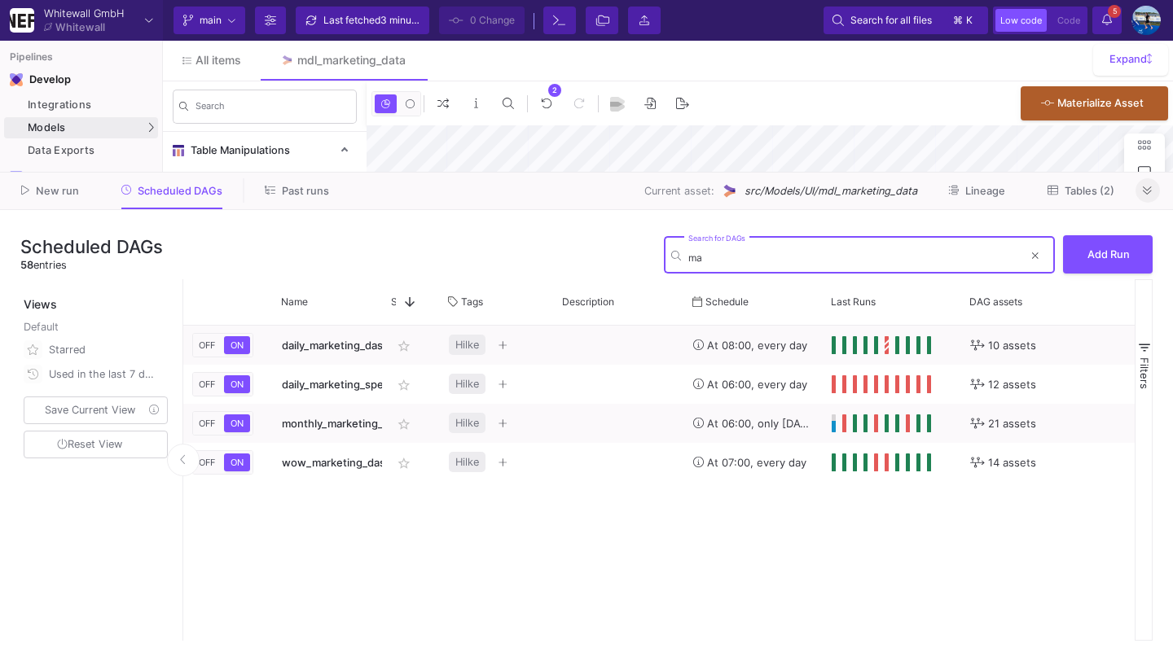
type input "m"
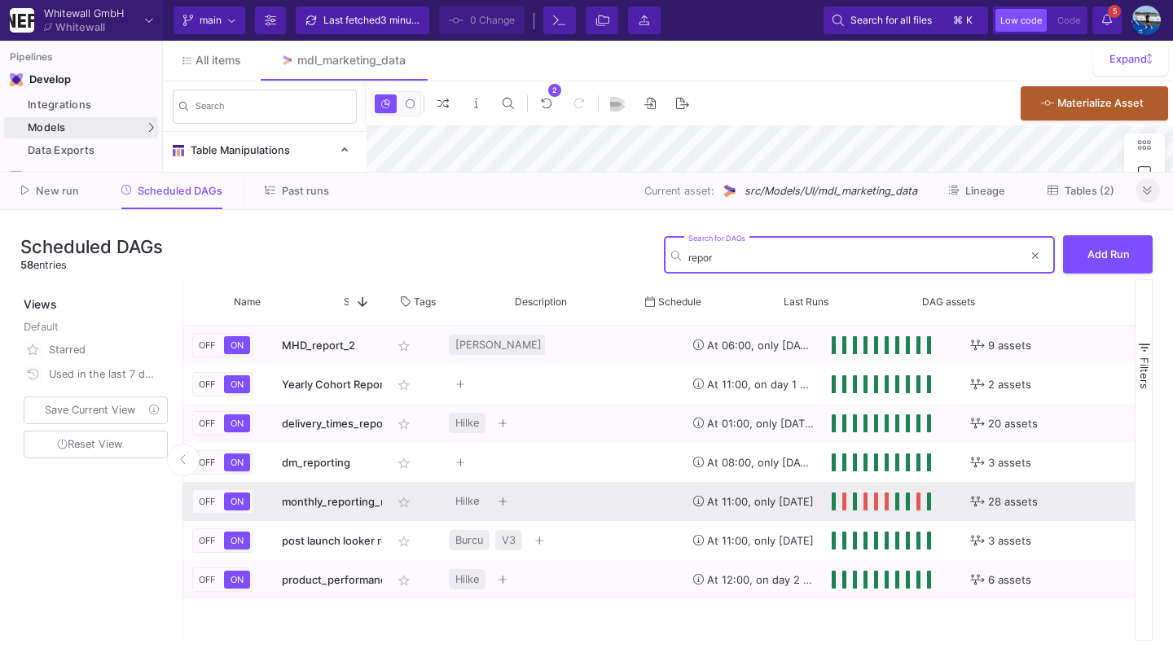
scroll to position [0, 290]
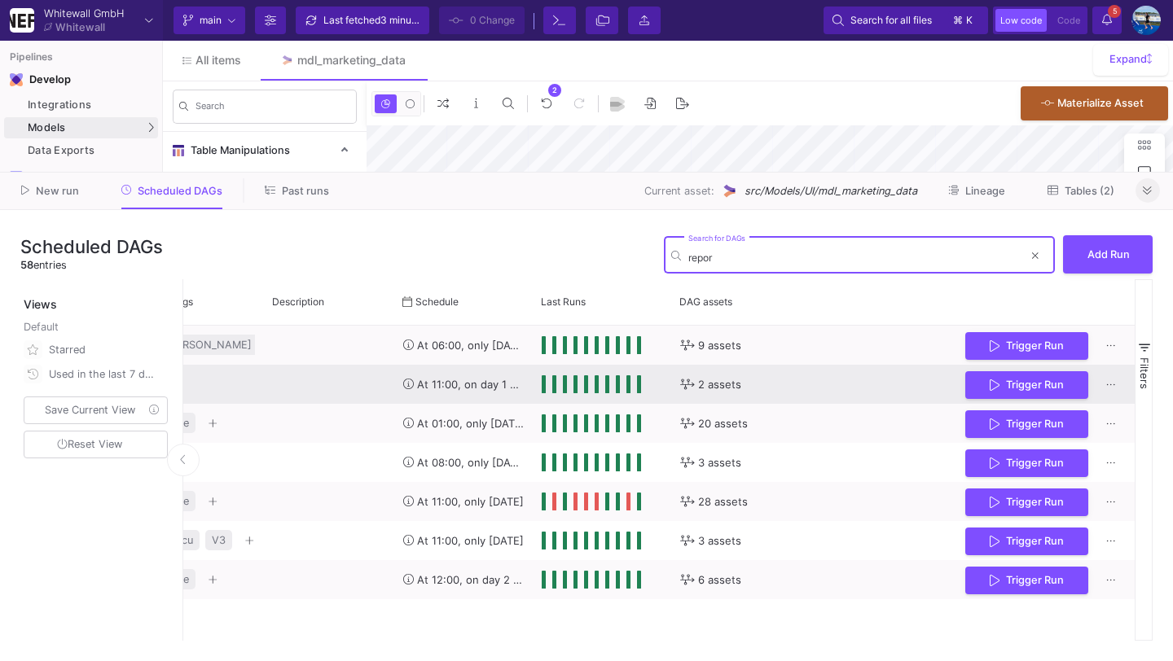
type input "repor"
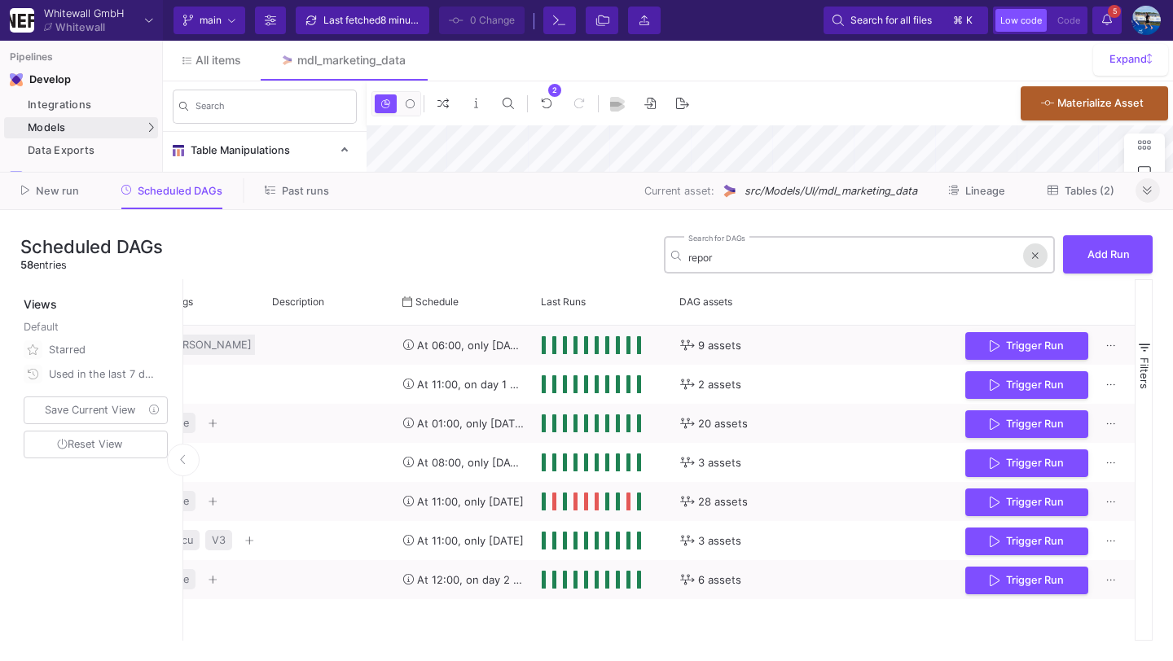
click at [1037, 253] on button at bounding box center [1035, 255] width 24 height 24
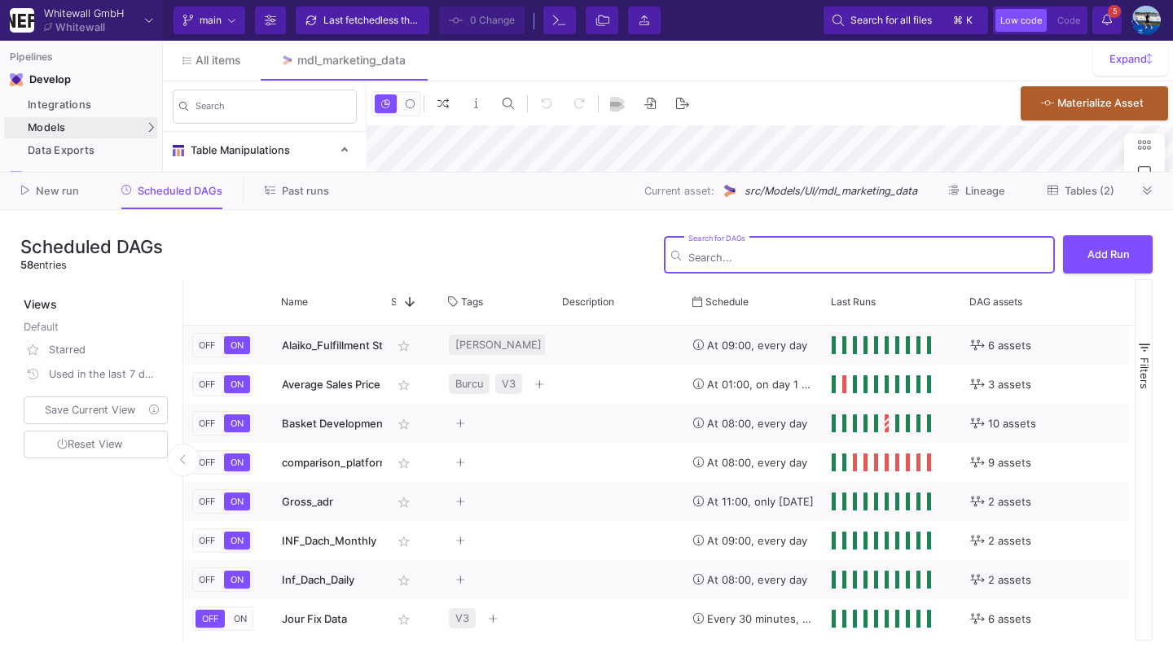
type input "-39"
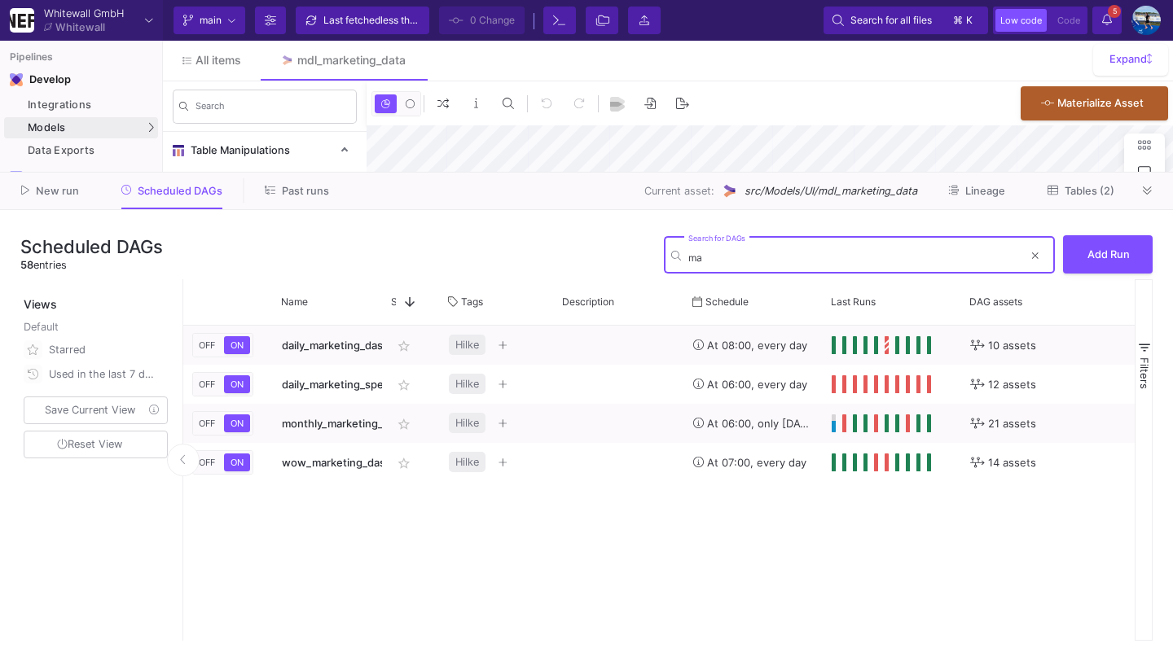
type input "m"
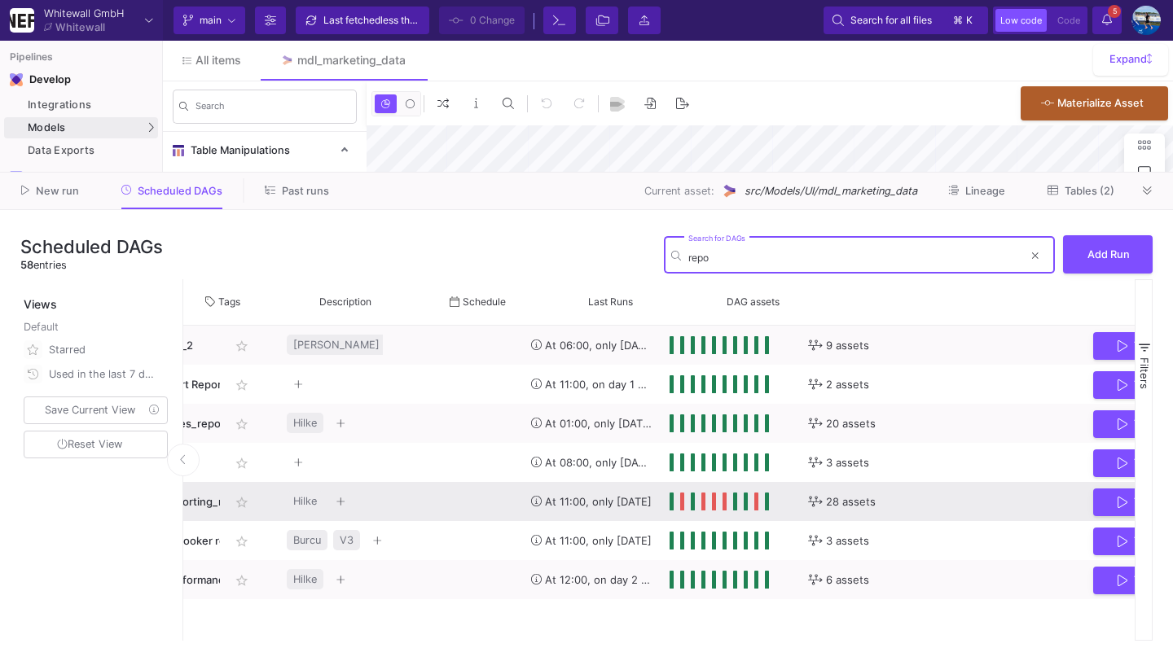
scroll to position [0, 315]
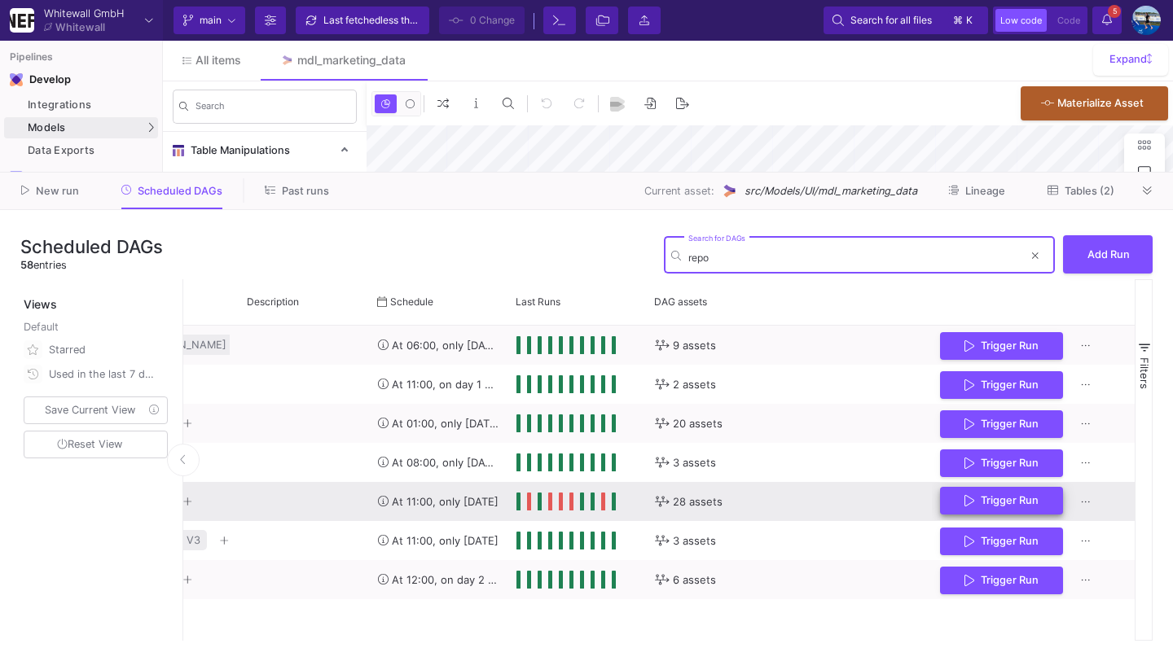
type input "repo"
click at [997, 502] on span "Trigger Run" at bounding box center [1009, 500] width 58 height 12
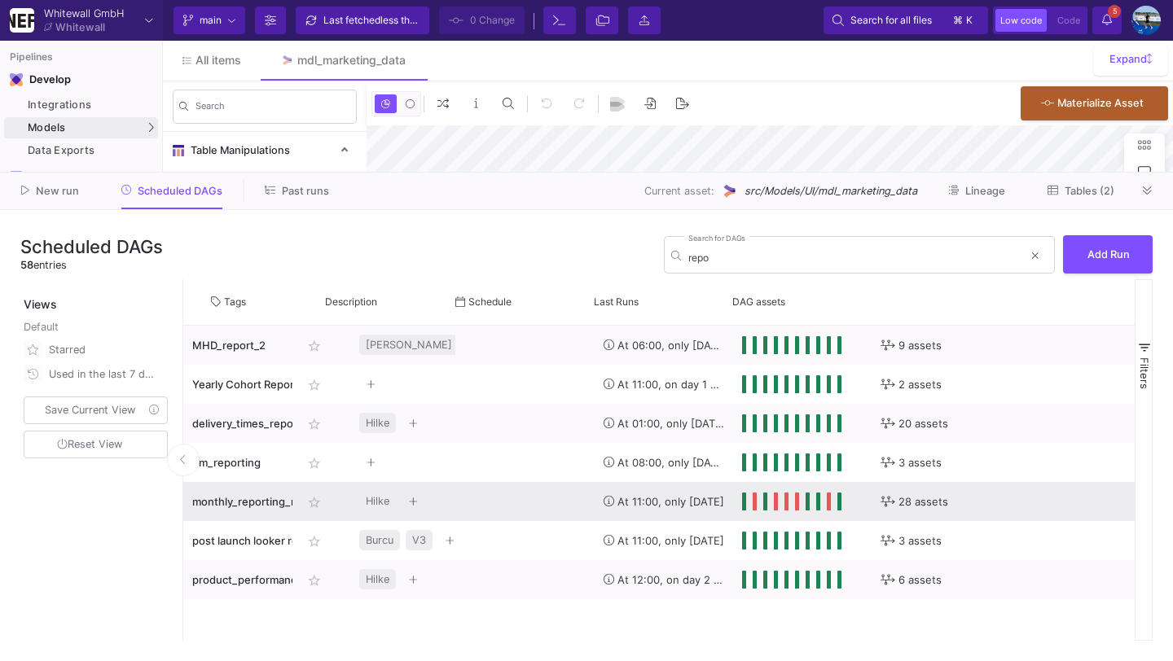
scroll to position [0, 0]
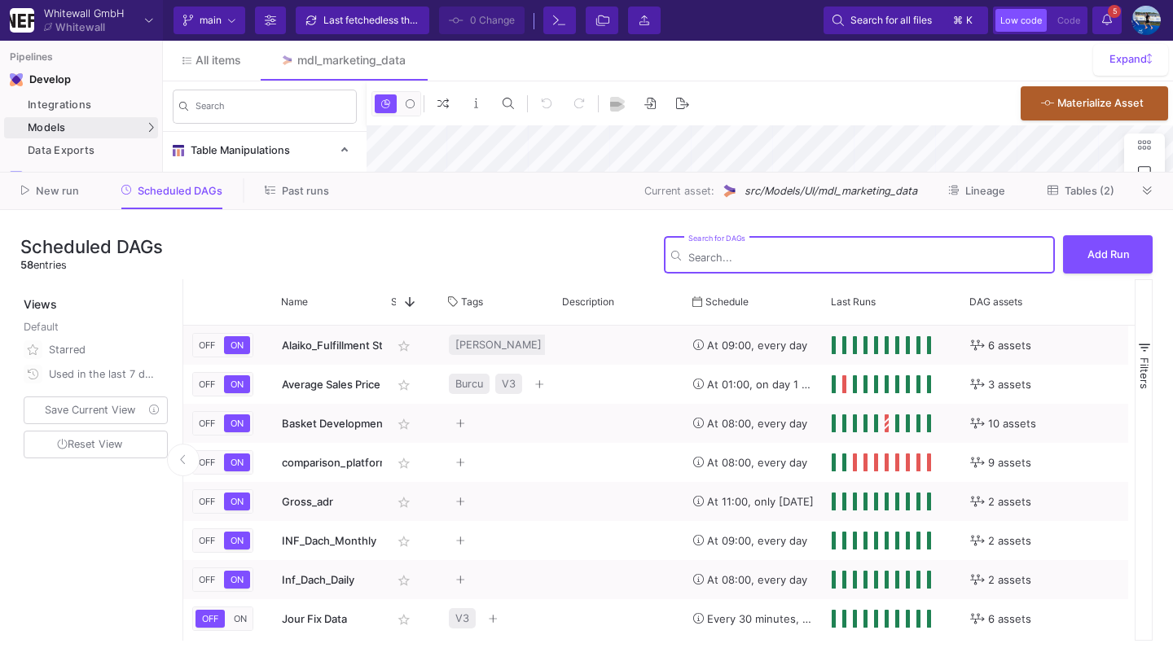
type input "-39"
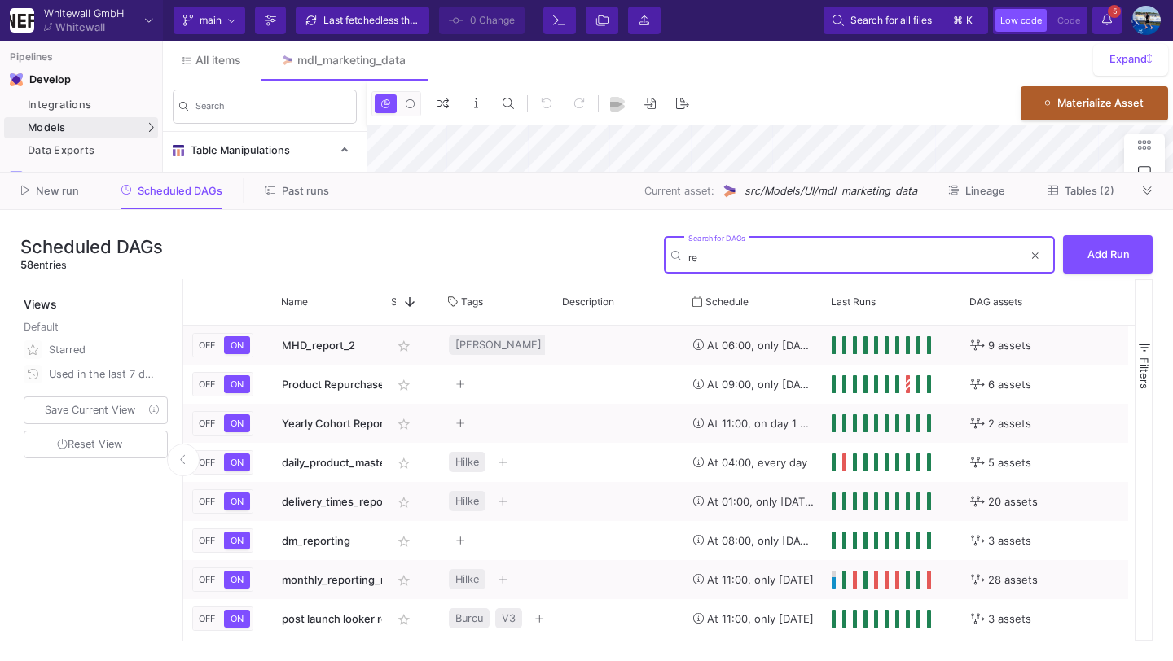
type input "r"
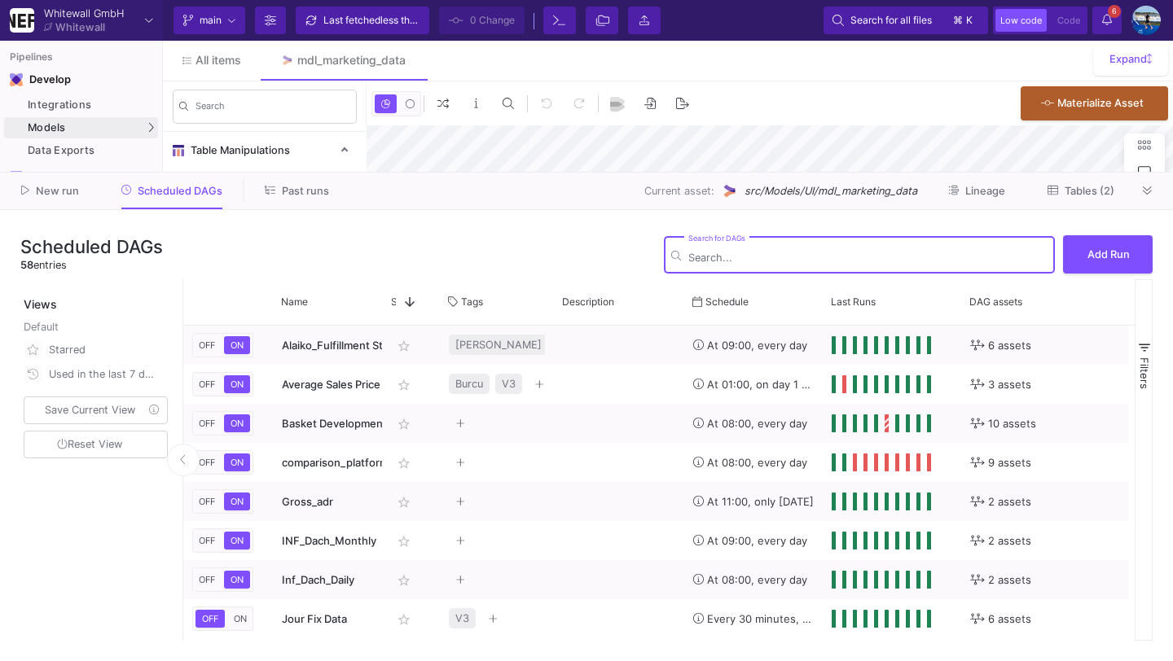
type input "-39"
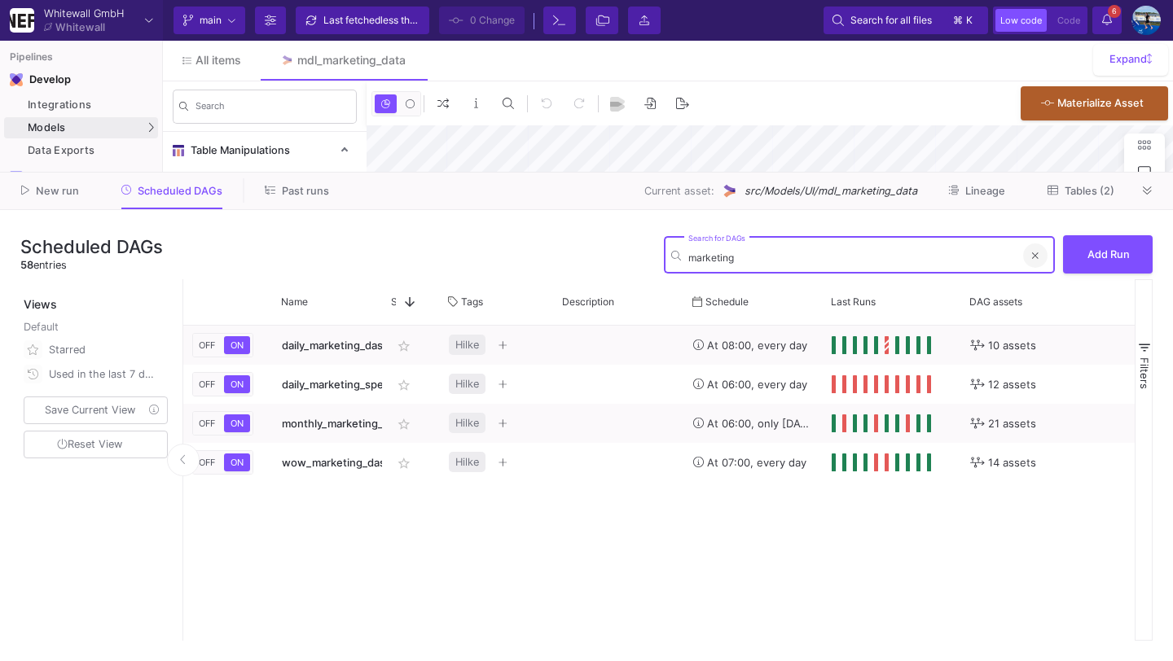
type input "marketing"
click at [1035, 262] on span at bounding box center [1035, 255] width 7 height 25
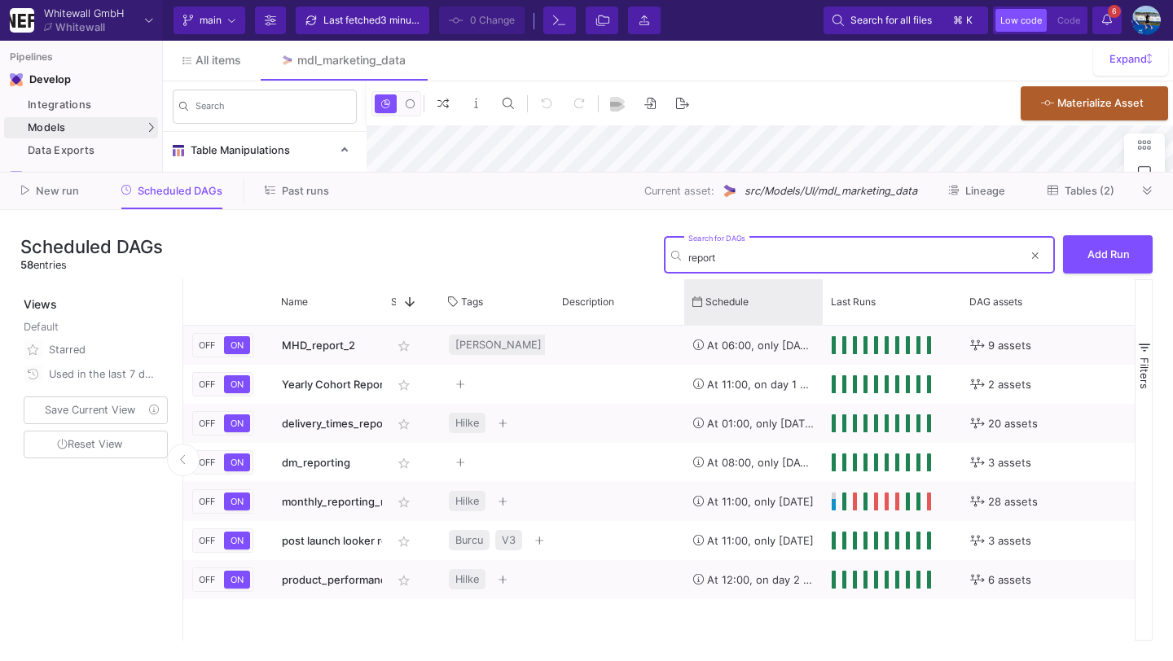
type input "report"
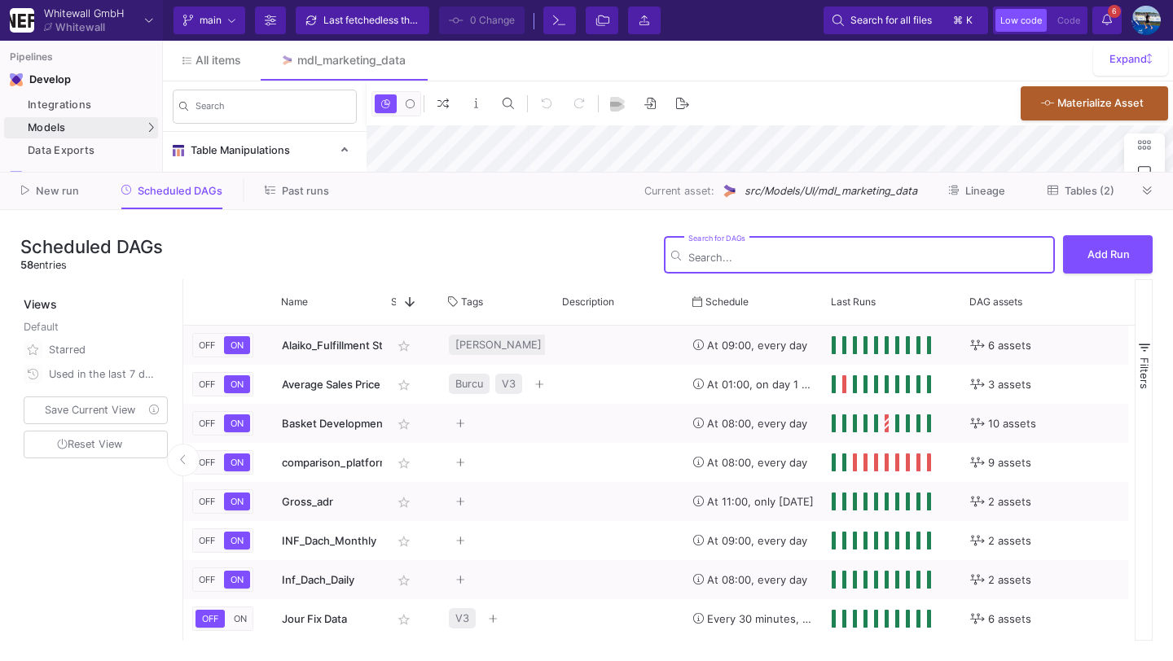
type input "-39"
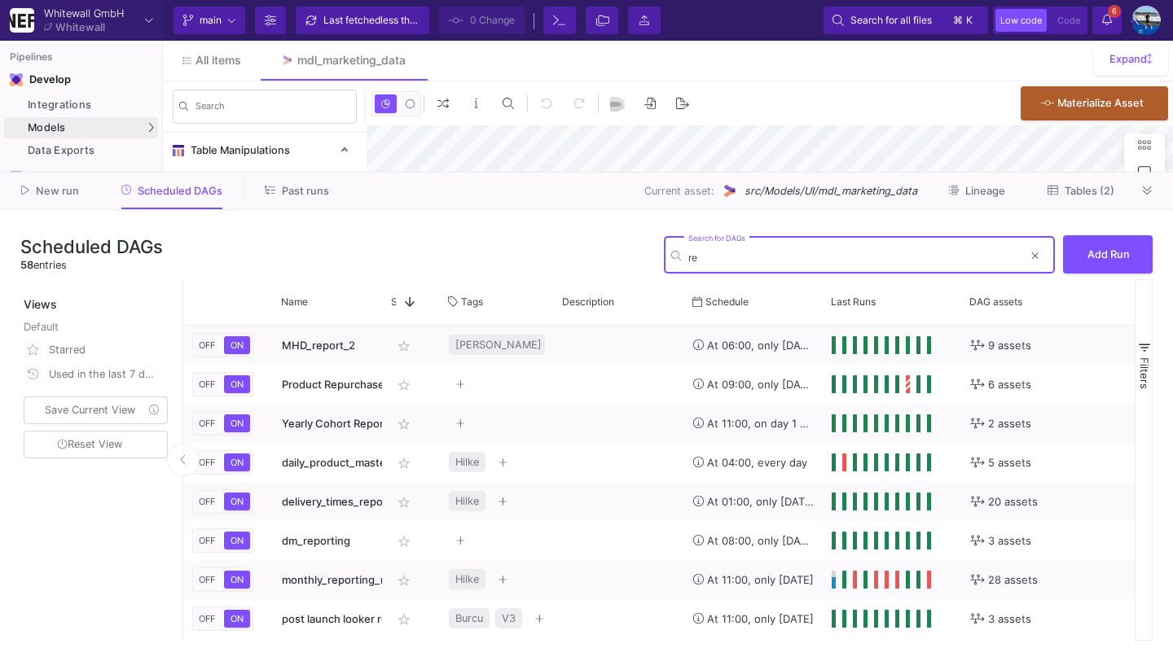
type input "r"
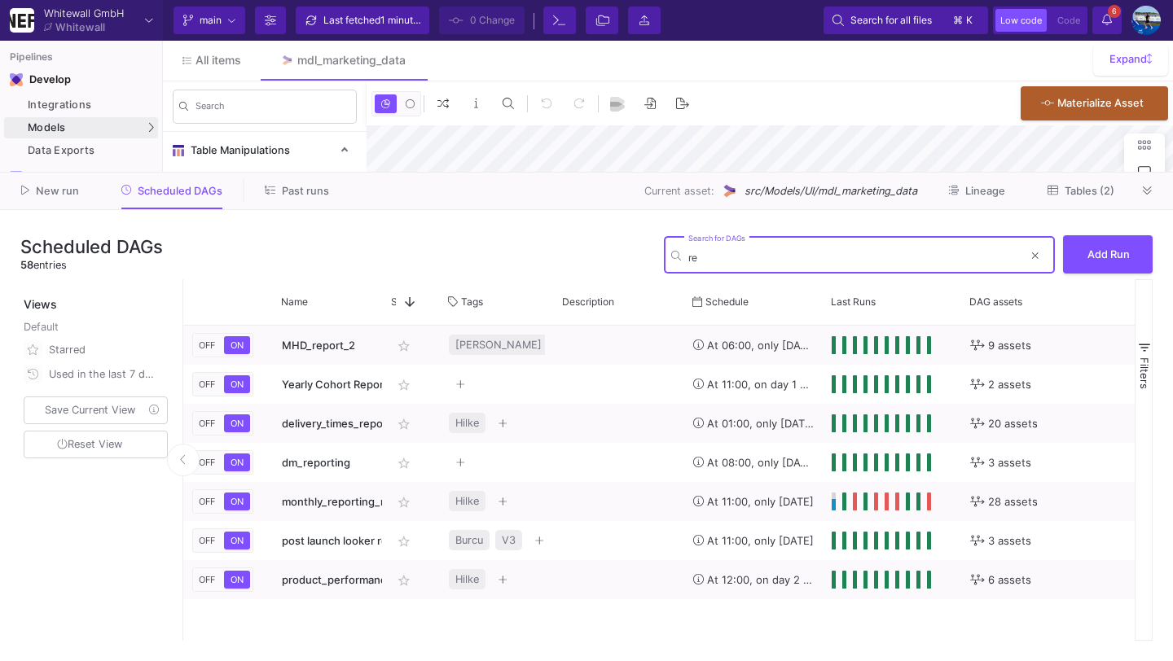
type input "r"
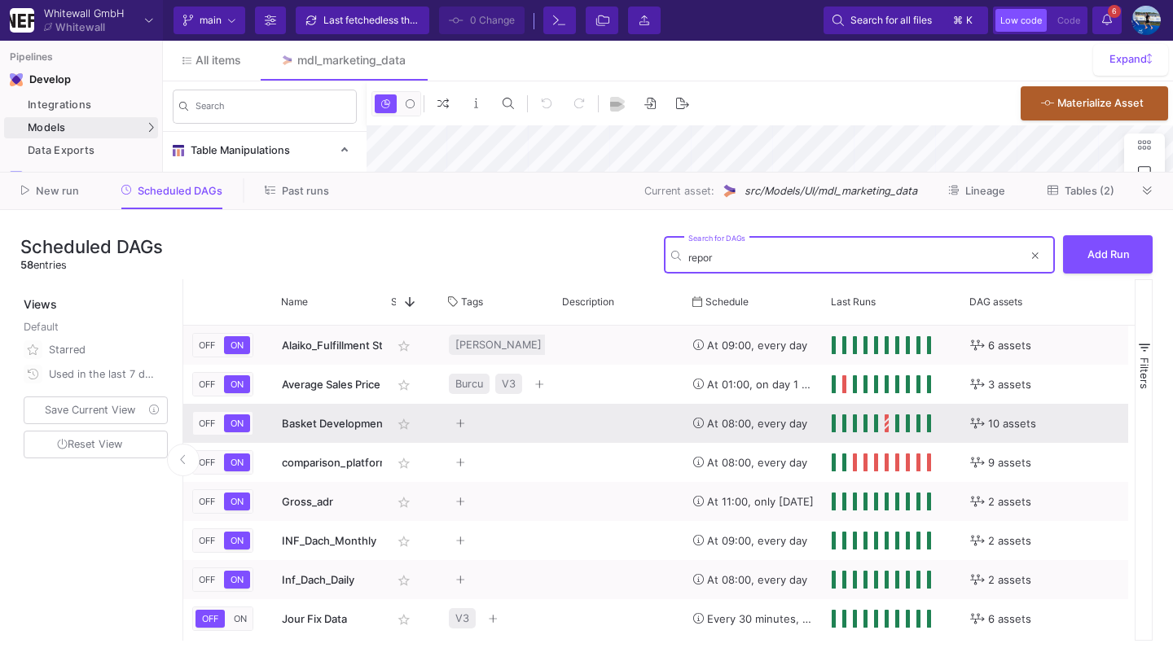
type input "report"
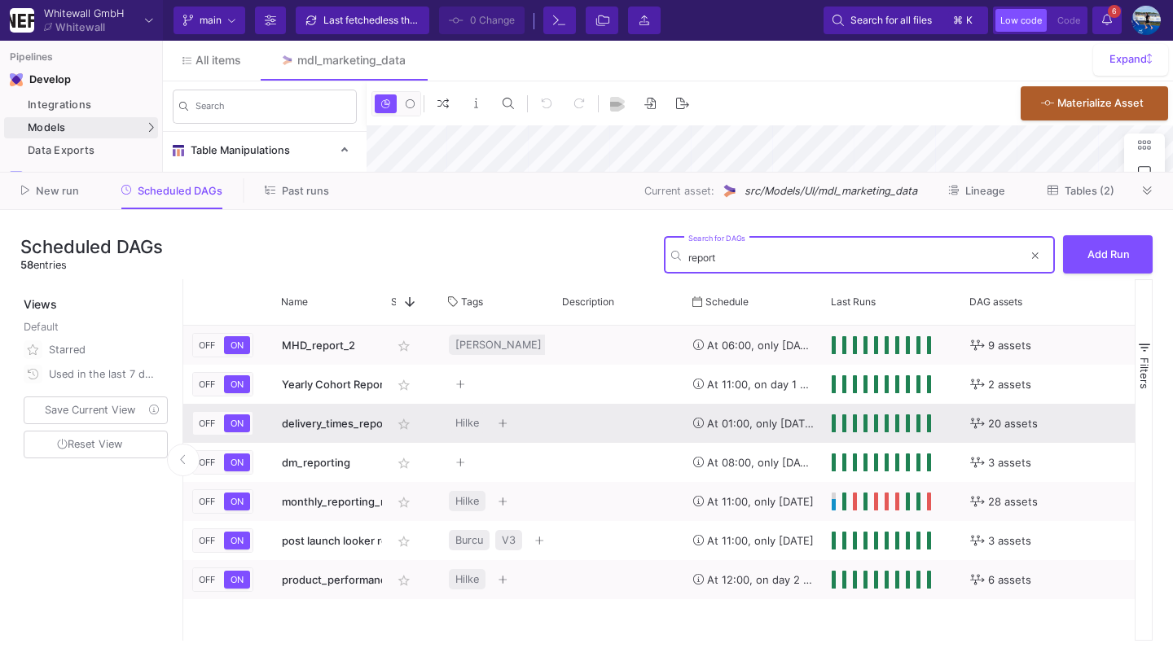
type input "-39"
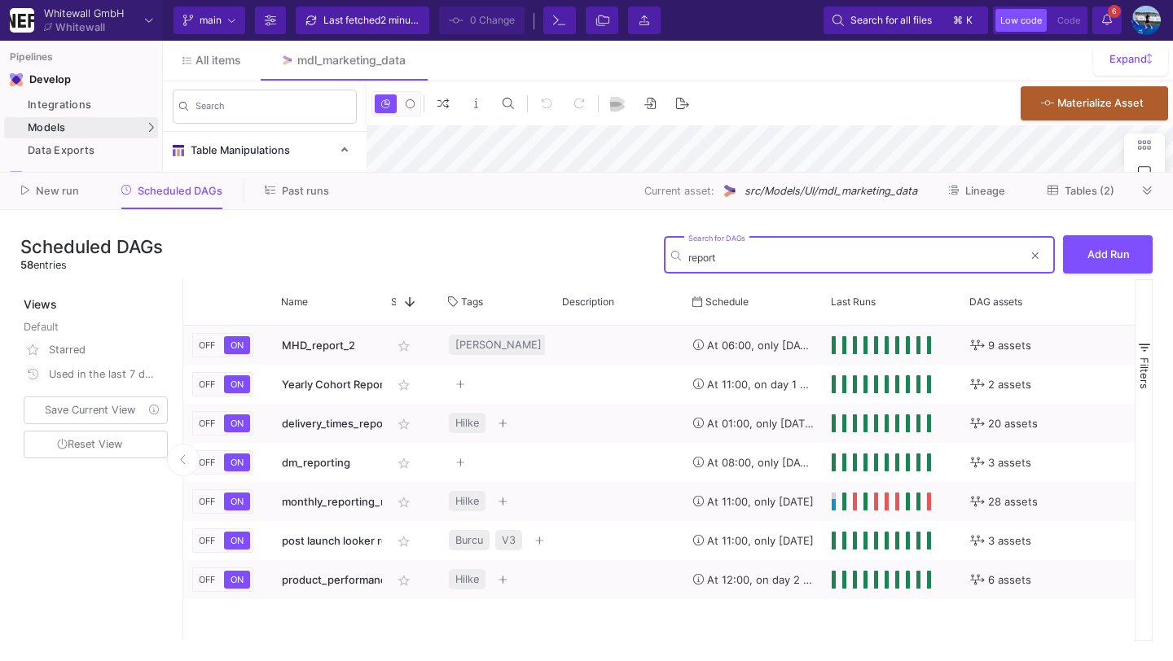
type input "report"
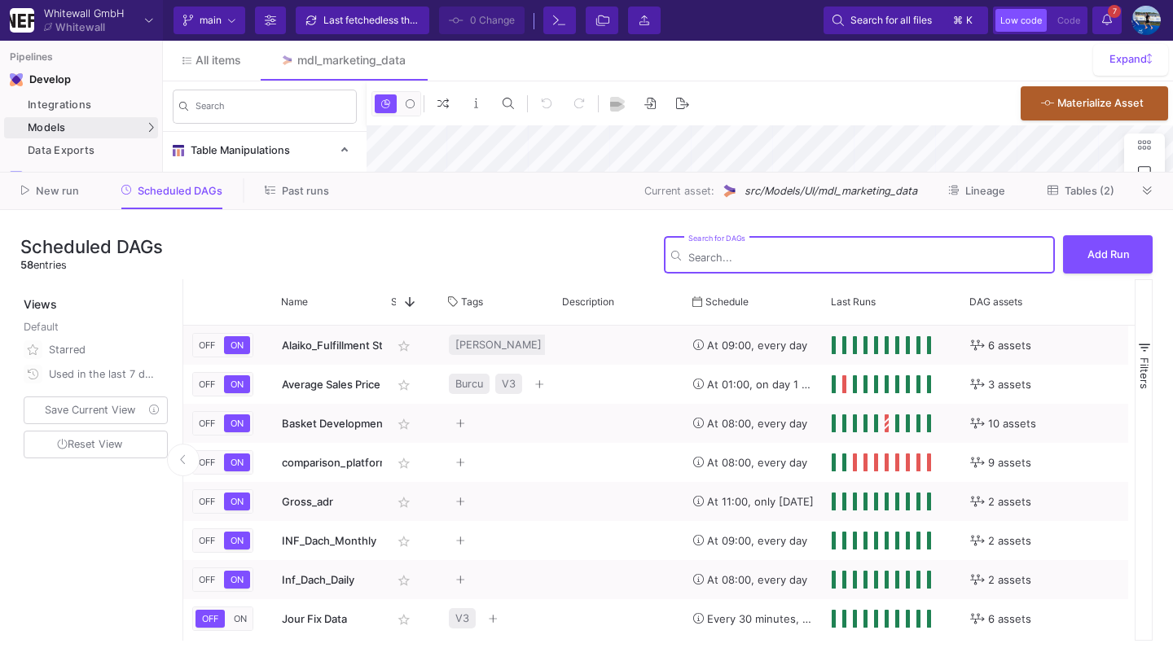
type input "-39"
click at [761, 256] on input "Search for DAGs" at bounding box center [867, 258] width 359 height 12
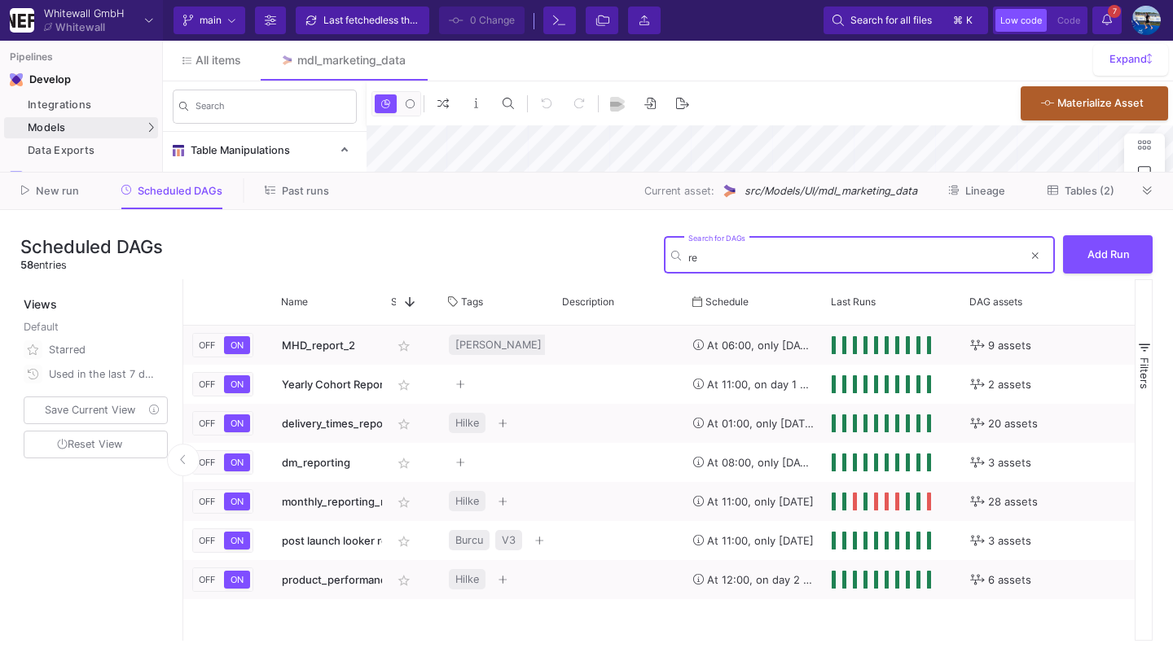
type input "r"
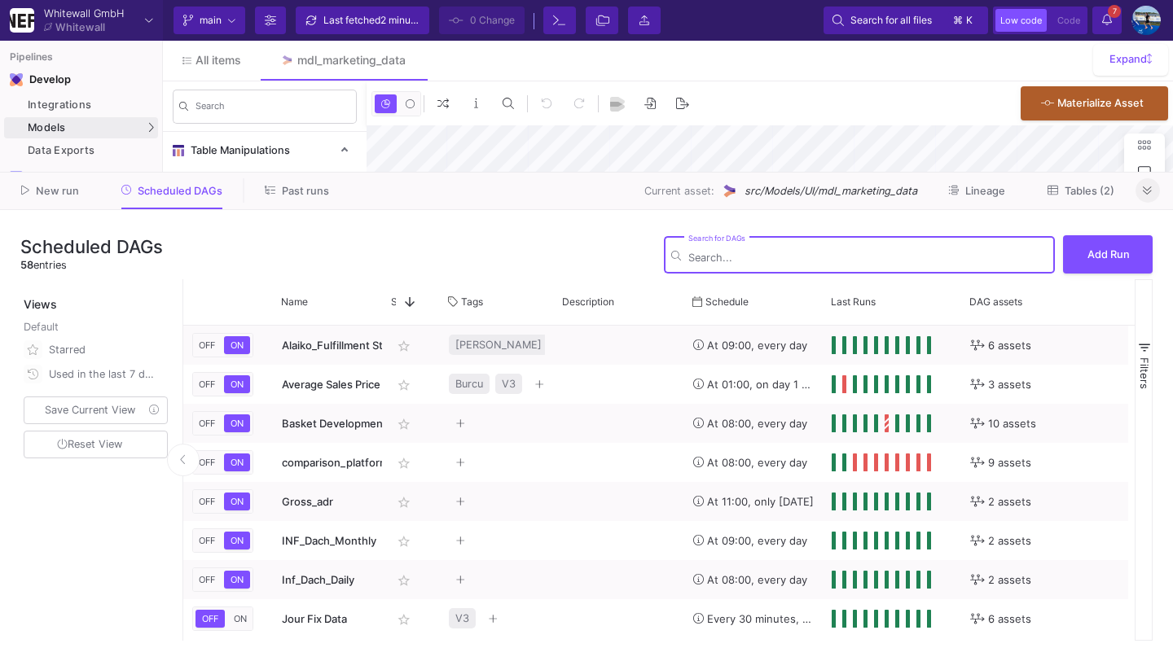
click at [1147, 185] on fa-icon at bounding box center [1146, 191] width 9 height 12
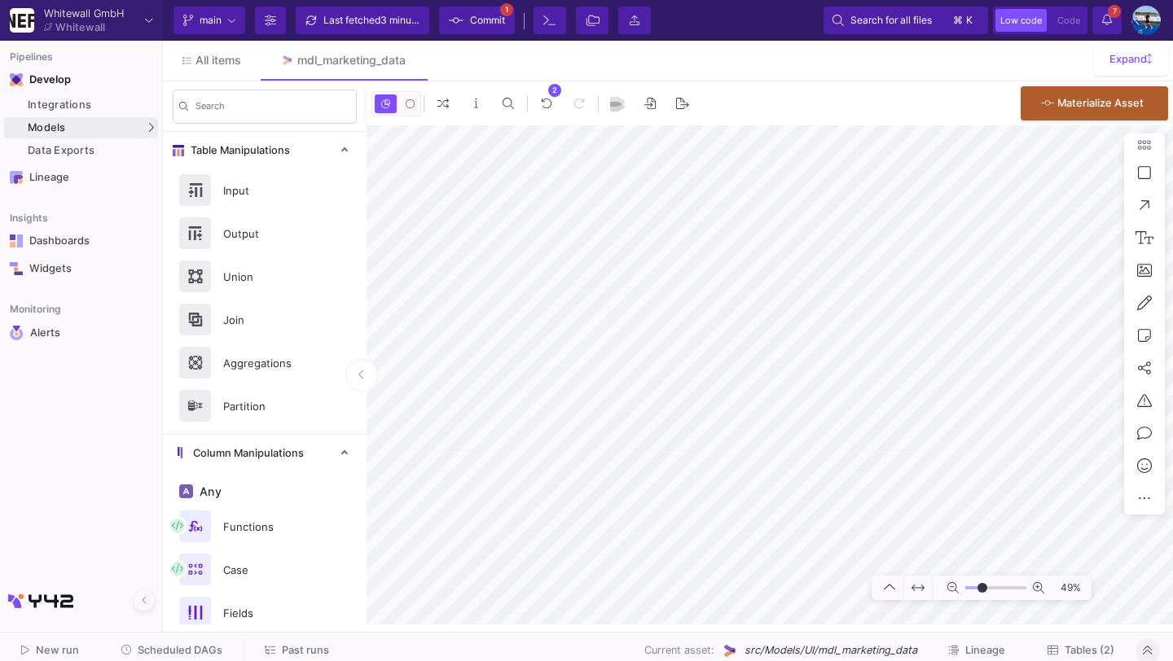
type input "-32"
click at [401, 26] on div "Last fetched 4 minutes ago" at bounding box center [372, 20] width 98 height 24
click at [471, 23] on span "Commit" at bounding box center [487, 20] width 35 height 24
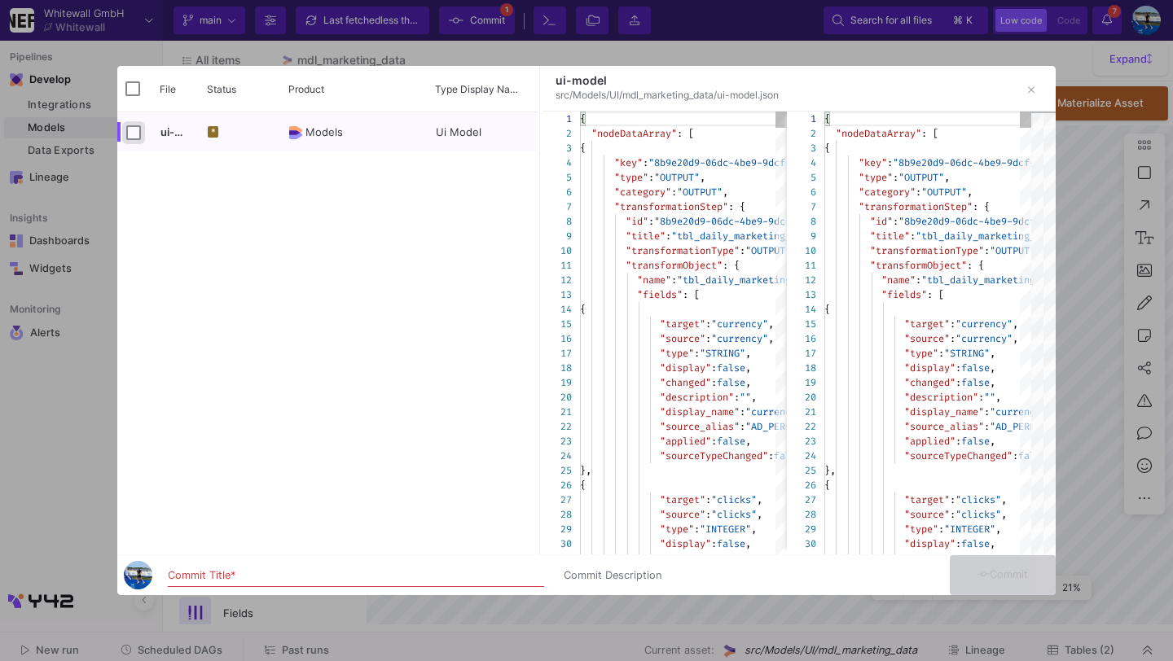
click at [136, 131] on input "Press Space to toggle row selection (unchecked)" at bounding box center [133, 132] width 15 height 15
checkbox input "true"
click at [213, 587] on div "Commit Title *" at bounding box center [356, 578] width 376 height 43
click at [214, 566] on div "Commit Title *" at bounding box center [356, 572] width 376 height 30
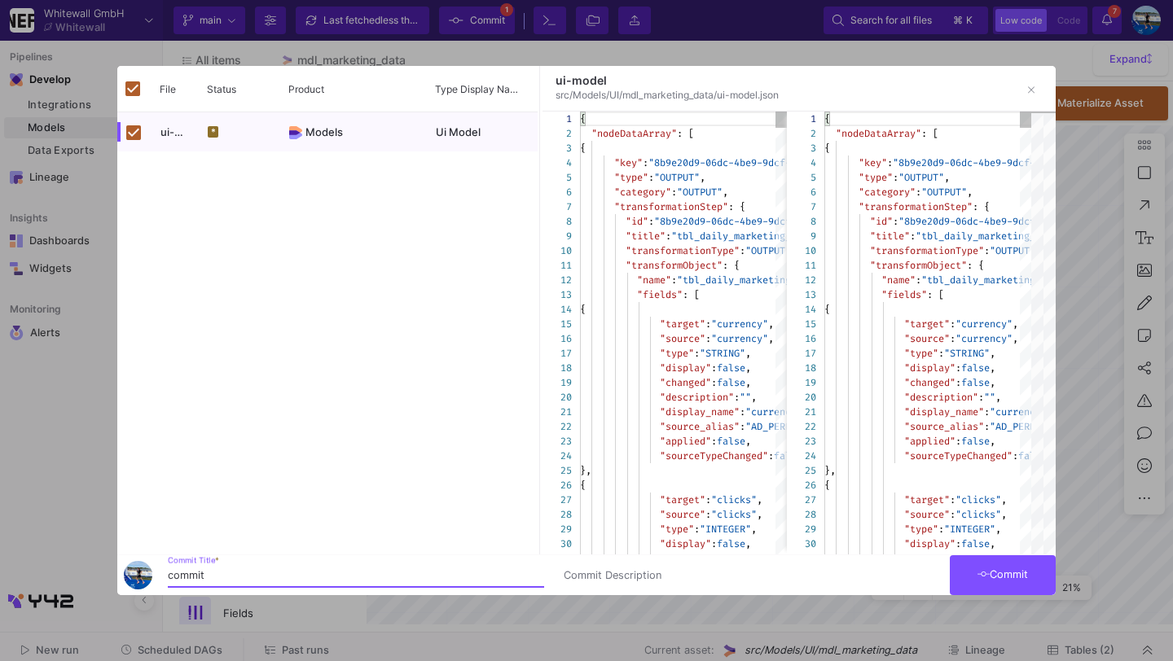
type input "commit"
click at [993, 584] on button "Commit" at bounding box center [1002, 575] width 106 height 40
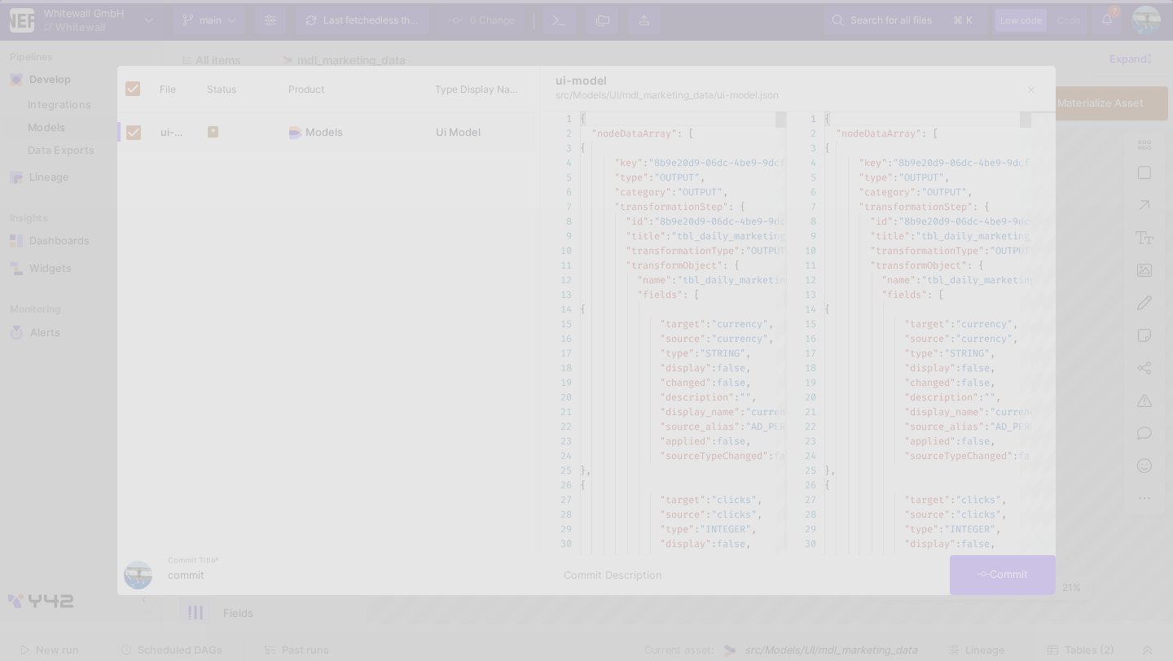
checkbox input "false"
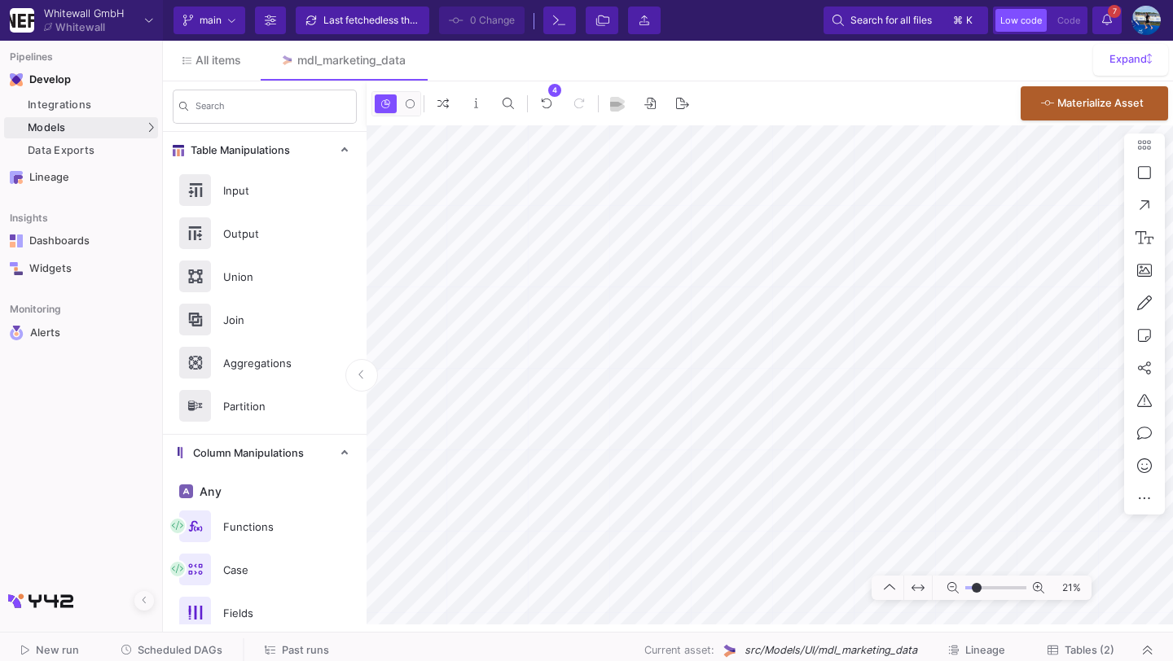
click at [1081, 654] on span "Tables (2)" at bounding box center [1089, 650] width 50 height 12
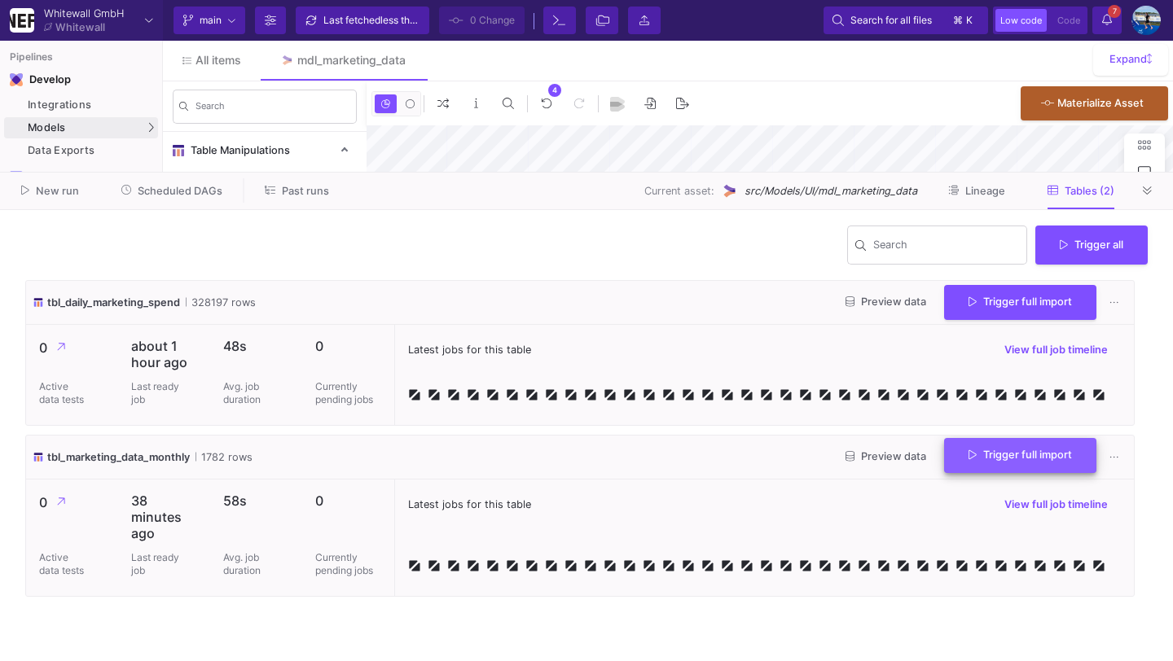
click at [993, 464] on button "Trigger full import" at bounding box center [1020, 455] width 152 height 35
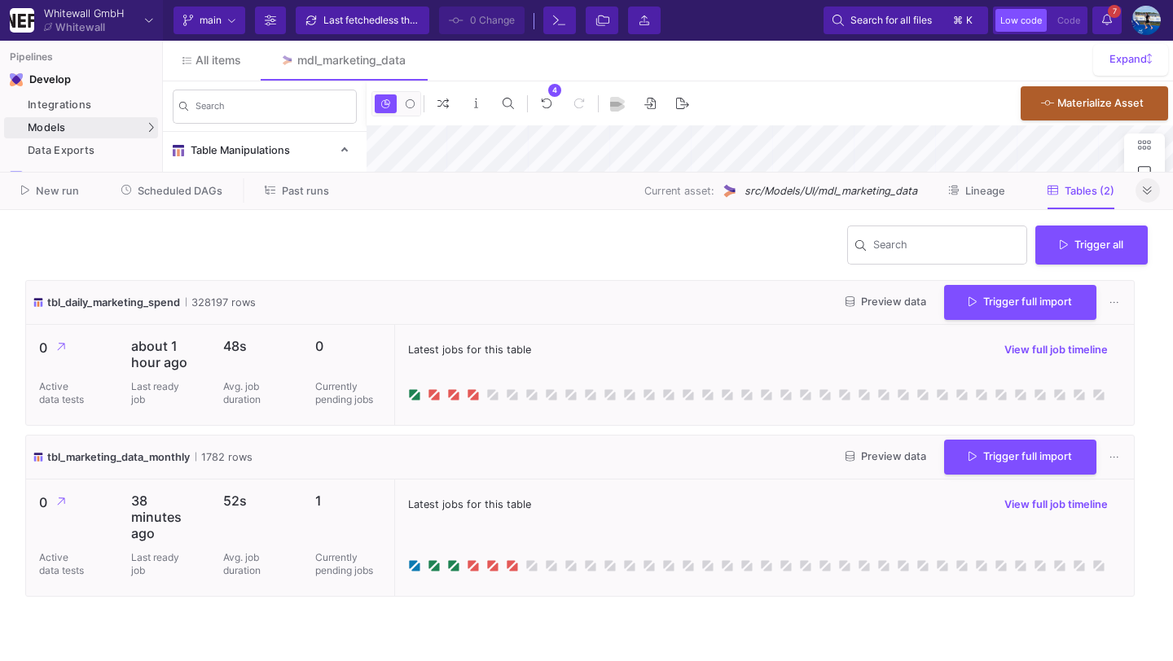
click at [1147, 193] on icon at bounding box center [1146, 191] width 9 height 11
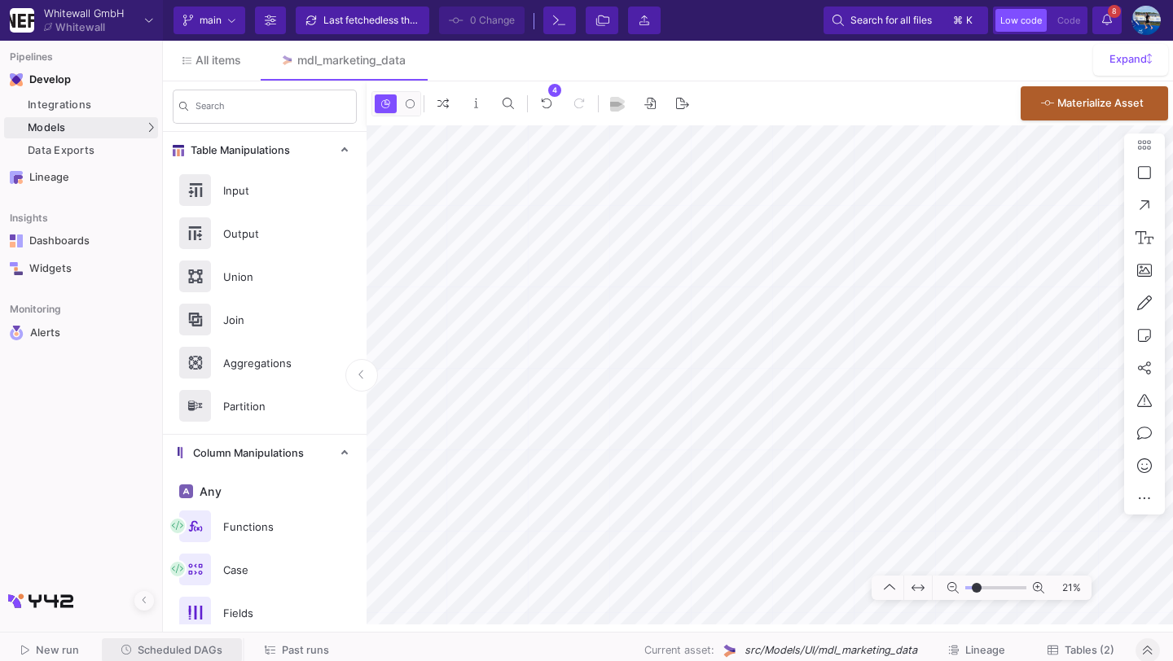
click at [201, 642] on button "Scheduled DAGs" at bounding box center [172, 650] width 141 height 25
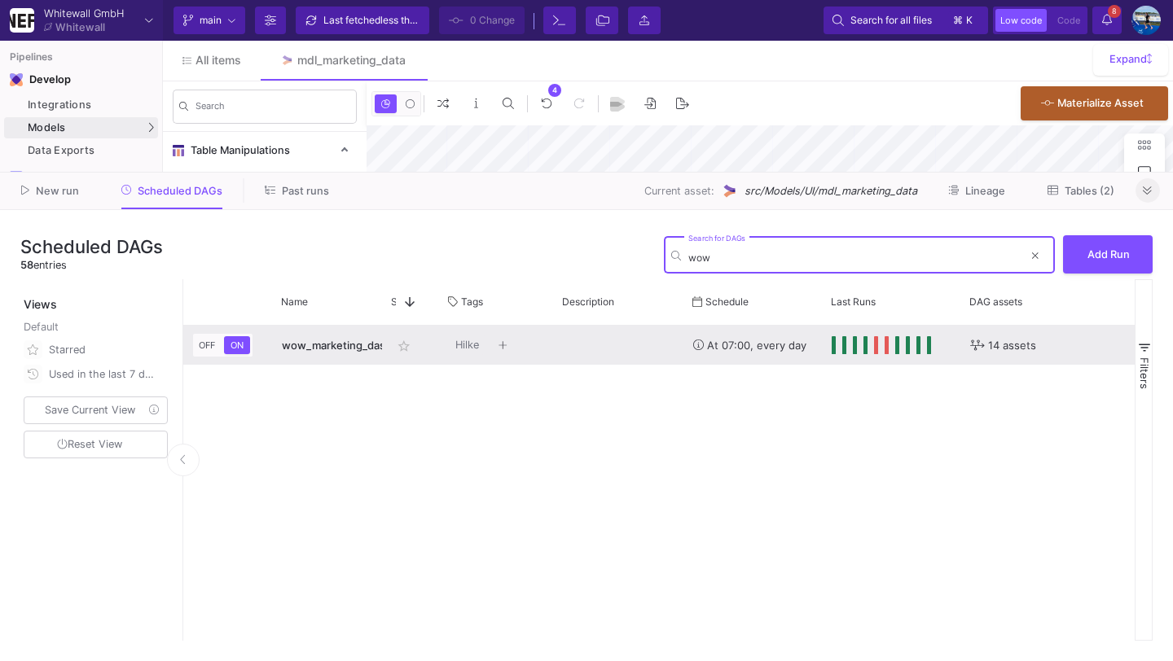
type input "wow"
click at [362, 339] on span "wow_marketing_dashboard" at bounding box center [351, 345] width 139 height 13
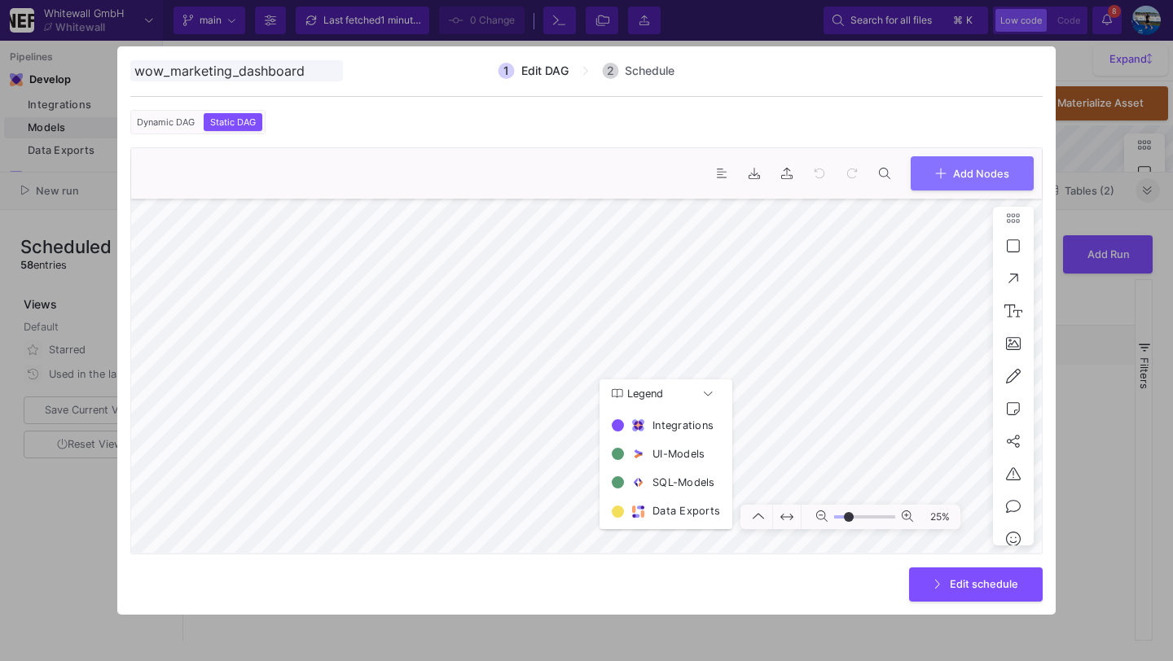
type input "-7"
click at [968, 178] on button "Add Nodes" at bounding box center [971, 172] width 123 height 35
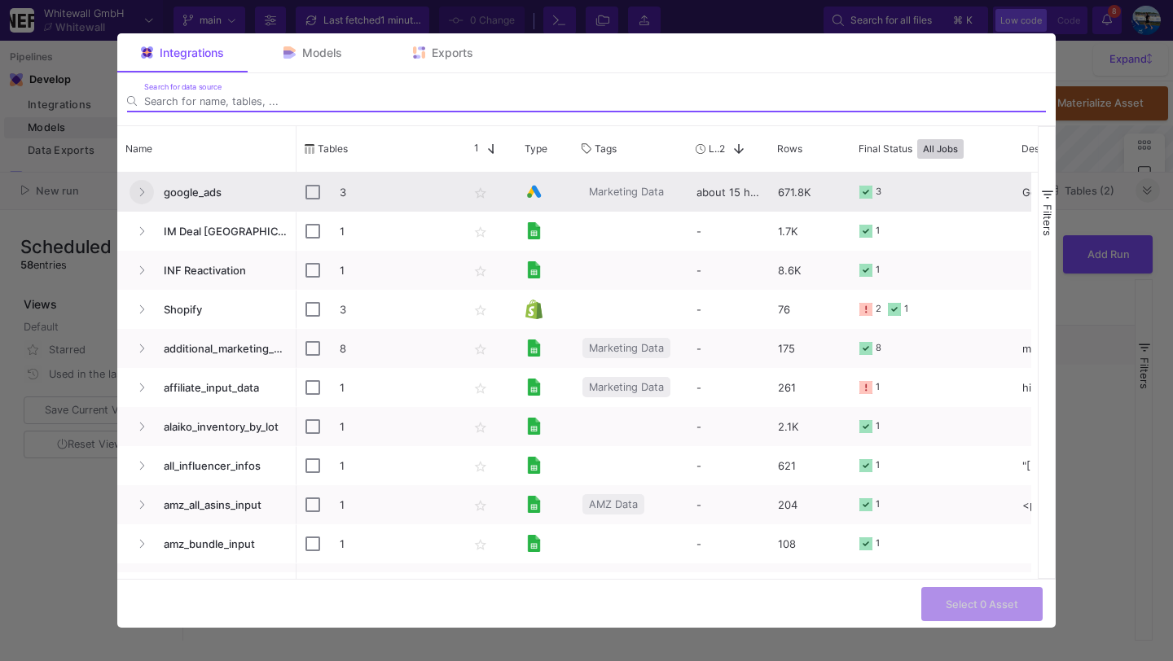
click at [147, 191] on button "Press SPACE to select this row." at bounding box center [141, 192] width 24 height 24
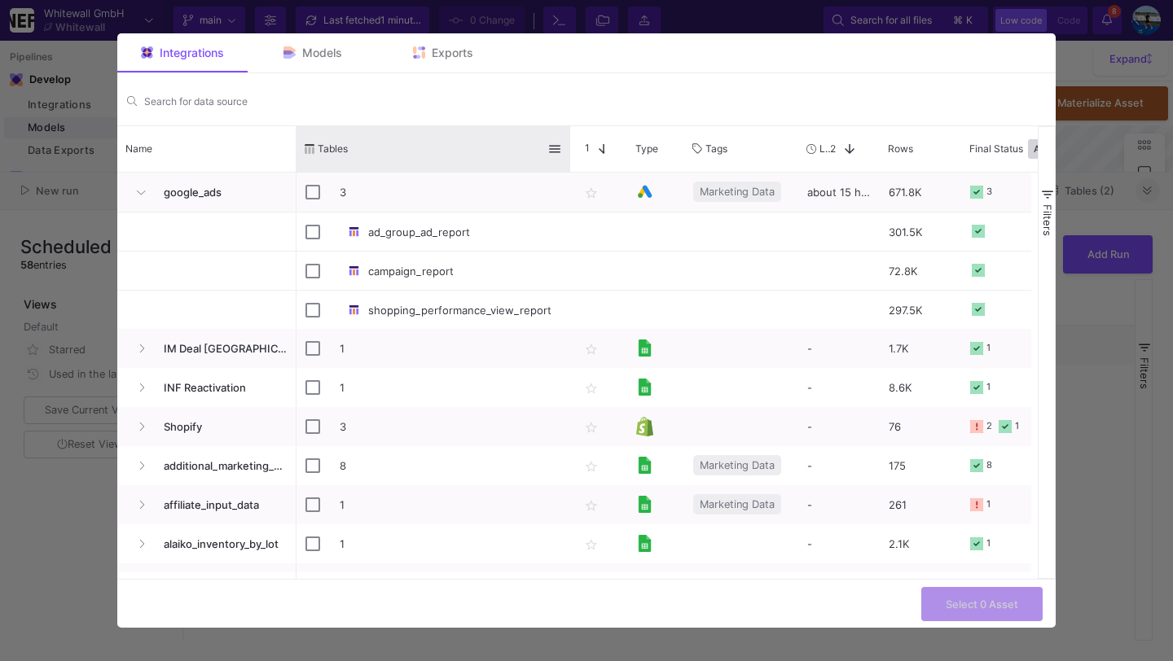
drag, startPoint x: 456, startPoint y: 141, endPoint x: 567, endPoint y: 141, distance: 110.7
click at [567, 141] on div at bounding box center [570, 149] width 7 height 46
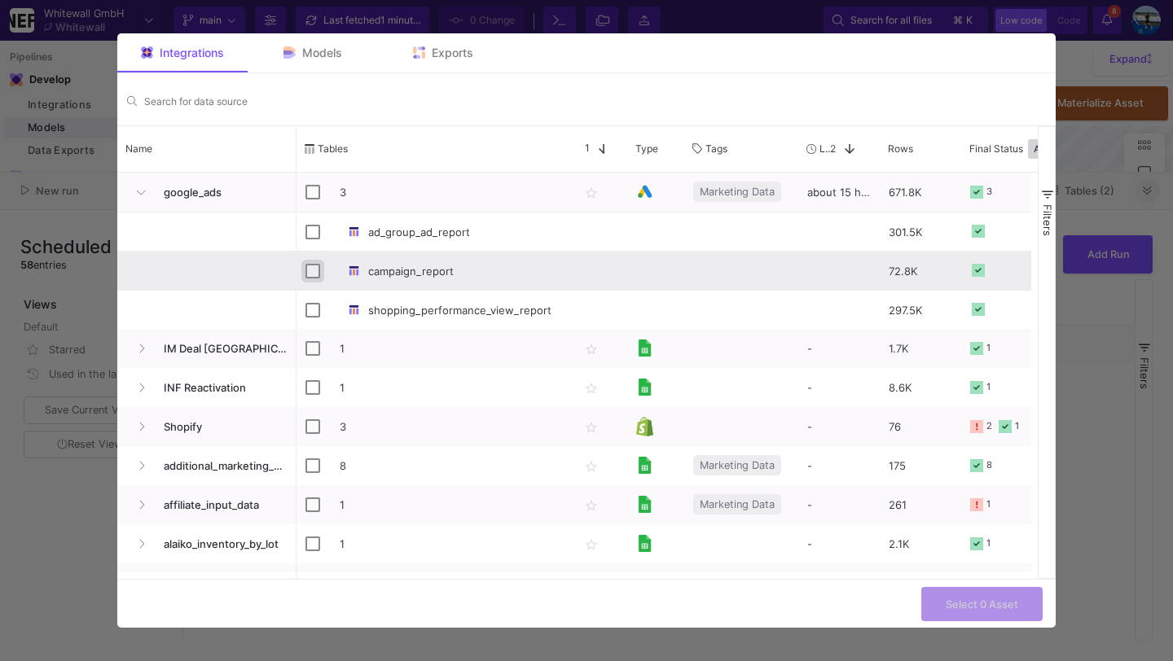
click at [311, 274] on input "Press Space to toggle row selection (unchecked)" at bounding box center [312, 271] width 15 height 15
checkbox input "true"
checkbox input "false"
click at [995, 599] on span "Select 1 Asset" at bounding box center [982, 602] width 71 height 12
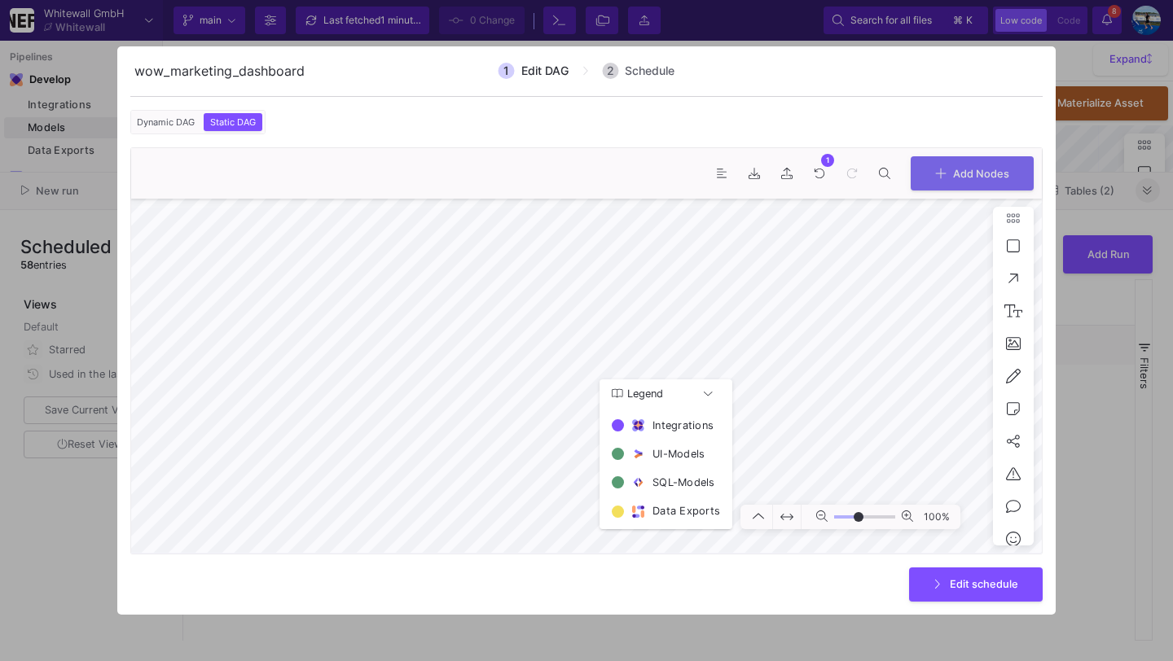
type input "-8"
click at [937, 172] on icon at bounding box center [940, 171] width 11 height 13
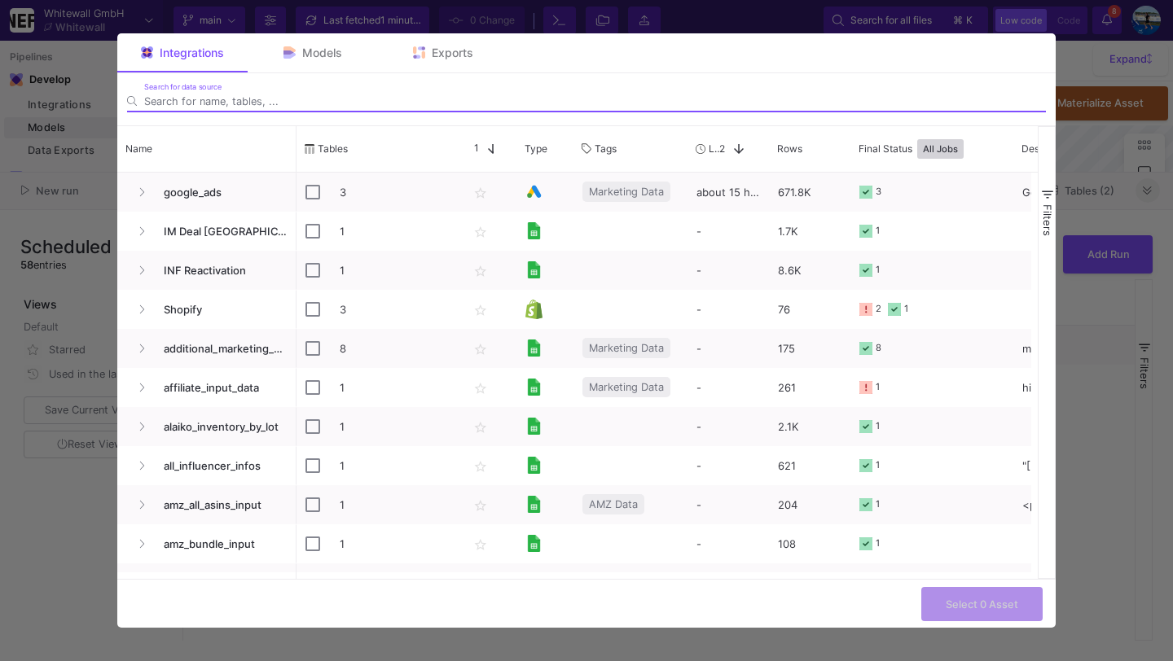
click at [314, 98] on input "Search for DAGs" at bounding box center [594, 101] width 901 height 12
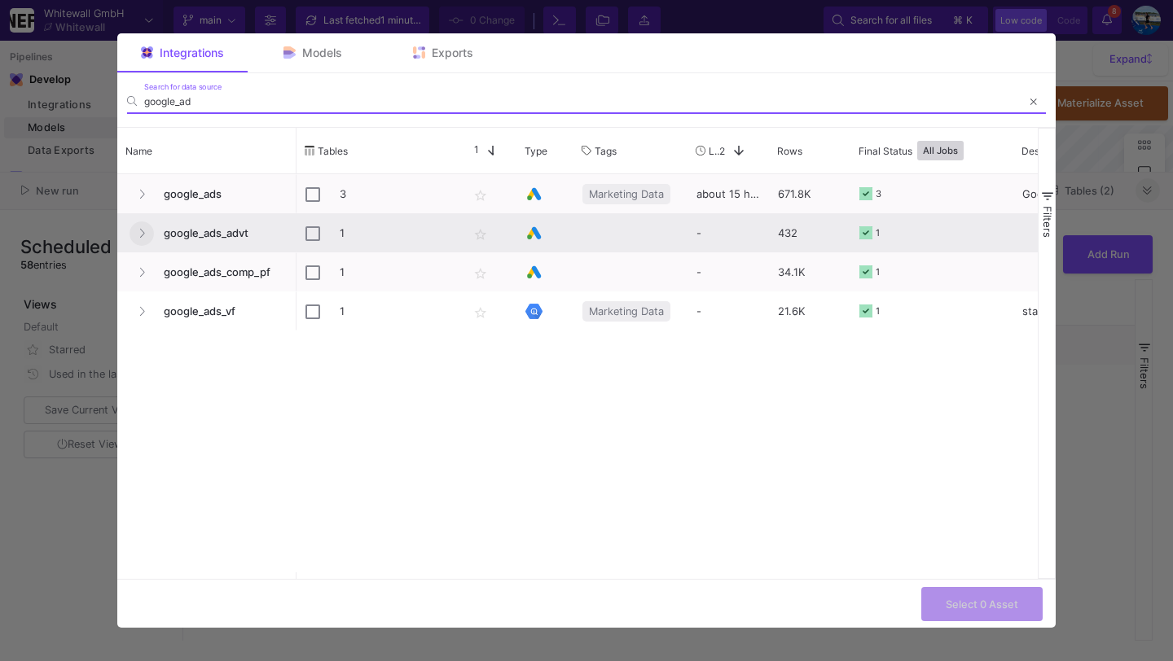
type input "google_ad"
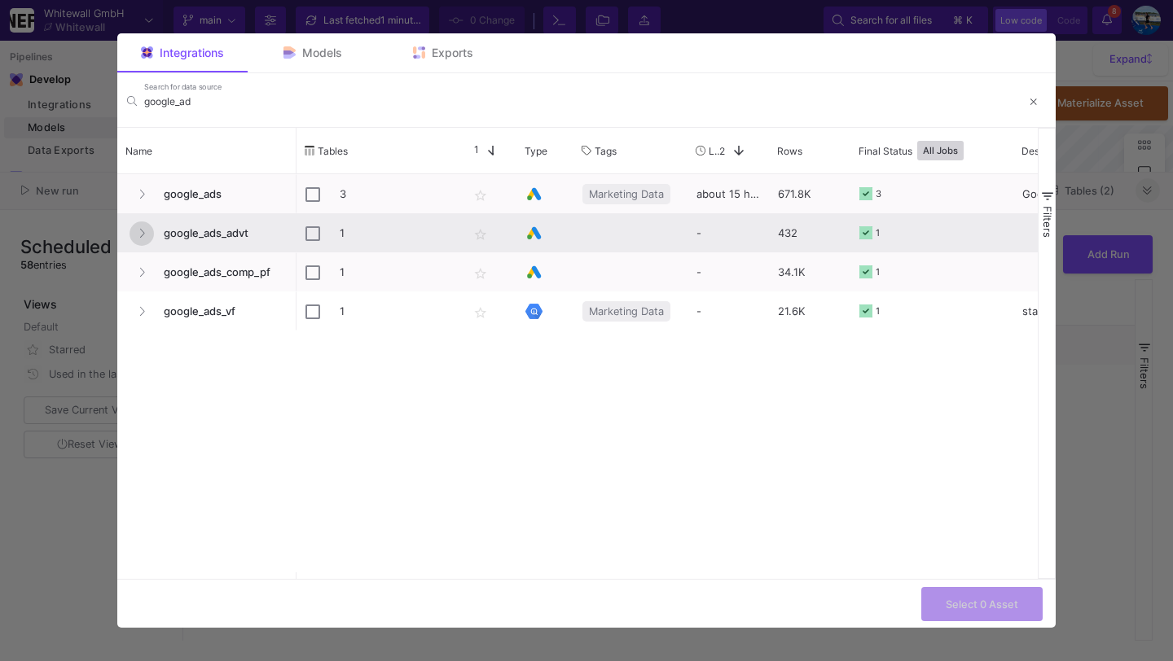
click at [147, 227] on button "Press SPACE to select this row." at bounding box center [141, 233] width 24 height 24
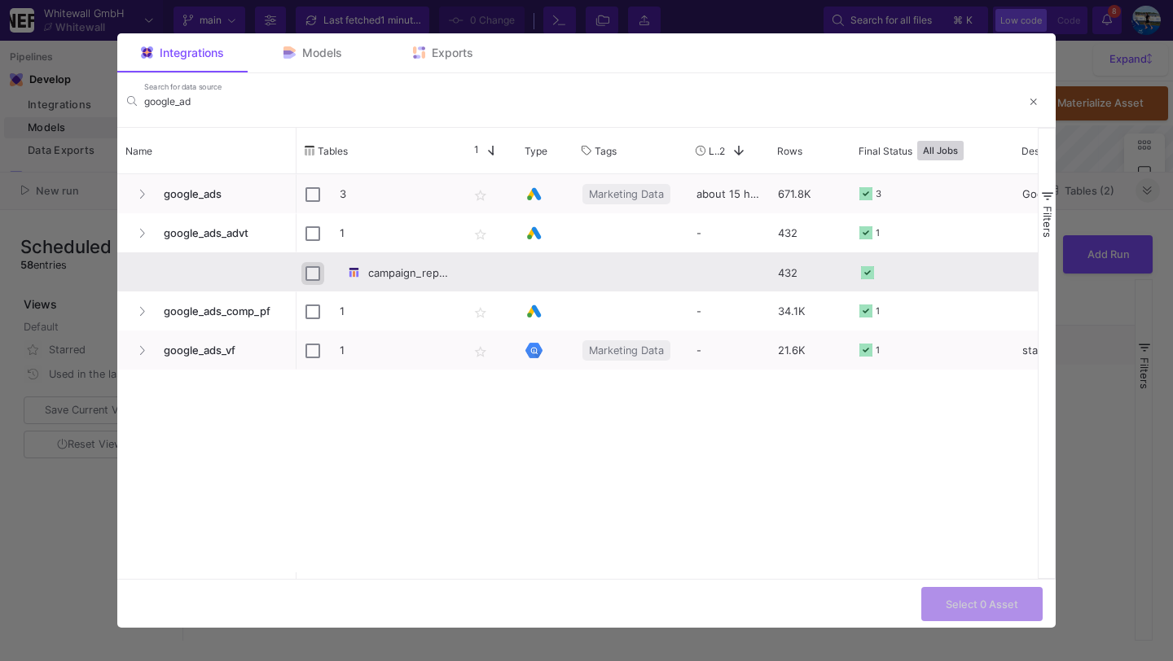
click at [313, 267] on input "Press Space to toggle row selection (unchecked)" at bounding box center [312, 273] width 15 height 15
checkbox input "true"
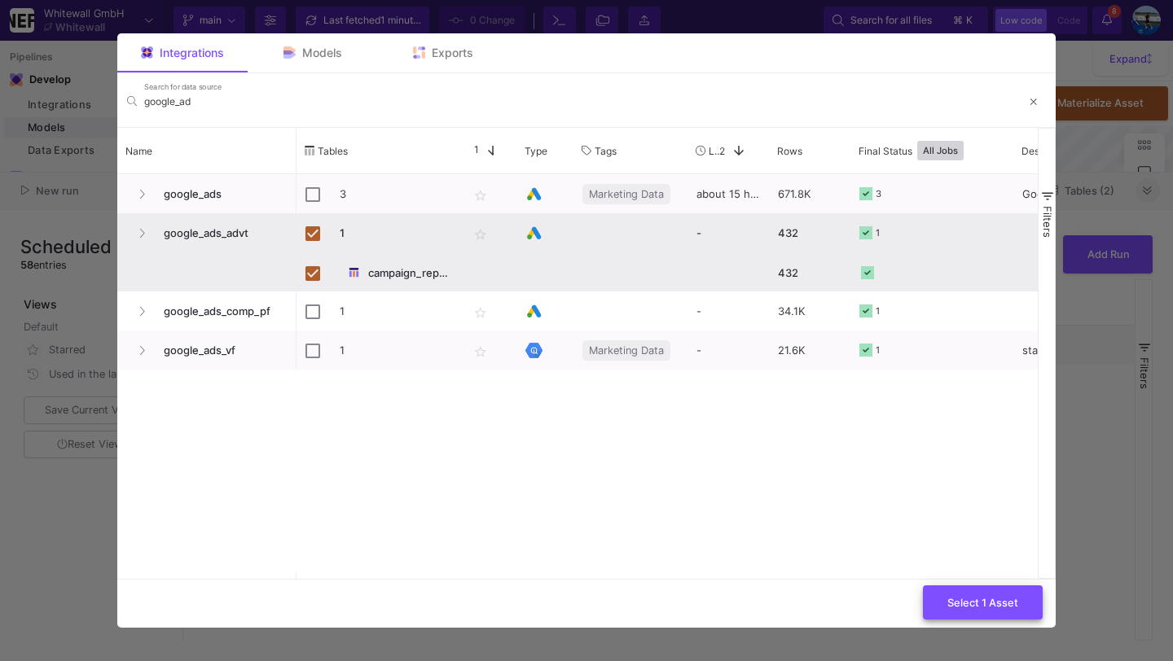
click at [1020, 601] on button "Select 1 Asset" at bounding box center [983, 602] width 120 height 35
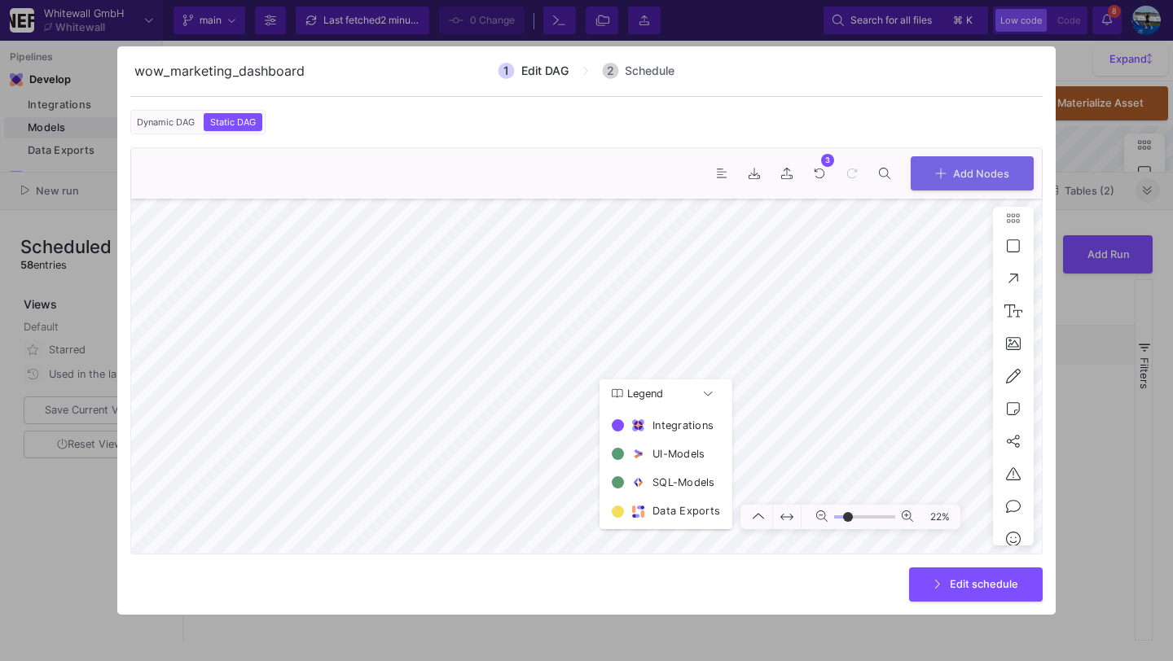
type input "-7"
click at [937, 579] on icon at bounding box center [937, 582] width 5 height 9
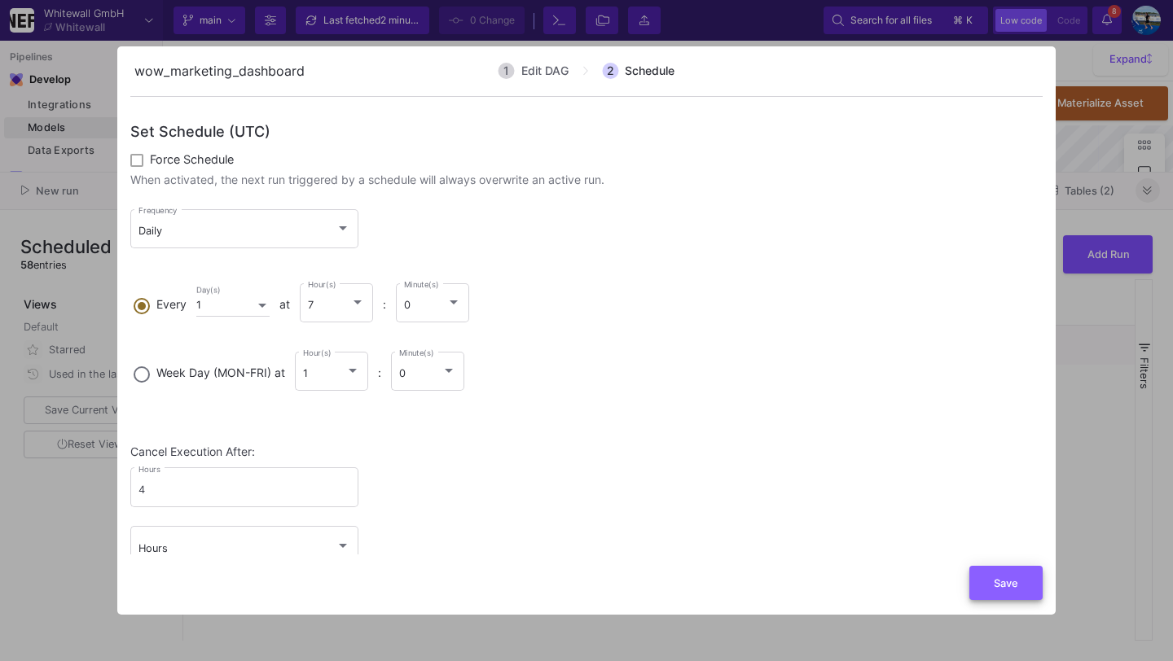
click at [985, 586] on button "Save" at bounding box center [1005, 583] width 73 height 35
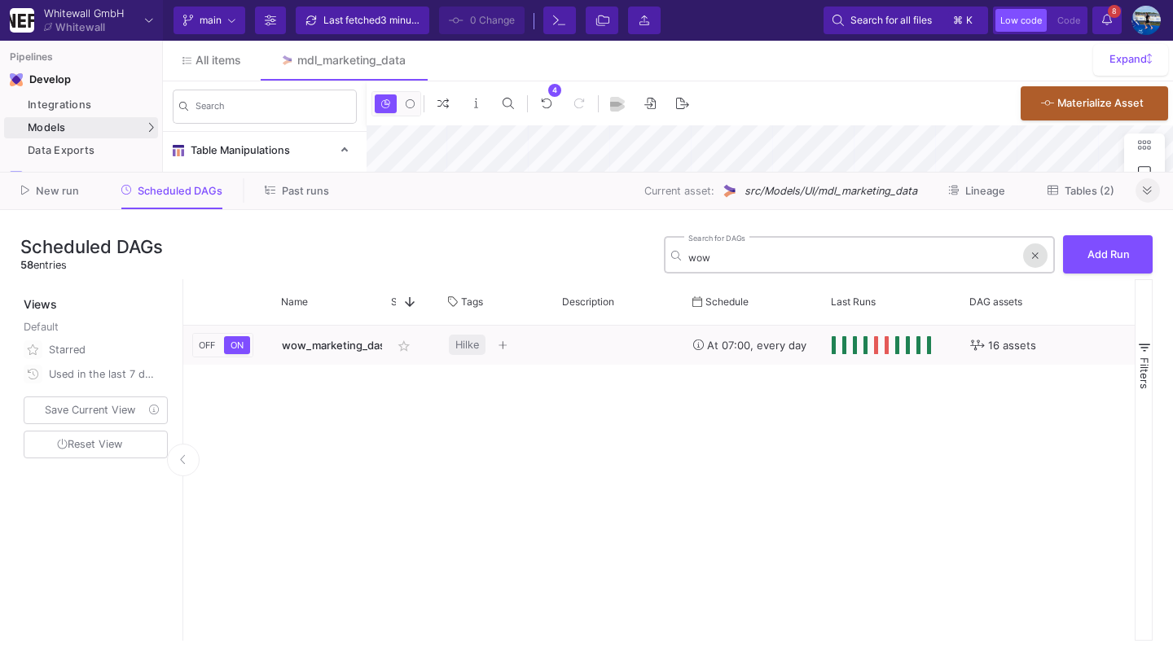
click at [1033, 252] on icon at bounding box center [1035, 256] width 7 height 10
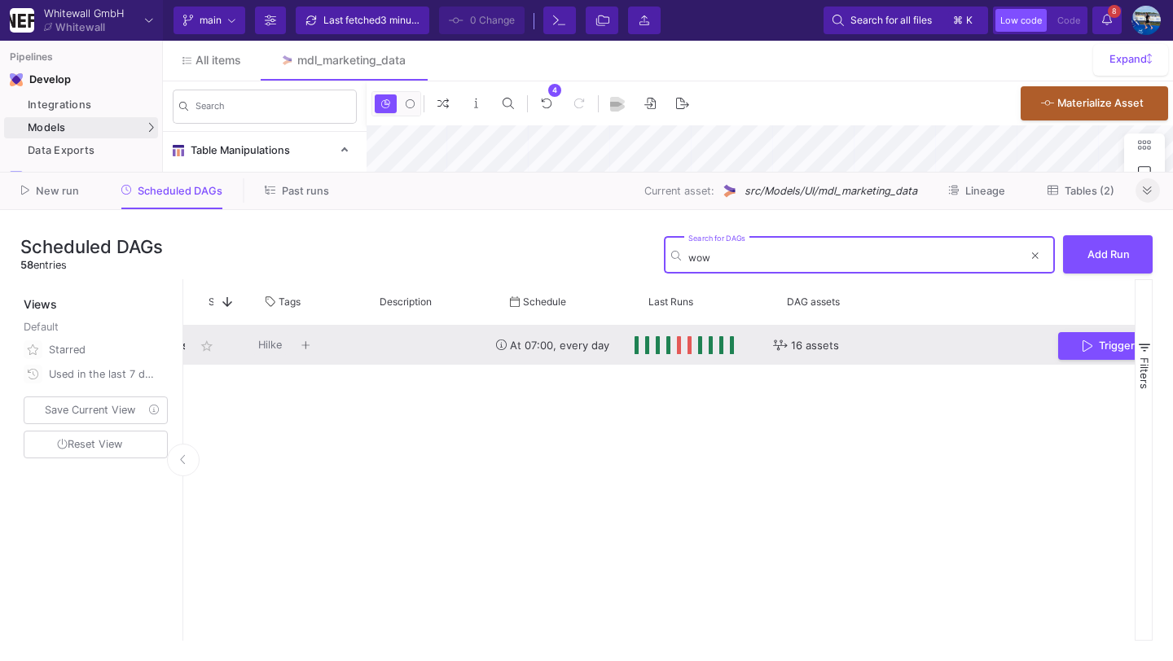
scroll to position [0, 254]
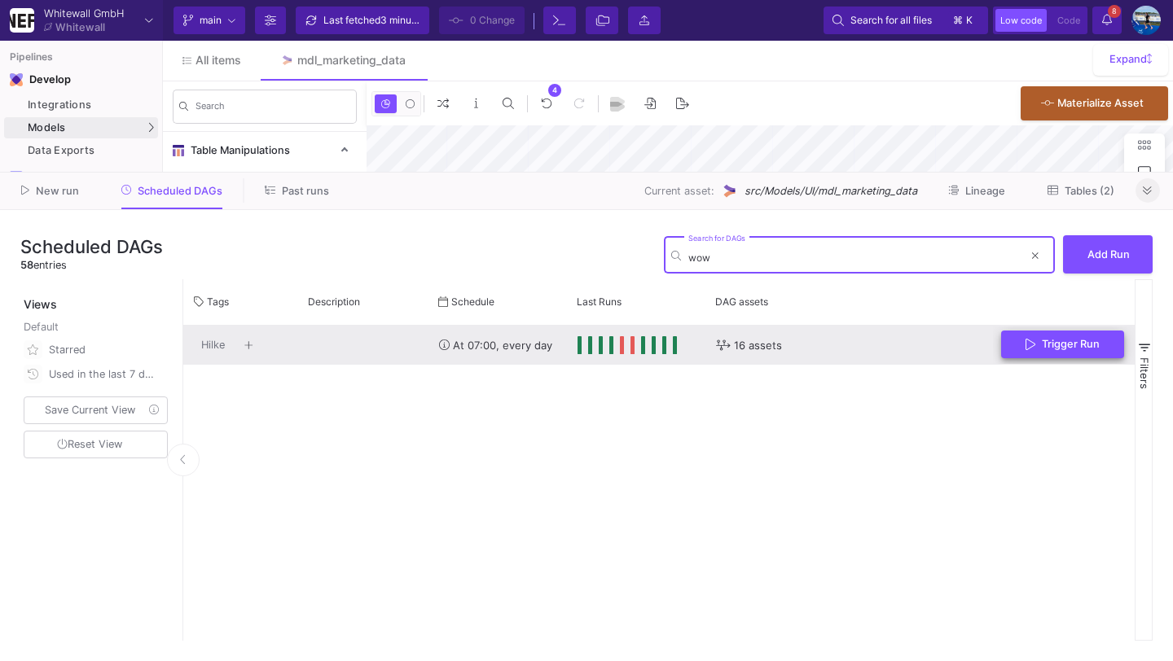
type input "wow"
click at [1065, 346] on span "Trigger Run" at bounding box center [1070, 344] width 58 height 12
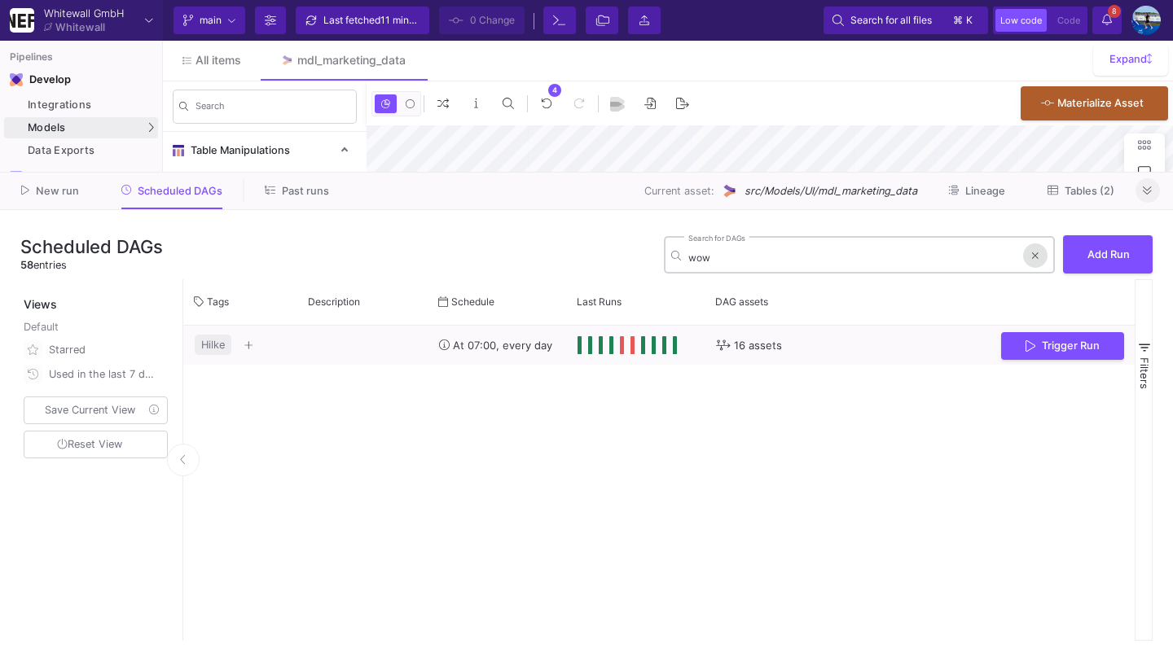
click at [1041, 258] on button at bounding box center [1035, 255] width 24 height 24
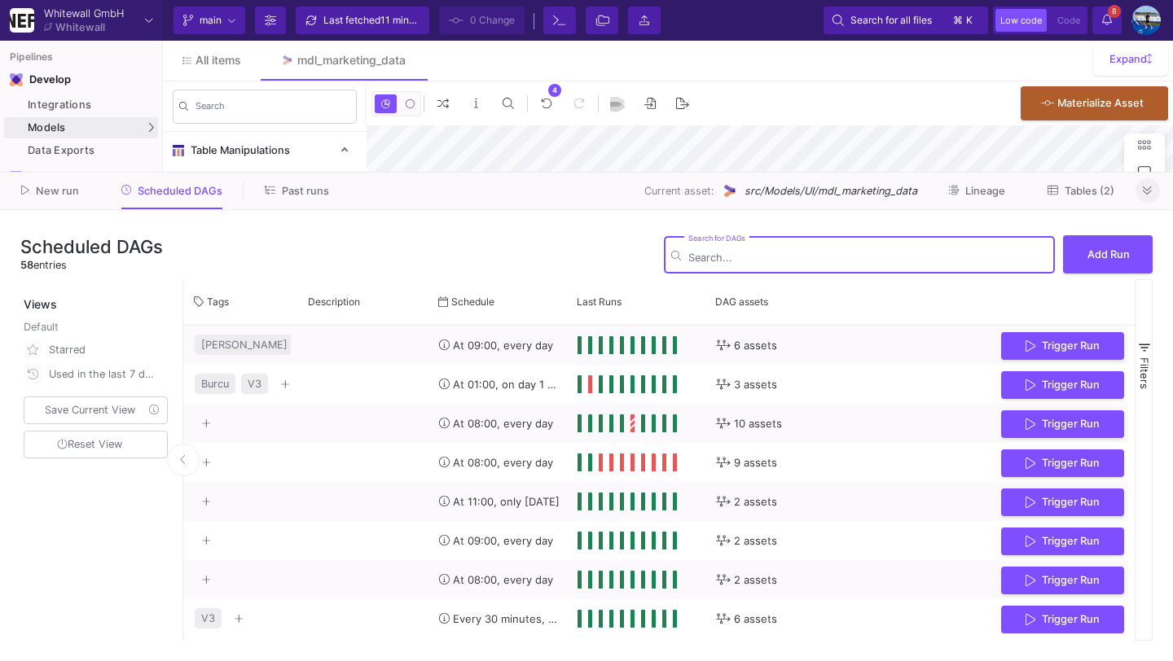
click at [1146, 186] on icon at bounding box center [1146, 191] width 9 height 11
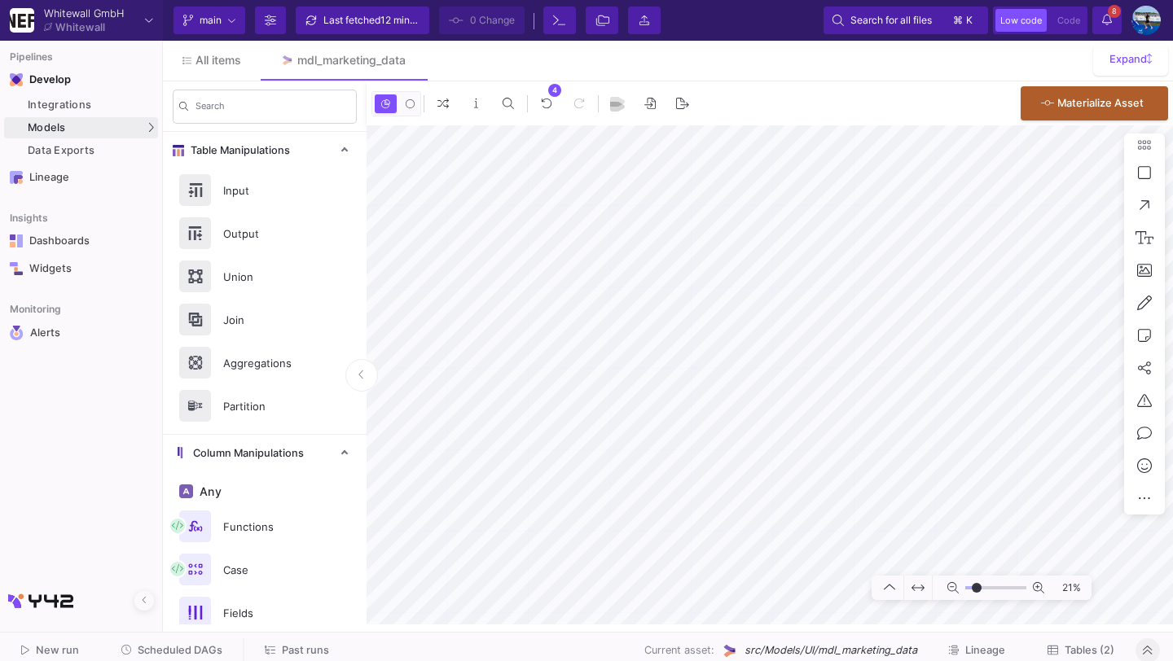
click at [1094, 651] on span "Tables (2)" at bounding box center [1089, 650] width 50 height 12
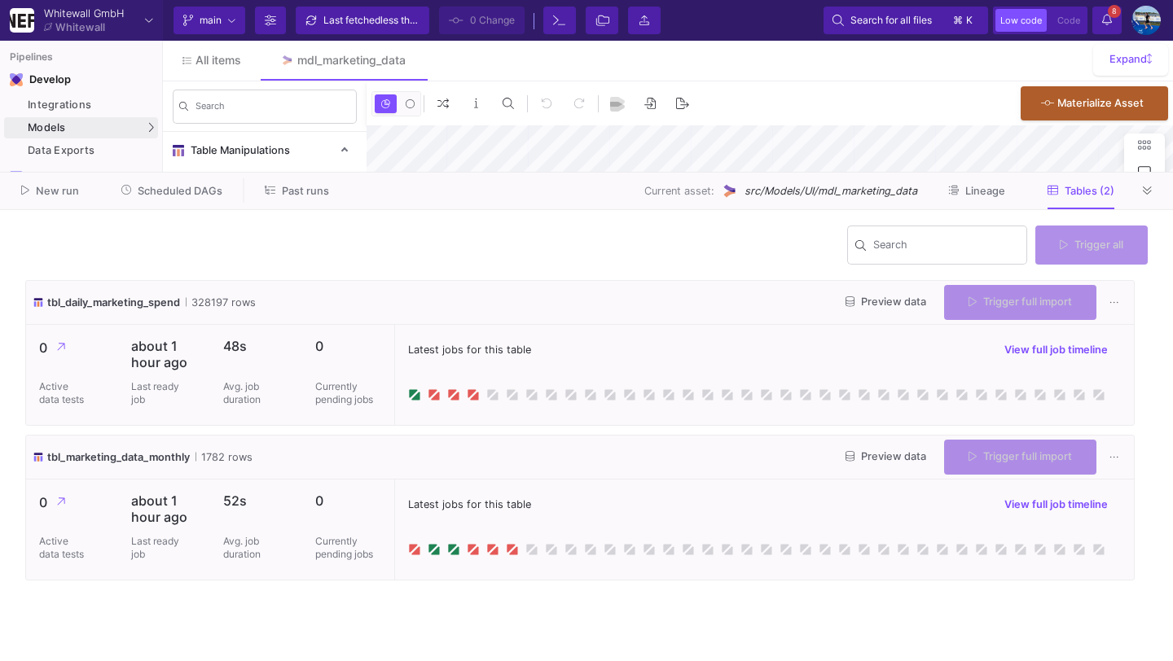
type input "-39"
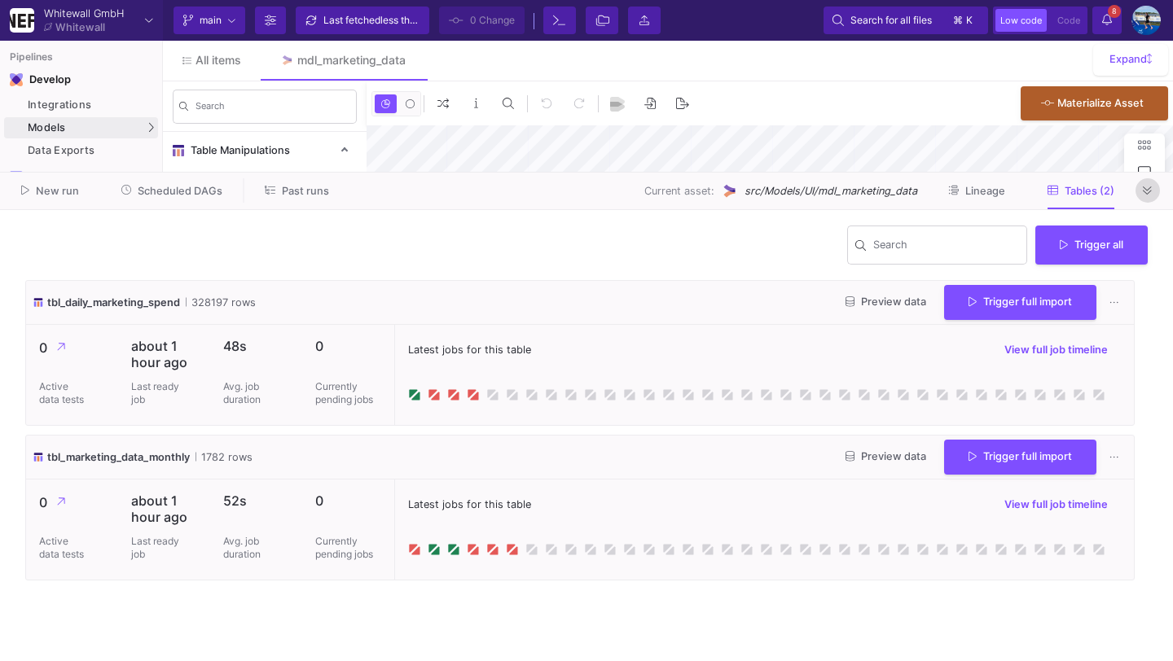
click at [1149, 186] on icon at bounding box center [1146, 191] width 9 height 11
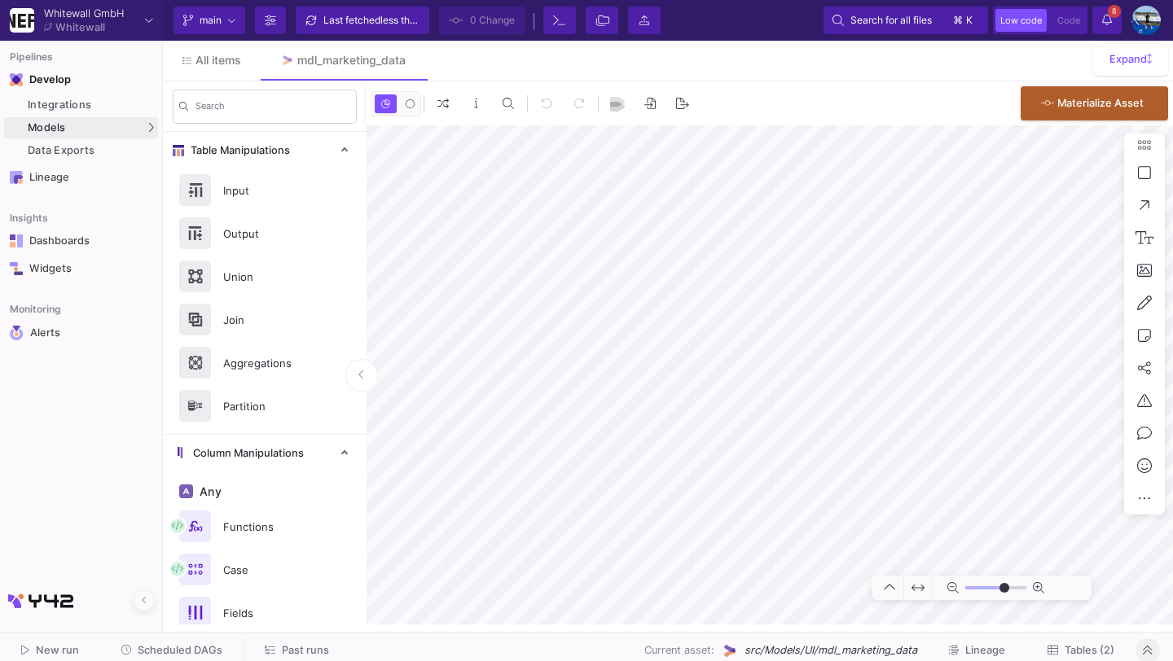
click at [1080, 651] on span "Tables (2)" at bounding box center [1089, 650] width 50 height 12
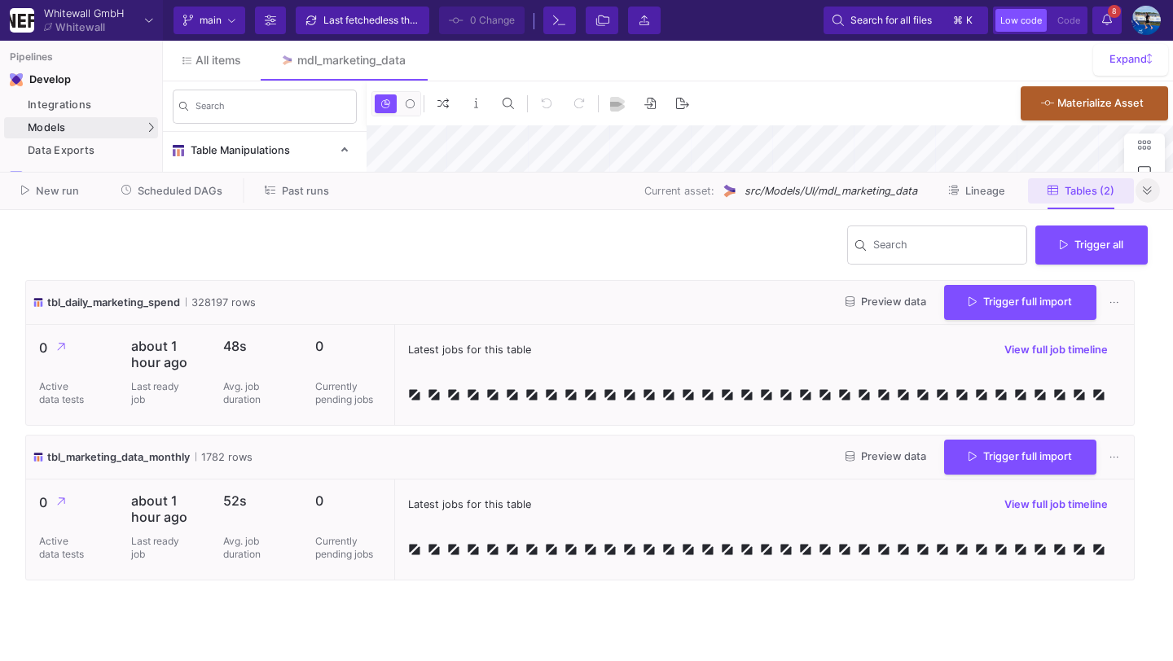
type input "-39"
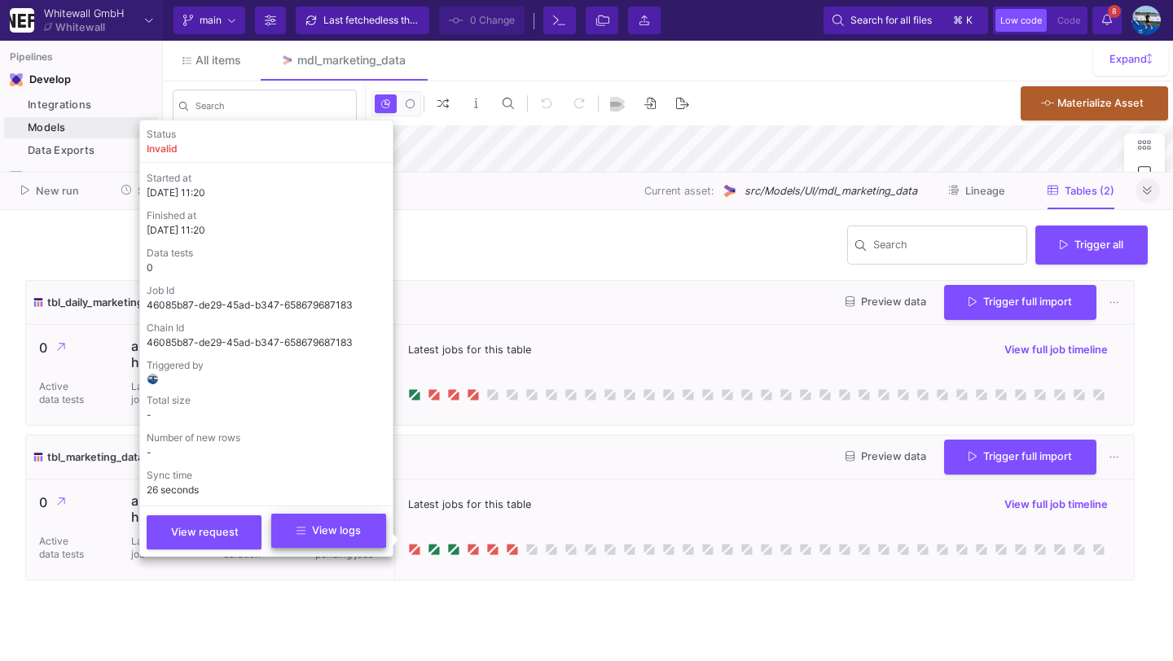
click at [370, 524] on button "View logs" at bounding box center [328, 531] width 115 height 34
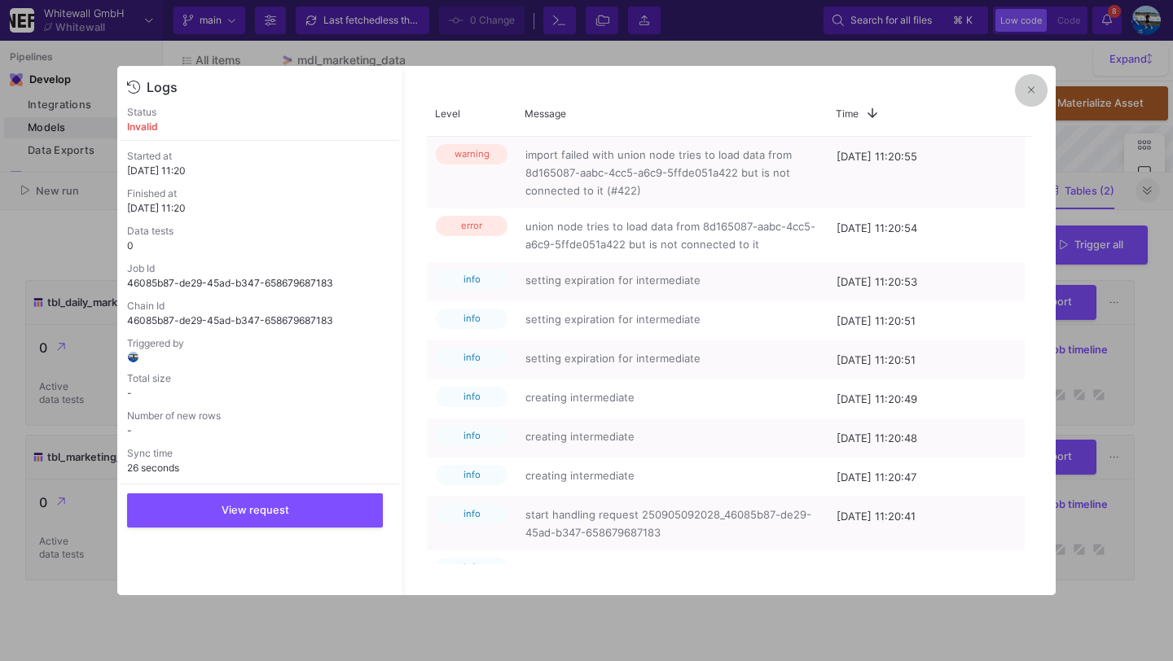
click at [1035, 90] on button at bounding box center [1031, 90] width 33 height 33
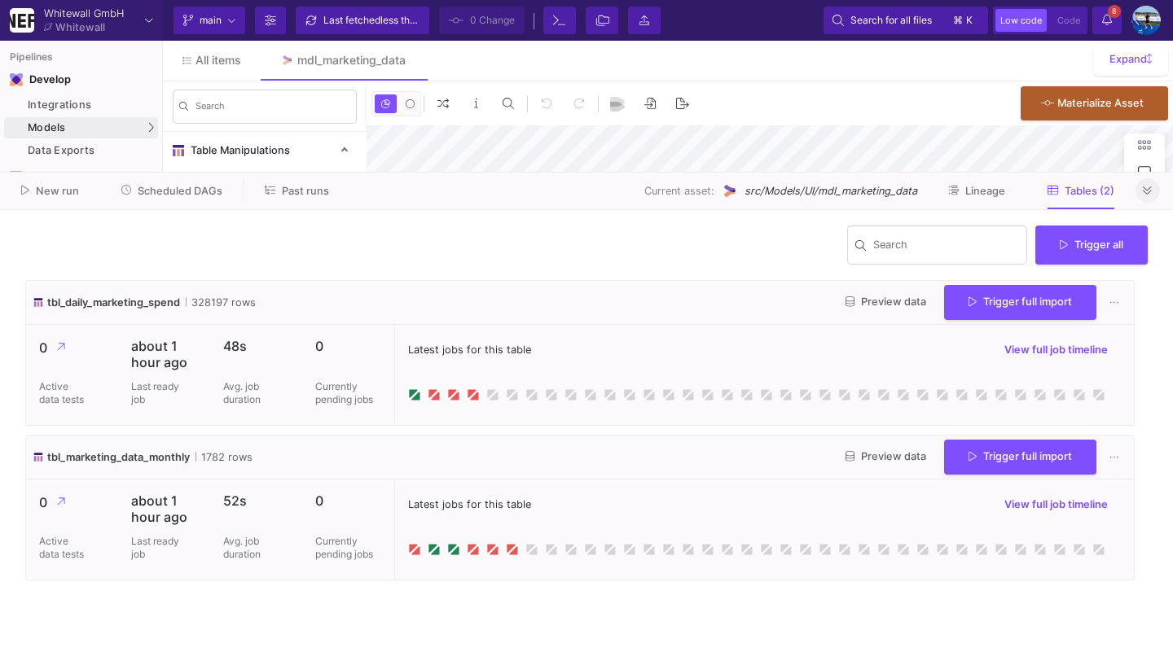
click at [1154, 196] on button at bounding box center [1147, 190] width 24 height 24
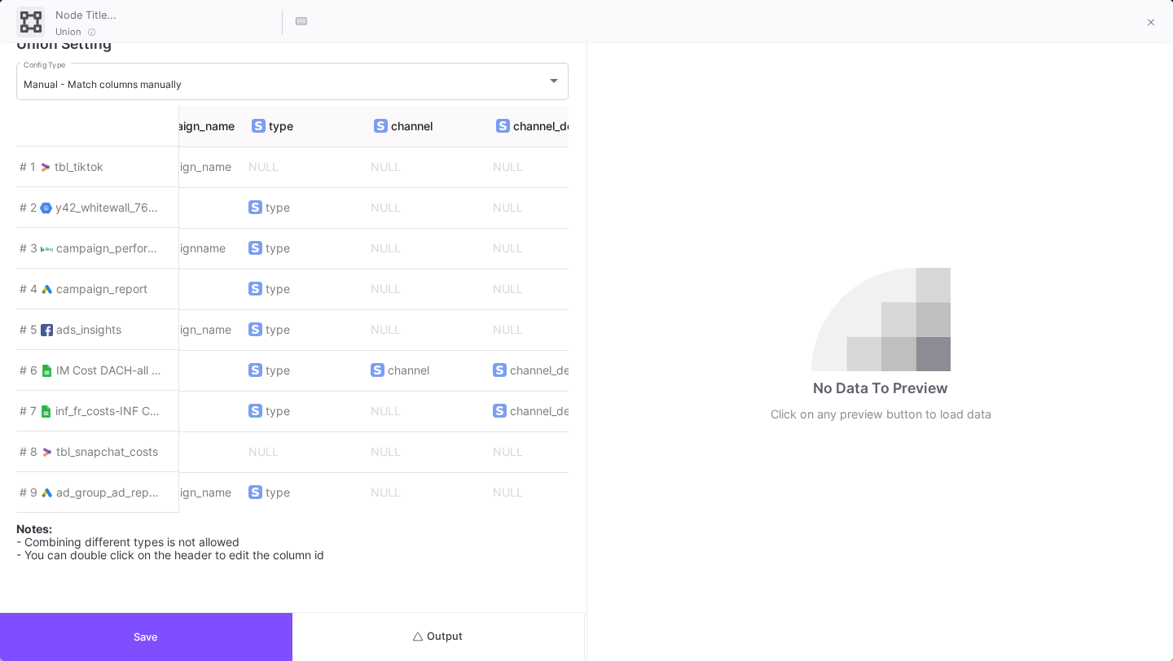
scroll to position [0, 675]
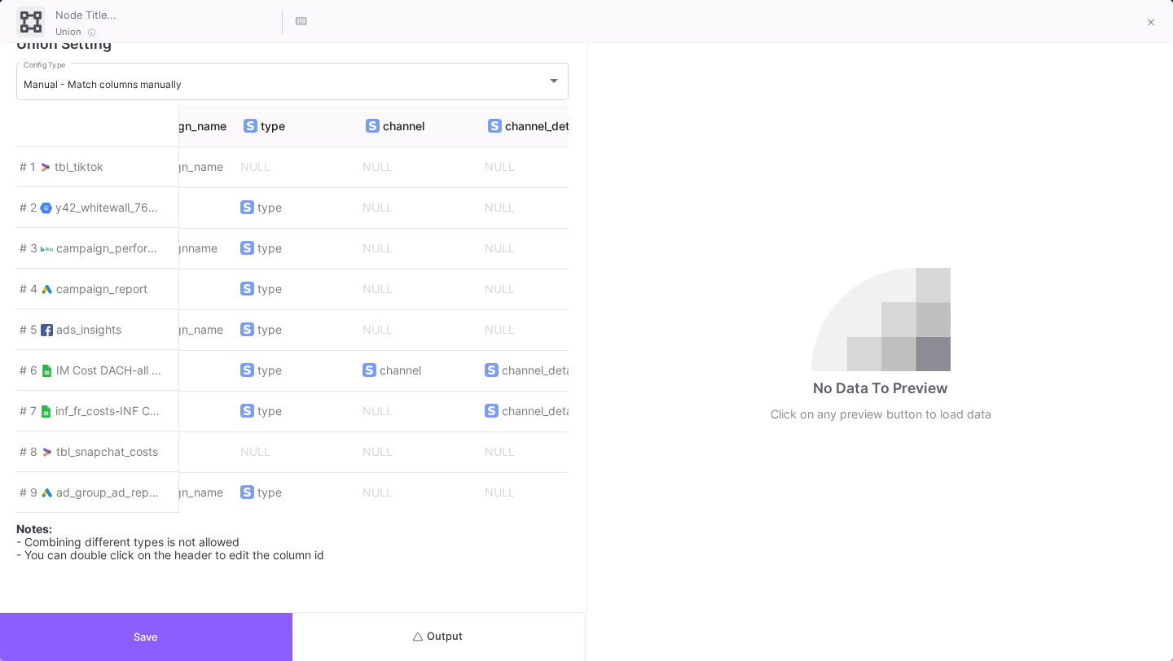
click at [237, 630] on button "Save" at bounding box center [146, 637] width 292 height 48
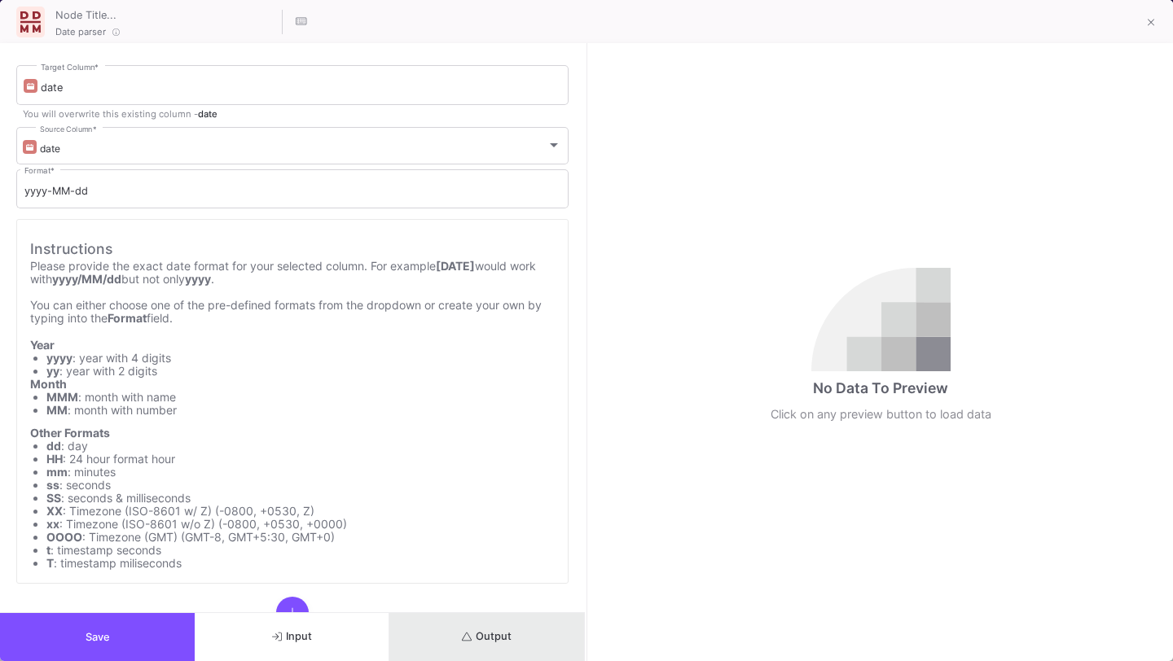
click at [467, 637] on icon "submit" at bounding box center [467, 637] width 11 height 11
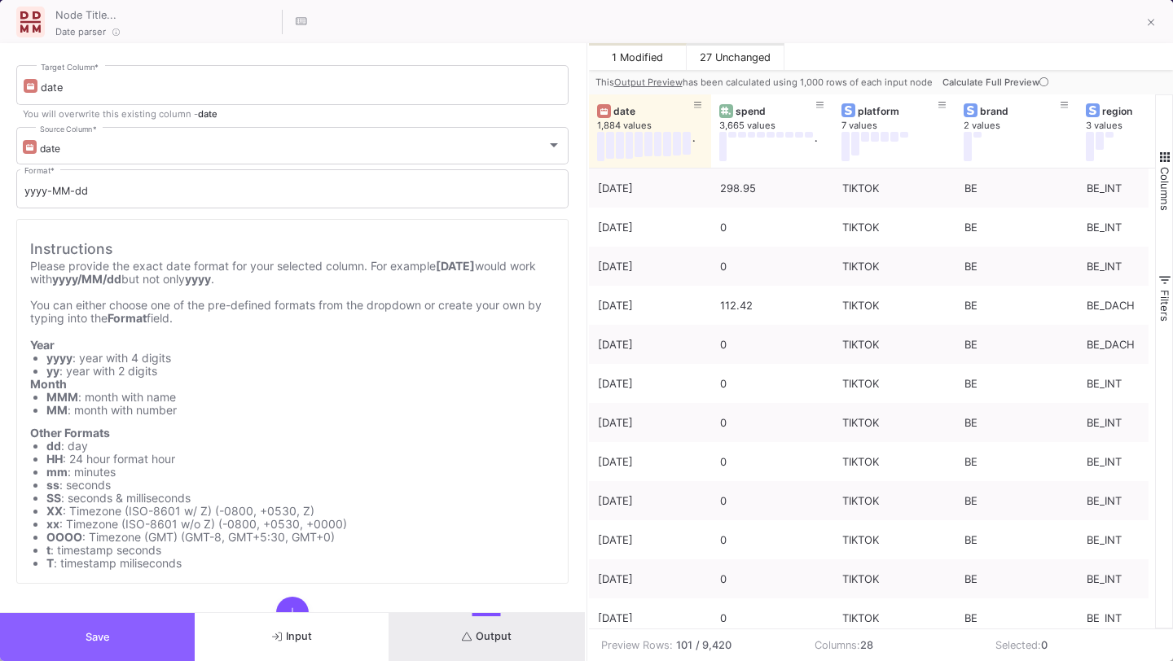
click at [144, 638] on button "Save" at bounding box center [97, 637] width 195 height 48
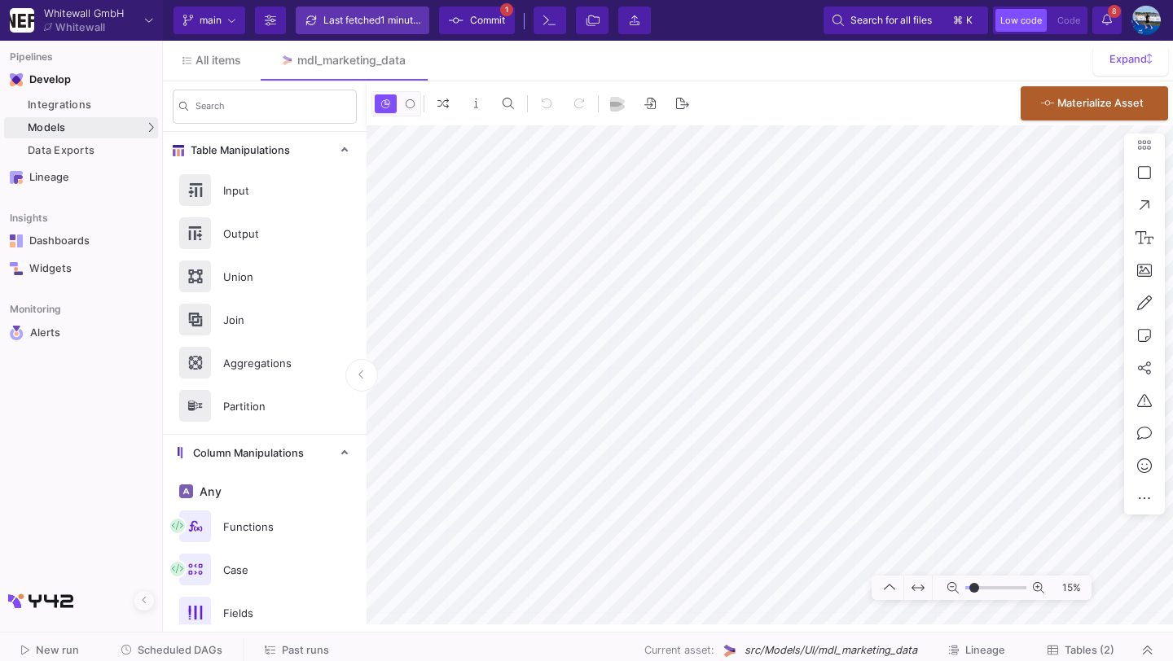
click at [335, 25] on div "Last fetched 1 minute ago" at bounding box center [372, 20] width 98 height 24
click at [452, 18] on icon at bounding box center [456, 20] width 15 height 11
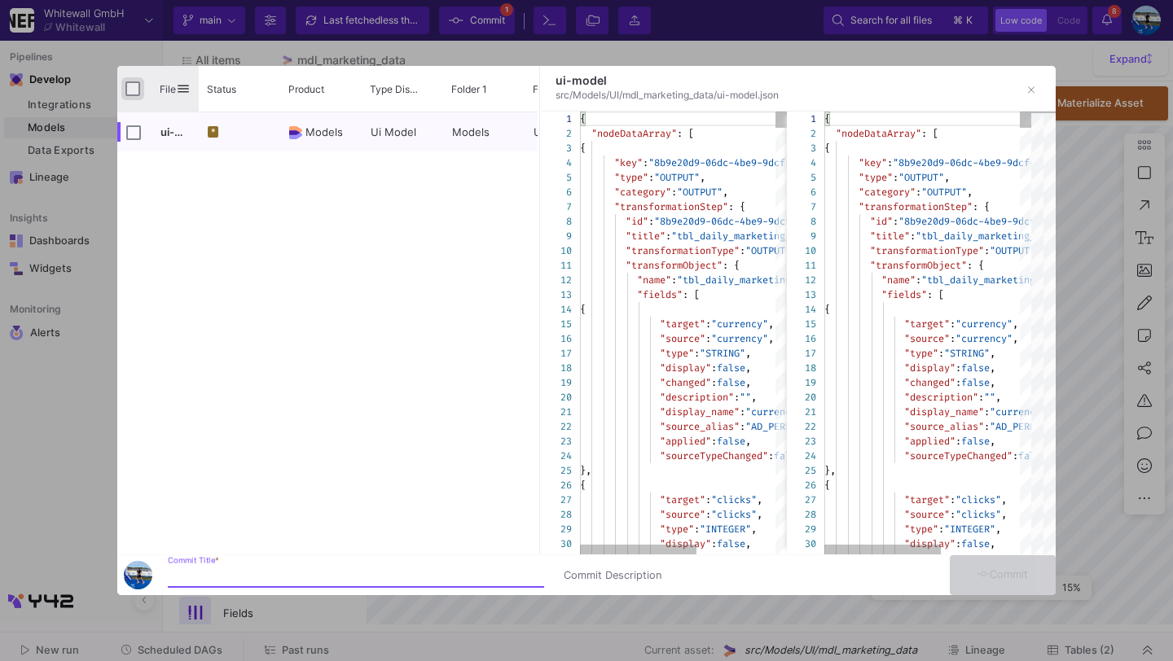
click at [131, 96] on input "Press Space to toggle all rows selection (unchecked)" at bounding box center [132, 88] width 15 height 15
checkbox input "true"
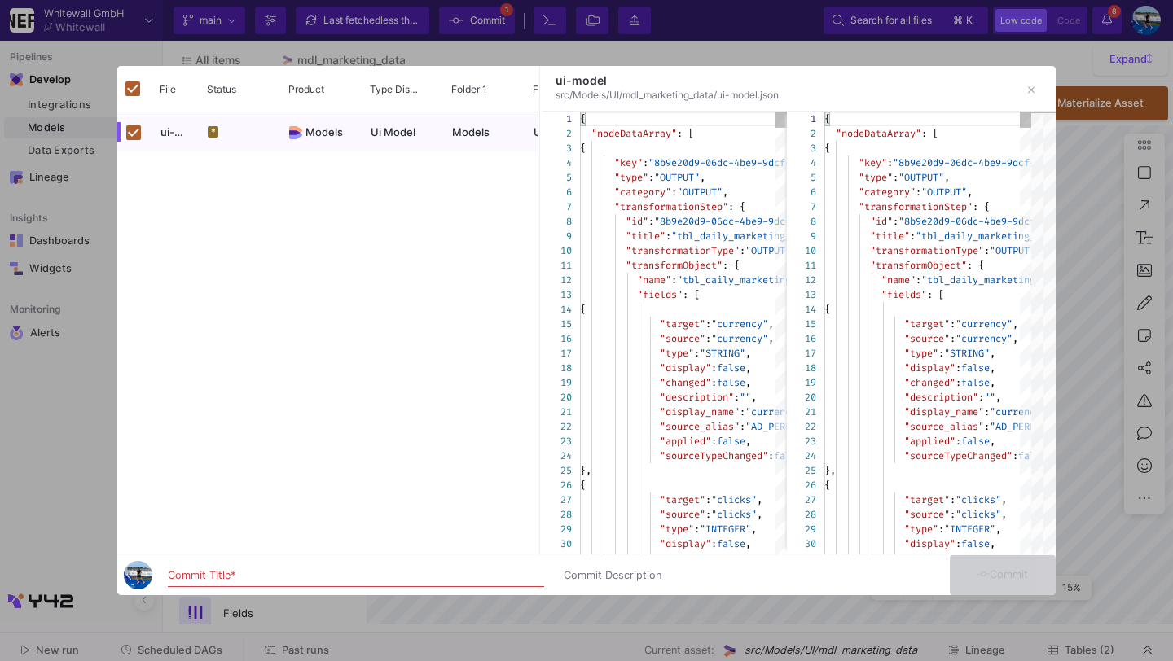
click at [212, 578] on input "Commit Title *" at bounding box center [356, 575] width 376 height 13
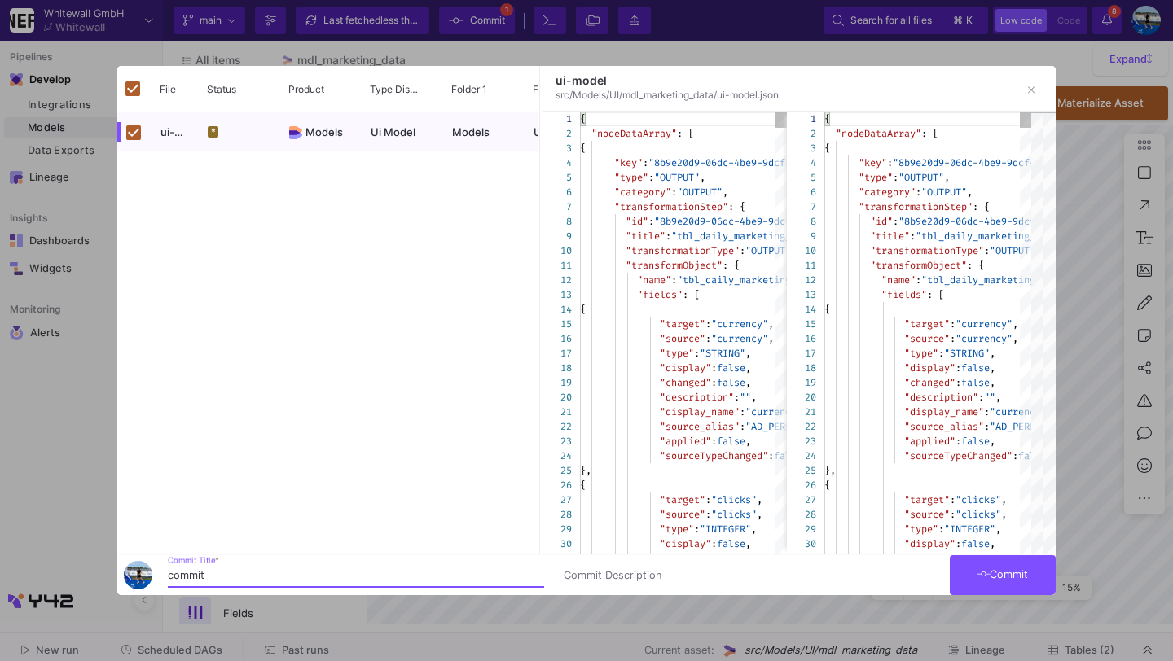
type input "commit"
click at [1015, 572] on span "Commit" at bounding box center [1002, 574] width 51 height 12
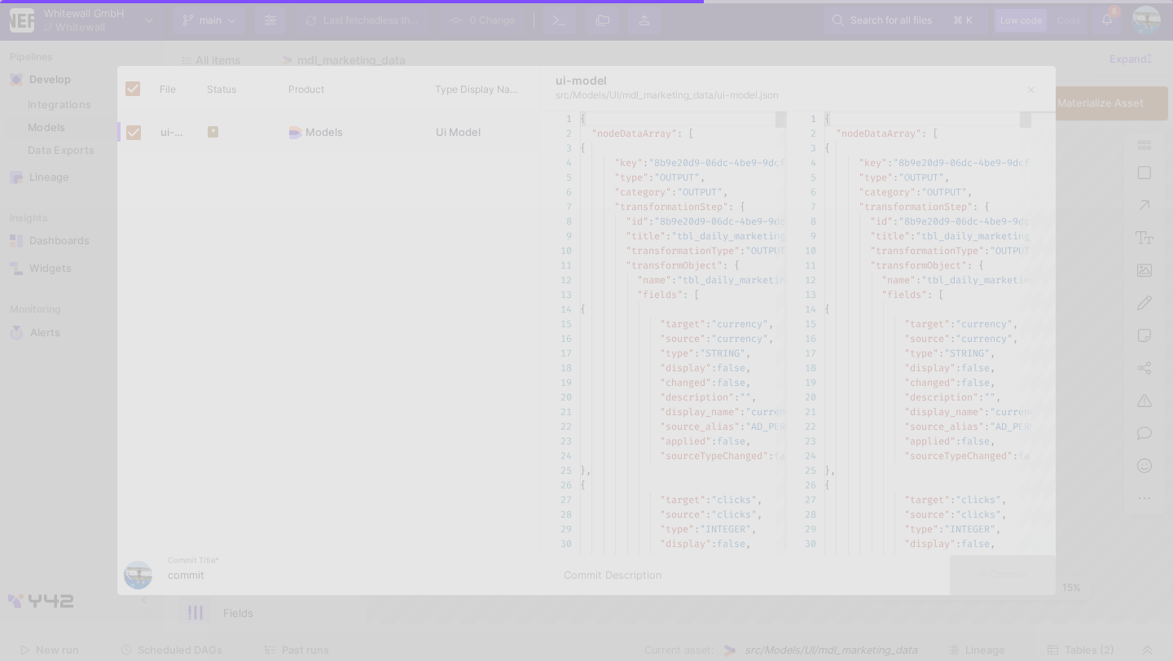
checkbox input "false"
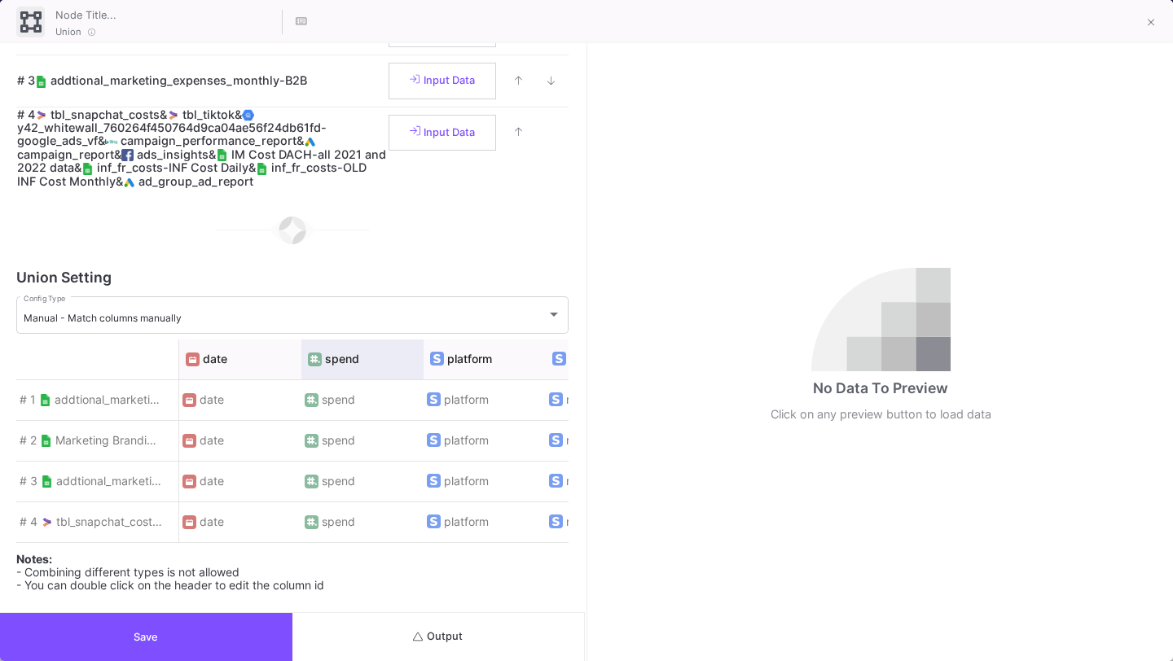
scroll to position [208, 0]
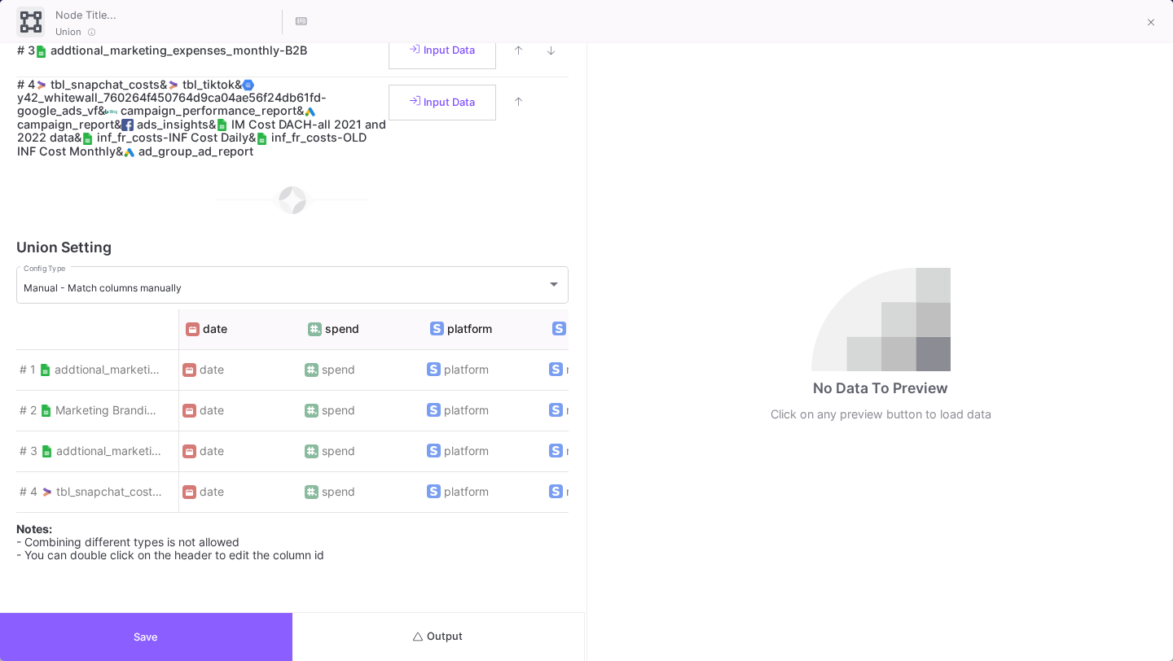
click at [211, 640] on button "Save" at bounding box center [146, 637] width 292 height 48
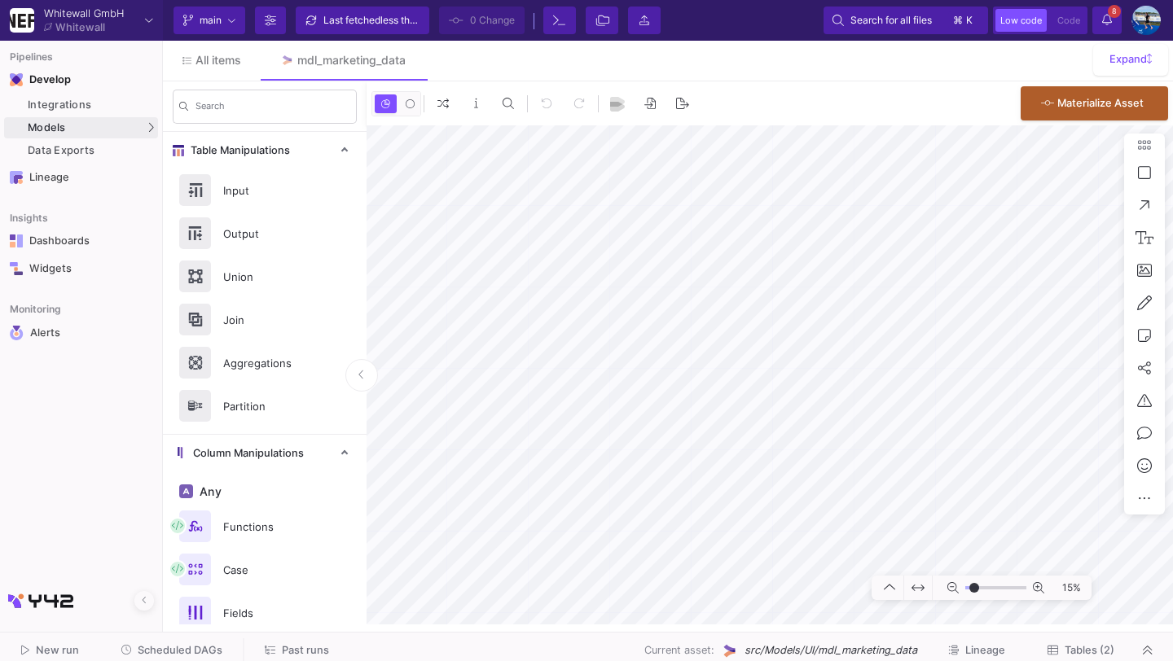
click at [1077, 649] on span "Tables (2)" at bounding box center [1089, 650] width 50 height 12
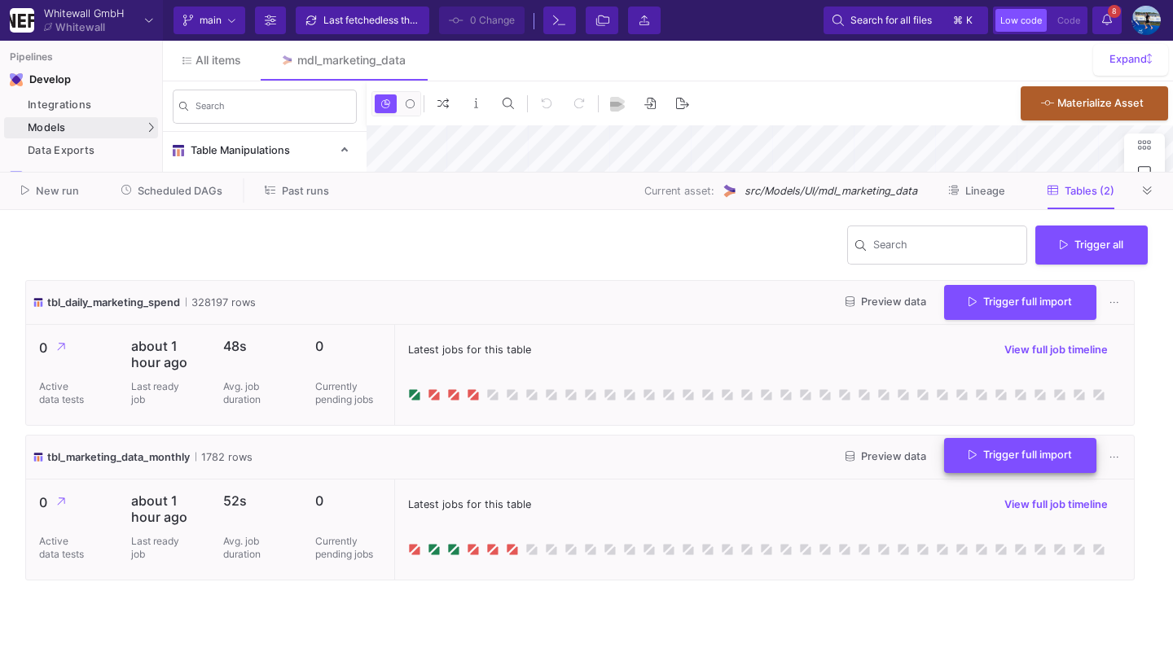
click at [1022, 456] on span "Trigger full import" at bounding box center [1019, 455] width 103 height 12
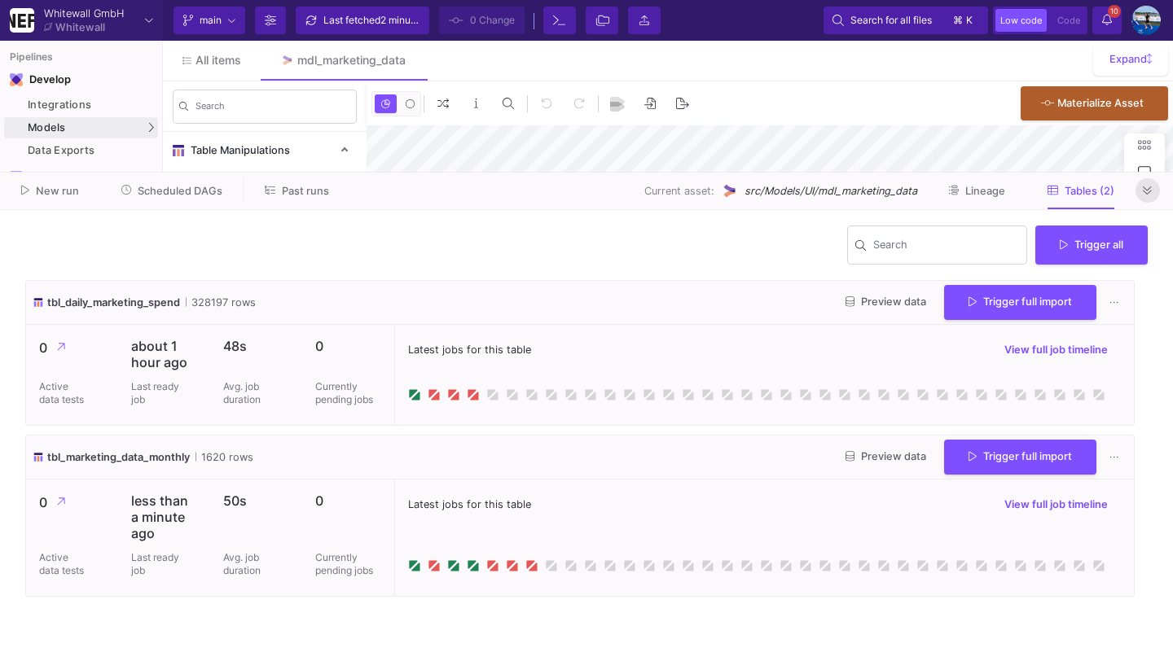
click at [1147, 192] on icon at bounding box center [1146, 191] width 9 height 11
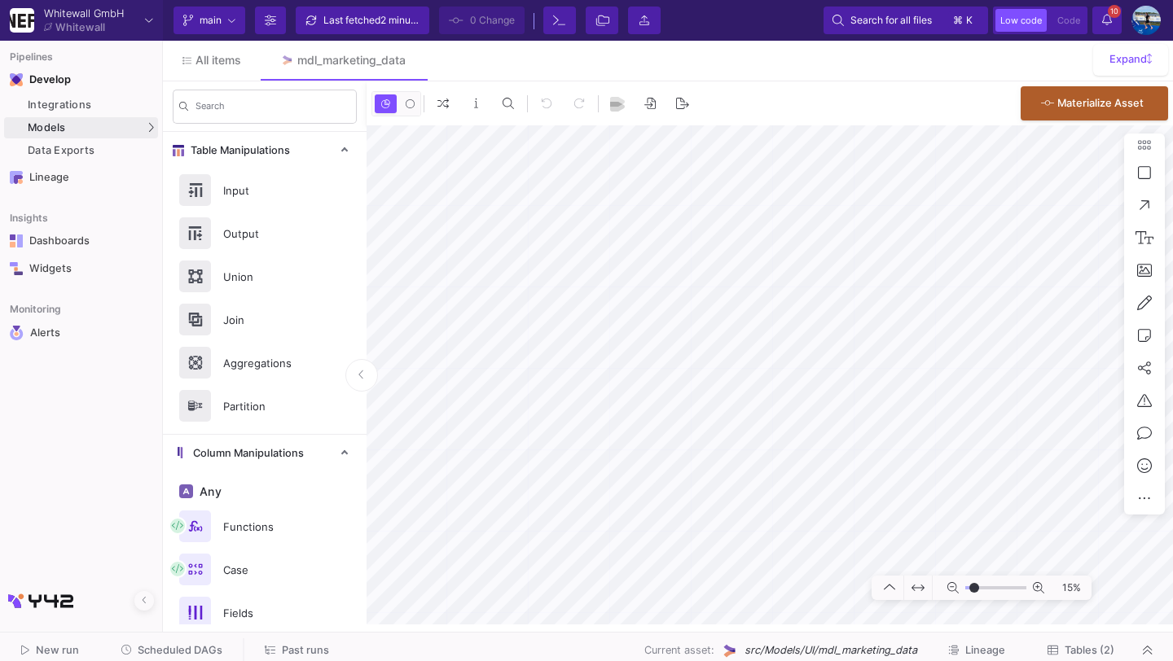
click at [212, 655] on span "Scheduled DAGs" at bounding box center [180, 650] width 85 height 12
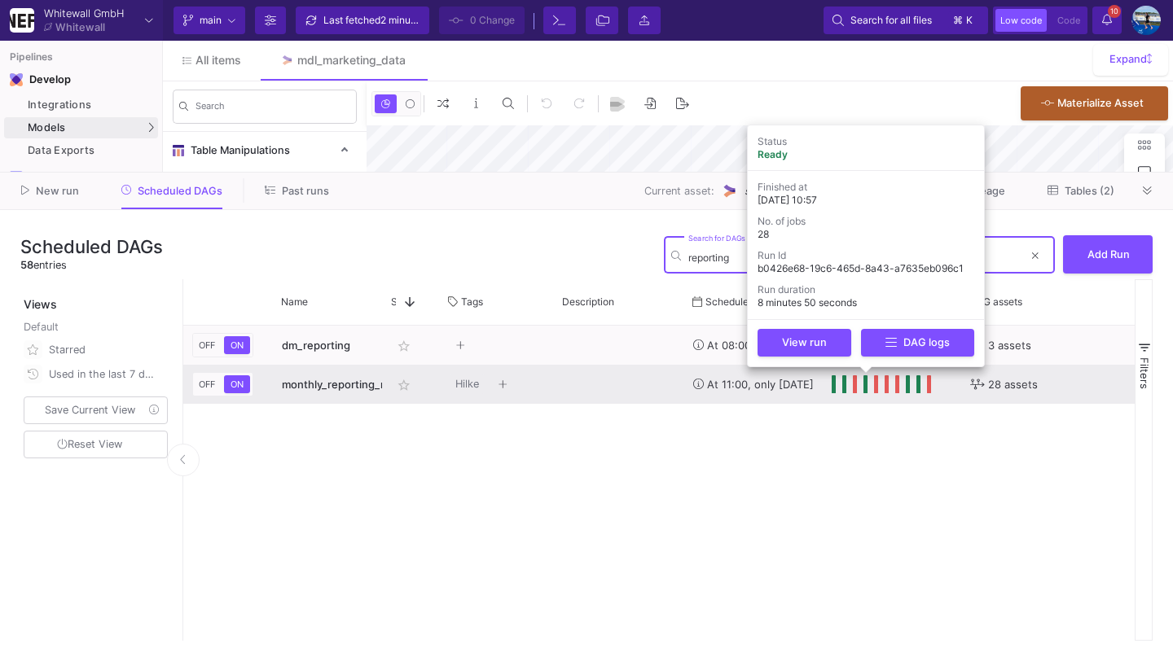
scroll to position [0, 315]
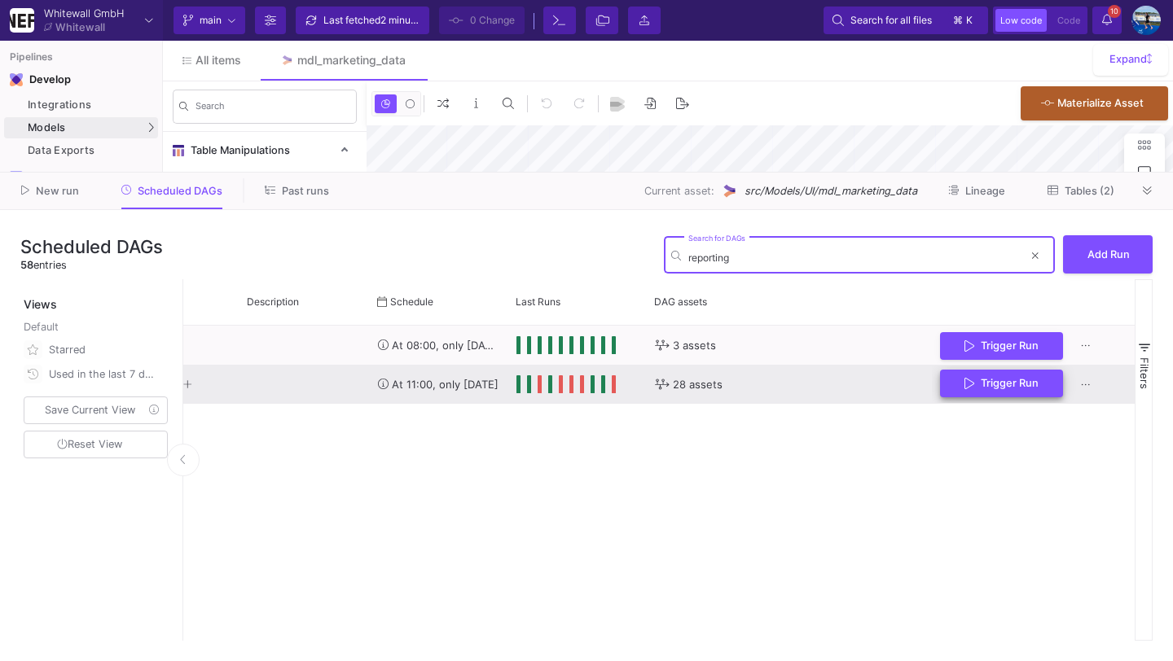
type input "reporting"
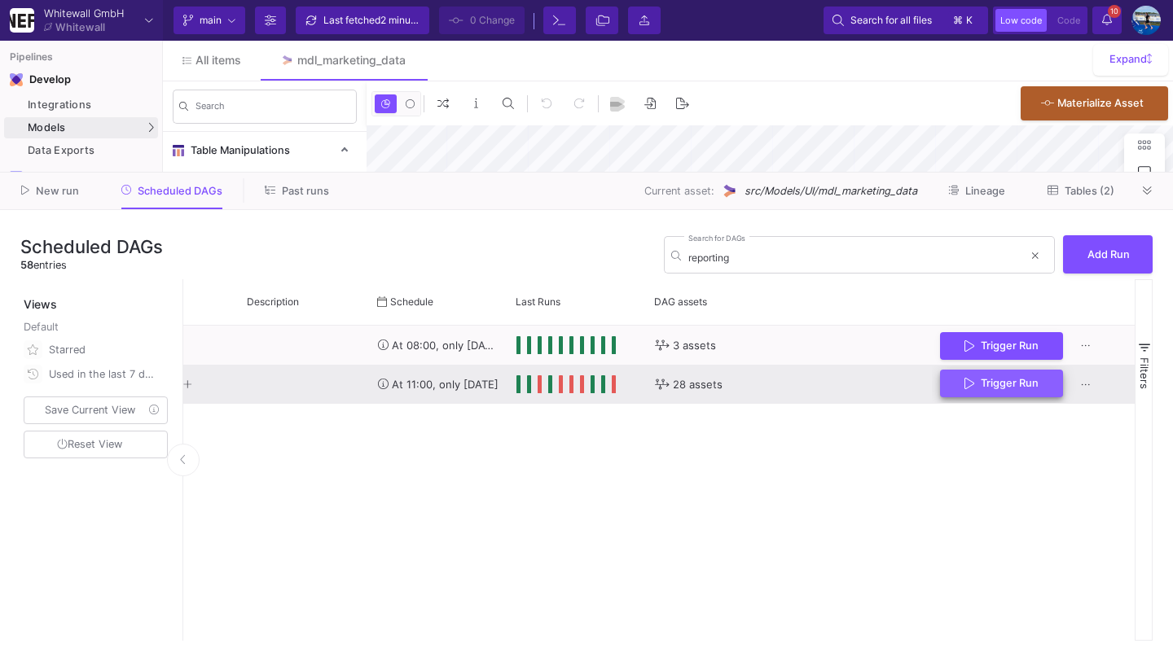
click at [957, 381] on button "Trigger Run" at bounding box center [1001, 384] width 123 height 29
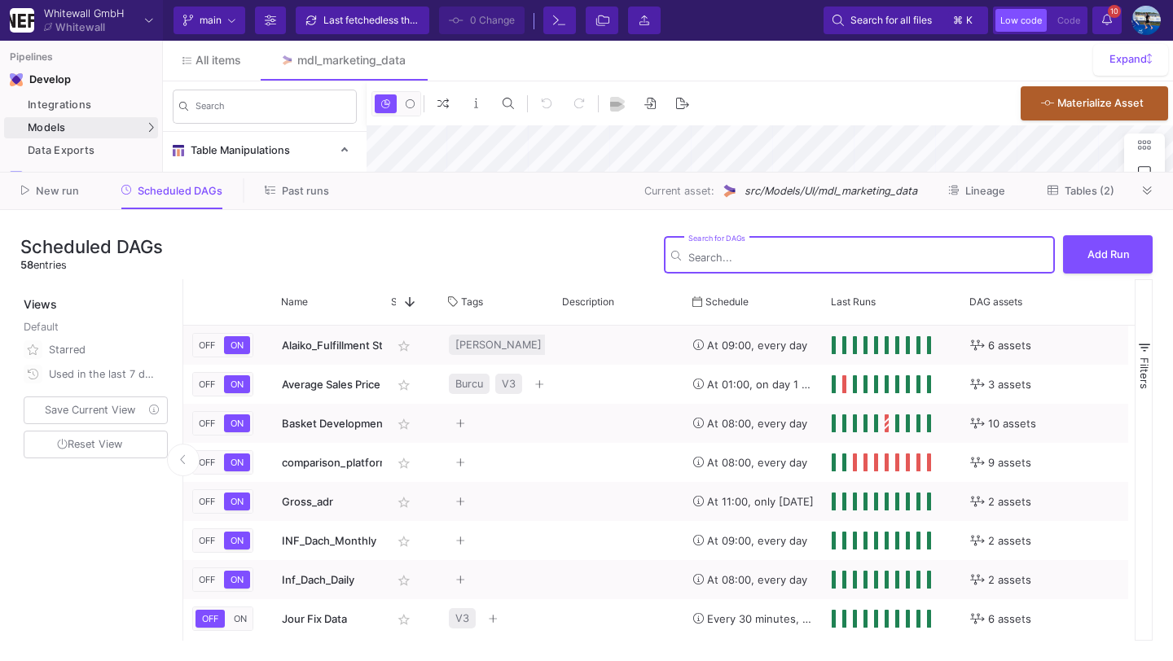
click at [845, 256] on input "Search for DAGs" at bounding box center [867, 258] width 359 height 12
type input "-39"
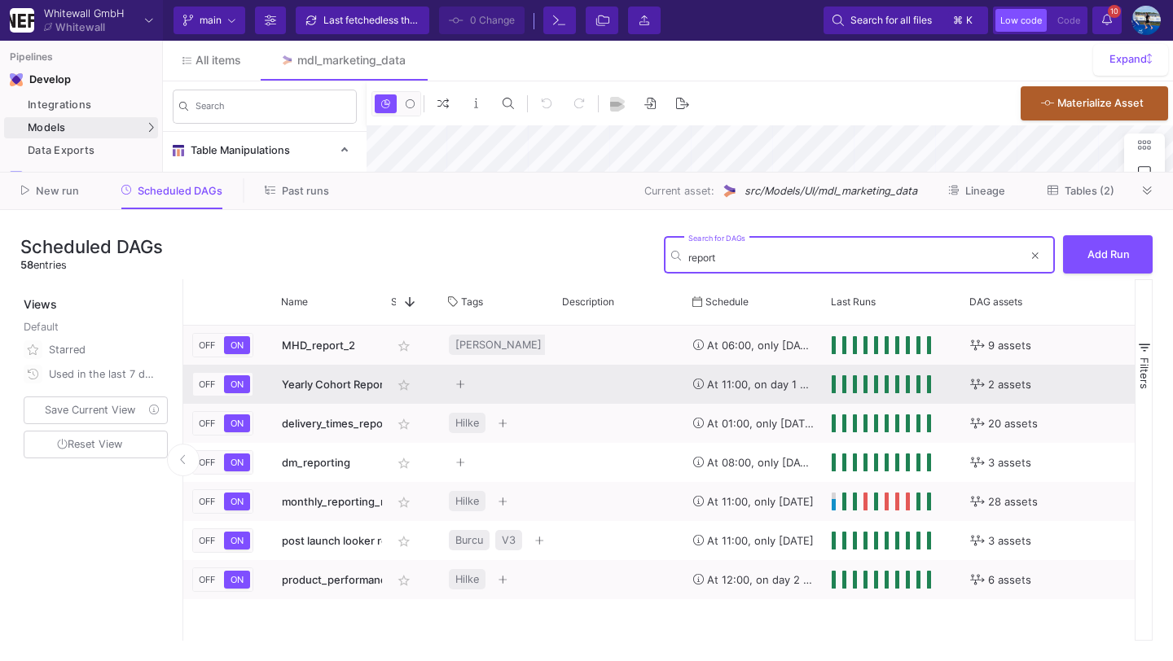
type input "report"
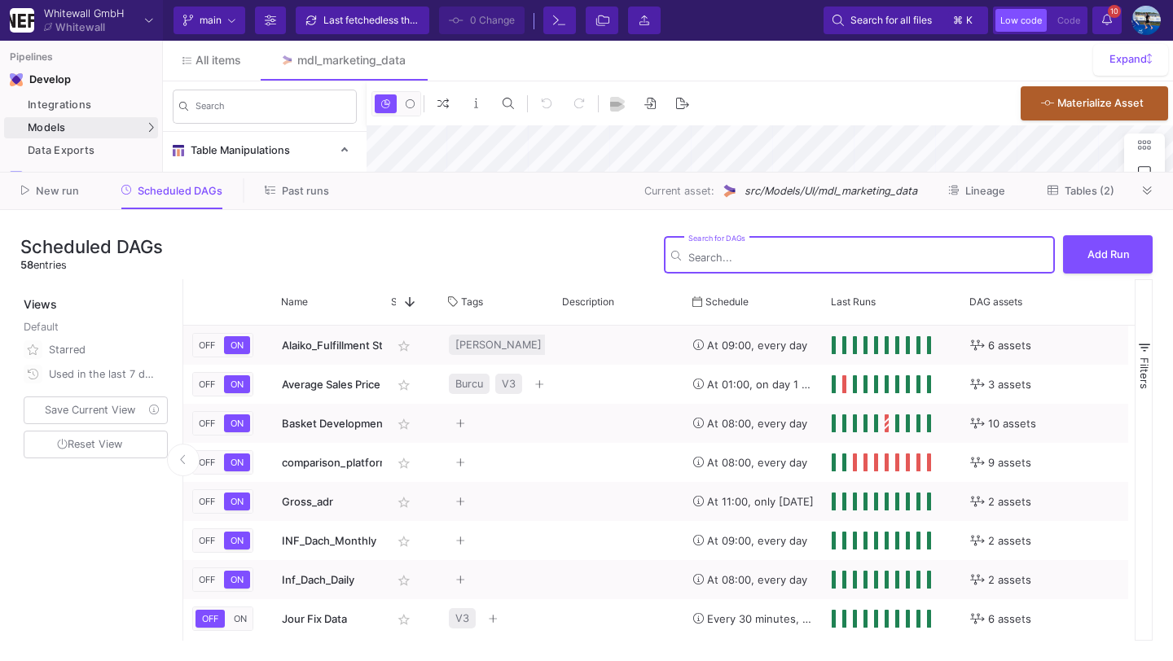
type input "0"
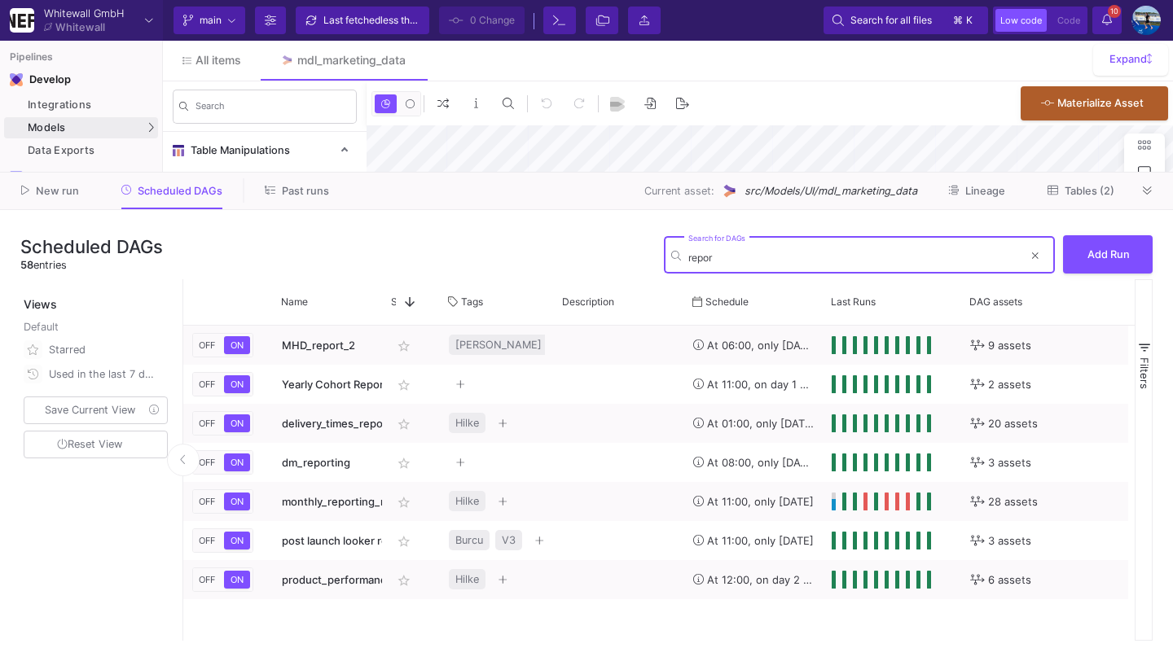
type input "repori"
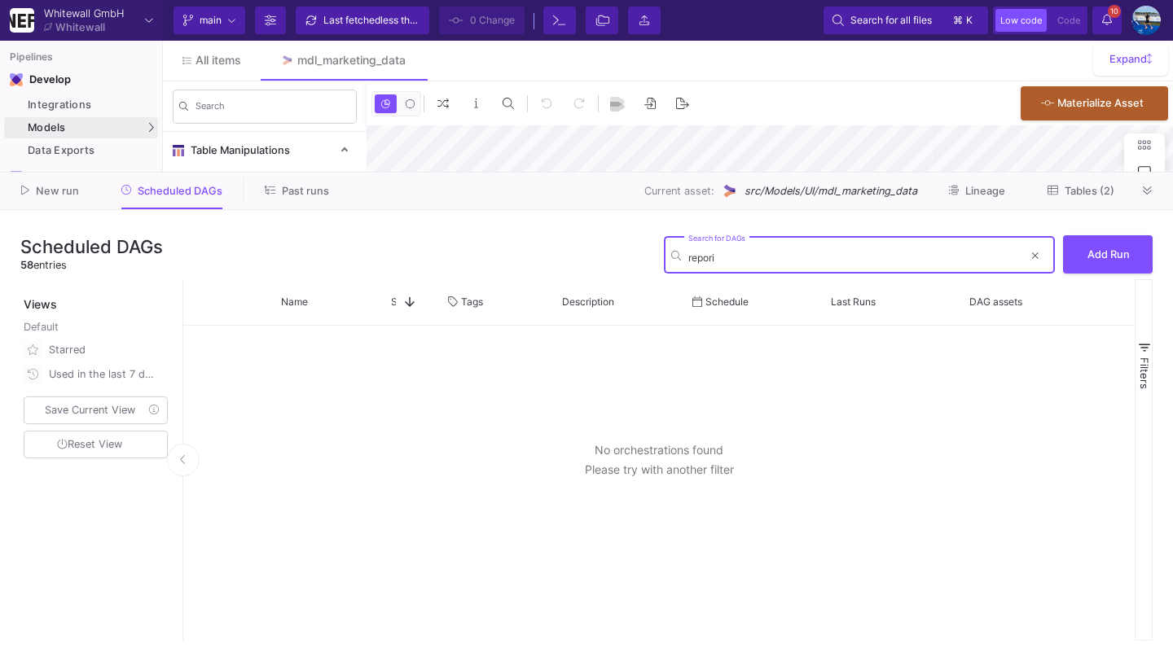
type input "-39"
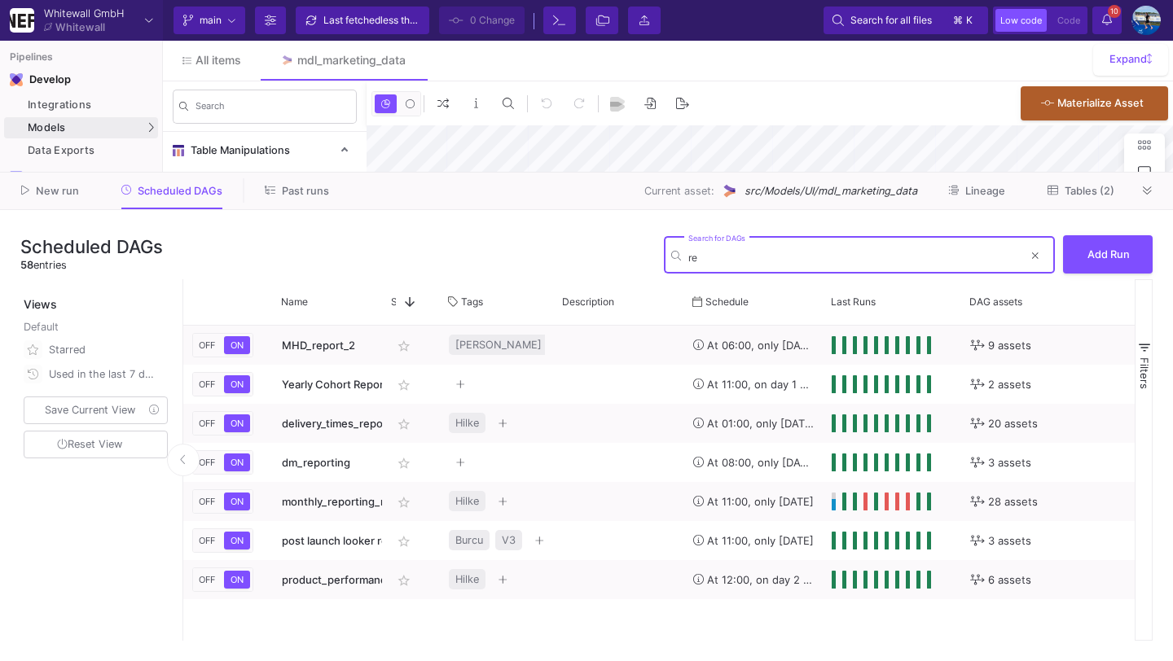
type input "r"
type input "reporting"
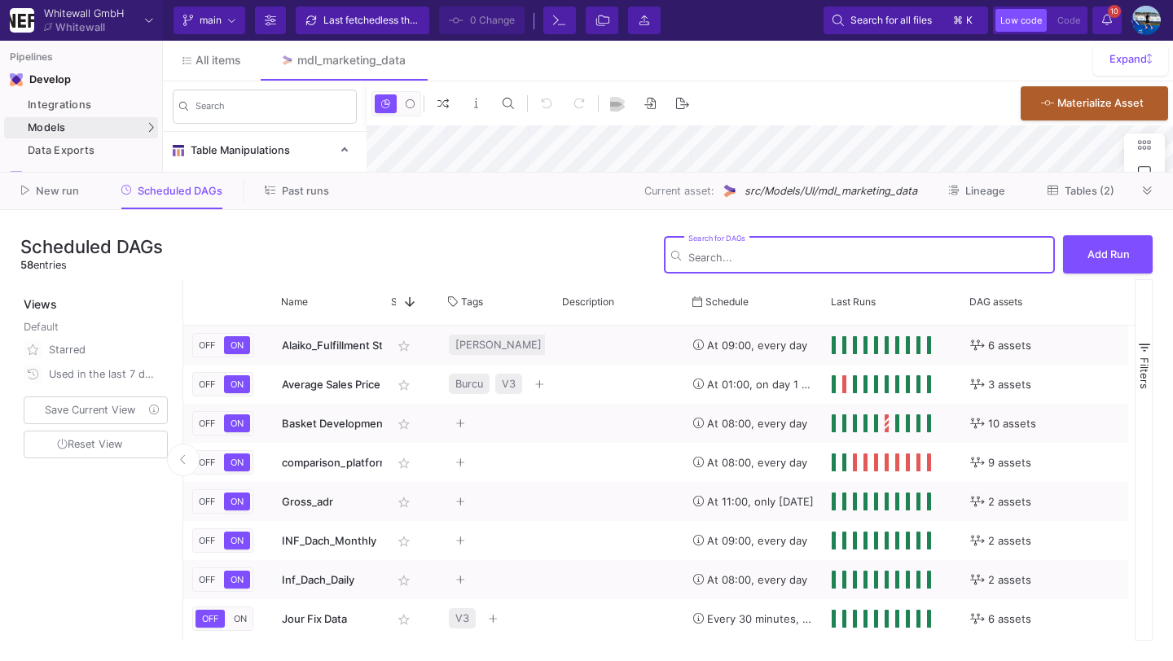
type input "-39"
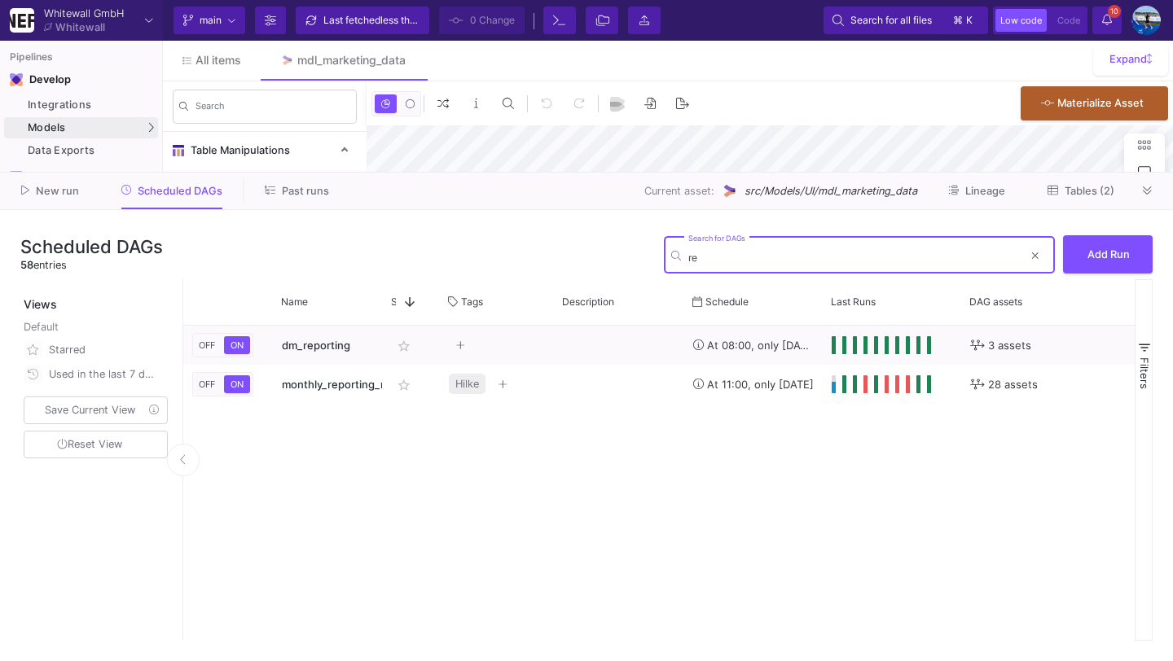
type input "r"
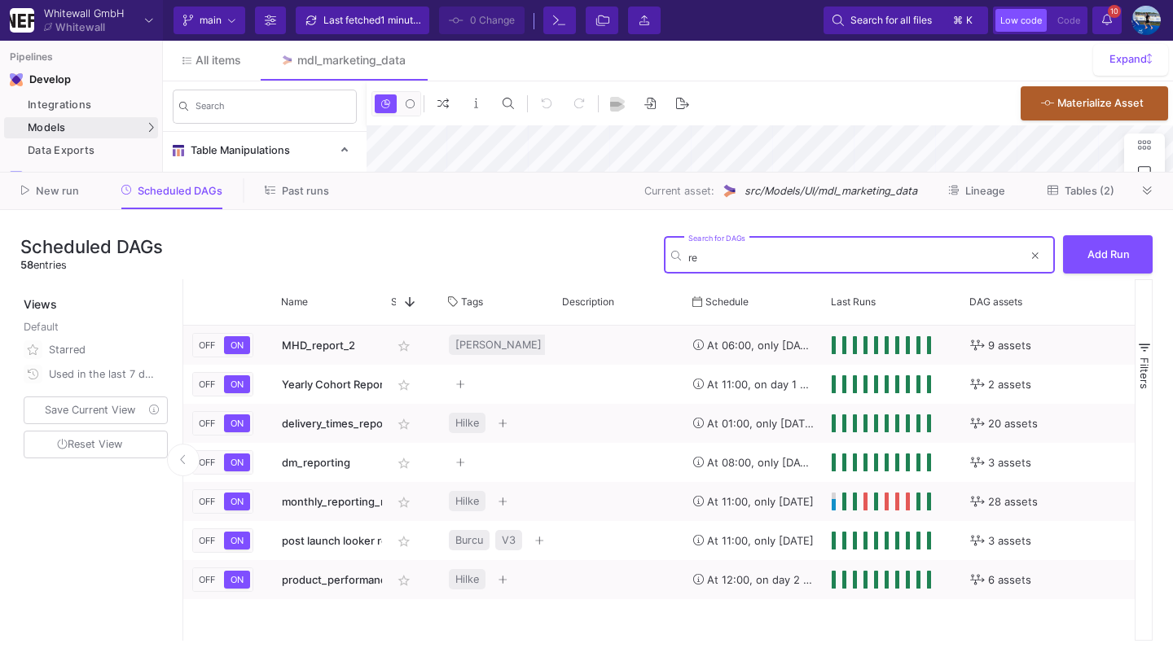
type input "r"
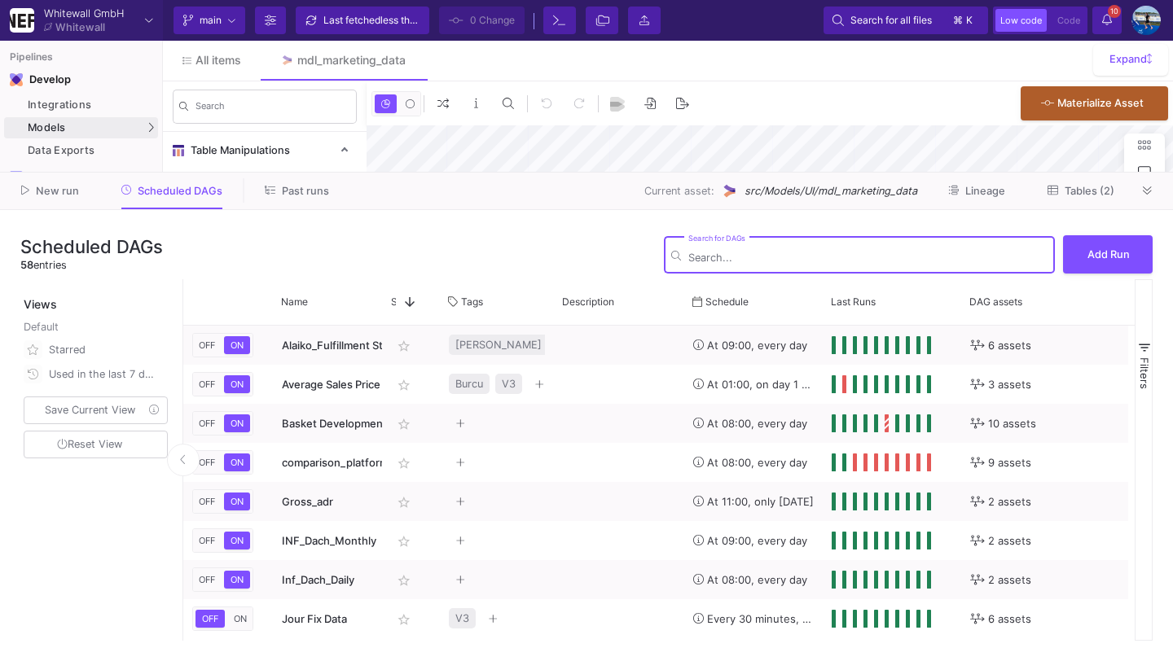
type input "0"
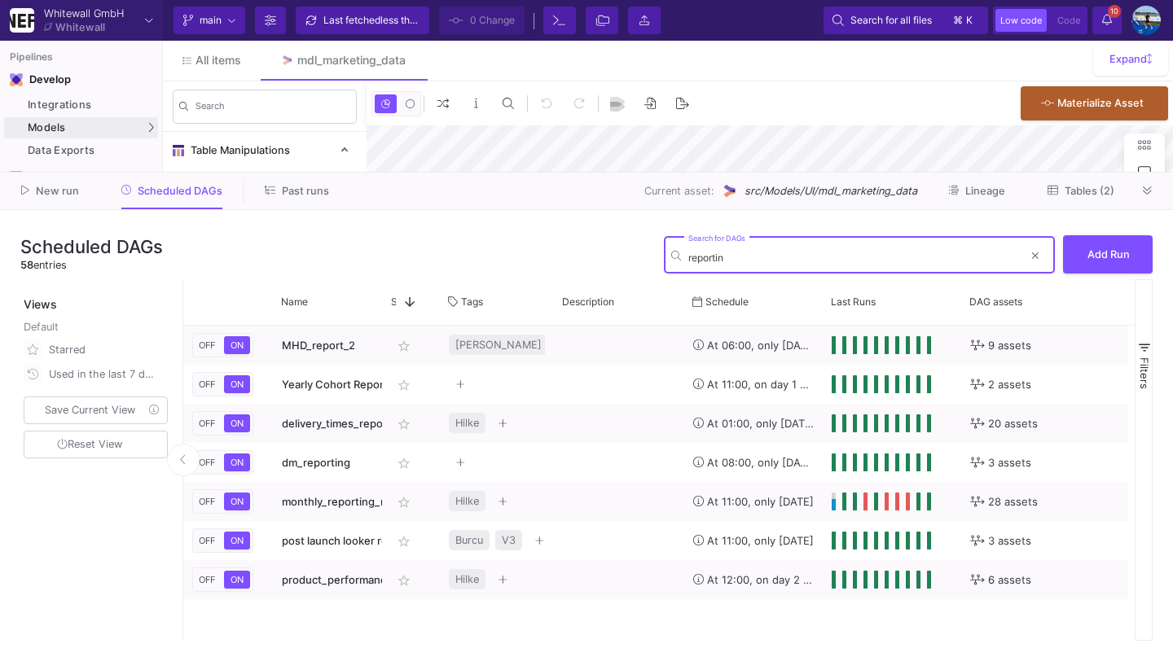
type input "reporting"
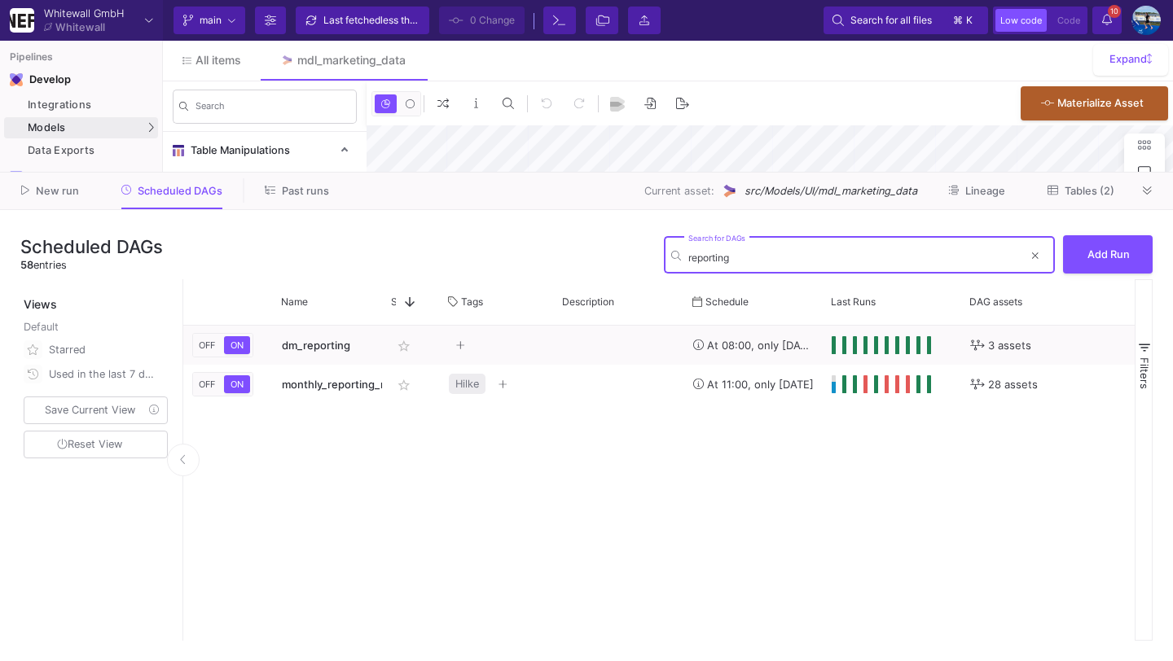
type input "-39"
type input "r"
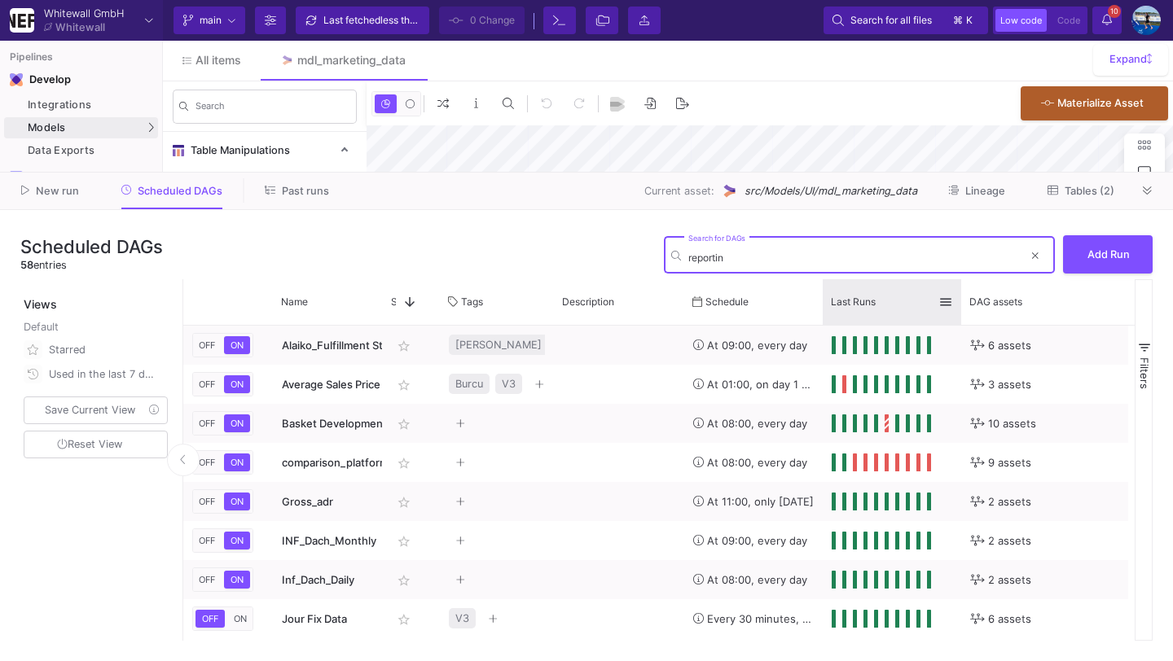
type input "reporting"
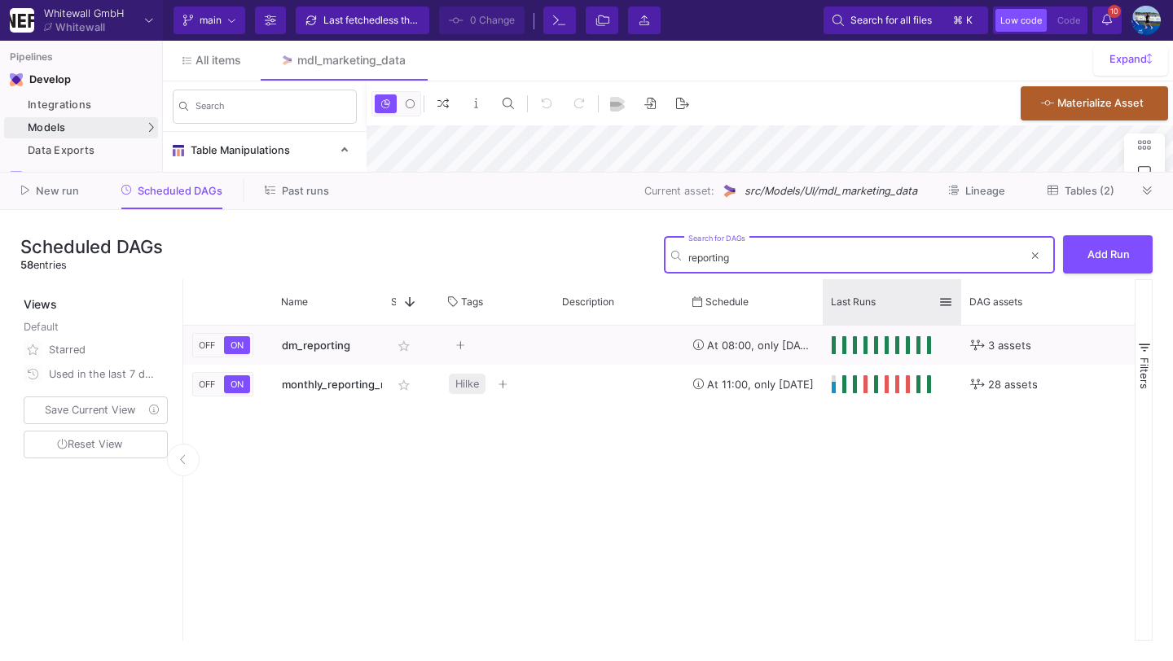
type input "-39"
type input "r"
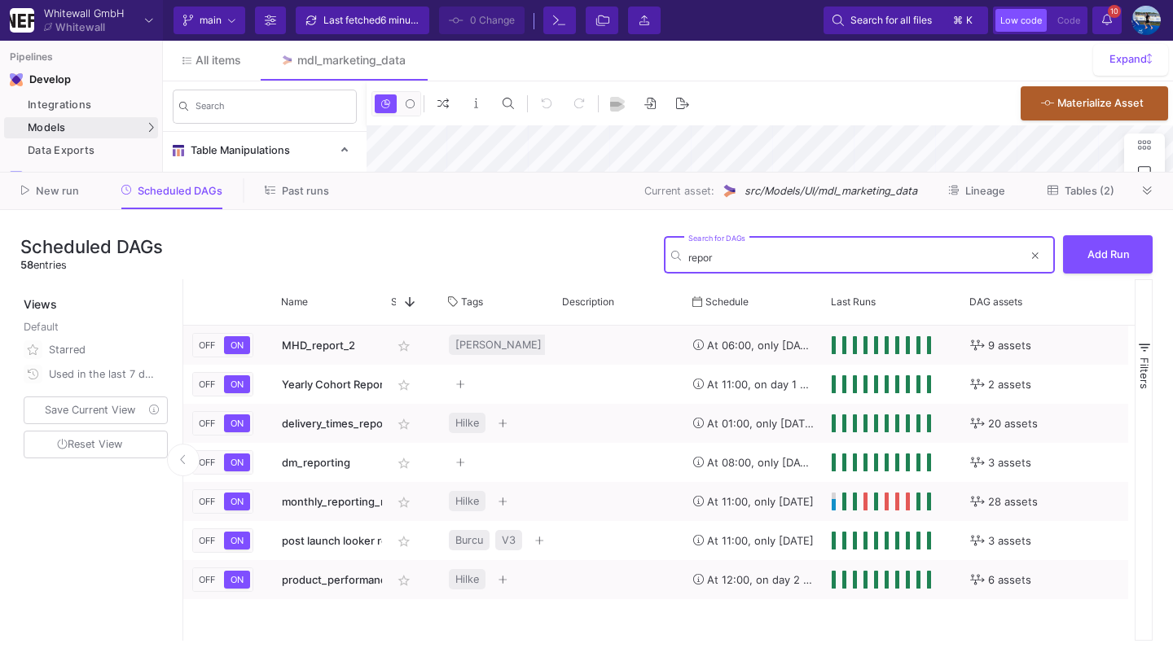
type input "report"
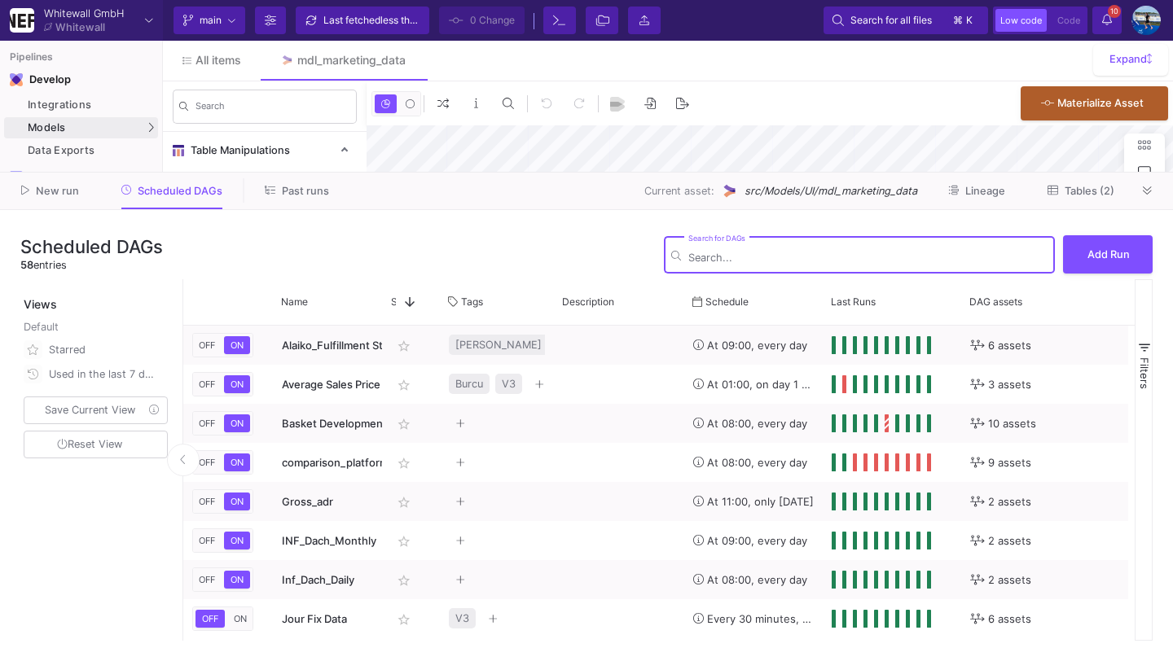
type input "r"
type input "-39"
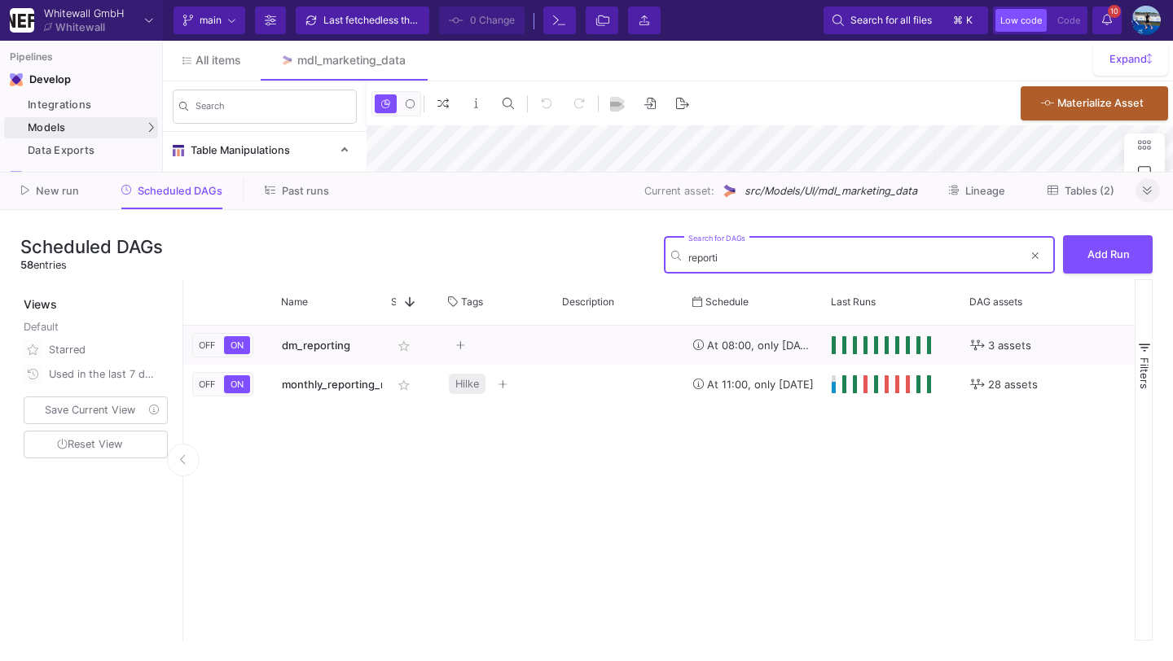
type input "reporti"
click at [1148, 197] on fa-icon at bounding box center [1146, 191] width 9 height 12
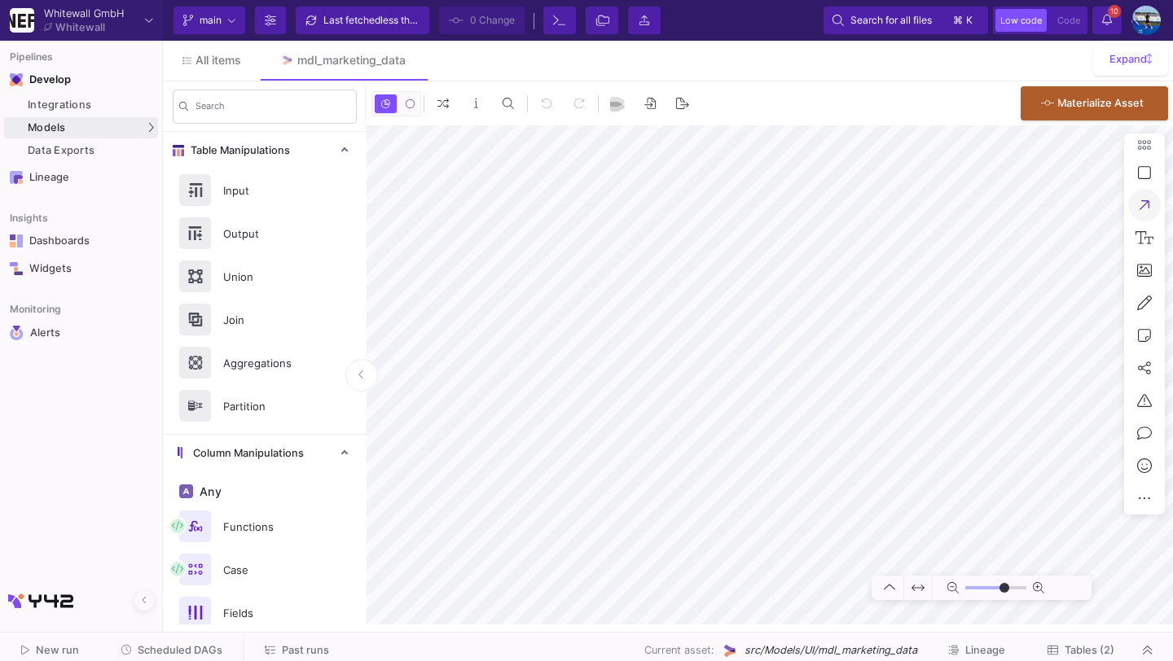
type input "-39"
click at [193, 652] on span "Scheduled DAGs" at bounding box center [180, 650] width 85 height 12
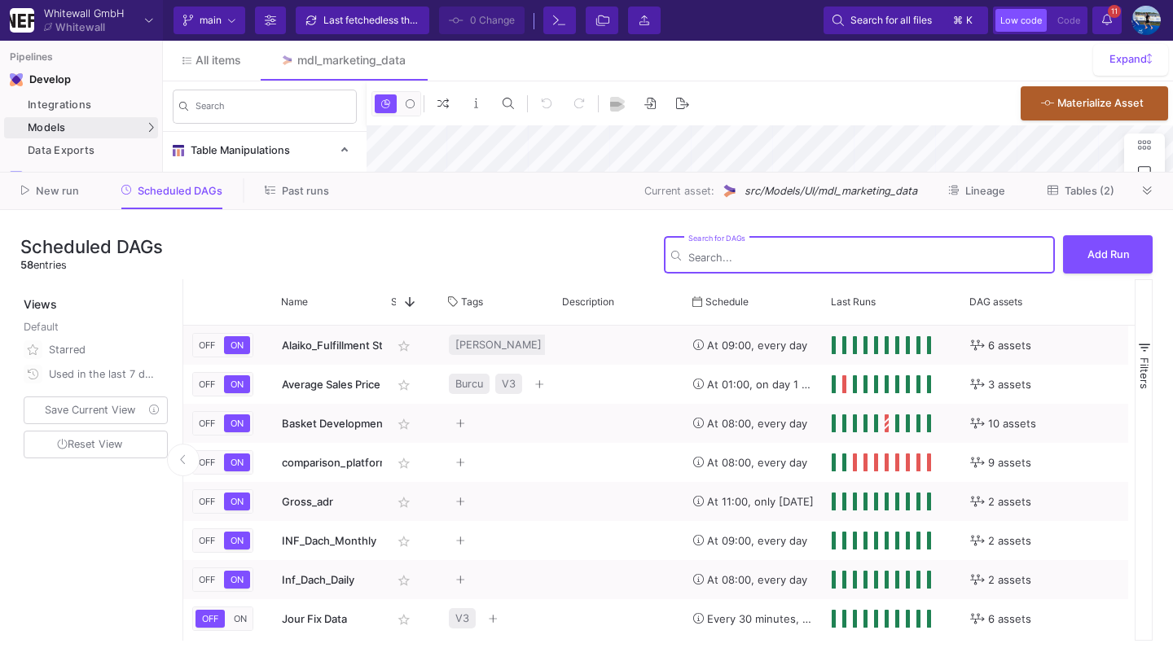
click at [721, 259] on input "Search for DAGs" at bounding box center [867, 258] width 359 height 12
type input "re"
type input "-39"
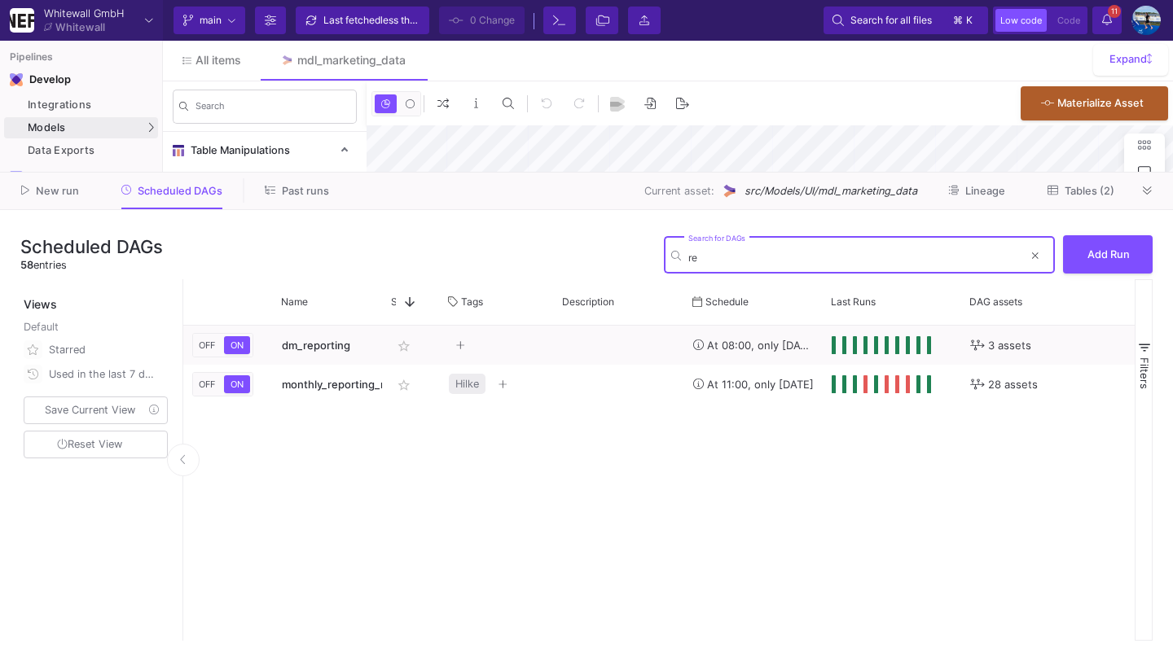
type input "r"
